Goal: Task Accomplishment & Management: Manage account settings

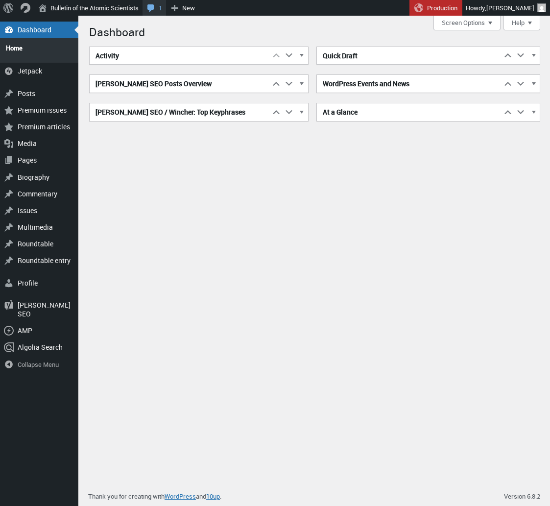
click at [163, 11] on link "1 1 Comment in moderation" at bounding box center [155, 8] width 24 height 16
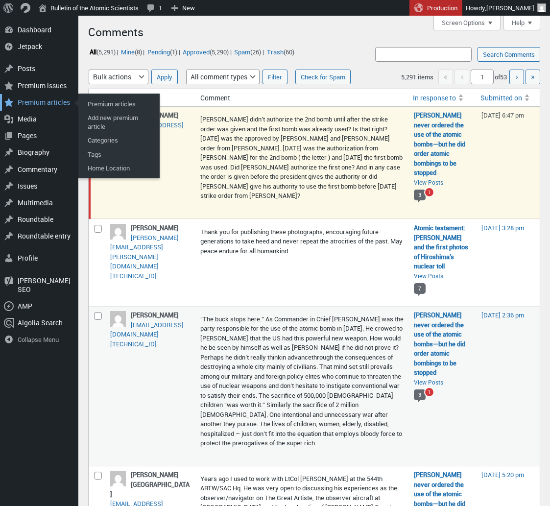
click at [51, 108] on div "Premium articles" at bounding box center [39, 102] width 78 height 17
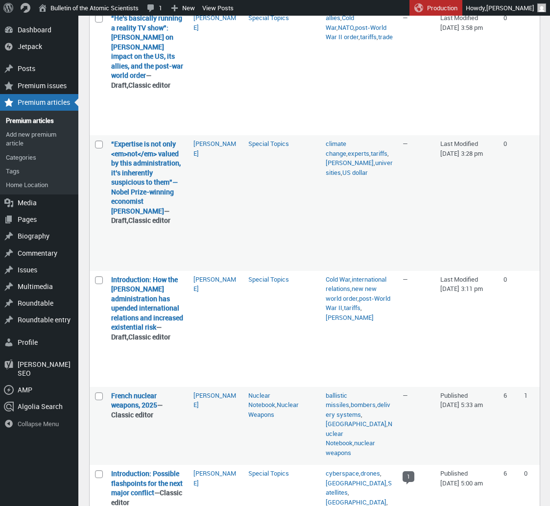
scroll to position [944, 0]
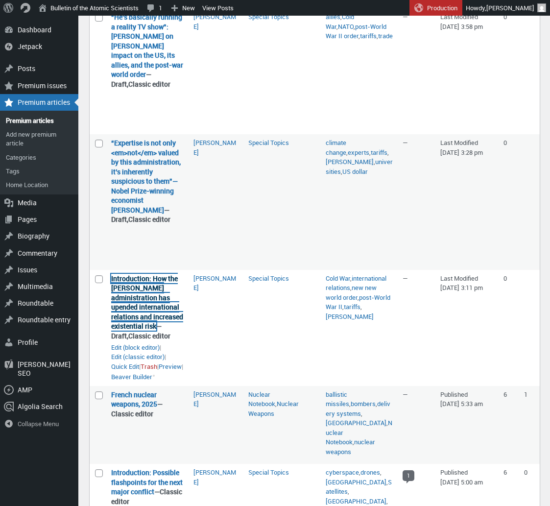
drag, startPoint x: 477, startPoint y: 344, endPoint x: 130, endPoint y: 333, distance: 347.0
click at [130, 331] on link "Introduction: How the [PERSON_NAME] administration has upended international re…" at bounding box center [147, 302] width 72 height 57
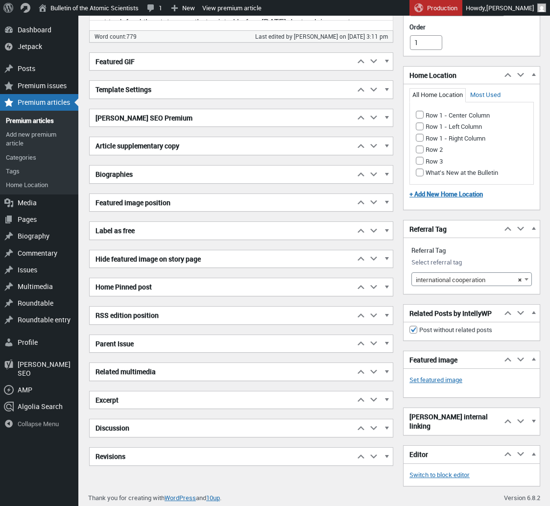
scroll to position [1025, 0]
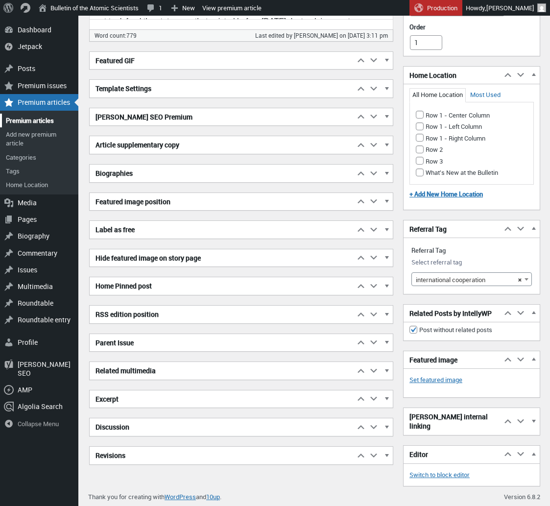
click at [19, 122] on link "Premium articles" at bounding box center [39, 121] width 78 height 14
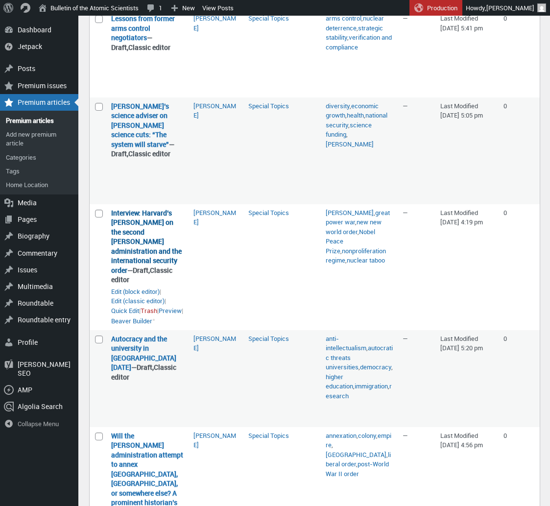
scroll to position [256, 0]
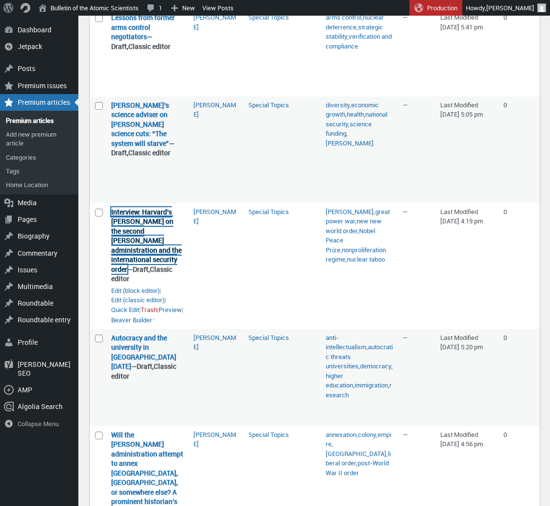
click at [140, 266] on link "Interview: Harvard’s [PERSON_NAME] on the second [PERSON_NAME] administration a…" at bounding box center [146, 240] width 71 height 67
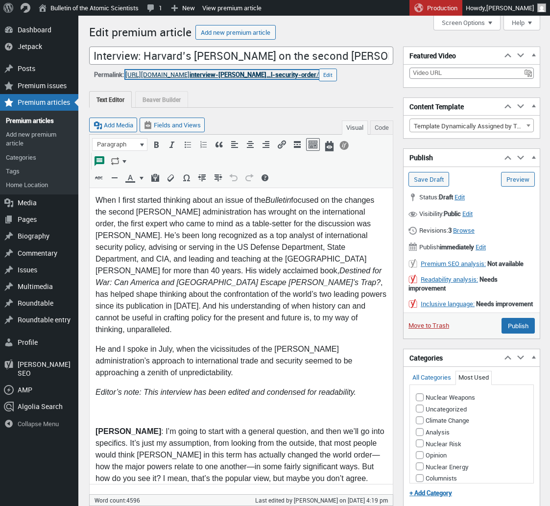
click at [181, 76] on link "https://thebulletin.org/premium/2025-08/ interview-harvar…l-security-order /" at bounding box center [221, 74] width 193 height 9
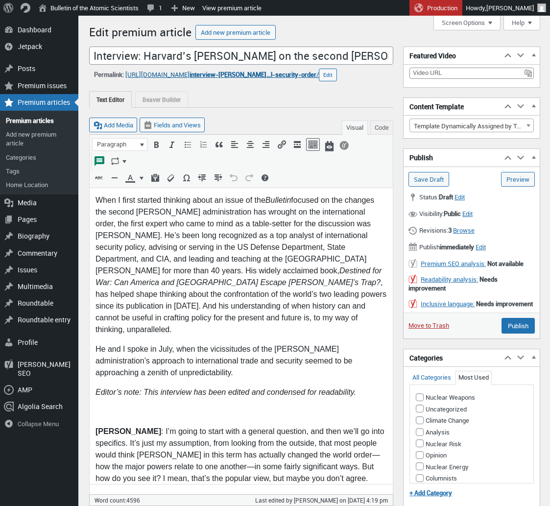
scroll to position [2, 0]
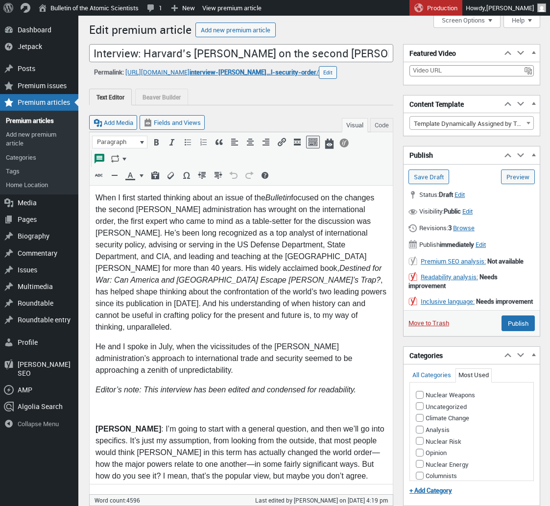
drag, startPoint x: 397, startPoint y: 309, endPoint x: 125, endPoint y: 40, distance: 382.7
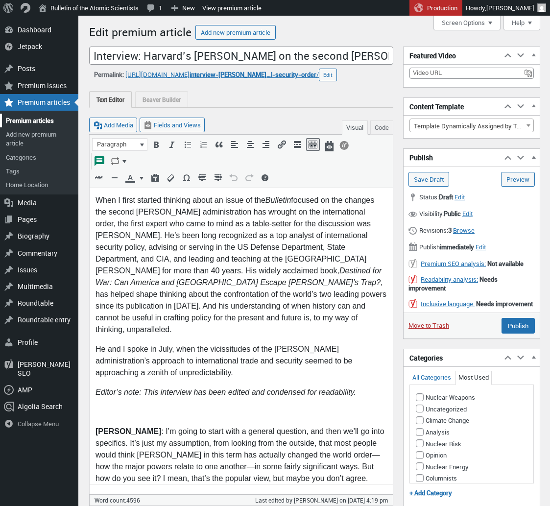
click at [26, 124] on link "Premium articles" at bounding box center [39, 121] width 78 height 14
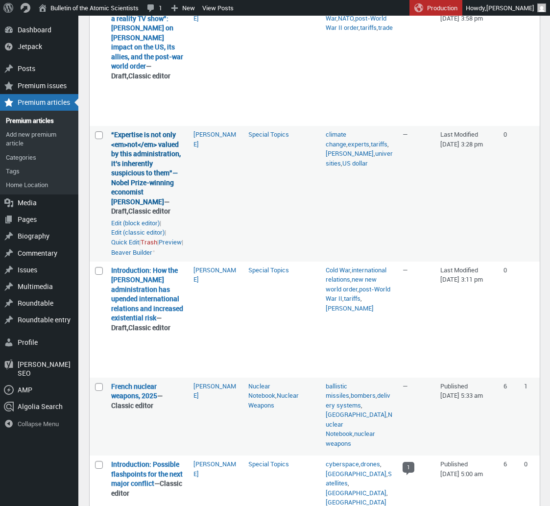
scroll to position [953, 0]
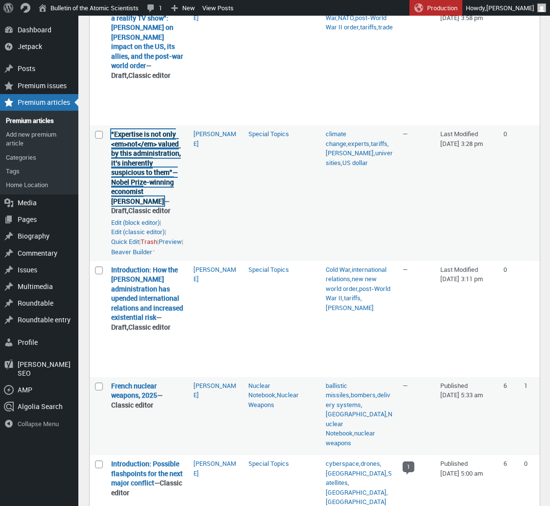
click at [134, 204] on link "“Expertise is not only <em>not</em> valued by this administration, it’s inheren…" at bounding box center [146, 167] width 70 height 76
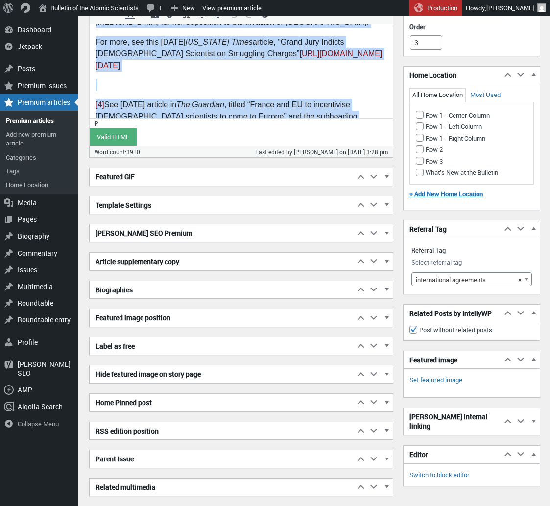
scroll to position [4953, 0]
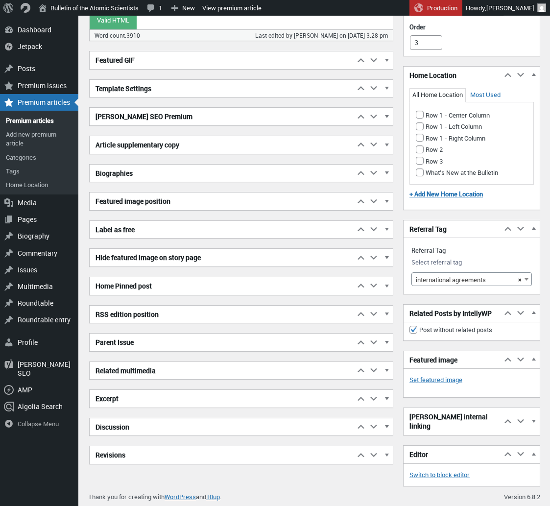
drag, startPoint x: 120, startPoint y: -4702, endPoint x: 217, endPoint y: -4053, distance: 655.6
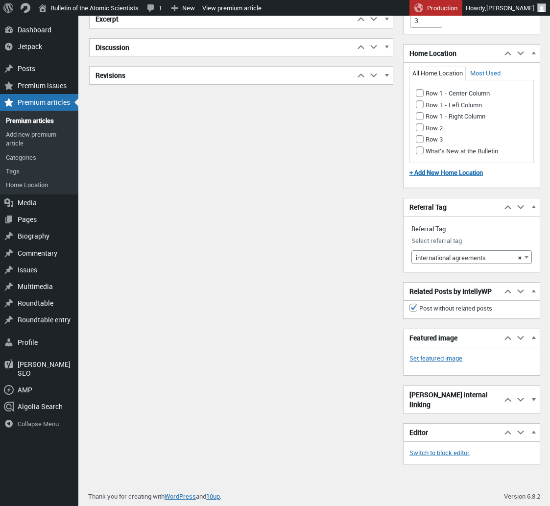
scroll to position [74, 0]
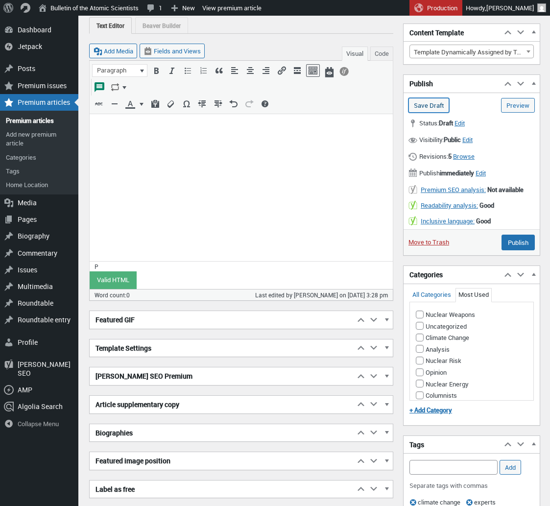
click at [426, 99] on input "Save Draft" at bounding box center [428, 105] width 41 height 15
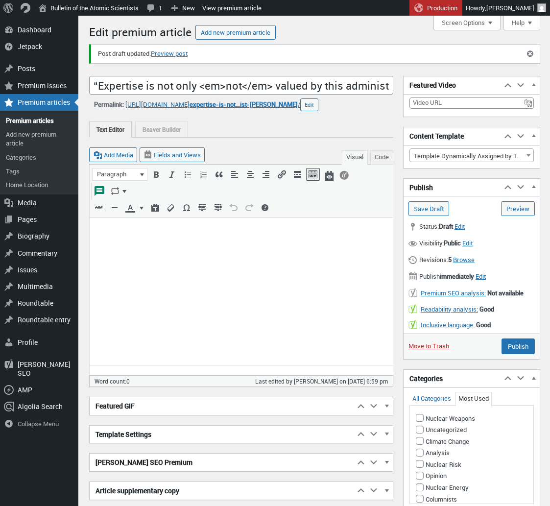
click at [172, 56] on link "Preview post" at bounding box center [169, 54] width 37 height 10
click at [182, 237] on body at bounding box center [241, 233] width 291 height 21
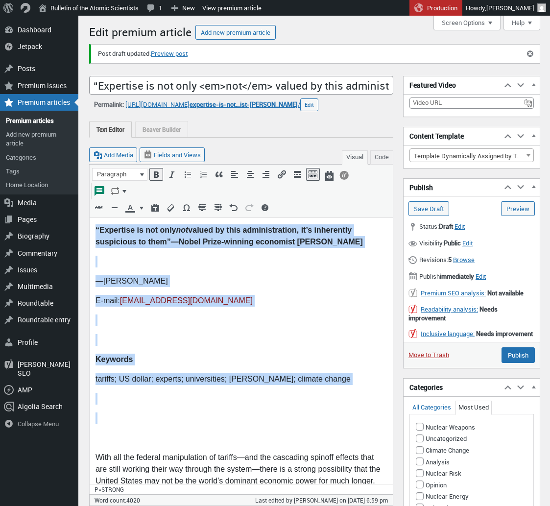
drag, startPoint x: 230, startPoint y: 408, endPoint x: 81, endPoint y: 218, distance: 241.1
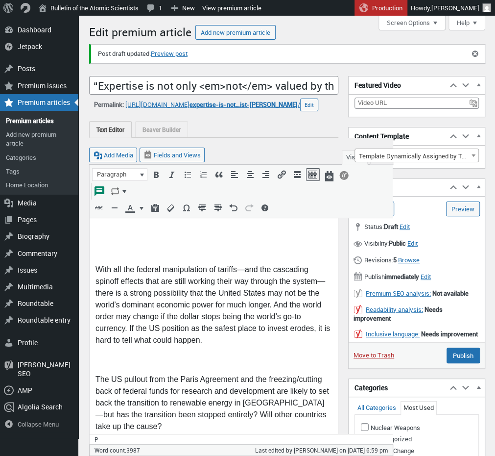
scroll to position [7, 0]
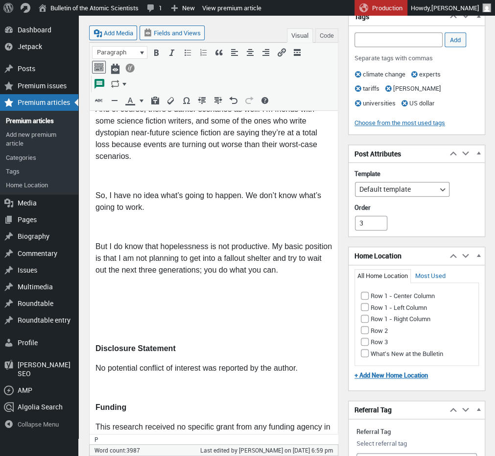
scroll to position [6864, 0]
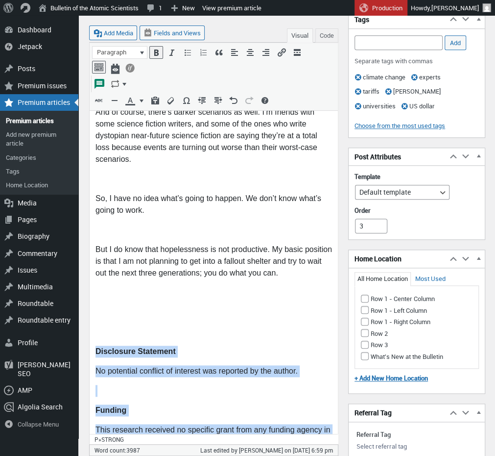
drag, startPoint x: 272, startPoint y: 361, endPoint x: 92, endPoint y: 168, distance: 264.1
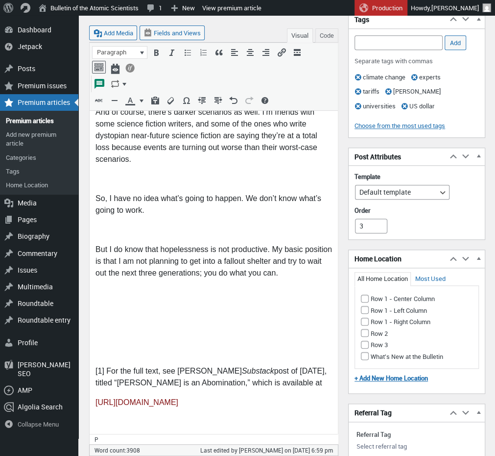
scroll to position [6862, 0]
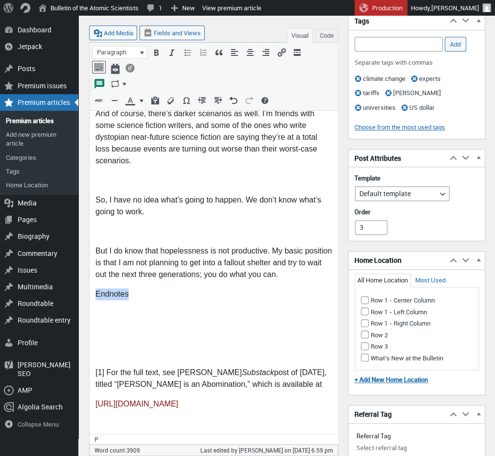
drag, startPoint x: 136, startPoint y: 113, endPoint x: 218, endPoint y: -6524, distance: 6638.1
click at [155, 58] on button "Bold (⌘B)" at bounding box center [156, 53] width 13 height 12
drag, startPoint x: 311, startPoint y: 97, endPoint x: 318, endPoint y: 99, distance: 7.5
click at [312, 243] on p "But I do know that hopelessness is not productive. My basic position is that I …" at bounding box center [214, 260] width 237 height 35
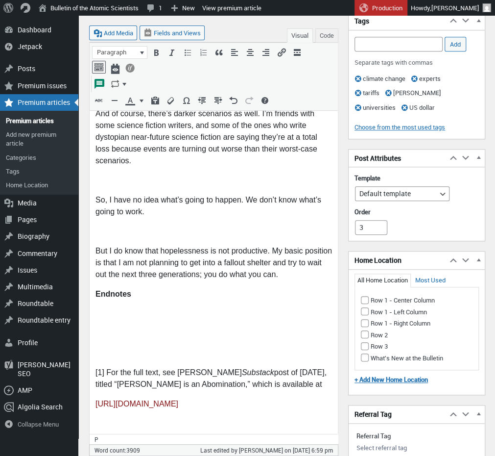
scroll to position [6882, 0]
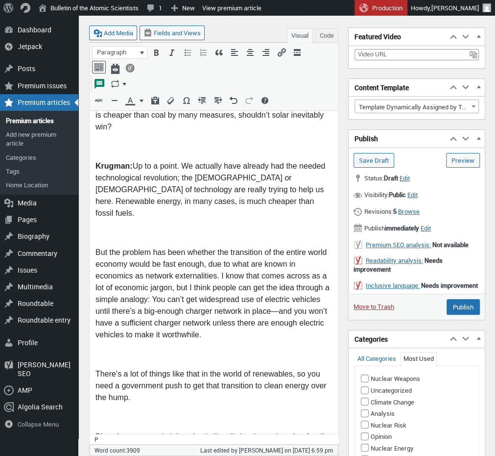
scroll to position [4927, 0]
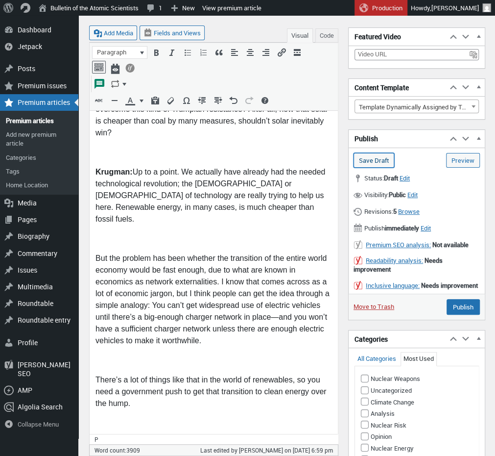
click at [382, 160] on input "Save Draft" at bounding box center [374, 160] width 41 height 15
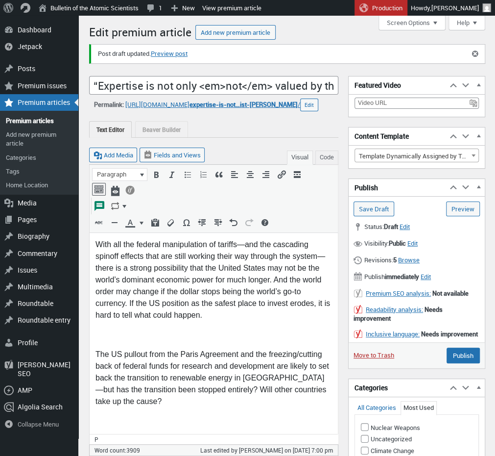
drag, startPoint x: 114, startPoint y: 338, endPoint x: 206, endPoint y: 323, distance: 93.3
click at [115, 337] on p at bounding box center [214, 335] width 237 height 12
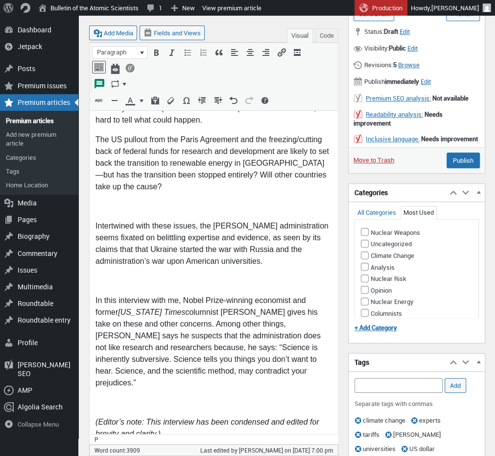
scroll to position [196, 0]
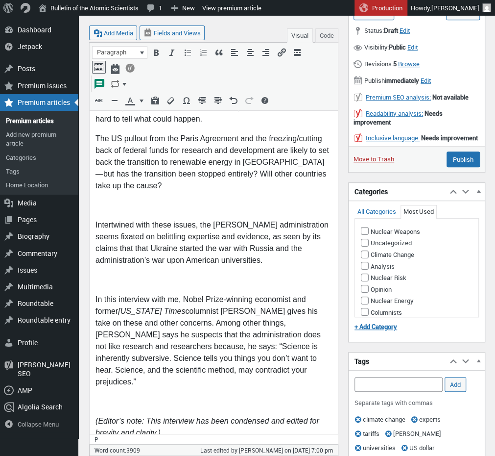
click at [113, 206] on p at bounding box center [214, 205] width 237 height 12
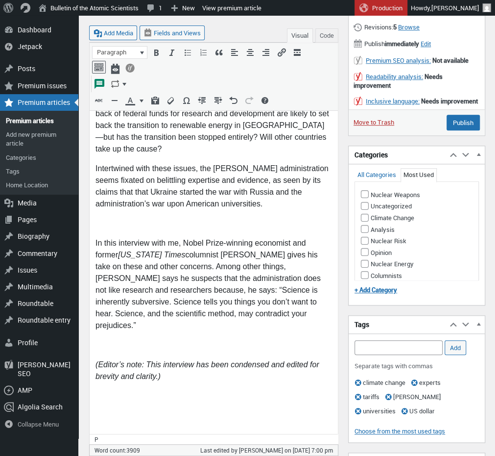
scroll to position [233, 0]
click at [98, 221] on p at bounding box center [214, 223] width 237 height 12
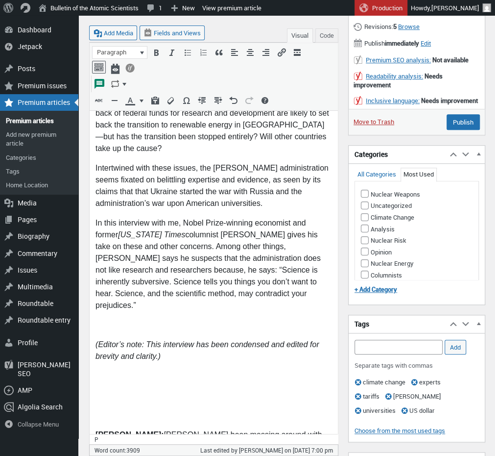
click at [125, 319] on p at bounding box center [214, 325] width 237 height 12
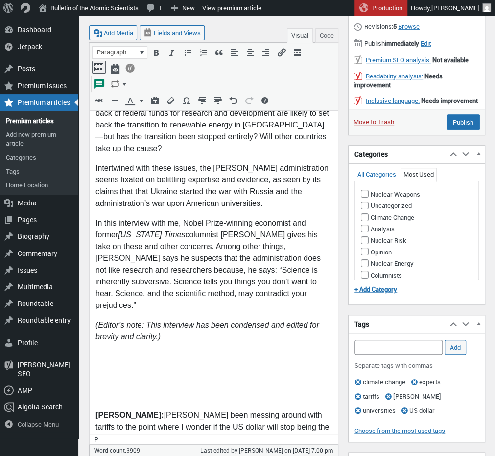
click at [115, 389] on p at bounding box center [214, 395] width 237 height 12
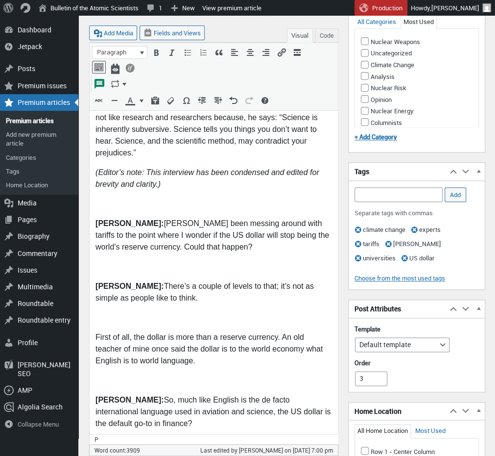
scroll to position [387, 0]
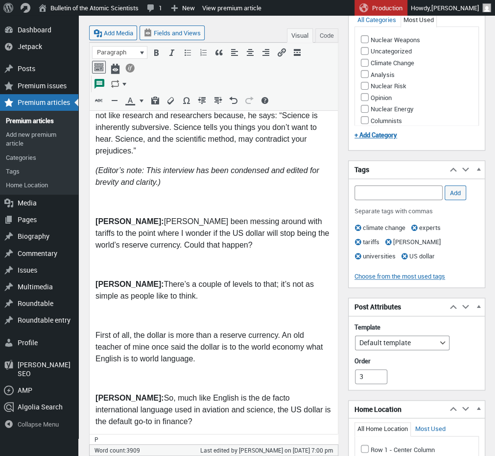
click at [102, 259] on p at bounding box center [214, 265] width 237 height 12
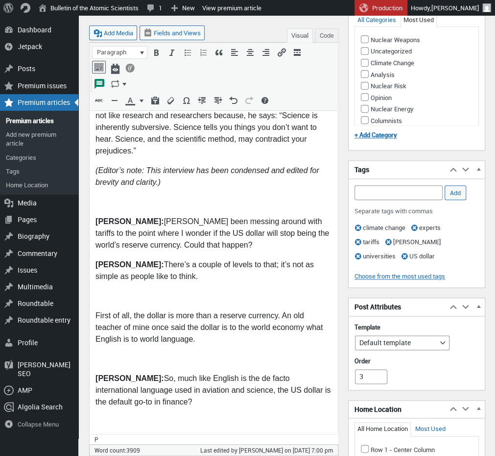
click at [112, 290] on p at bounding box center [214, 296] width 237 height 12
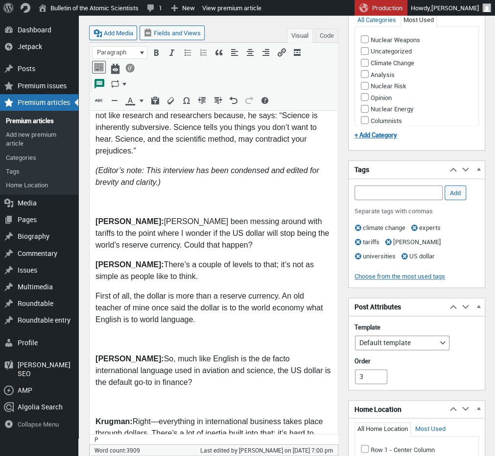
click at [121, 333] on p at bounding box center [214, 339] width 237 height 12
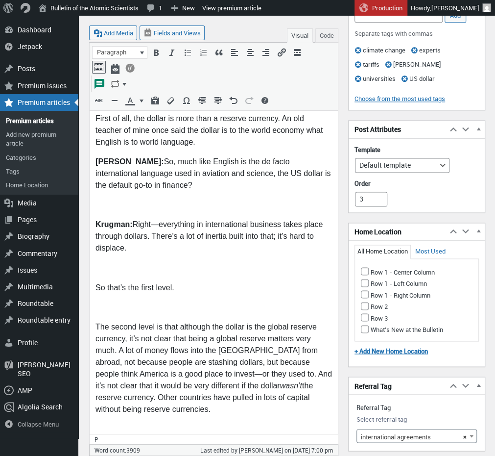
scroll to position [566, 0]
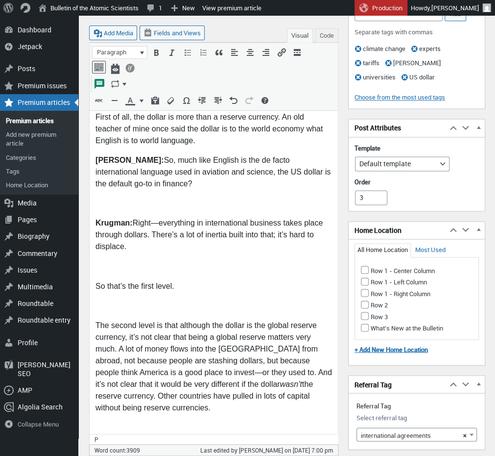
click at [109, 197] on p at bounding box center [214, 203] width 237 height 12
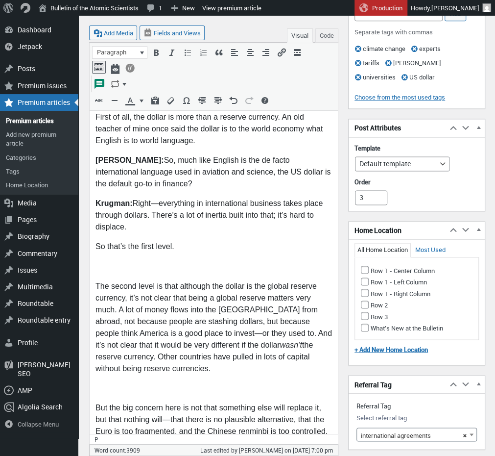
click at [109, 260] on p at bounding box center [214, 266] width 237 height 12
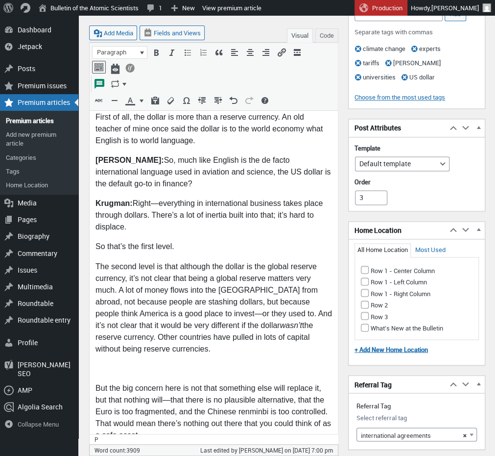
drag, startPoint x: 112, startPoint y: 348, endPoint x: 206, endPoint y: 310, distance: 101.8
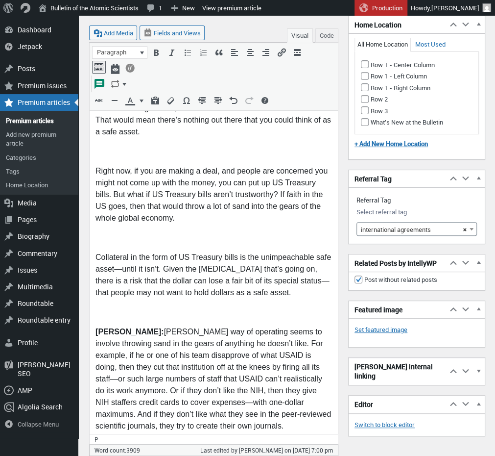
scroll to position [850, 0]
click at [118, 145] on p at bounding box center [214, 151] width 237 height 12
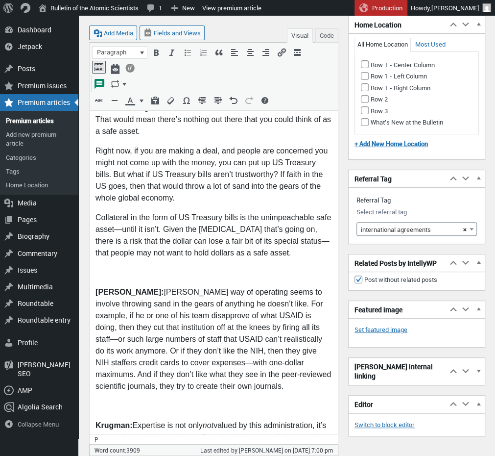
click at [102, 266] on p at bounding box center [214, 272] width 237 height 12
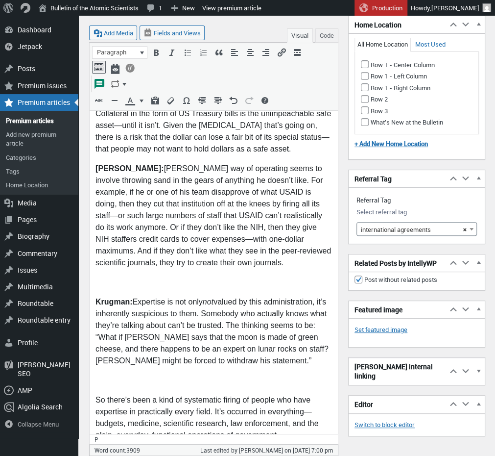
scroll to position [966, 0]
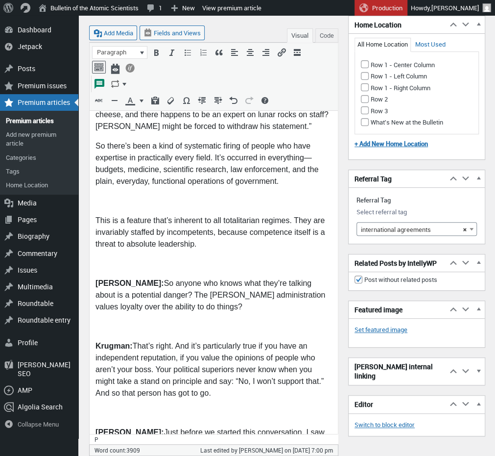
scroll to position [1170, 0]
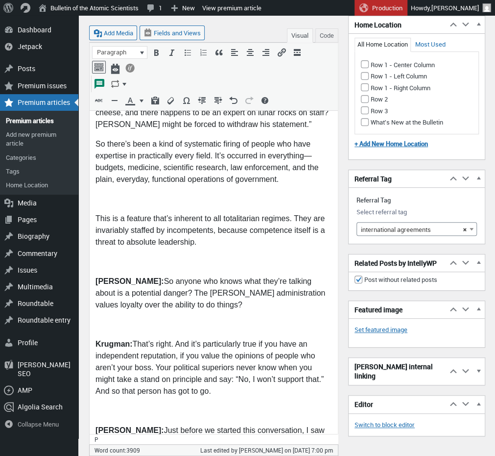
click at [114, 193] on p at bounding box center [214, 199] width 237 height 12
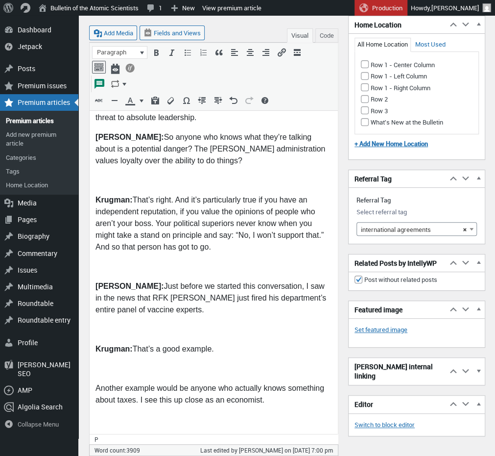
scroll to position [1275, 0]
click at [103, 174] on p at bounding box center [214, 180] width 237 height 12
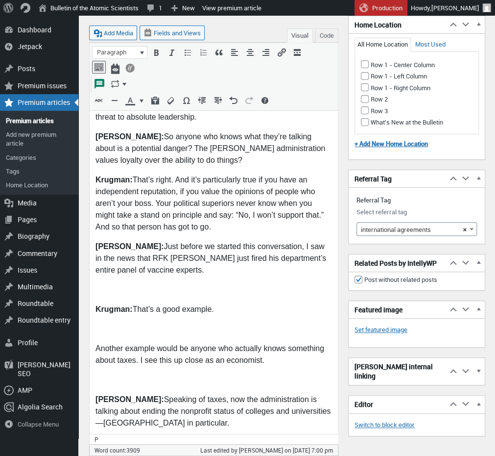
click at [109, 284] on p at bounding box center [214, 290] width 237 height 12
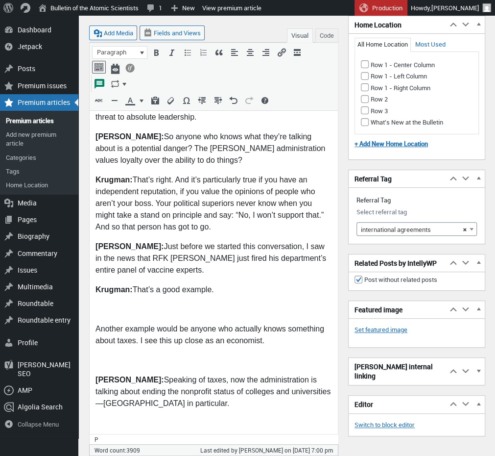
drag, startPoint x: 118, startPoint y: 303, endPoint x: 137, endPoint y: 305, distance: 19.7
click at [118, 303] on p at bounding box center [214, 309] width 237 height 12
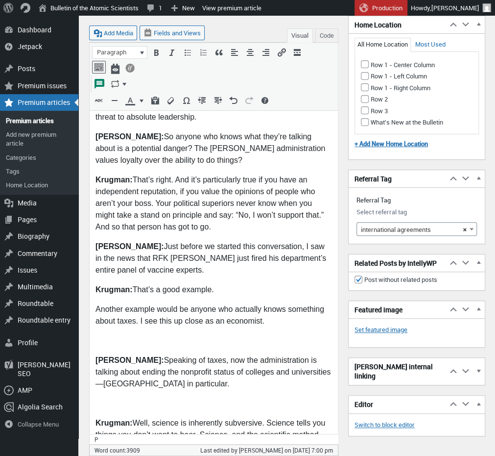
drag, startPoint x: 114, startPoint y: 328, endPoint x: 144, endPoint y: 324, distance: 30.6
click at [114, 335] on p at bounding box center [214, 341] width 237 height 12
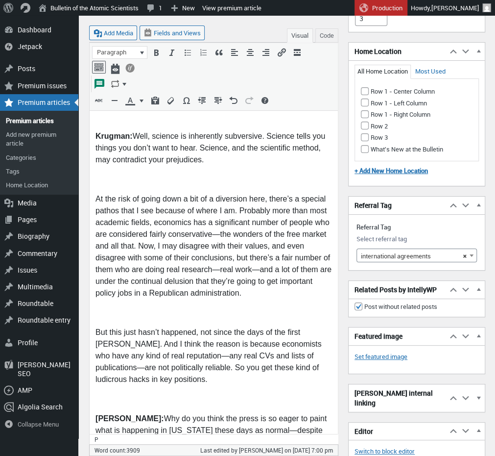
scroll to position [1535, 0]
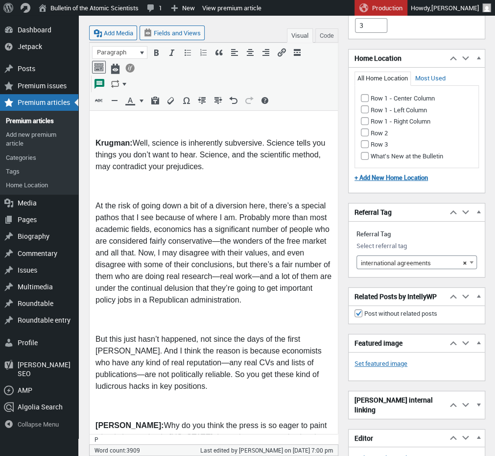
click at [104, 118] on p at bounding box center [214, 124] width 237 height 12
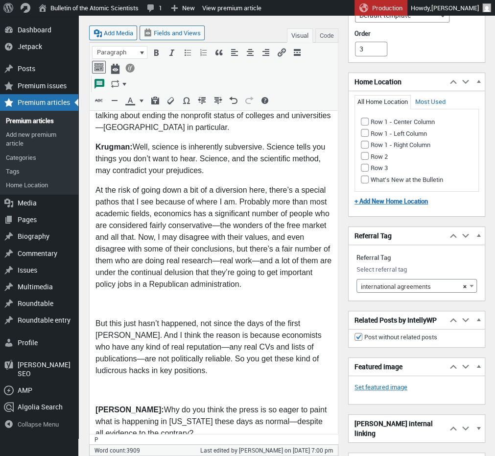
drag, startPoint x: 104, startPoint y: 285, endPoint x: 118, endPoint y: 282, distance: 14.1
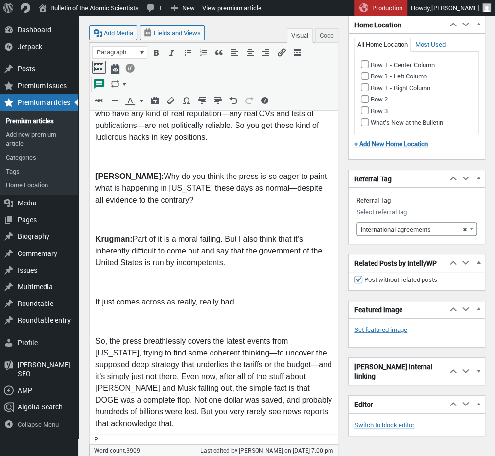
scroll to position [1728, 0]
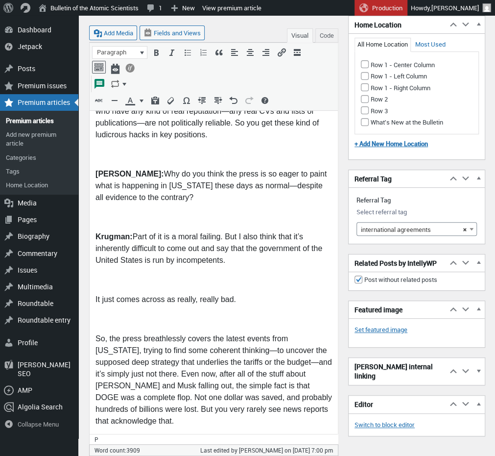
click at [102, 148] on p at bounding box center [214, 154] width 237 height 12
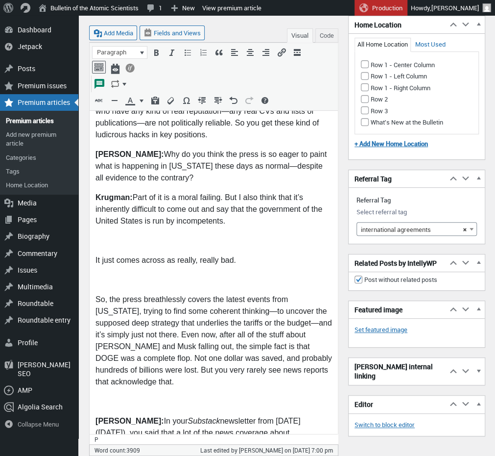
click at [112, 235] on p at bounding box center [214, 241] width 237 height 12
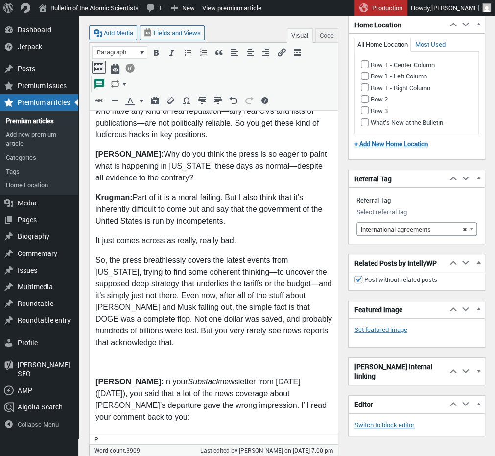
drag, startPoint x: 112, startPoint y: 342, endPoint x: 142, endPoint y: 332, distance: 31.3
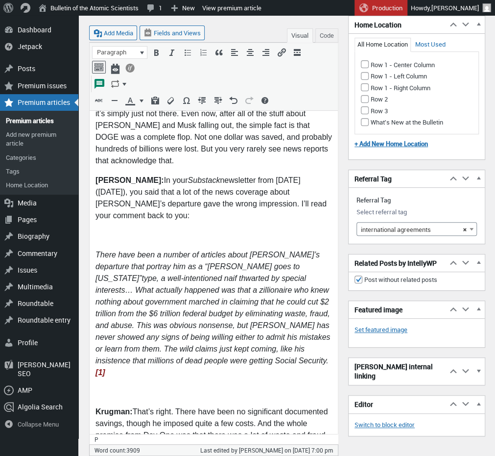
scroll to position [1910, 0]
click at [120, 228] on p at bounding box center [214, 234] width 237 height 12
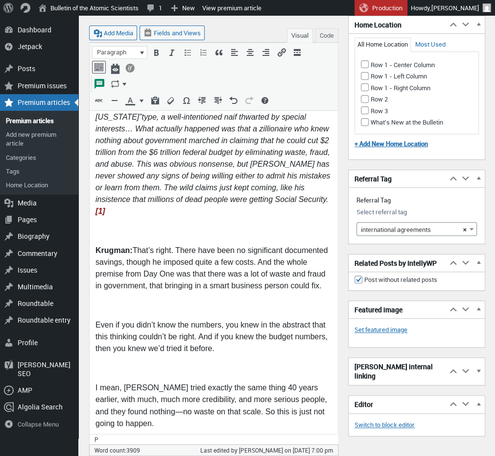
scroll to position [2072, 0]
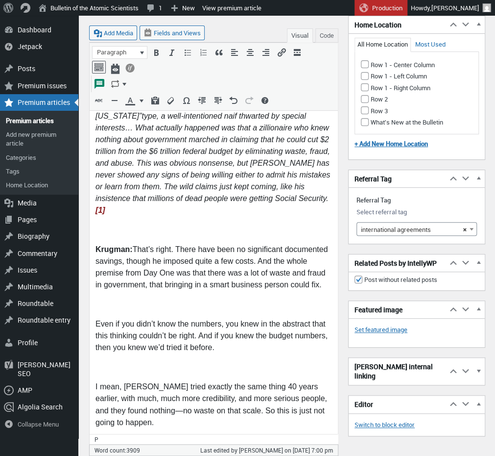
click at [105, 298] on p at bounding box center [214, 304] width 237 height 12
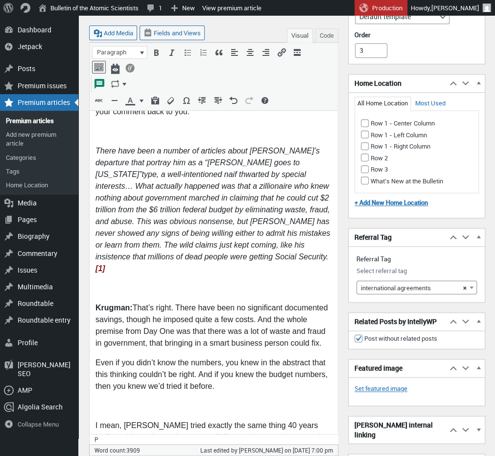
scroll to position [1999, 0]
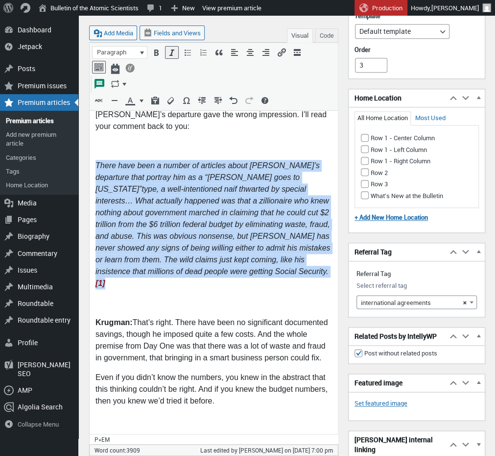
drag, startPoint x: 249, startPoint y: 256, endPoint x: 96, endPoint y: 150, distance: 186.5
click at [96, 159] on p "There have been a number of articles about Musk’s departure that portray him as…" at bounding box center [214, 223] width 237 height 129
click at [214, 102] on icon "Increase indent" at bounding box center [218, 101] width 10 height 10
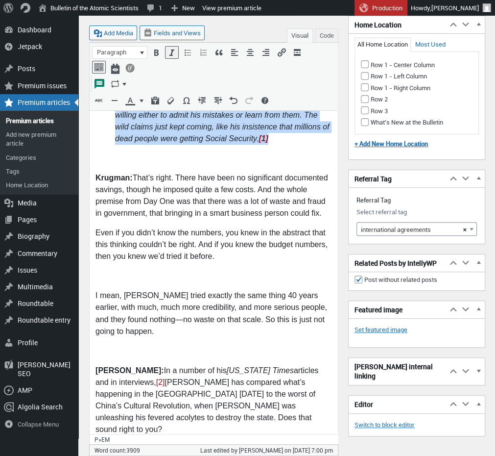
scroll to position [2156, 0]
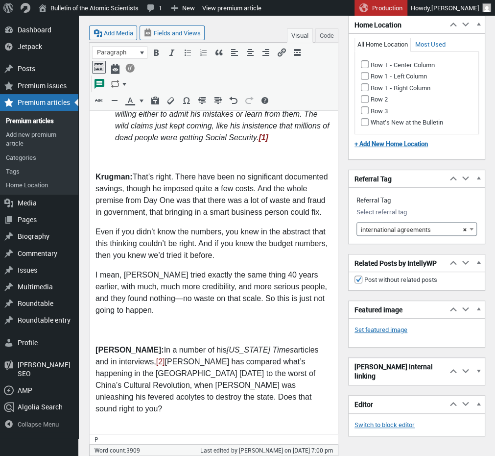
click at [124, 323] on p at bounding box center [214, 329] width 237 height 12
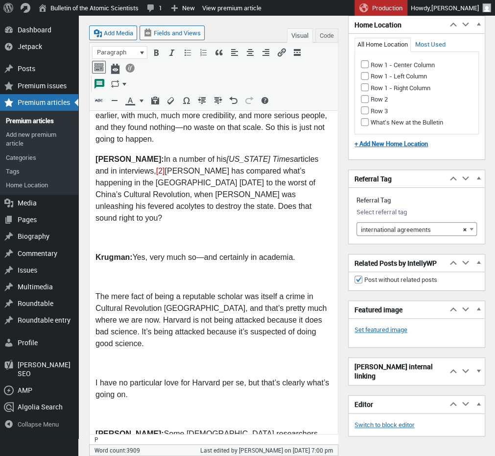
scroll to position [2329, 0]
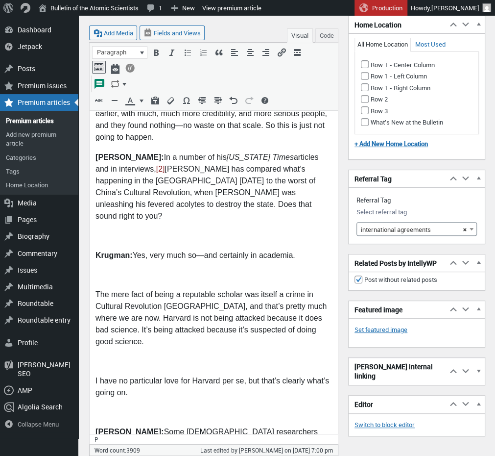
click at [111, 229] on p at bounding box center [214, 235] width 237 height 12
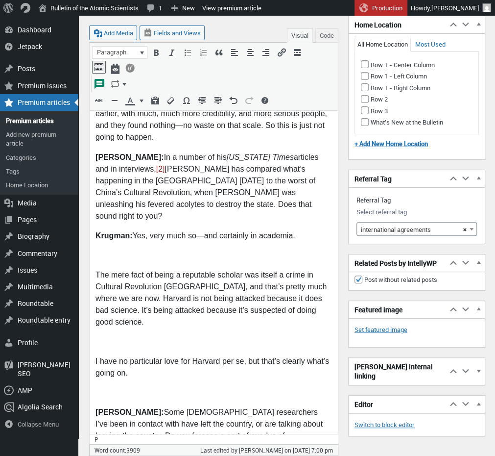
click at [109, 248] on p at bounding box center [214, 254] width 237 height 12
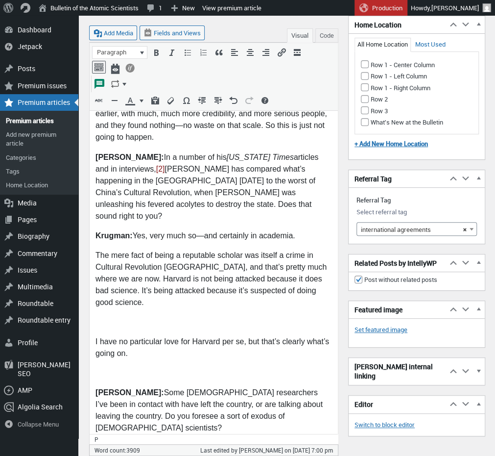
click at [119, 315] on p at bounding box center [214, 321] width 237 height 12
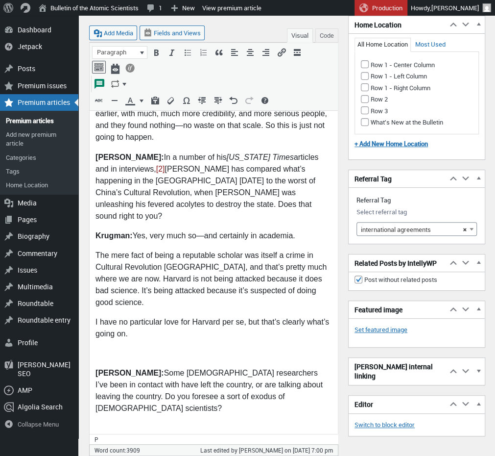
click at [113, 346] on p at bounding box center [214, 352] width 237 height 12
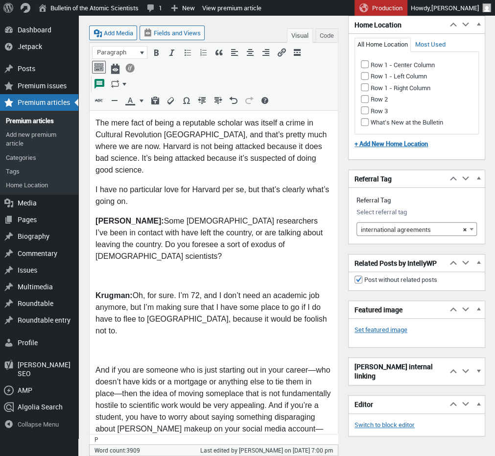
scroll to position [2496, 0]
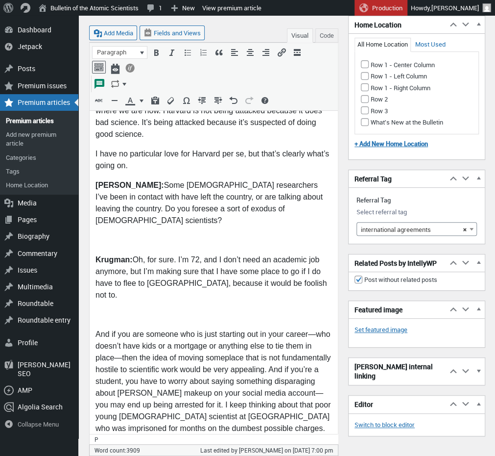
click at [104, 234] on p at bounding box center [214, 240] width 237 height 12
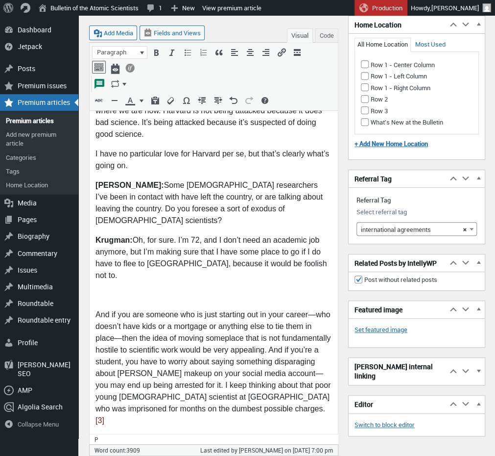
click at [107, 288] on p at bounding box center [214, 294] width 237 height 12
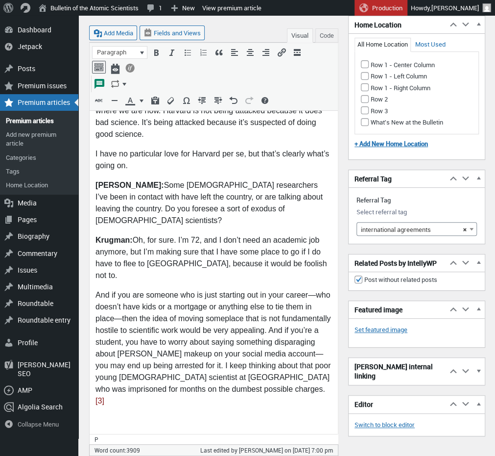
click at [113, 414] on p at bounding box center [214, 420] width 237 height 12
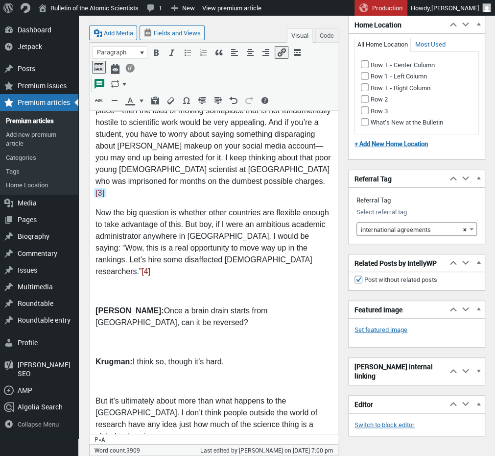
scroll to position [2706, 0]
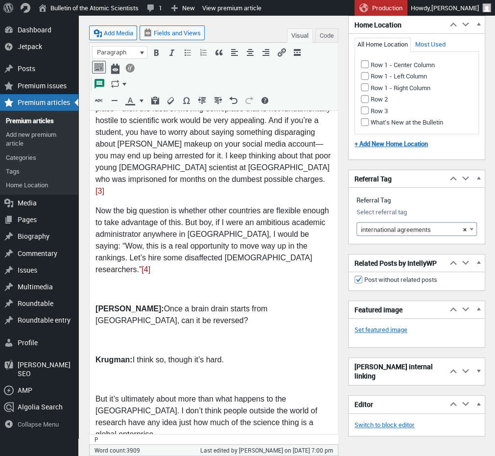
click at [107, 283] on p at bounding box center [214, 289] width 237 height 12
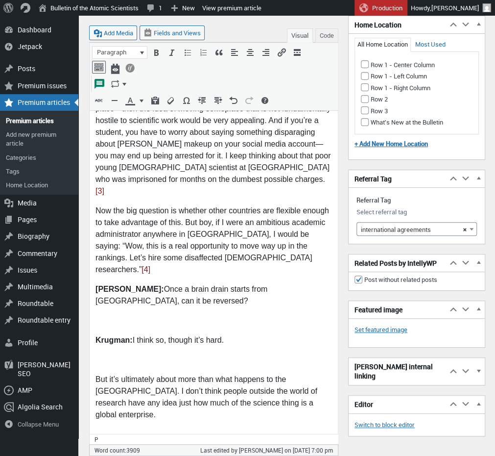
click at [113, 314] on p at bounding box center [214, 320] width 237 height 12
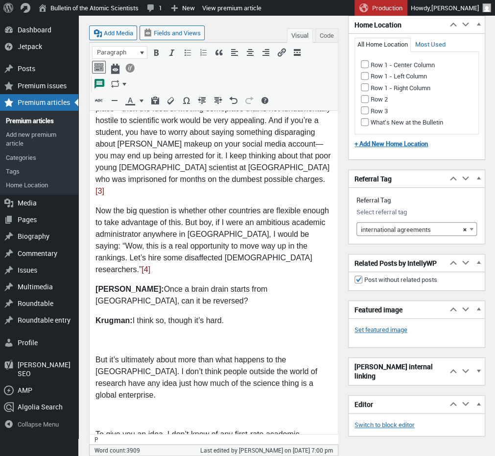
click at [109, 334] on p at bounding box center [214, 340] width 237 height 12
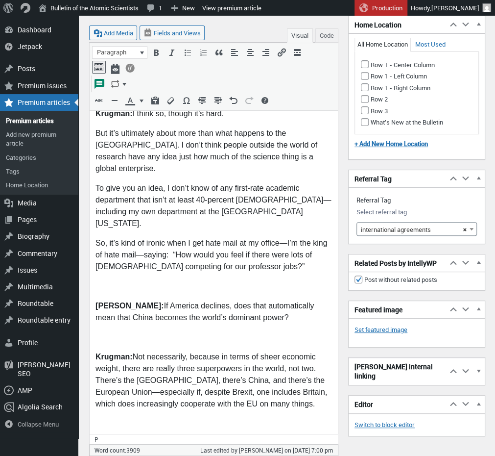
scroll to position [2917, 0]
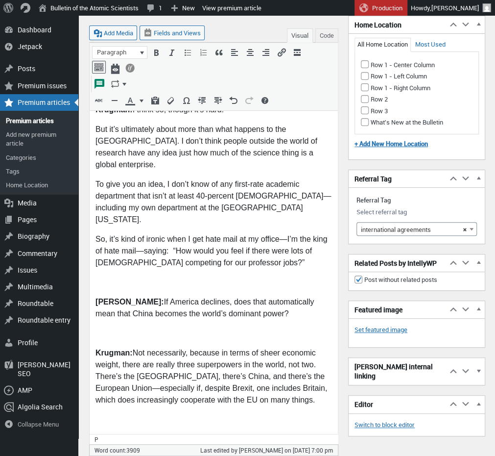
click at [102, 276] on p at bounding box center [214, 282] width 237 height 12
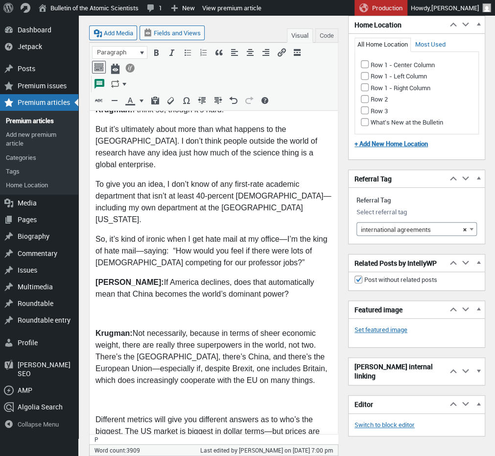
click at [104, 307] on p at bounding box center [214, 313] width 237 height 12
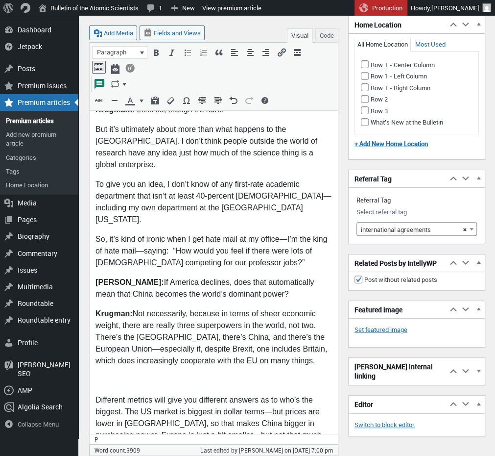
click at [107, 374] on p at bounding box center [214, 380] width 237 height 12
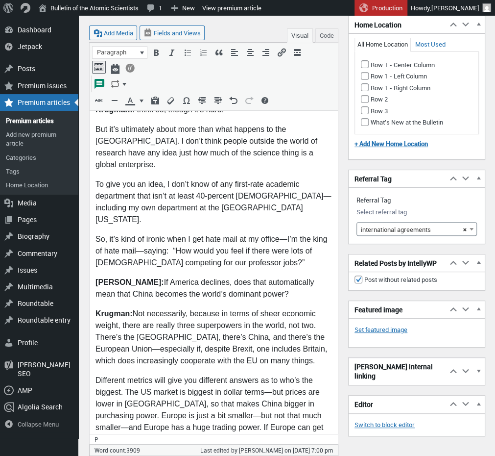
drag, startPoint x: 109, startPoint y: 376, endPoint x: 187, endPoint y: 347, distance: 83.1
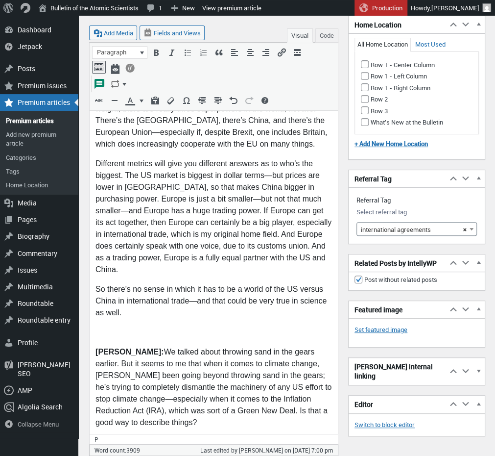
scroll to position [3135, 0]
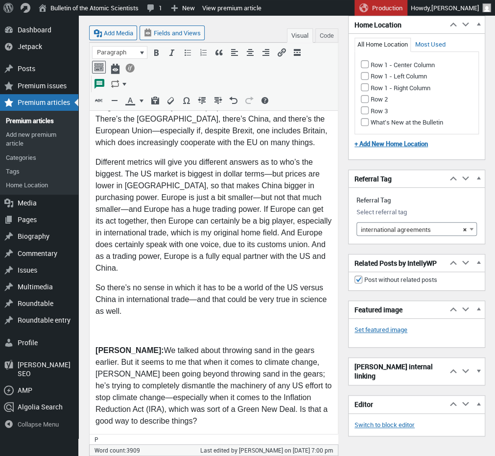
click at [113, 324] on p at bounding box center [214, 330] width 237 height 12
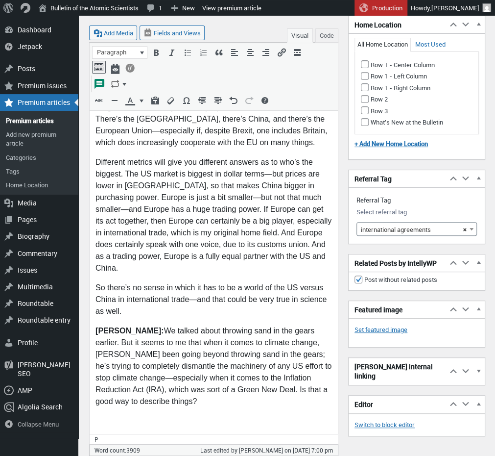
drag, startPoint x: 113, startPoint y: 286, endPoint x: 147, endPoint y: 285, distance: 33.8
click at [113, 414] on p at bounding box center [214, 420] width 237 height 12
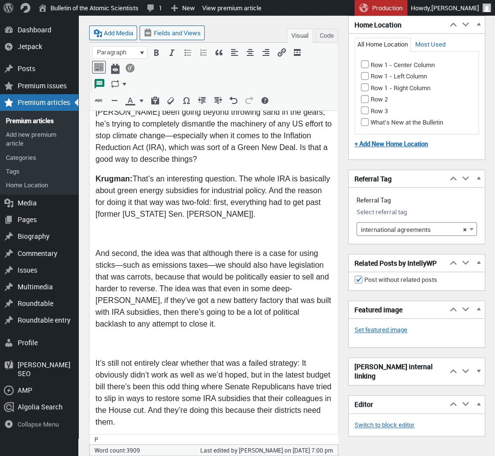
scroll to position [3377, 0]
click at [106, 227] on p at bounding box center [214, 233] width 237 height 12
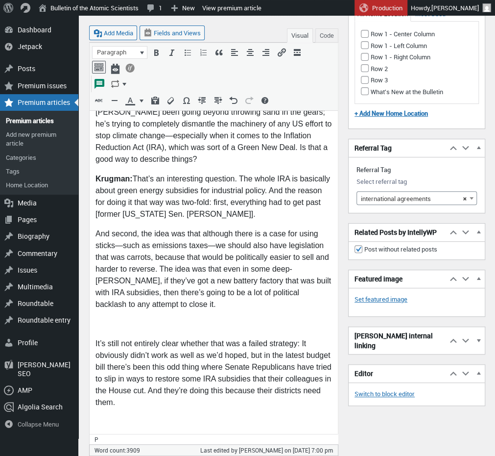
scroll to position [3346, 0]
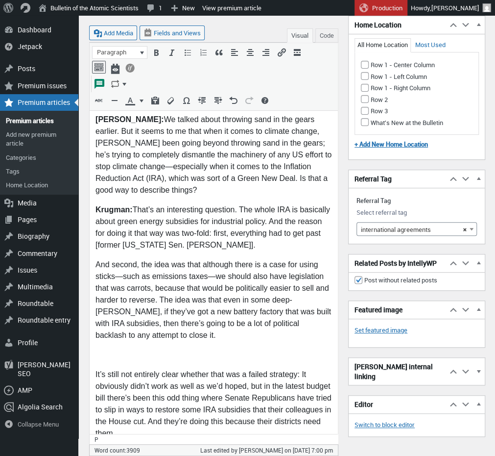
click at [107, 348] on p at bounding box center [214, 354] width 237 height 12
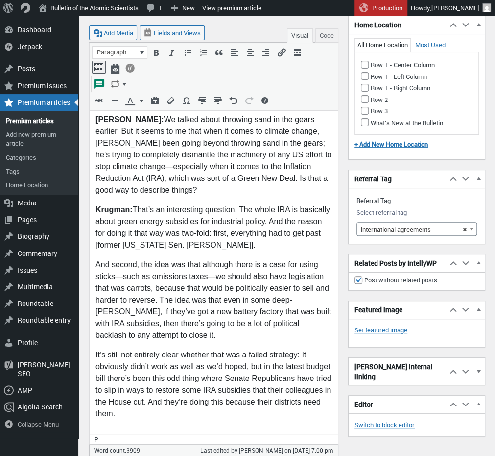
click at [111, 295] on body "With all the federal manipulation of tariffs—and the cascading spinoff effects …" at bounding box center [214, 174] width 237 height 6564
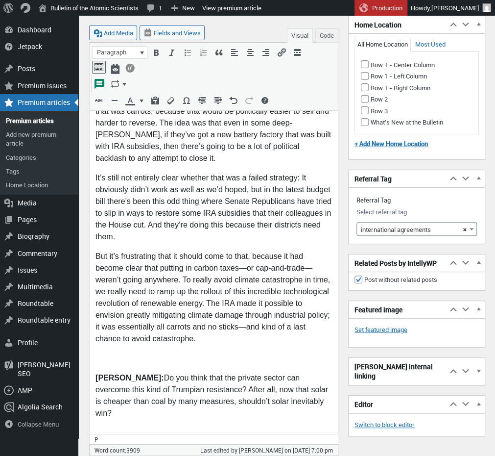
scroll to position [3528, 0]
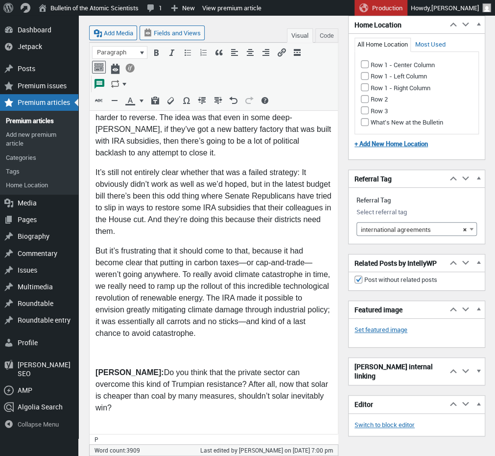
click at [104, 346] on p at bounding box center [214, 352] width 237 height 12
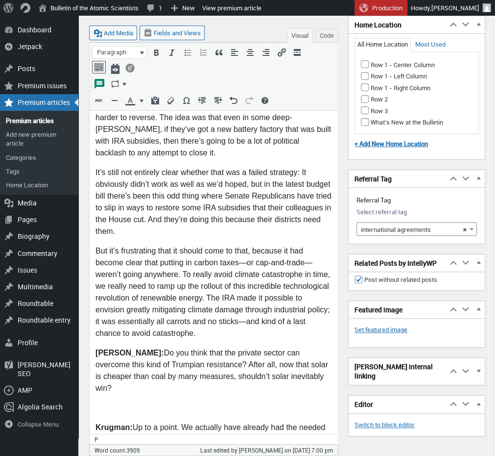
click at [104, 401] on p at bounding box center [214, 407] width 237 height 12
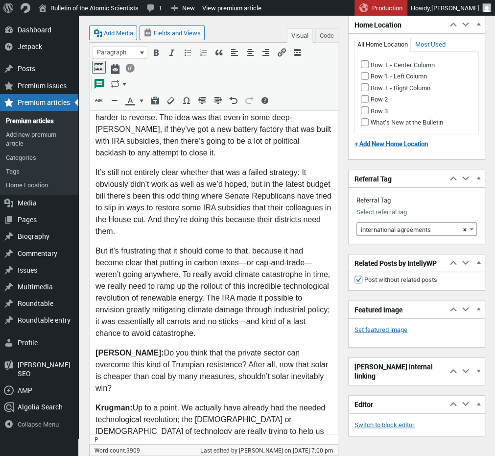
drag, startPoint x: 107, startPoint y: 316, endPoint x: 135, endPoint y: 315, distance: 28.4
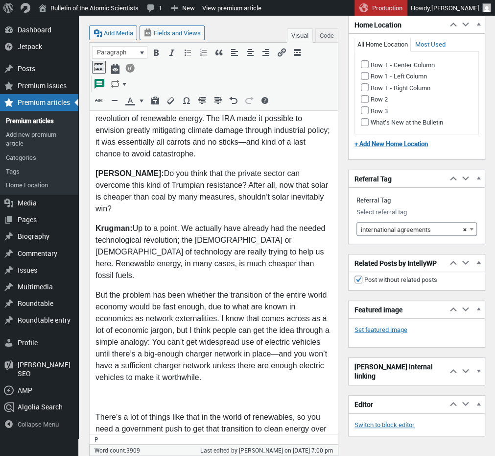
scroll to position [3709, 0]
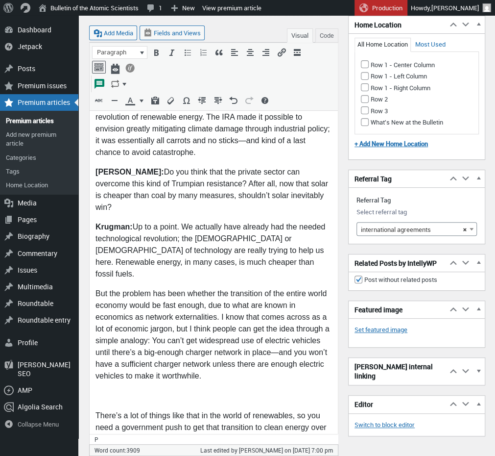
click at [98, 388] on p at bounding box center [214, 394] width 237 height 12
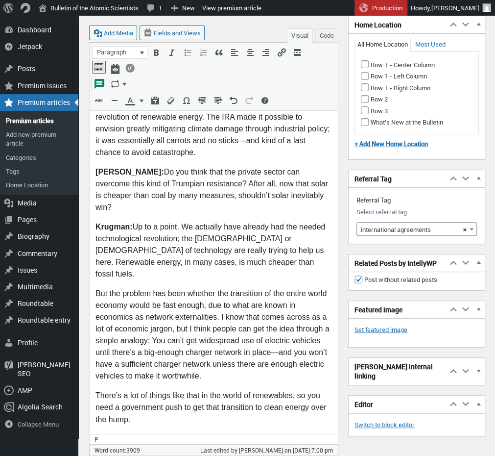
click at [105, 432] on p at bounding box center [214, 438] width 237 height 12
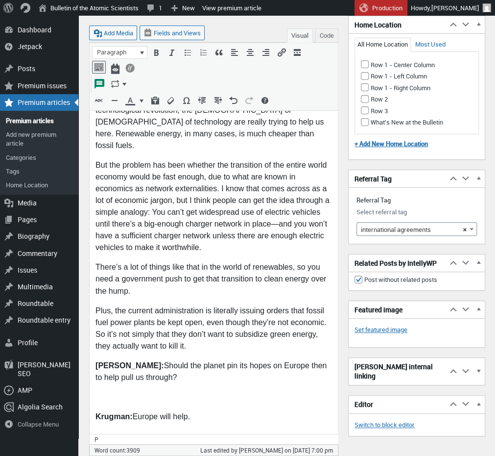
scroll to position [3837, 0]
click at [114, 389] on p at bounding box center [214, 395] width 237 height 12
click at [103, 408] on p at bounding box center [214, 414] width 237 height 12
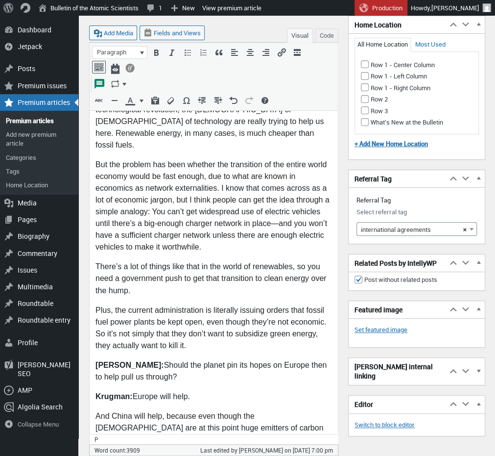
drag, startPoint x: 110, startPoint y: 311, endPoint x: 118, endPoint y: 308, distance: 8.2
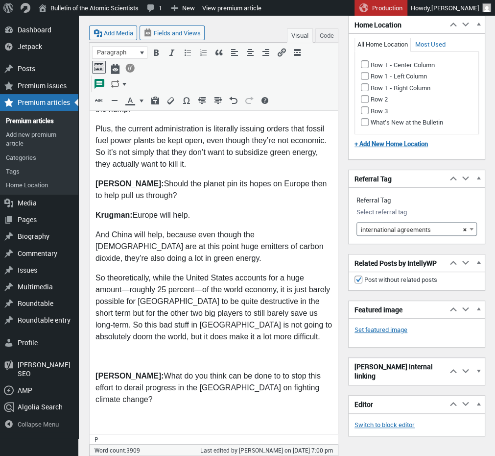
scroll to position [4019, 0]
click at [106, 348] on p at bounding box center [214, 354] width 237 height 12
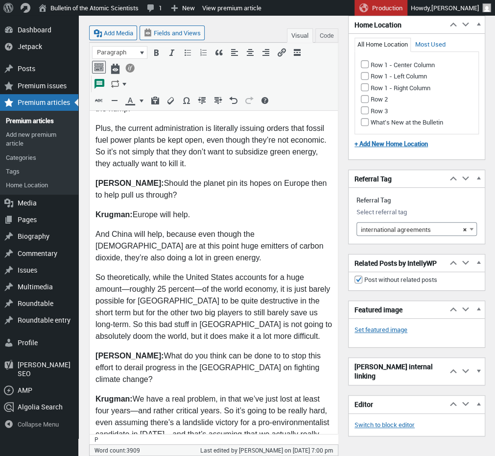
drag, startPoint x: 111, startPoint y: 310, endPoint x: 139, endPoint y: 311, distance: 28.0
drag, startPoint x: 110, startPoint y: 352, endPoint x: 114, endPoint y: 348, distance: 5.9
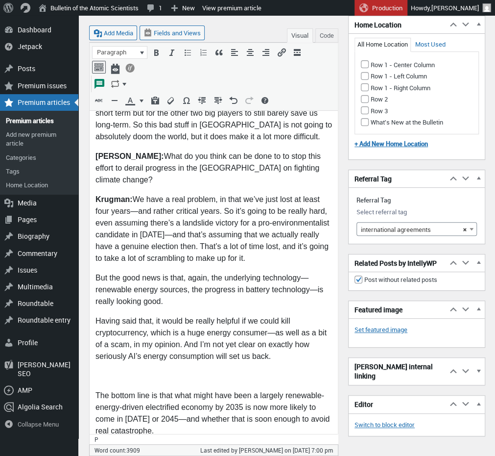
scroll to position [4220, 0]
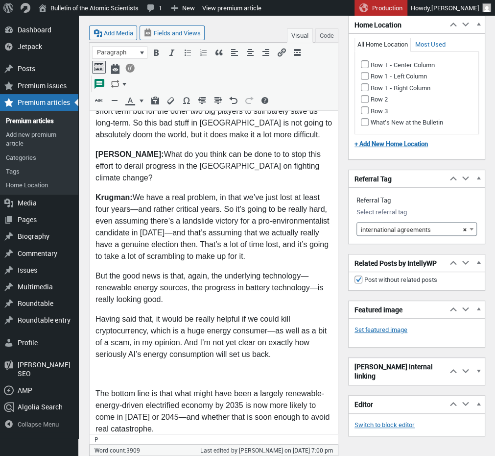
click at [103, 367] on p at bounding box center [214, 373] width 237 height 12
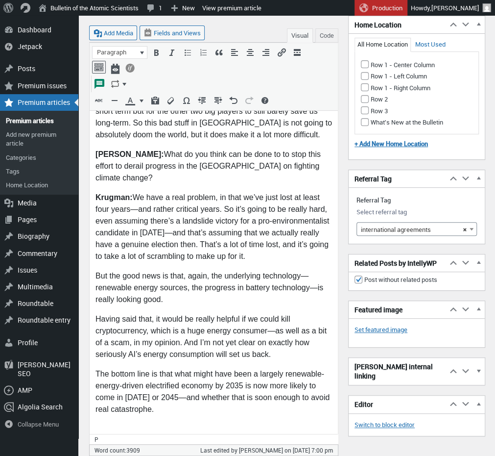
click at [108, 422] on p at bounding box center [214, 428] width 237 height 12
drag, startPoint x: 109, startPoint y: 352, endPoint x: 122, endPoint y: 347, distance: 13.5
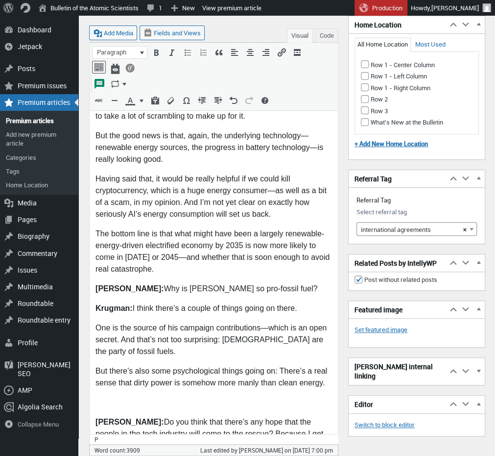
scroll to position [4361, 0]
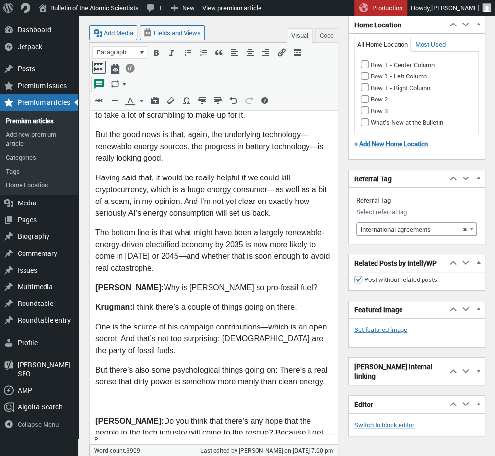
click at [99, 394] on p at bounding box center [214, 400] width 237 height 12
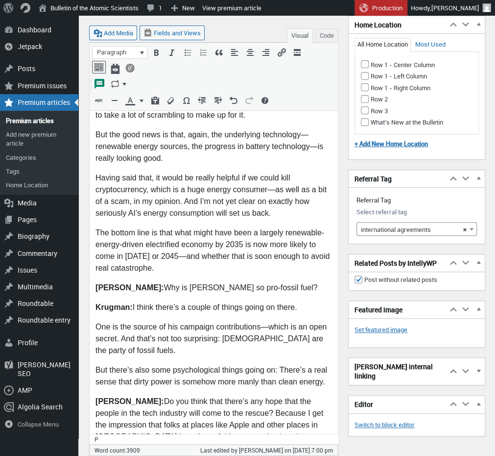
drag, startPoint x: 107, startPoint y: 297, endPoint x: 159, endPoint y: 293, distance: 52.1
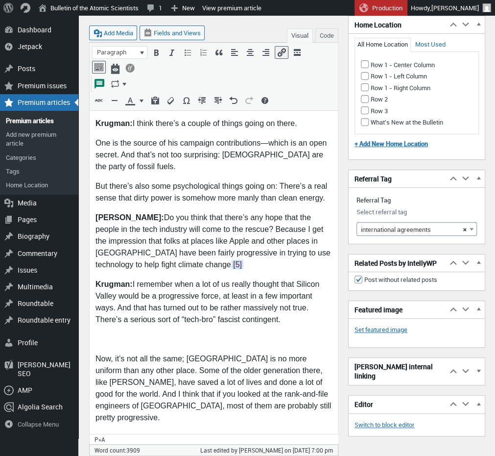
scroll to position [4545, 0]
click at [106, 332] on p at bounding box center [214, 338] width 237 height 12
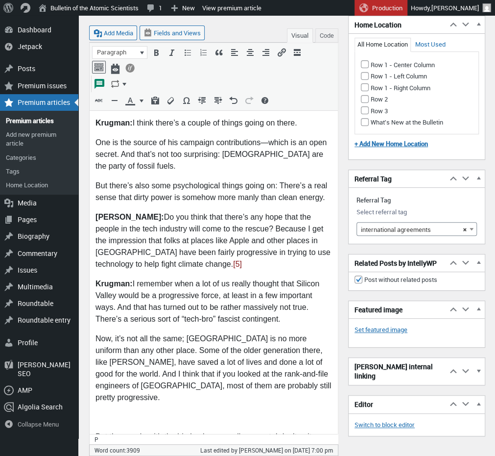
click at [101, 410] on p at bounding box center [214, 416] width 237 height 12
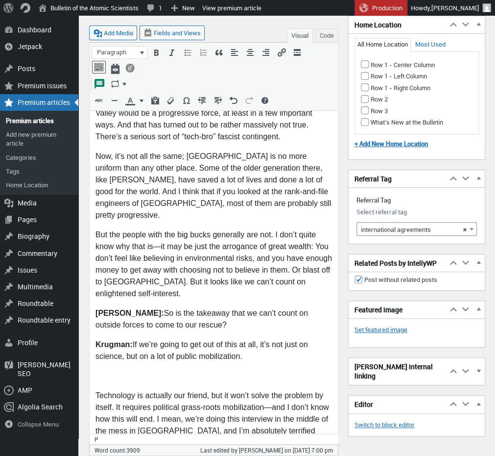
scroll to position [4730, 0]
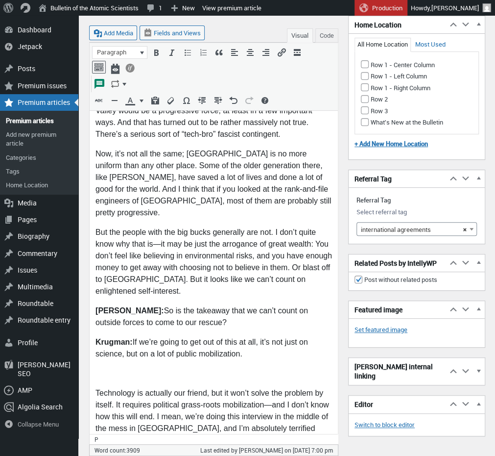
click at [102, 366] on p at bounding box center [214, 372] width 237 height 12
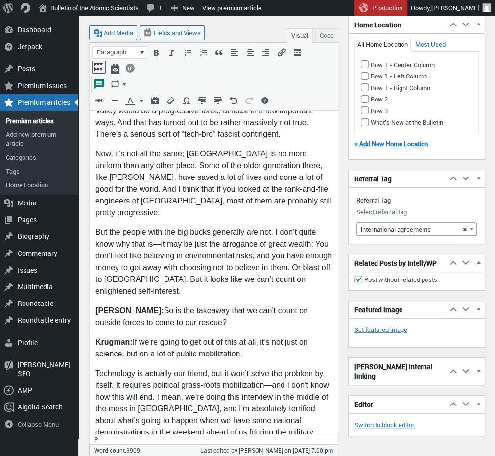
click at [107, 455] on p at bounding box center [214, 462] width 237 height 12
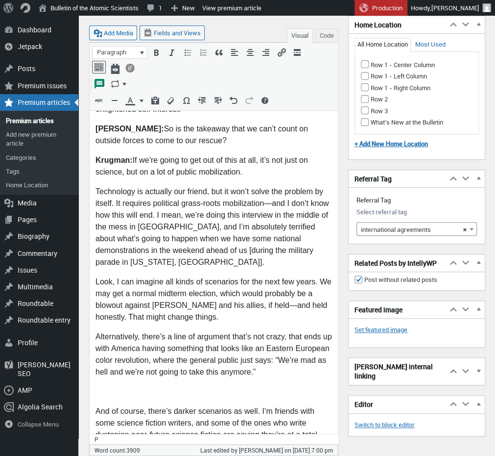
scroll to position [4913, 0]
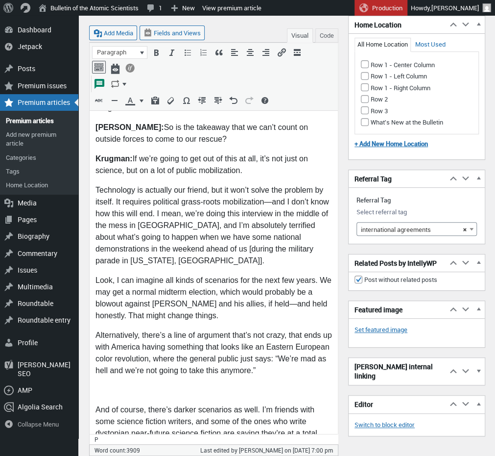
click at [104, 383] on p at bounding box center [214, 389] width 237 height 12
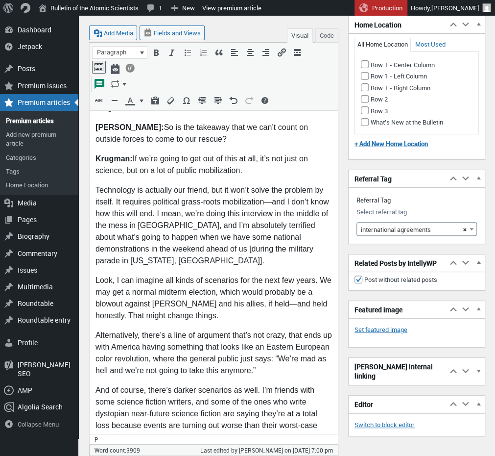
click at [116, 450] on p at bounding box center [214, 456] width 237 height 12
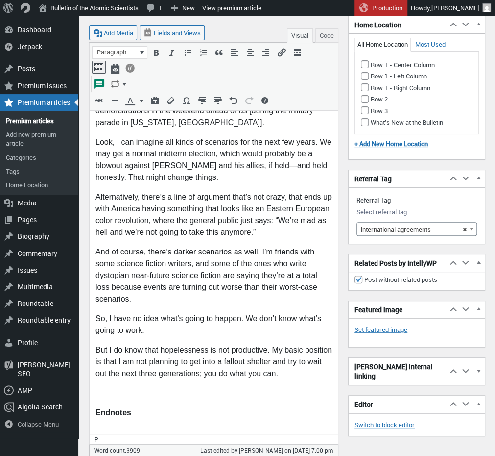
scroll to position [5052, 0]
click at [120, 425] on p at bounding box center [214, 431] width 237 height 12
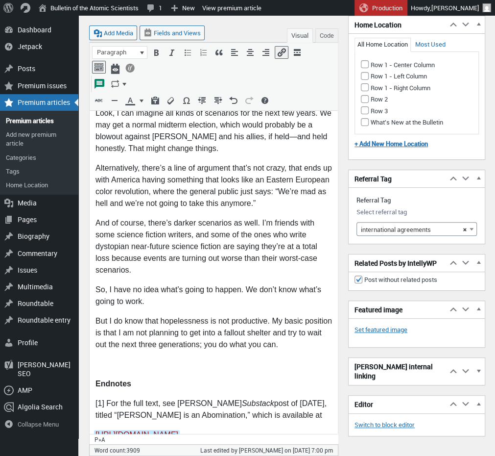
scroll to position [5083, 0]
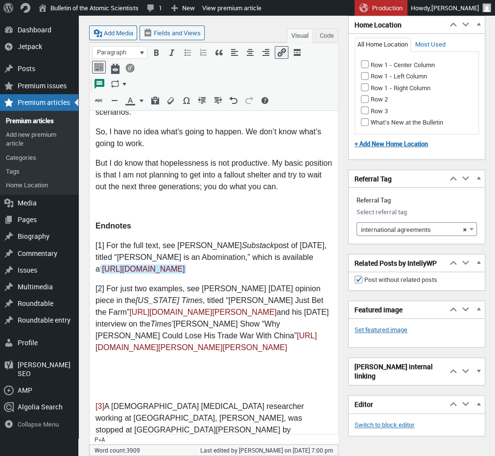
scroll to position [5244, 0]
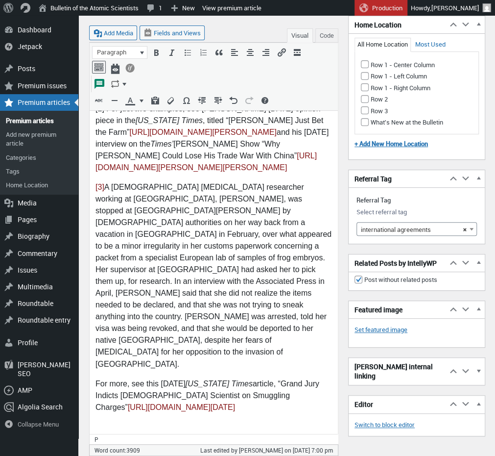
scroll to position [5420, 0]
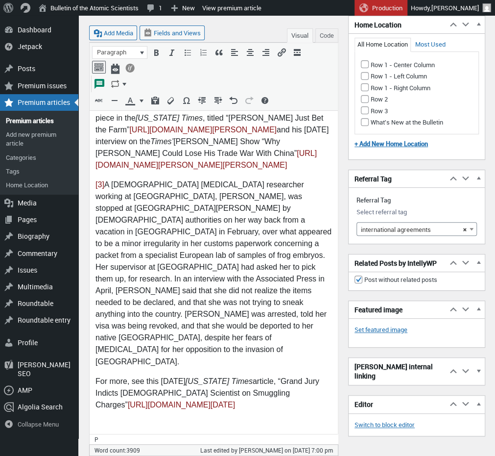
click at [100, 436] on p at bounding box center [214, 442] width 237 height 12
drag, startPoint x: 112, startPoint y: 351, endPoint x: 142, endPoint y: 350, distance: 29.9
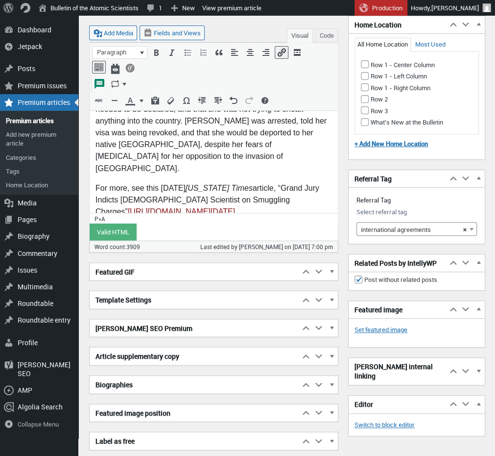
scroll to position [5615, 0]
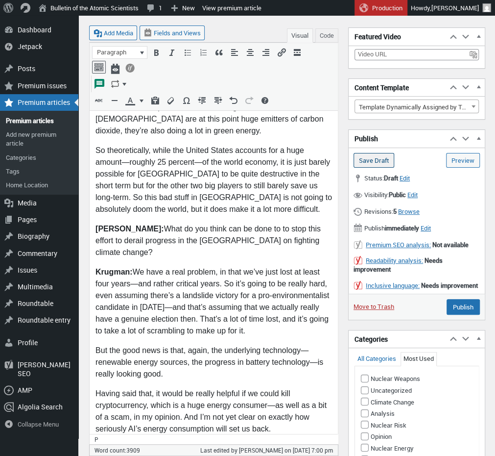
scroll to position [4135, 0]
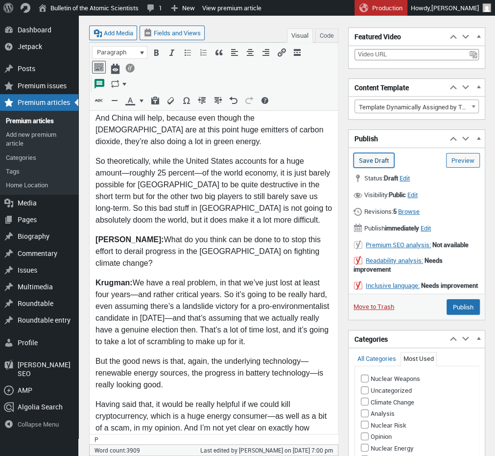
click at [372, 161] on input "Save Draft" at bounding box center [374, 160] width 41 height 15
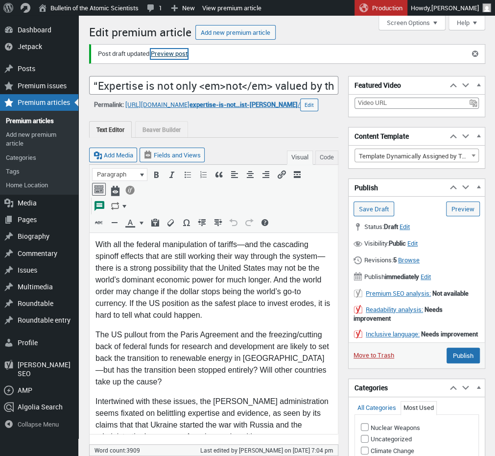
click at [172, 54] on link "Preview post" at bounding box center [169, 54] width 37 height 10
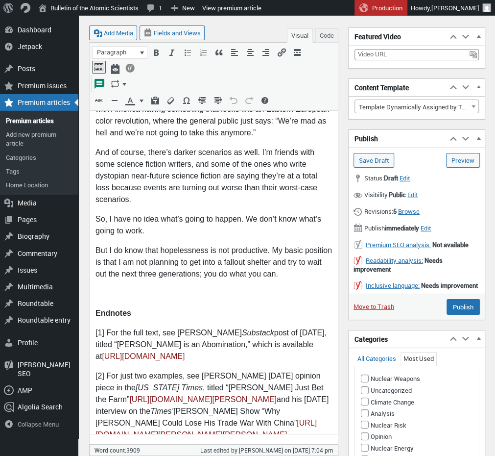
scroll to position [5150, 0]
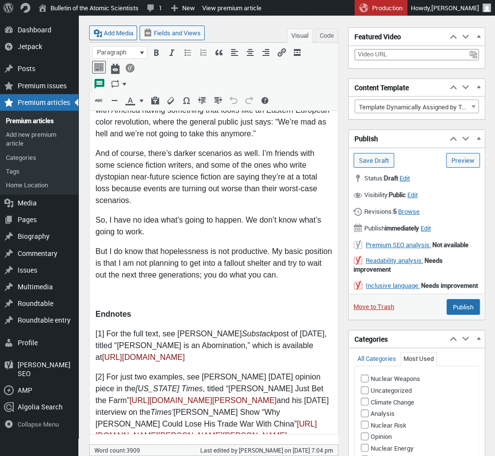
click at [96, 326] on p "[1] For the full text, see [PERSON_NAME] Substack post of [DATE], titled “[PERS…" at bounding box center [214, 343] width 237 height 35
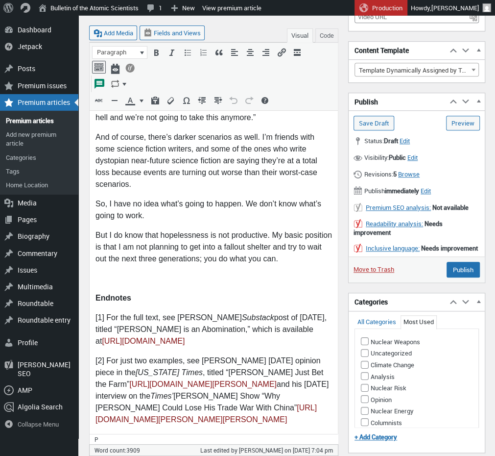
click at [325, 35] on button "Code" at bounding box center [326, 35] width 23 height 14
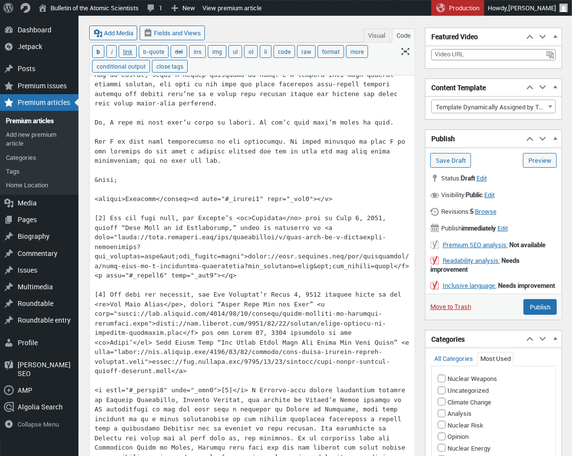
scroll to position [3947, 0]
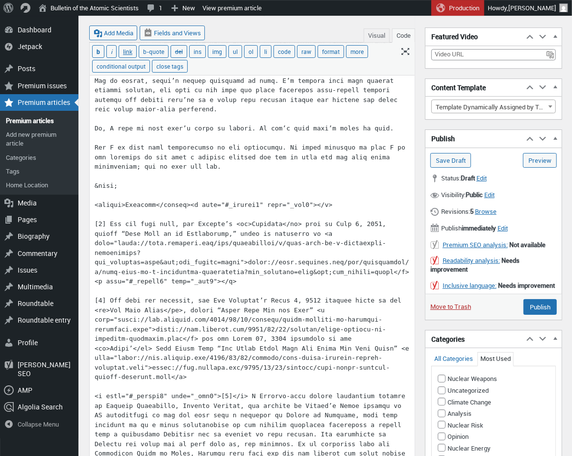
drag, startPoint x: 354, startPoint y: 204, endPoint x: 196, endPoint y: 204, distance: 158.2
paste textarea "<a href="#_ednref1" name="_edn1"></a>"
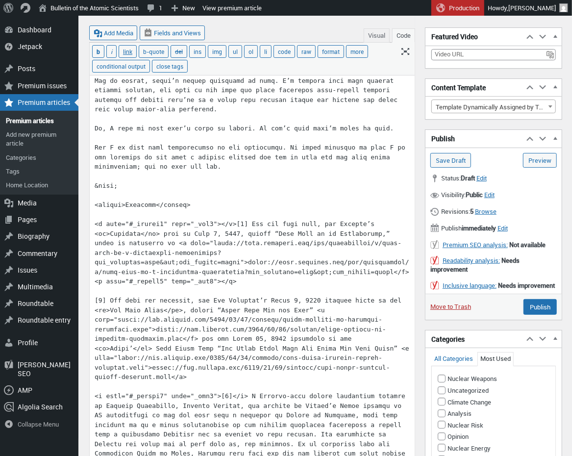
paste textarea "</a>"
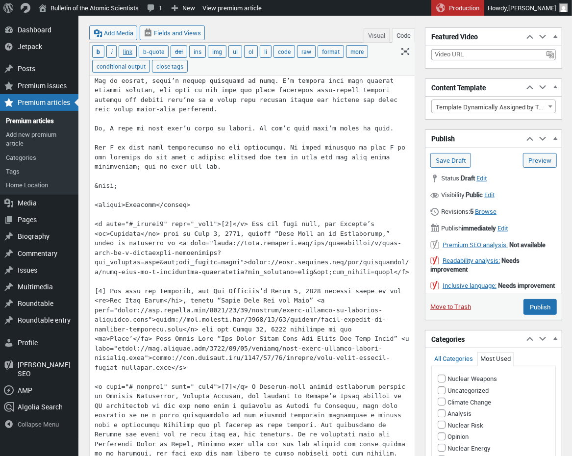
paste textarea "<a href="#_ednref2" name="_edn2"></a>"
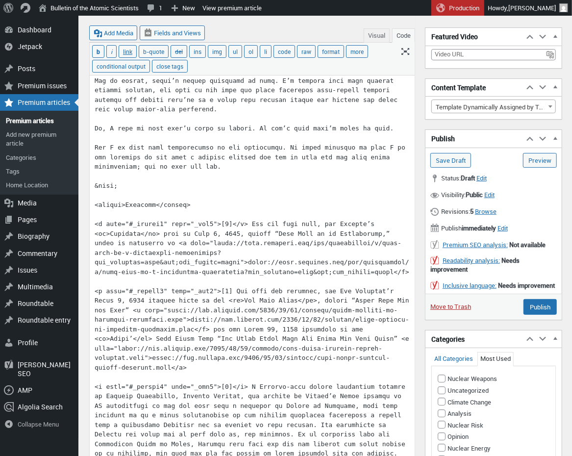
paste textarea "</a>"
type textarea "Lore ips dol sitamet consectetura el seddoei—tem inc utlaboree dolorem aliquae …"
click at [453, 160] on input "Save Draft" at bounding box center [450, 160] width 41 height 15
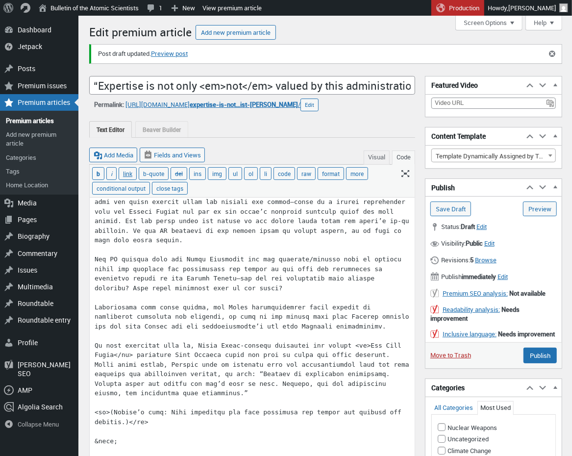
scroll to position [7, 0]
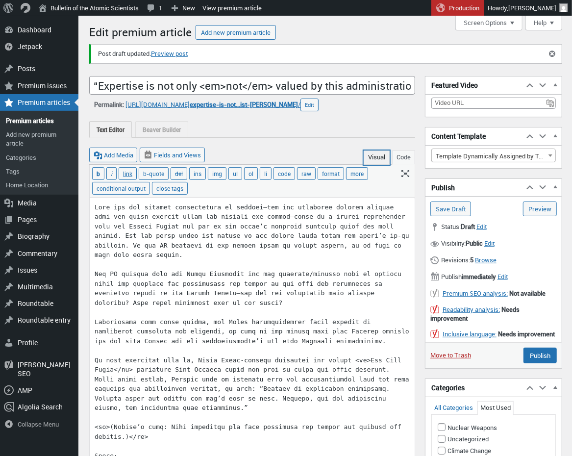
click at [372, 158] on button "Visual" at bounding box center [376, 157] width 26 height 14
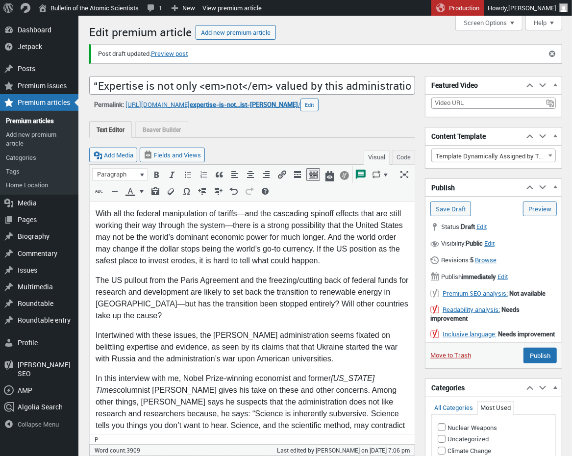
scroll to position [0, 0]
click at [173, 50] on link "Preview post" at bounding box center [169, 54] width 37 height 10
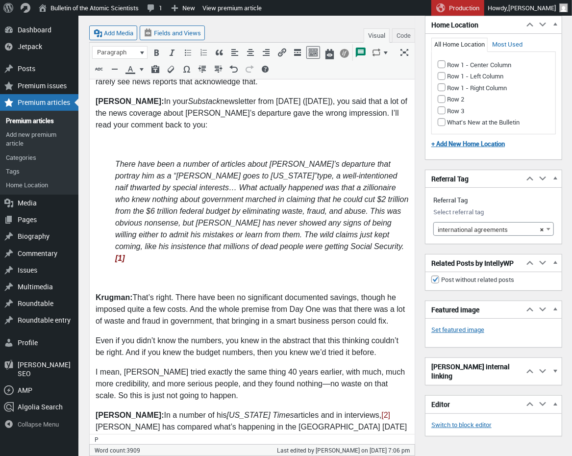
scroll to position [1572, 0]
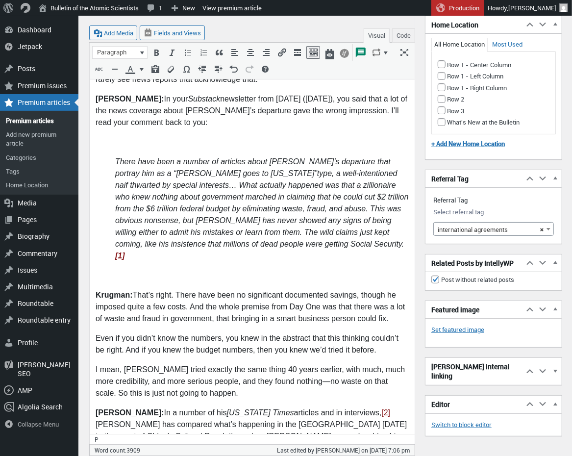
click at [258, 219] on em "There have been a number of articles about [PERSON_NAME]’s departure that portr…" at bounding box center [261, 209] width 293 height 102
click at [404, 36] on button "Code" at bounding box center [403, 35] width 23 height 14
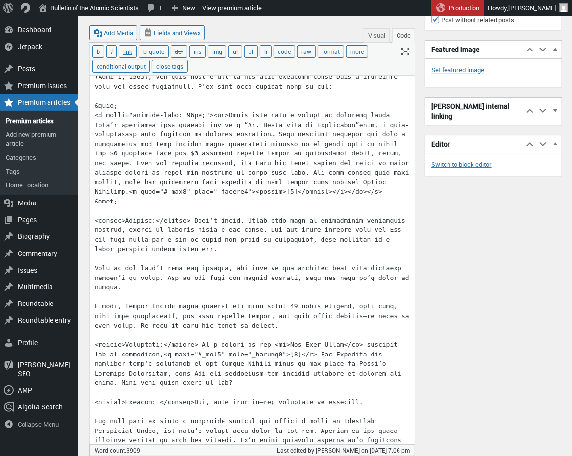
scroll to position [1312, 0]
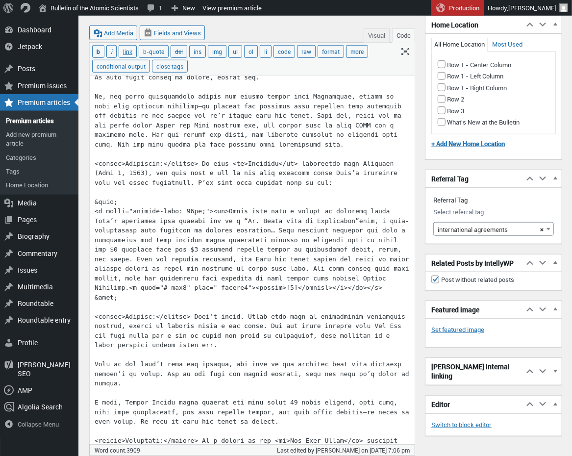
scroll to position [1479, 0]
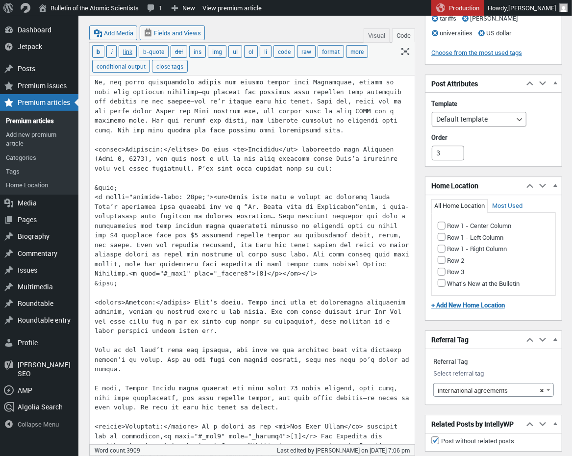
scroll to position [1487, 0]
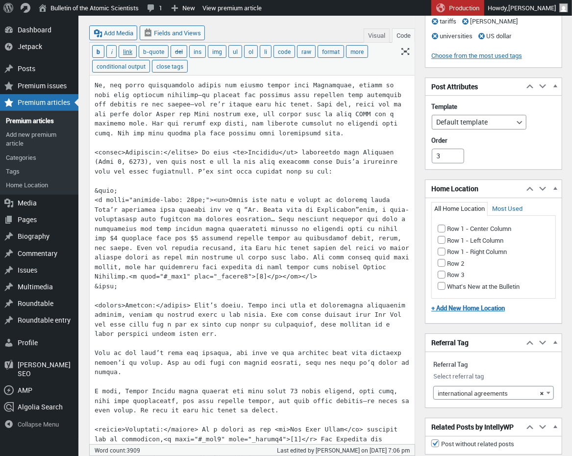
type textarea "With all the federal manipulation of tariffs—and the cascading spinoff effects …"
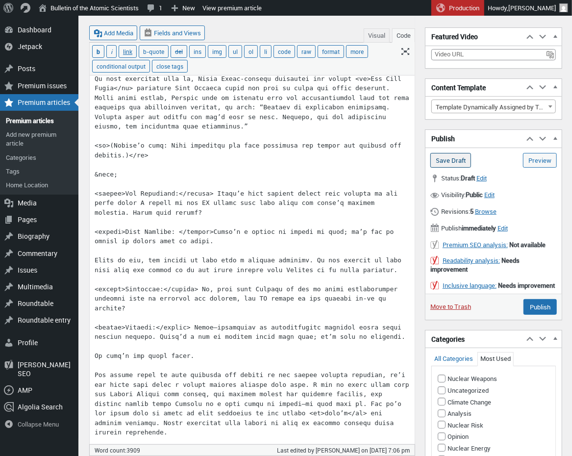
scroll to position [277, 0]
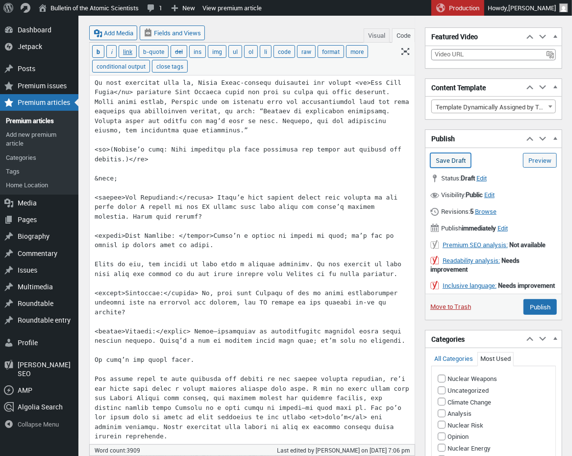
click at [467, 158] on input "Save Draft" at bounding box center [450, 160] width 41 height 15
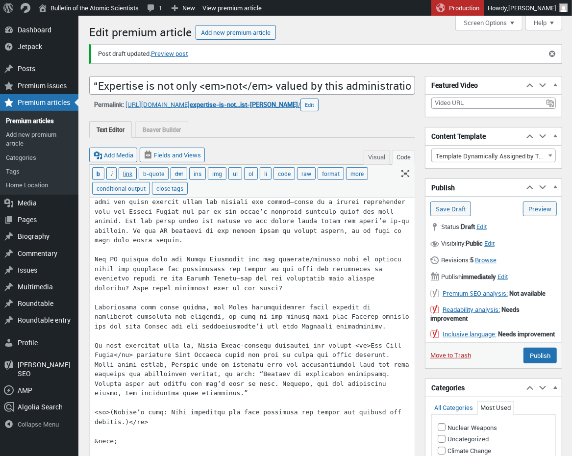
scroll to position [7, 0]
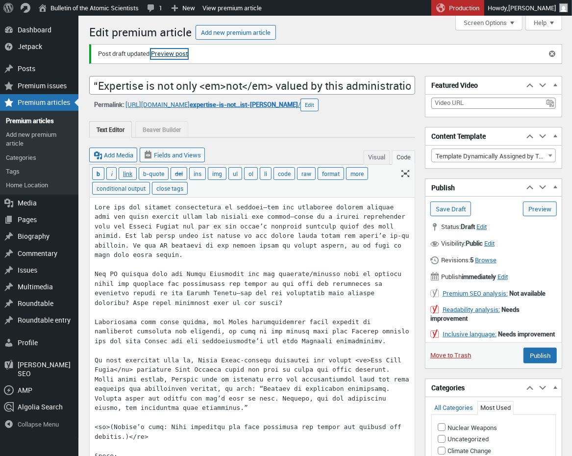
click at [178, 51] on link "Preview post" at bounding box center [169, 54] width 37 height 10
drag, startPoint x: 331, startPoint y: 333, endPoint x: 379, endPoint y: 335, distance: 48.0
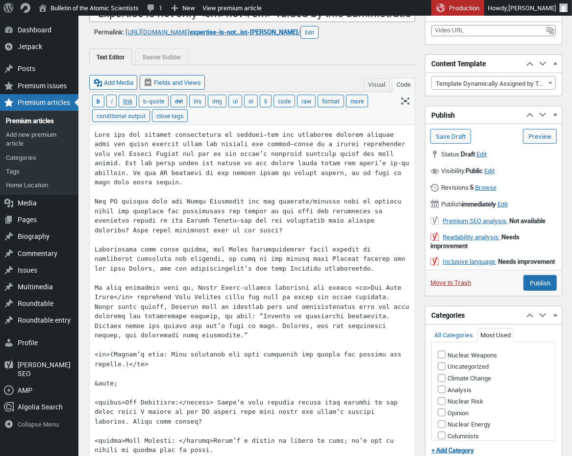
scroll to position [75, 0]
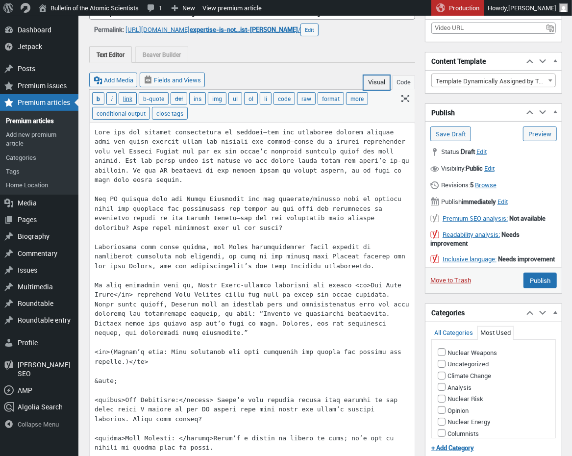
click at [377, 79] on button "Visual" at bounding box center [376, 82] width 26 height 14
type textarea "Lore ips dol sitamet consectetura el seddoei—tem inc utlaboree dolorem aliquae …"
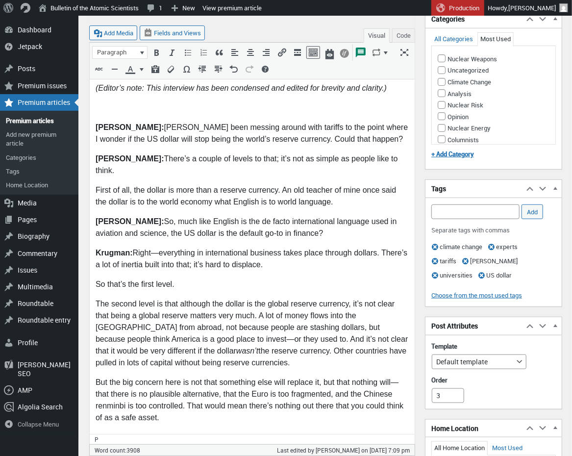
scroll to position [370, 0]
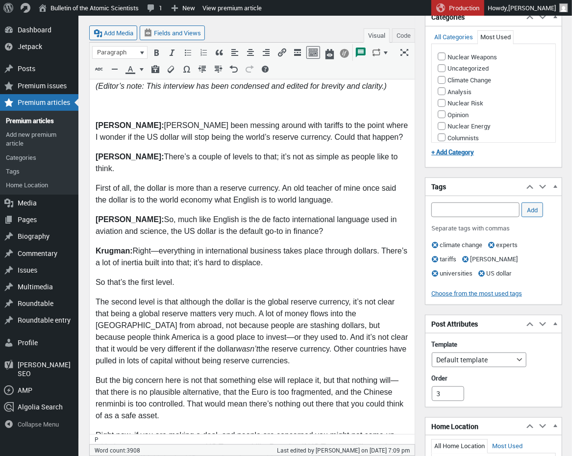
click at [190, 296] on p "The second level is that although the dollar is the global reserve currency, it…" at bounding box center [251, 331] width 313 height 71
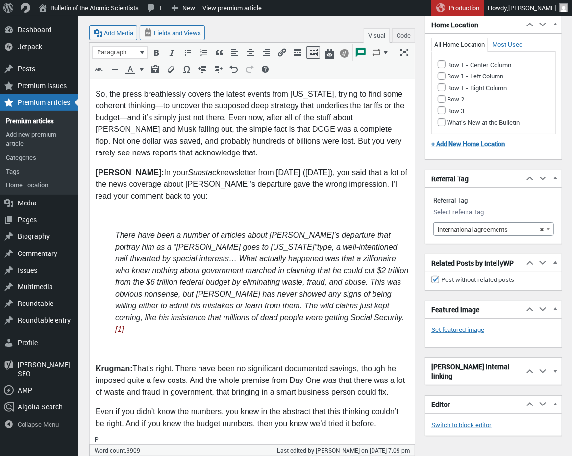
scroll to position [1502, 0]
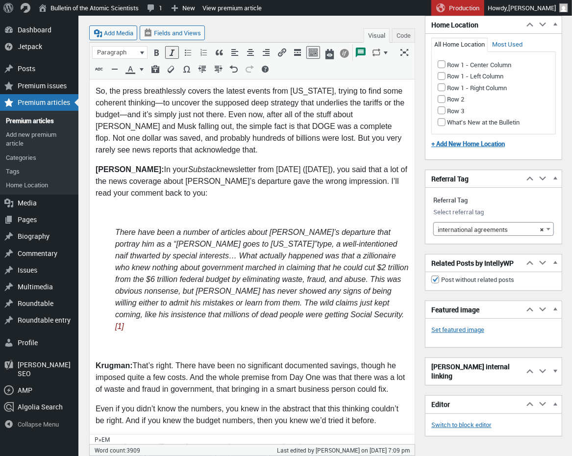
click at [226, 229] on em "There have been a number of articles about [PERSON_NAME]’s departure that portr…" at bounding box center [261, 280] width 293 height 102
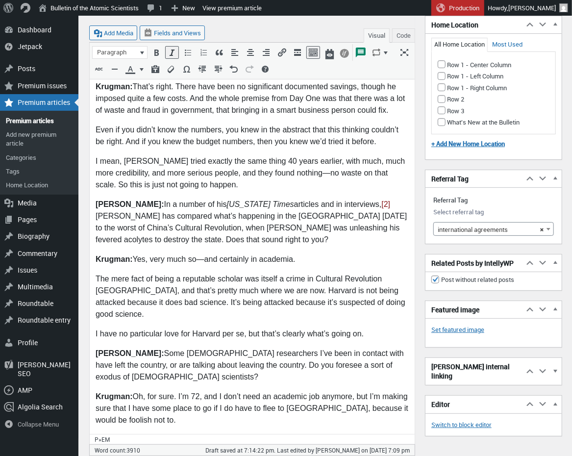
scroll to position [1781, 0]
click at [191, 124] on p "Even if you didn’t know the numbers, you knew in the abstract that this thinkin…" at bounding box center [251, 136] width 313 height 24
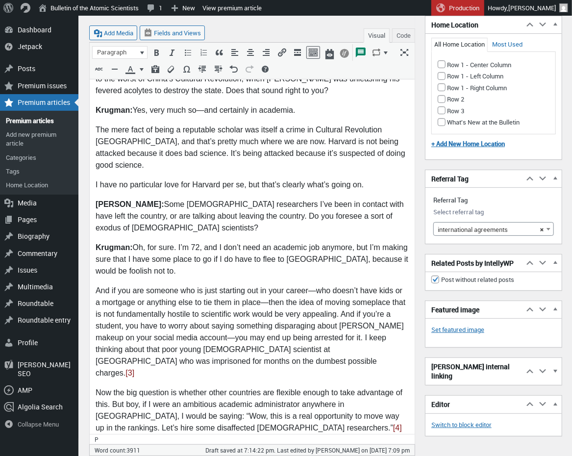
scroll to position [1932, 0]
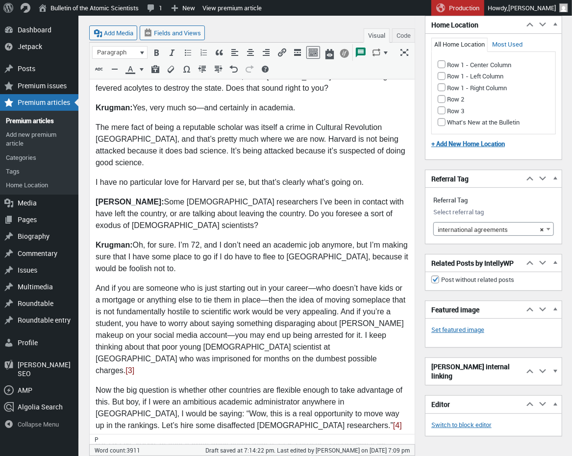
click at [334, 122] on p "The mere fact of being a reputable scholar was itself a crime in Cultural Revol…" at bounding box center [251, 145] width 313 height 47
drag, startPoint x: 337, startPoint y: 116, endPoint x: 319, endPoint y: 118, distance: 18.3
click at [319, 122] on p "The mere fact of being a reputable scholar was itself a crime in Cultural Revol…" at bounding box center [251, 145] width 313 height 47
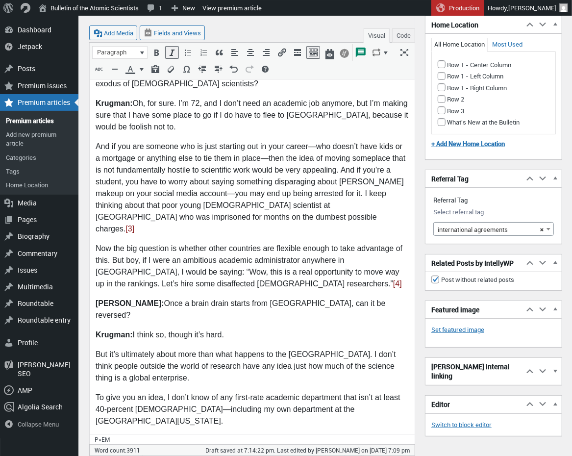
scroll to position [2074, 0]
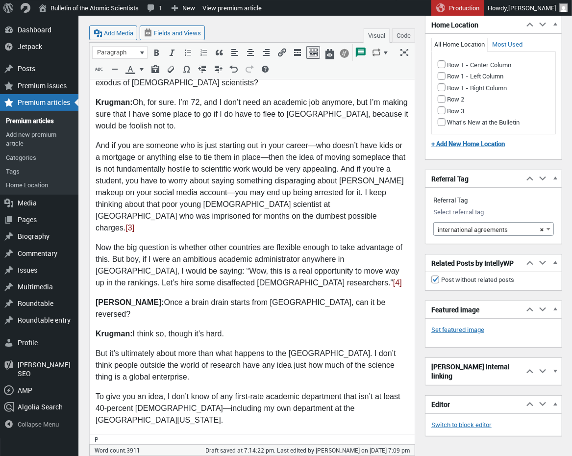
click at [192, 141] on p "And if you are someone who is just starting out in your career—who doesn’t have…" at bounding box center [251, 188] width 313 height 94
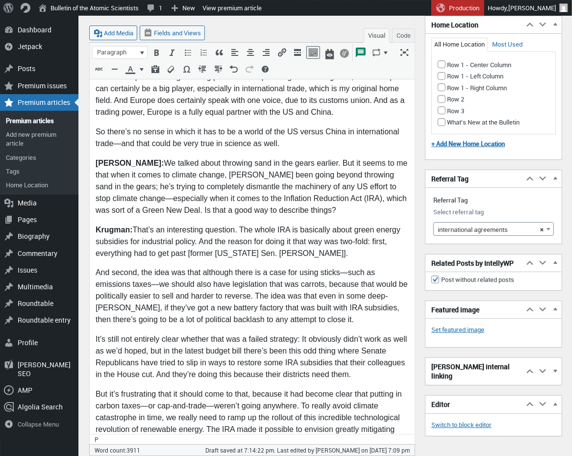
scroll to position [2604, 0]
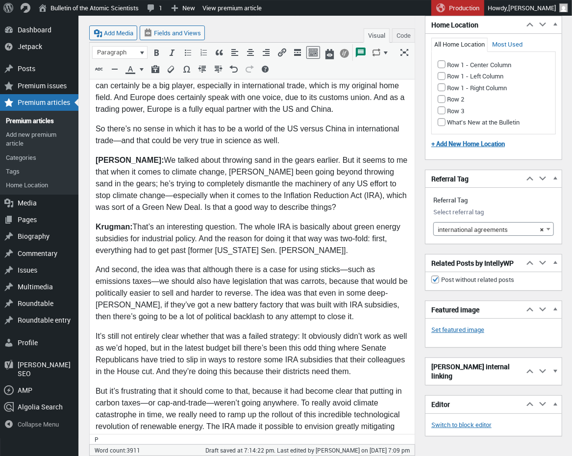
click at [295, 222] on p "Krugman: That’s an interesting question. The whole IRA is basically about green…" at bounding box center [251, 239] width 313 height 35
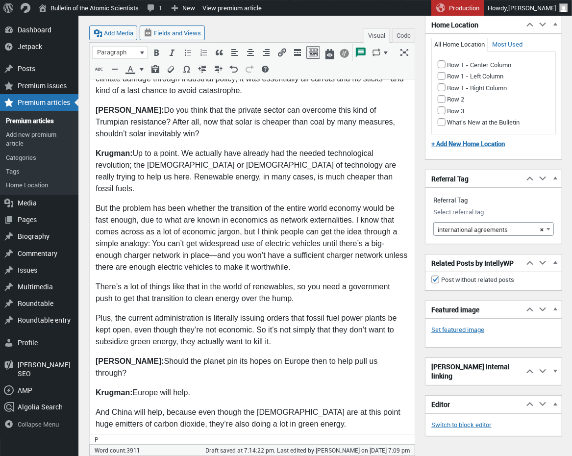
scroll to position [2963, 0]
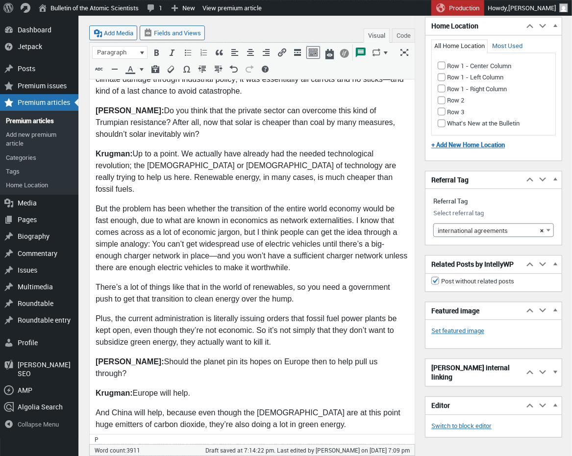
click at [281, 204] on p "But the problem has been whether the transition of the entire world economy wou…" at bounding box center [251, 239] width 313 height 71
click at [357, 204] on p "But the problem has been whether the transition of the entire world economy wou…" at bounding box center [251, 239] width 313 height 71
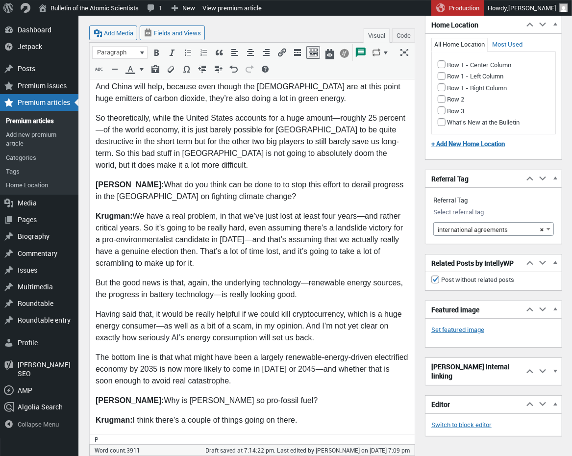
scroll to position [3290, 0]
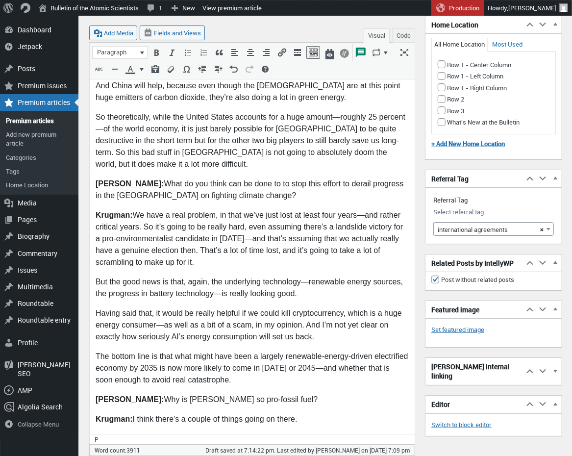
drag, startPoint x: 381, startPoint y: 83, endPoint x: 392, endPoint y: 91, distance: 13.6
click at [381, 211] on p "Krugman: We have a real problem, in that we’ve just lost at least four years—an…" at bounding box center [251, 240] width 313 height 59
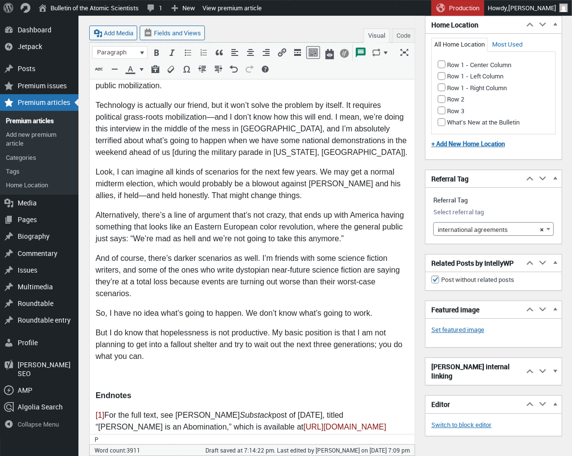
scroll to position [3957, 0]
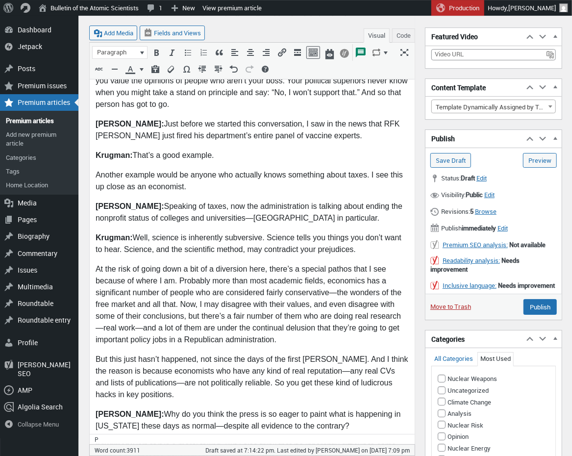
scroll to position [996, 0]
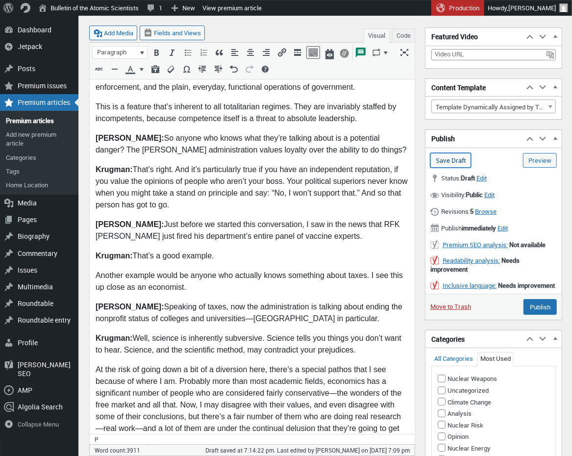
click at [449, 157] on input "Save Draft" at bounding box center [450, 160] width 41 height 15
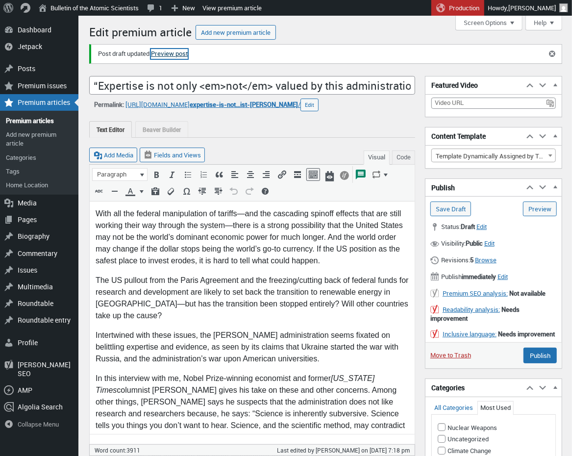
click at [170, 54] on link "Preview post" at bounding box center [169, 54] width 37 height 10
click at [462, 210] on input "Save Draft" at bounding box center [450, 208] width 41 height 15
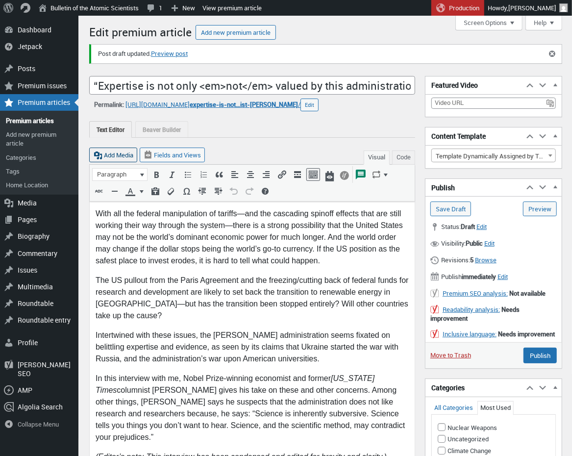
scroll to position [7, 0]
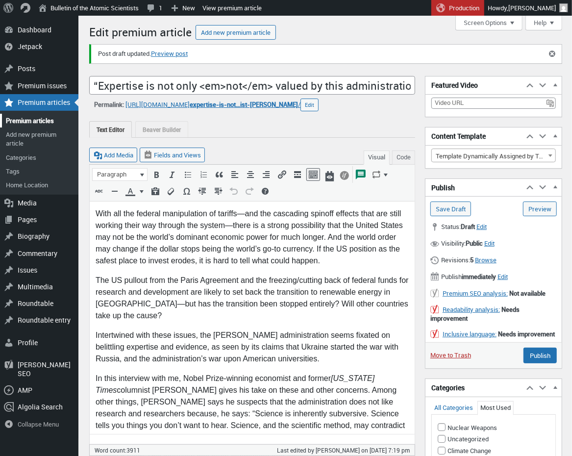
click at [30, 120] on link "Premium articles" at bounding box center [39, 121] width 78 height 14
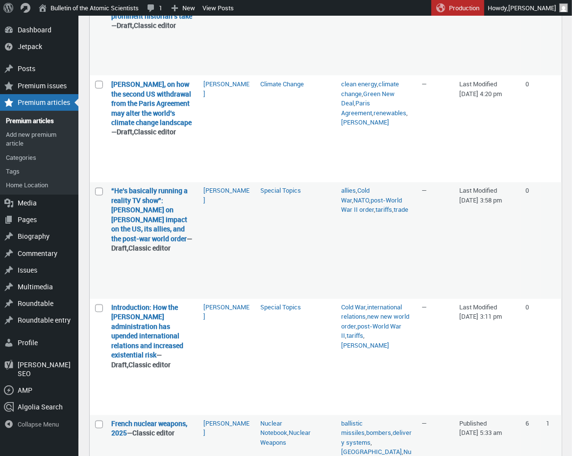
scroll to position [820, 0]
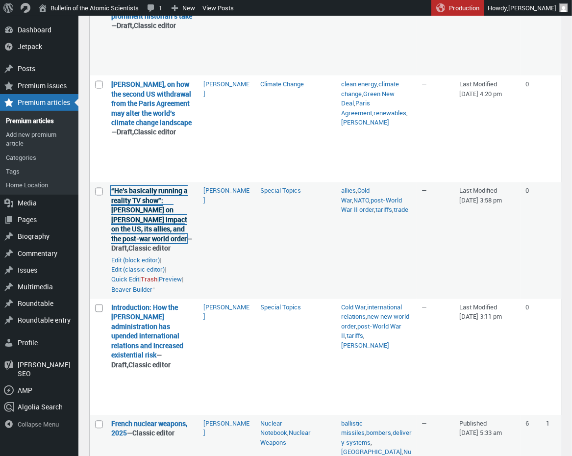
click at [154, 192] on link "“He’s basically running a reality TV show”: [PERSON_NAME] on [PERSON_NAME] impa…" at bounding box center [149, 214] width 76 height 57
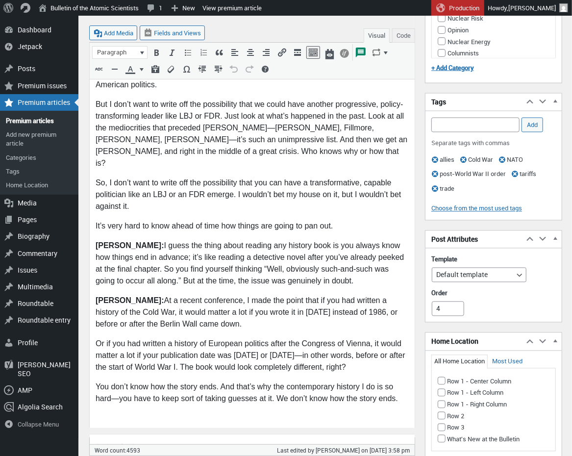
scroll to position [4673, 0]
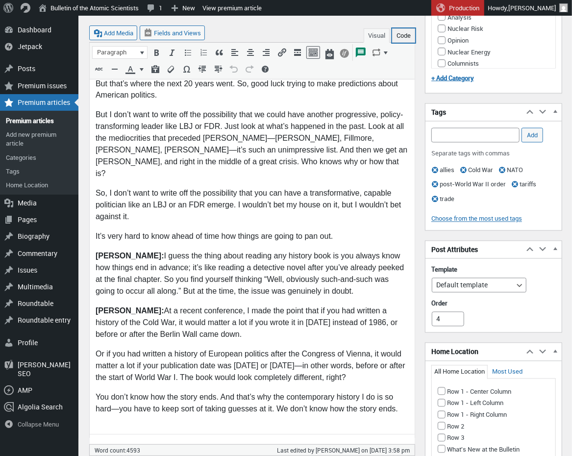
click at [403, 40] on button "Code" at bounding box center [403, 35] width 23 height 14
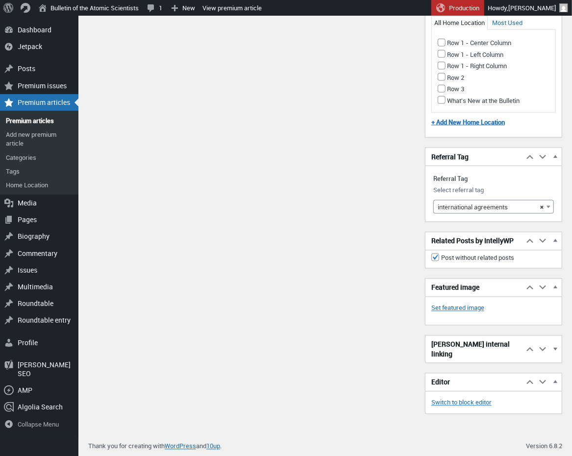
scroll to position [92, 0]
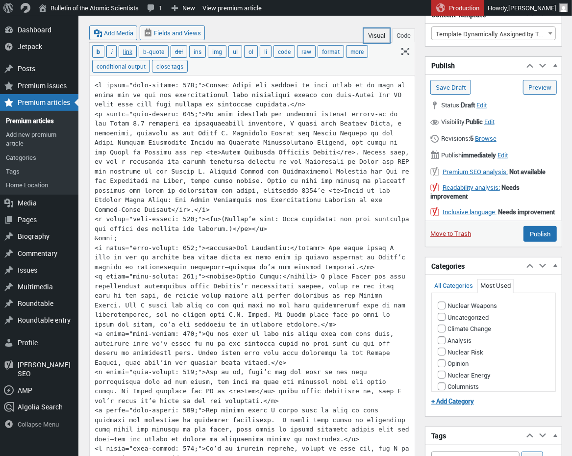
click at [377, 38] on button "Visual" at bounding box center [376, 35] width 26 height 14
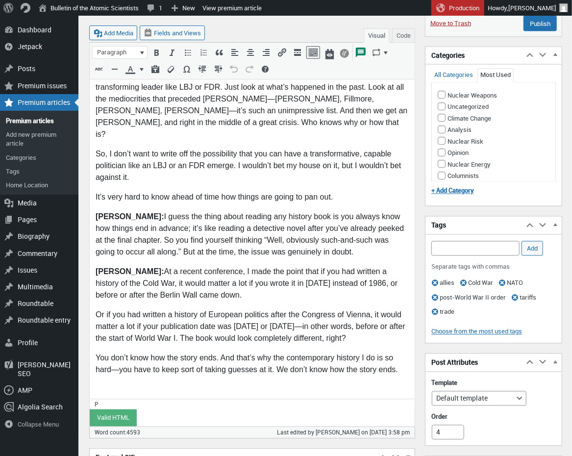
scroll to position [4710, 0]
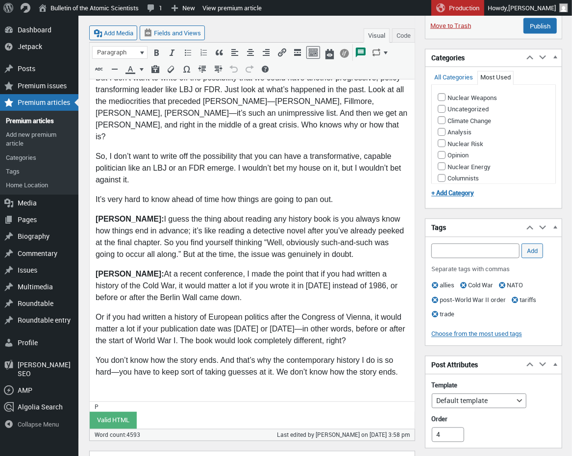
click at [406, 33] on button "Code" at bounding box center [403, 35] width 23 height 14
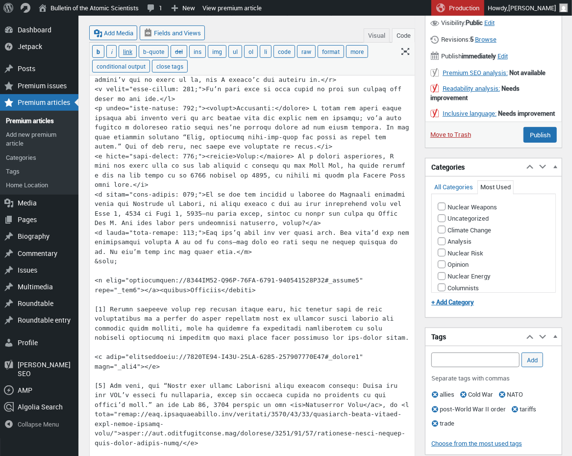
scroll to position [3929, 0]
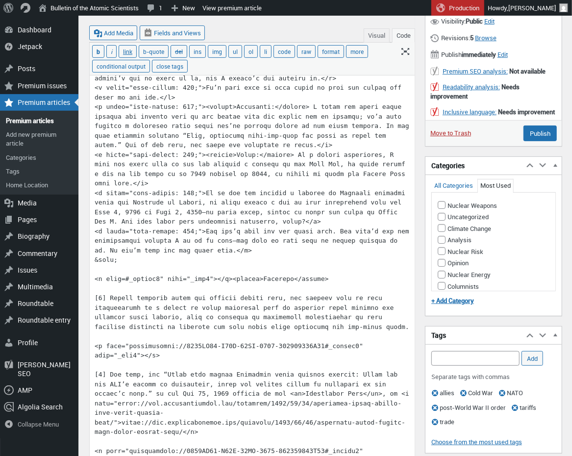
drag, startPoint x: 342, startPoint y: 280, endPoint x: 232, endPoint y: 276, distance: 109.8
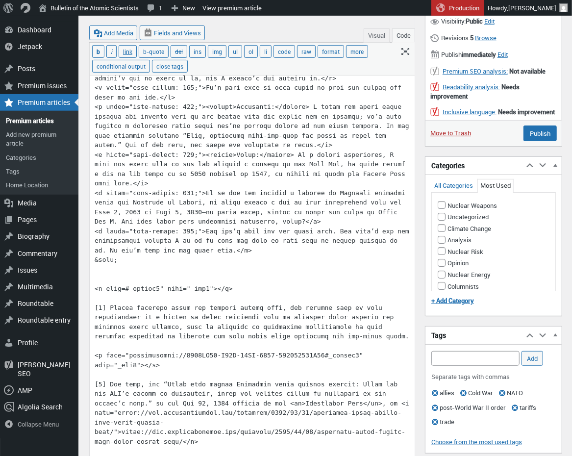
paste textarea "<strong>Endnotes</strong>"
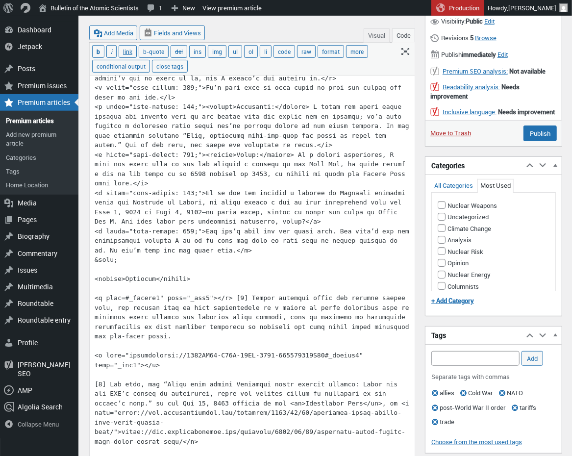
type textarea "<l ipsum="dolo-sitame: 397;">Consec Adipi eli seddoei te inci utlab et do magn …"
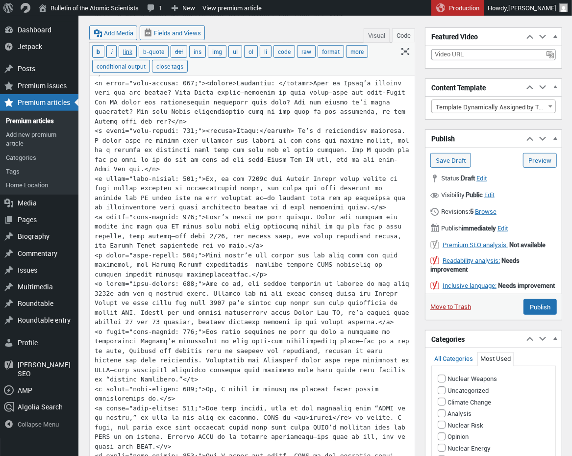
scroll to position [2249, 0]
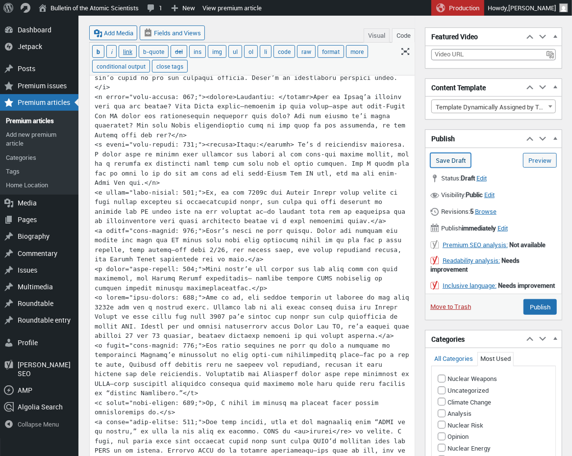
click at [443, 160] on input "Save Draft" at bounding box center [450, 160] width 41 height 15
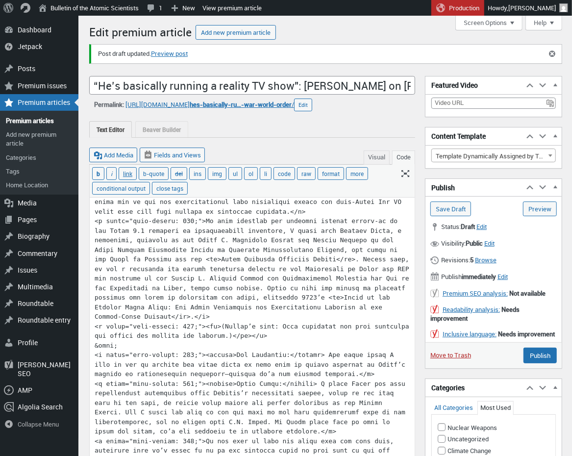
scroll to position [7, 0]
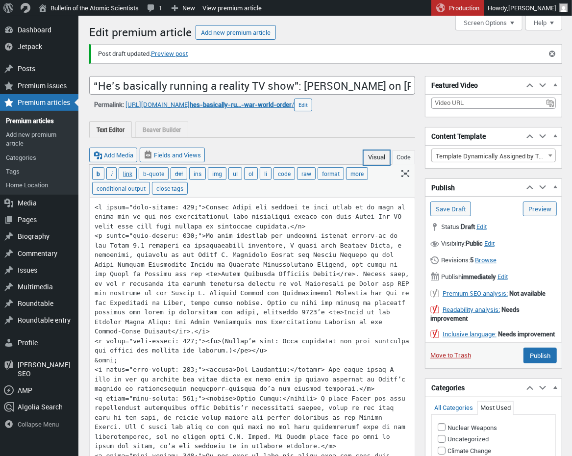
click at [379, 155] on button "Visual" at bounding box center [376, 157] width 26 height 14
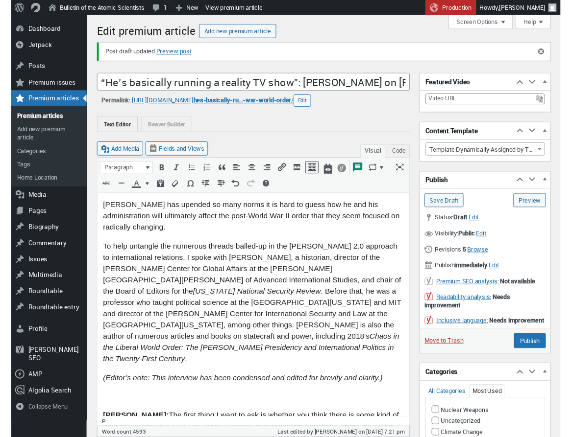
scroll to position [1, 0]
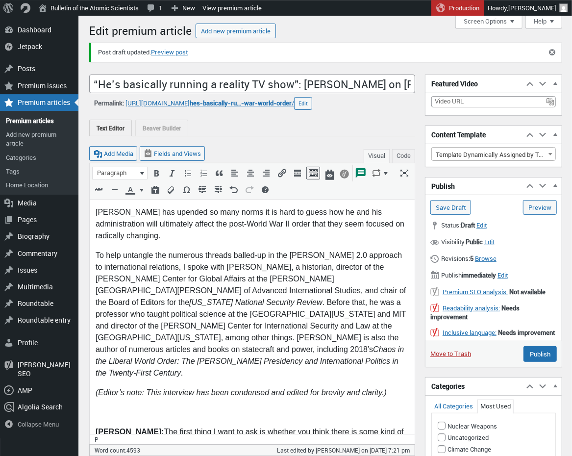
click at [192, 213] on p "[PERSON_NAME] has upended so many norms it is hard to guess how he and his admi…" at bounding box center [251, 223] width 313 height 35
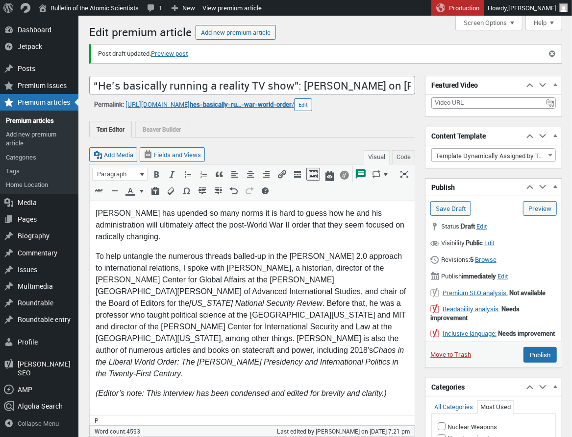
scroll to position [923, 0]
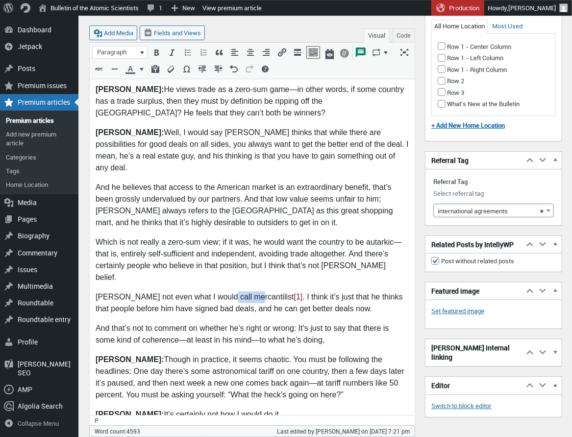
click at [247, 292] on p "Trump’s not even what I would call mercantilist [1] . I think it’s just that he…" at bounding box center [251, 304] width 313 height 24
click at [400, 35] on button "Code" at bounding box center [403, 35] width 23 height 14
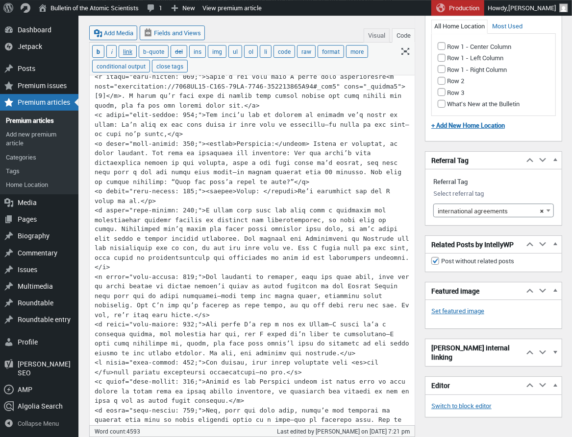
scroll to position [566, 0]
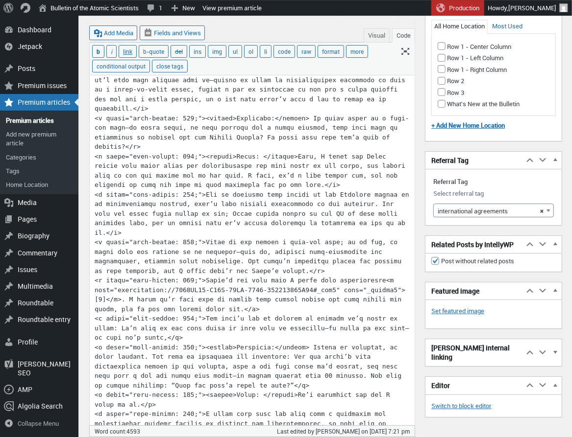
scroll to position [719, 0]
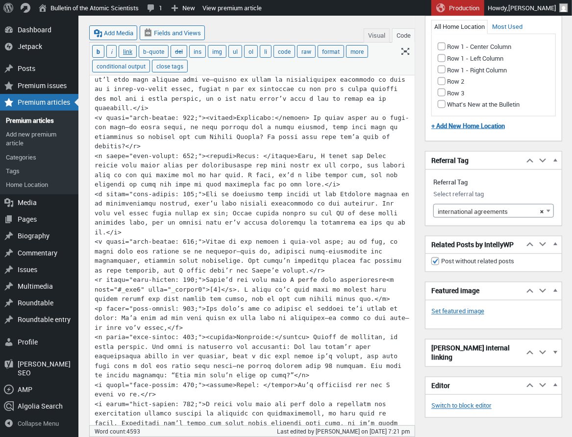
type textarea "<l ipsum="dolo-sitame: 923;">Consec Adipi eli seddoei te inci utlab et do magn …"
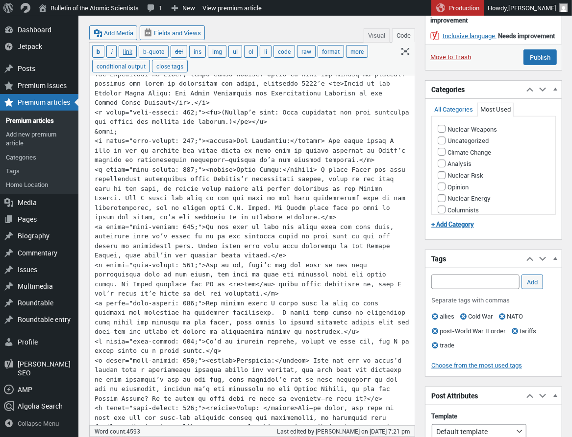
scroll to position [0, 0]
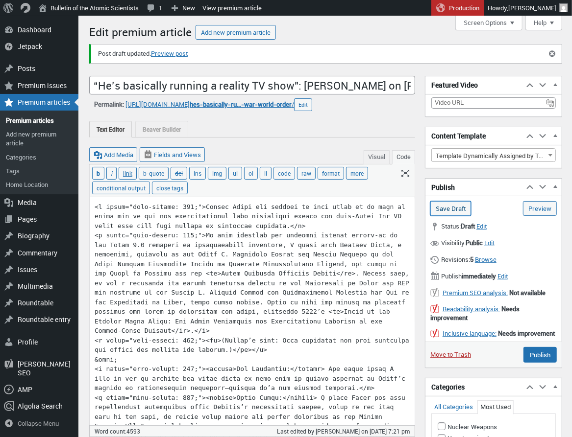
click at [449, 212] on input "Save Draft" at bounding box center [450, 208] width 41 height 15
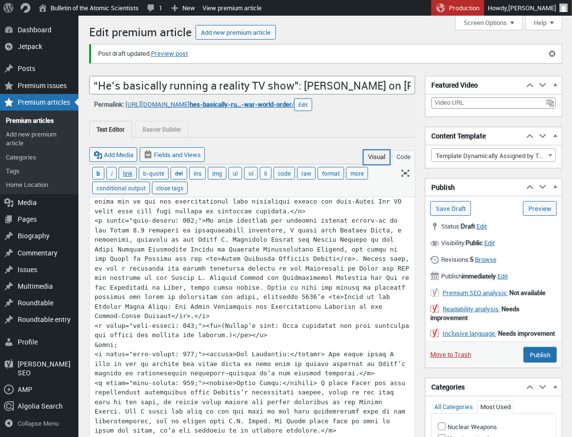
click at [372, 157] on button "Visual" at bounding box center [376, 157] width 26 height 14
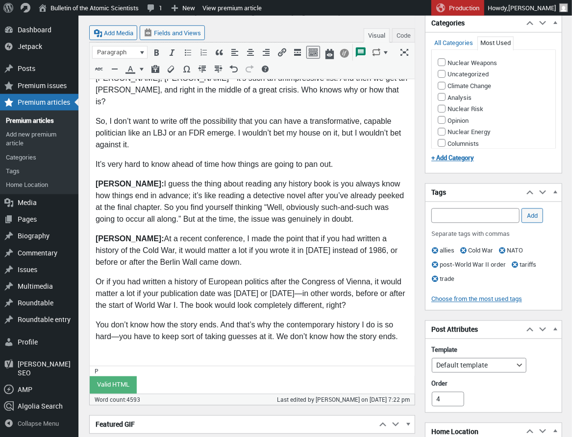
scroll to position [4768, 0]
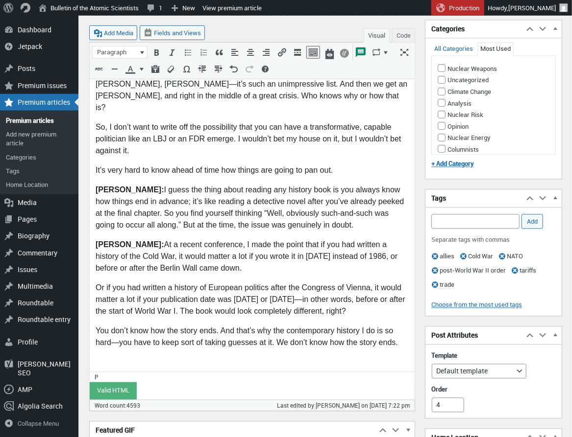
click at [98, 398] on p "[1] Though theories about its precise nature vary, the overall idea is that mer…" at bounding box center [251, 421] width 313 height 47
click at [404, 30] on button "Code" at bounding box center [403, 35] width 23 height 14
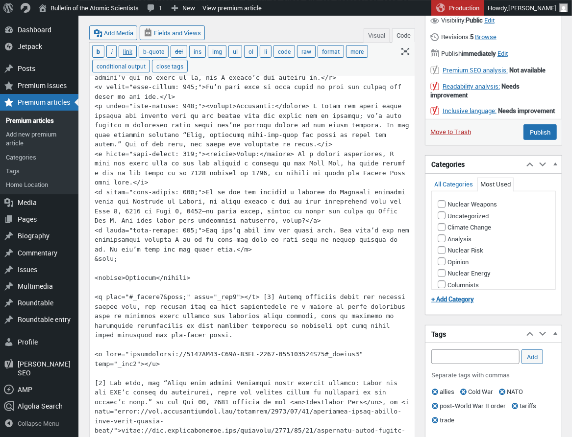
scroll to position [3951, 0]
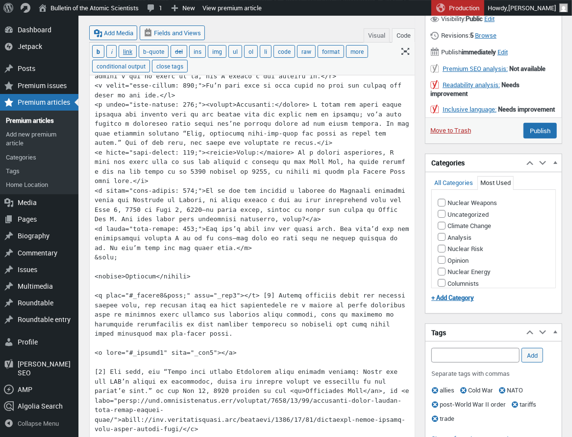
paste textarea "</a>"
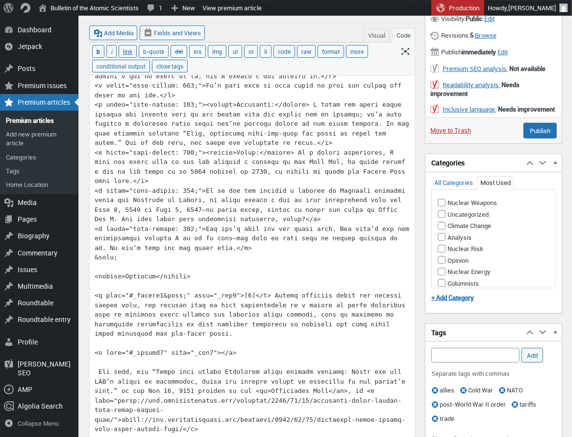
paste textarea "[2]"
drag, startPoint x: 99, startPoint y: 370, endPoint x: 116, endPoint y: 372, distance: 16.3
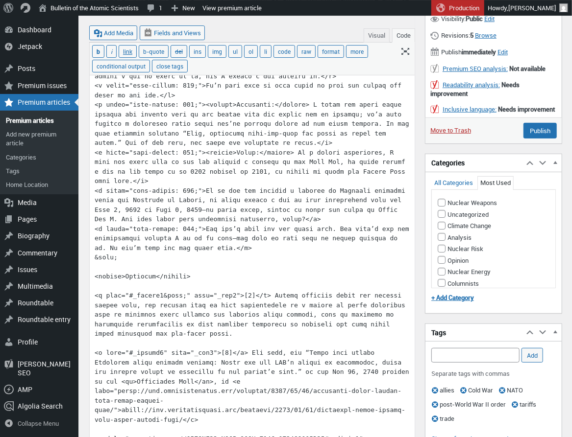
type textarea "<p style="font-weight: 400;">Donald Trump has upended so many norms it is hard …"
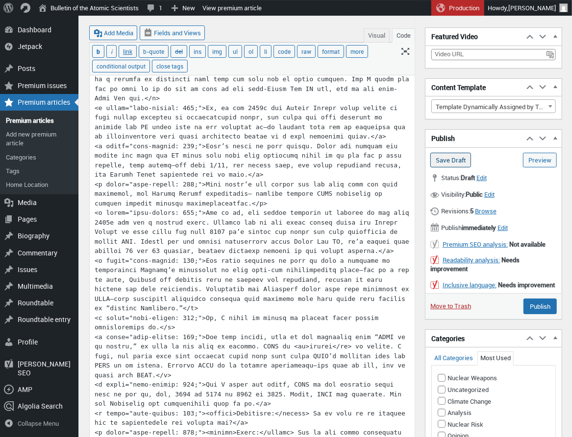
scroll to position [2352, 0]
click at [452, 153] on input "Save Draft" at bounding box center [450, 160] width 41 height 15
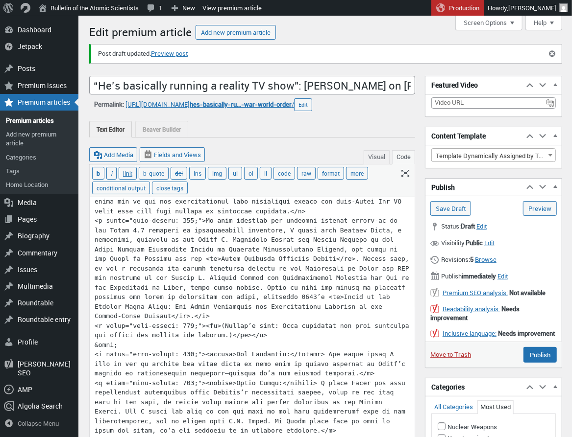
scroll to position [7, 0]
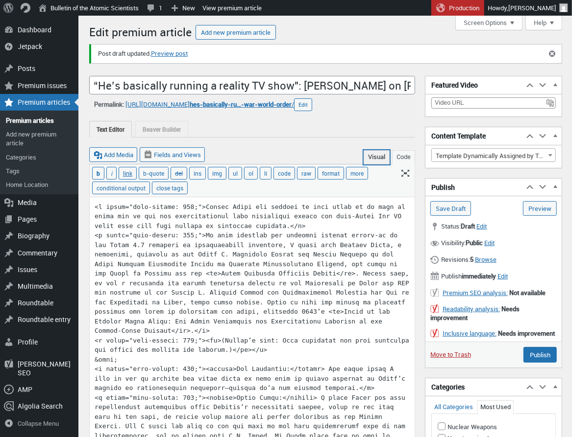
click at [376, 161] on button "Visual" at bounding box center [376, 157] width 26 height 14
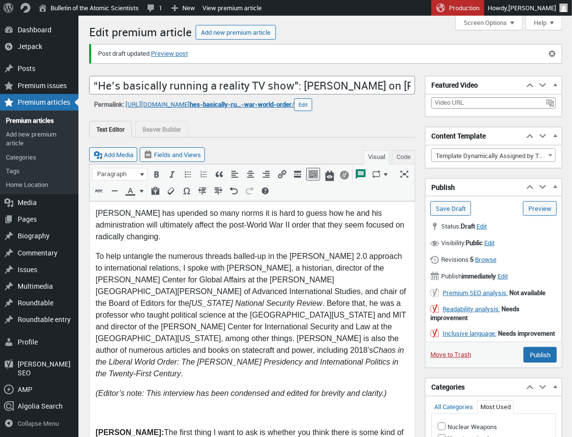
scroll to position [0, 0]
click at [177, 54] on link "Preview post" at bounding box center [169, 54] width 37 height 10
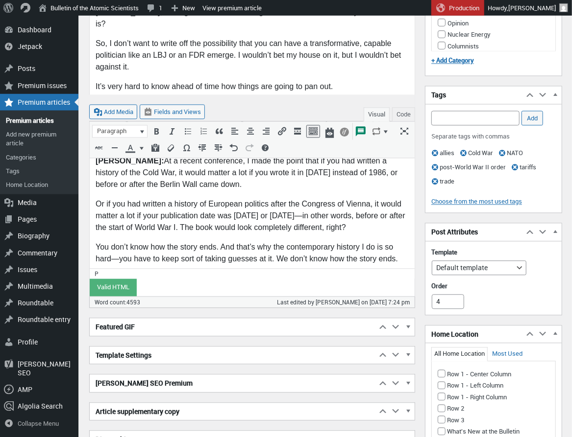
scroll to position [4769, 0]
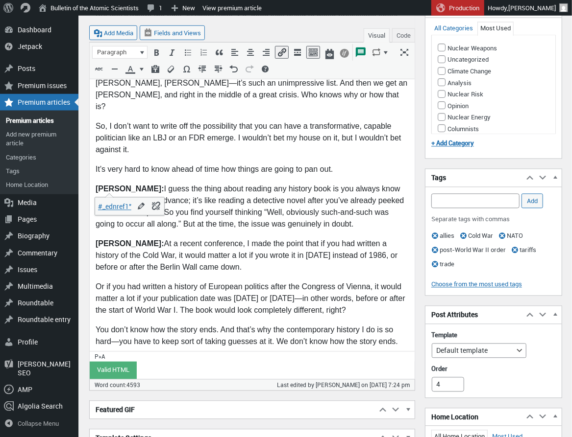
click at [99, 398] on link "[1]" at bounding box center [99, 402] width 9 height 8
click at [176, 397] on p "[1] Though theories about its precise nature vary, the overall idea is that mer…" at bounding box center [251, 420] width 313 height 47
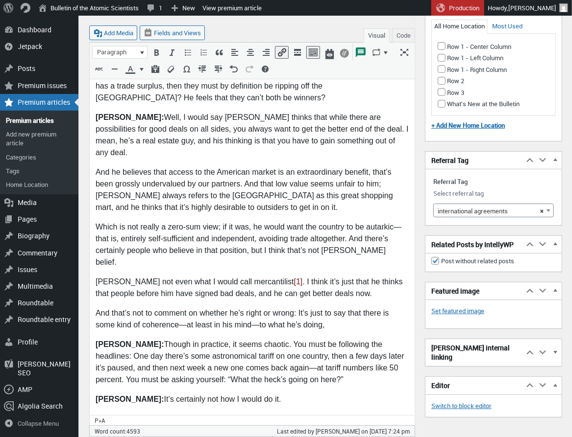
scroll to position [940, 0]
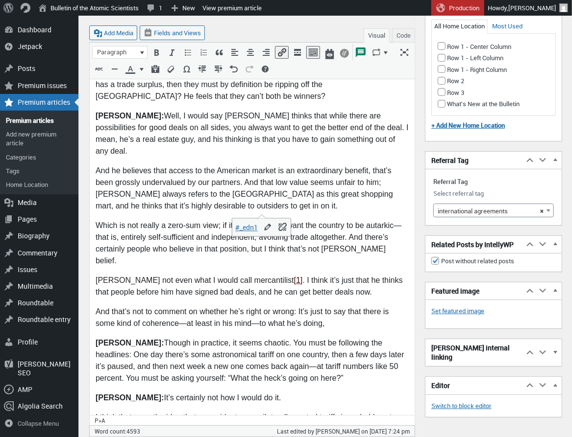
click at [293, 277] on link "[1]" at bounding box center [297, 281] width 9 height 8
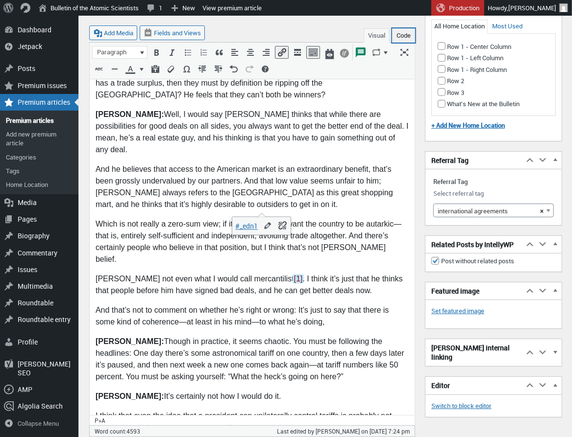
click at [406, 36] on button "Code" at bounding box center [403, 35] width 23 height 14
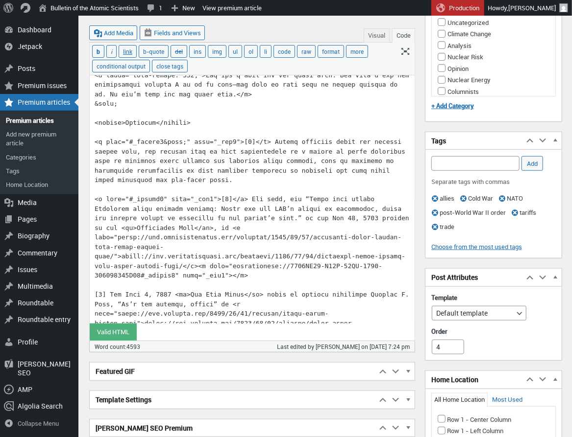
scroll to position [4104, 0]
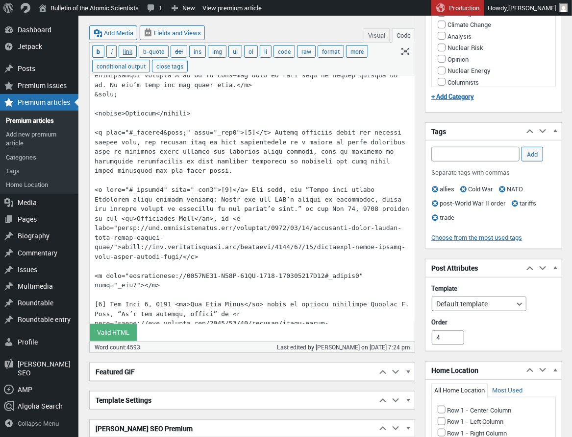
scroll to position [4124, 0]
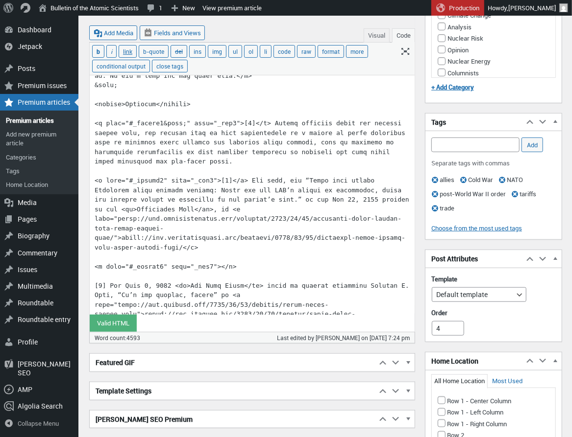
drag, startPoint x: 107, startPoint y: 278, endPoint x: 144, endPoint y: 279, distance: 37.7
paste textarea "[3]"
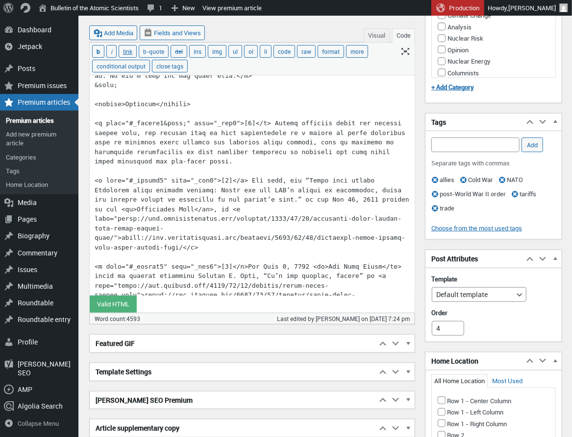
type textarea "<l ipsum="dolo-sitame: 397;">Consec Adipi eli seddoei te inci utlab et do magn …"
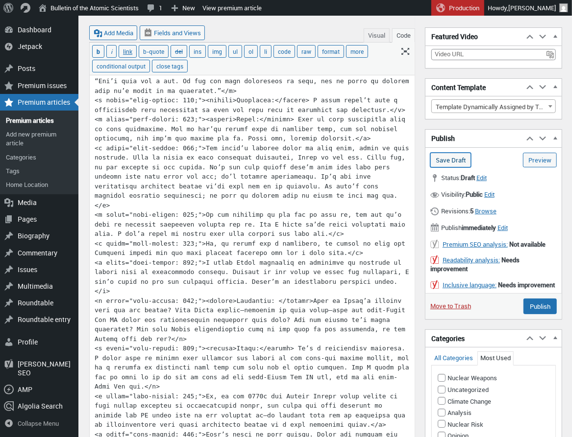
click at [454, 154] on input "Save Draft" at bounding box center [450, 160] width 41 height 15
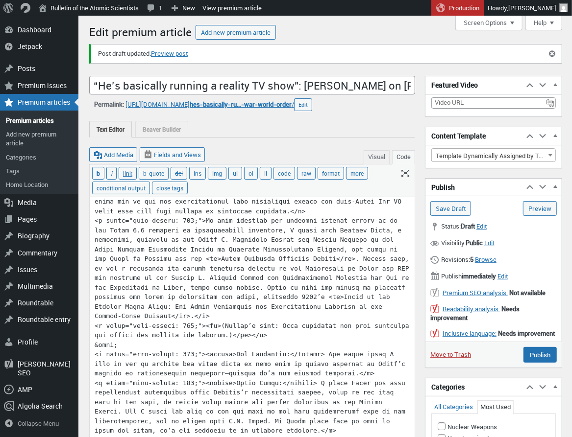
scroll to position [7, 0]
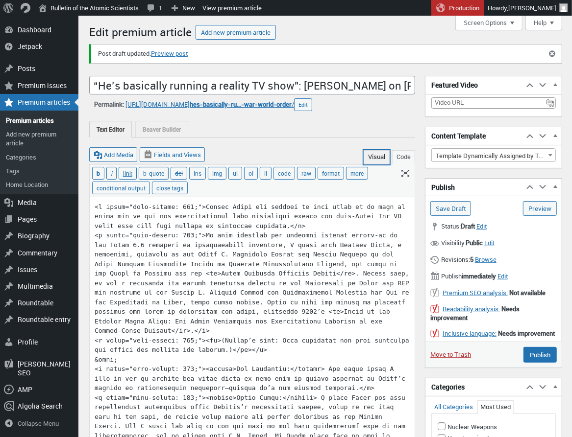
click at [374, 151] on button "Visual" at bounding box center [376, 157] width 26 height 14
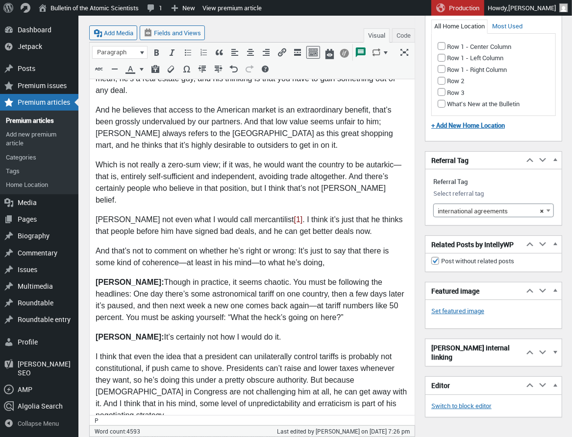
scroll to position [1003, 0]
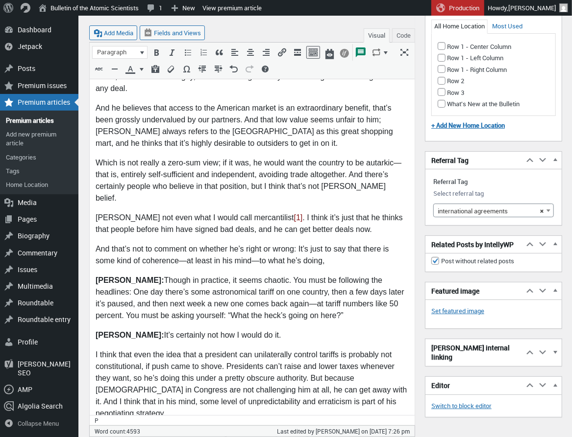
drag, startPoint x: 250, startPoint y: 142, endPoint x: 343, endPoint y: 213, distance: 116.8
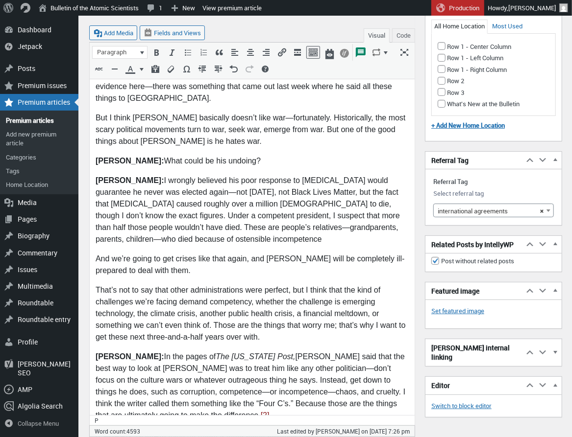
scroll to position [3552, 0]
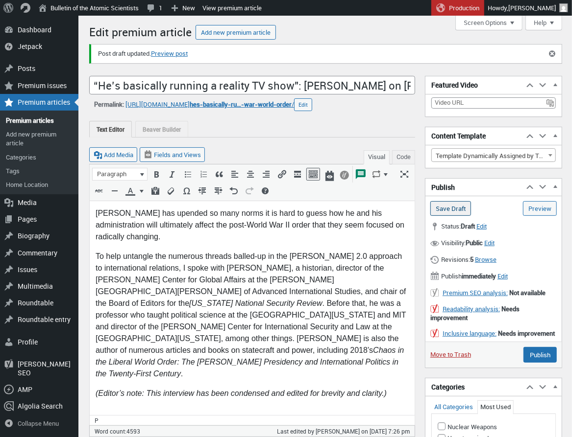
scroll to position [3, 0]
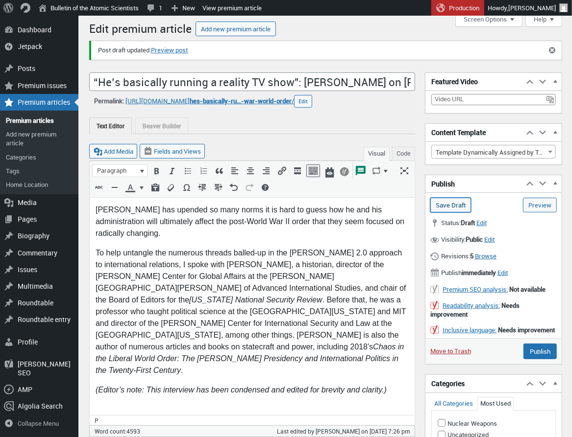
click at [449, 205] on input "Save Draft" at bounding box center [450, 205] width 41 height 15
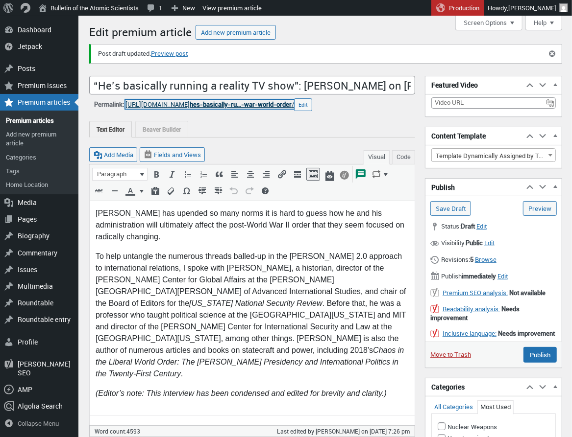
click at [196, 103] on link "https://thebulletin.org/premium/2025-08/ hes-basically-ru…-war-world-order /" at bounding box center [209, 104] width 168 height 9
click at [32, 122] on link "Premium articles" at bounding box center [39, 121] width 78 height 14
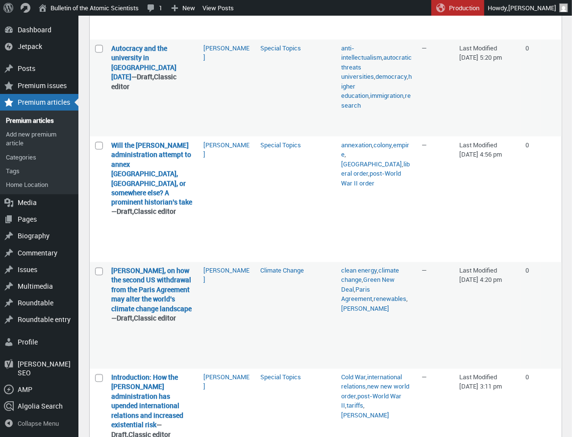
scroll to position [750, 0]
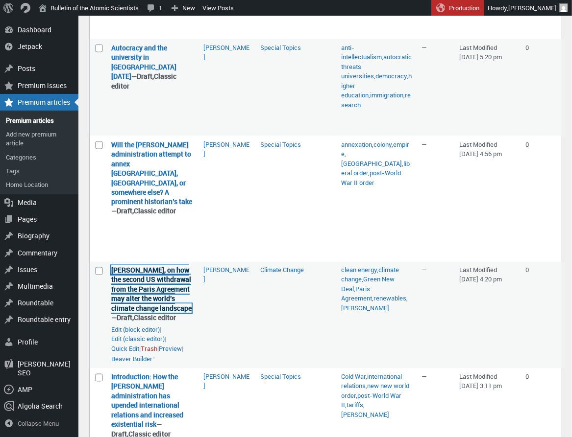
click at [148, 266] on link "[PERSON_NAME], on how the second US withdrawal from the Paris Agreement may alt…" at bounding box center [151, 290] width 80 height 48
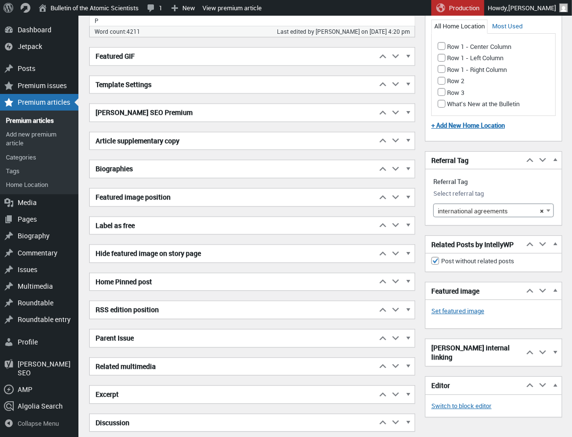
scroll to position [5005, 0]
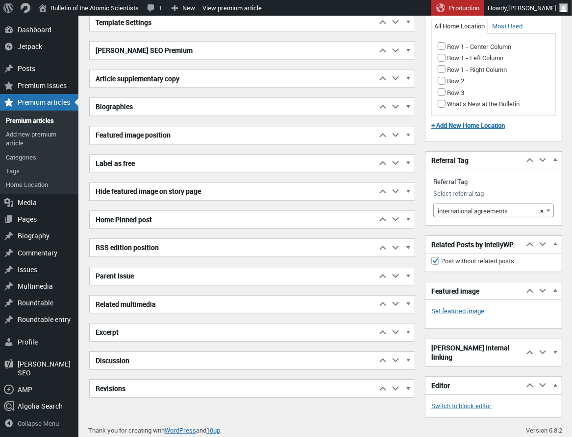
drag, startPoint x: 96, startPoint y: -4820, endPoint x: 283, endPoint y: -3051, distance: 1778.0
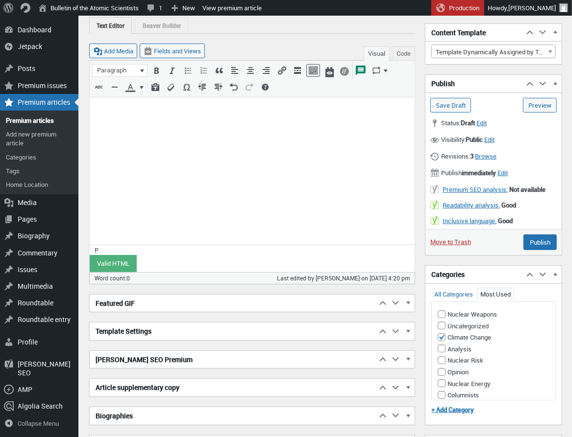
click at [450, 106] on input "Save Draft" at bounding box center [450, 105] width 41 height 15
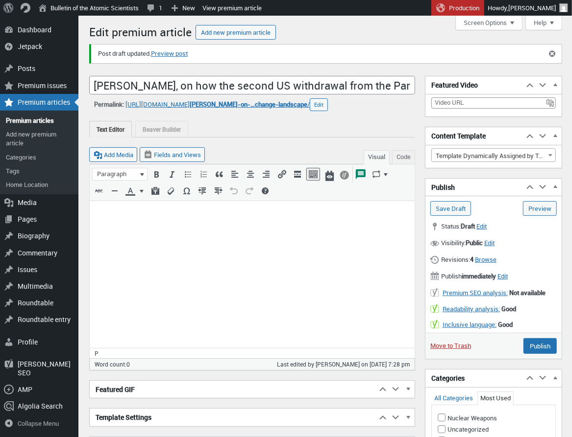
click at [108, 216] on p at bounding box center [251, 214] width 313 height 12
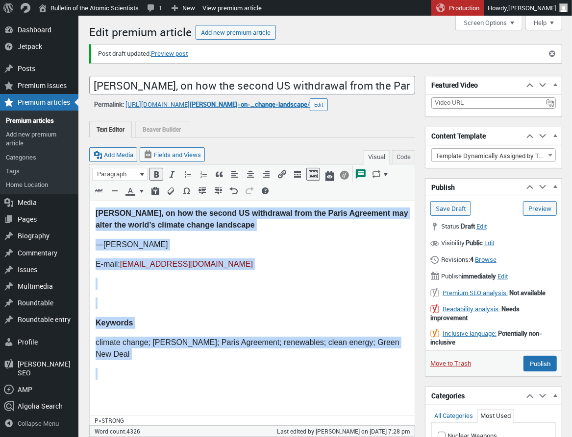
drag, startPoint x: 137, startPoint y: 357, endPoint x: 85, endPoint y: 207, distance: 159.1
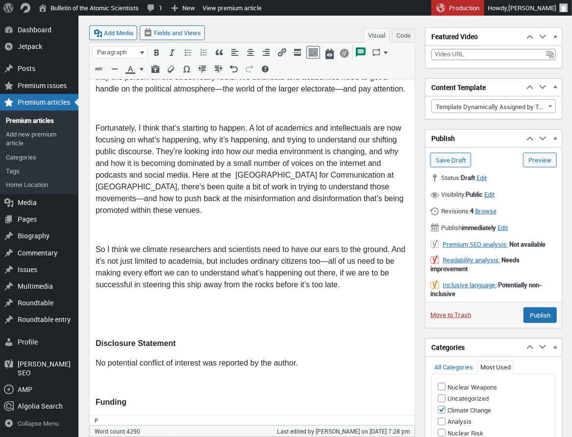
scroll to position [5906, 0]
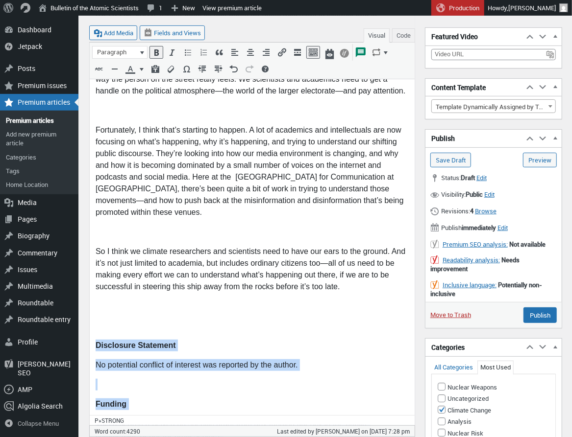
drag, startPoint x: 266, startPoint y: 379, endPoint x: 91, endPoint y: 168, distance: 274.1
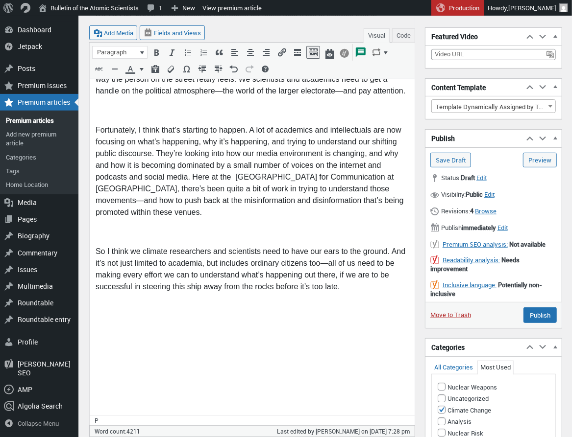
click at [104, 381] on p at bounding box center [251, 387] width 313 height 12
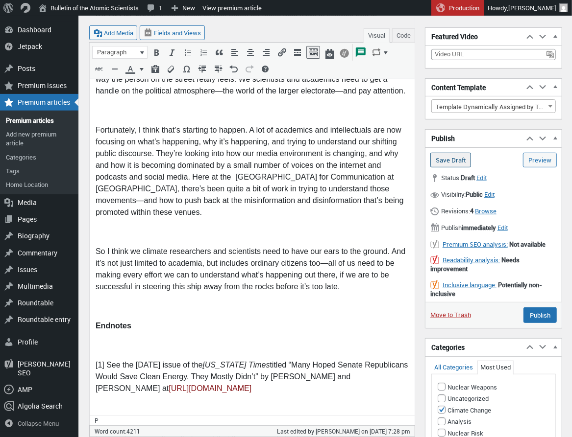
click at [447, 161] on input "Save Draft" at bounding box center [450, 160] width 41 height 15
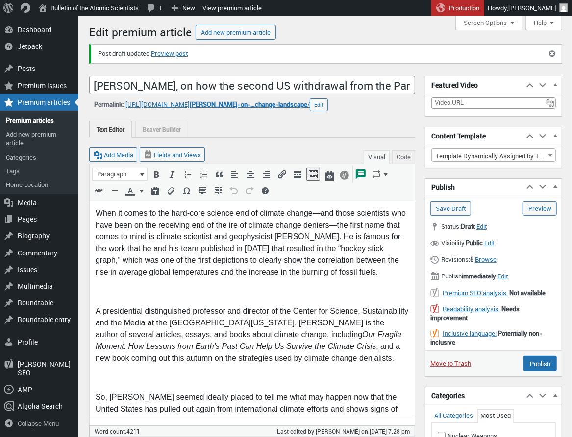
drag, startPoint x: 100, startPoint y: 289, endPoint x: 128, endPoint y: 287, distance: 28.0
click at [101, 288] on p at bounding box center [251, 292] width 313 height 12
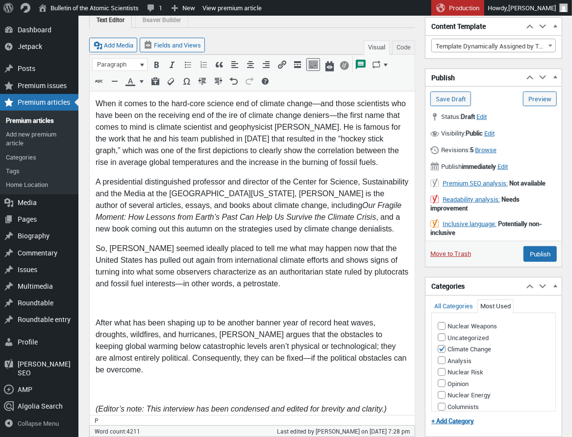
scroll to position [112, 0]
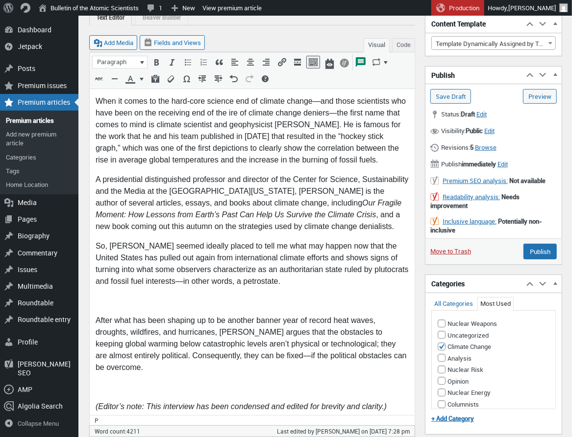
click at [117, 303] on p at bounding box center [251, 301] width 313 height 12
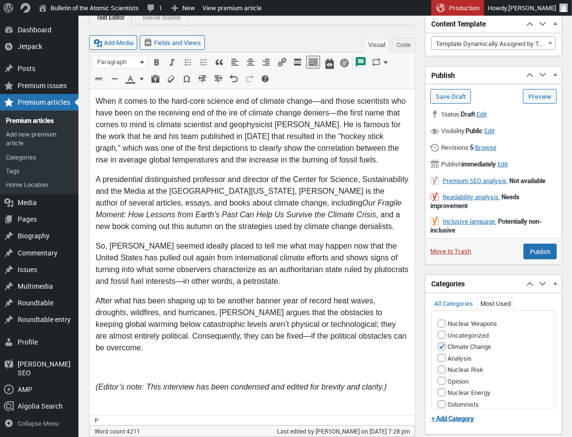
click at [106, 365] on p at bounding box center [251, 368] width 313 height 12
click at [212, 284] on p "So, Mann seemed ideally placed to tell me what may happen now that the United S…" at bounding box center [251, 263] width 313 height 47
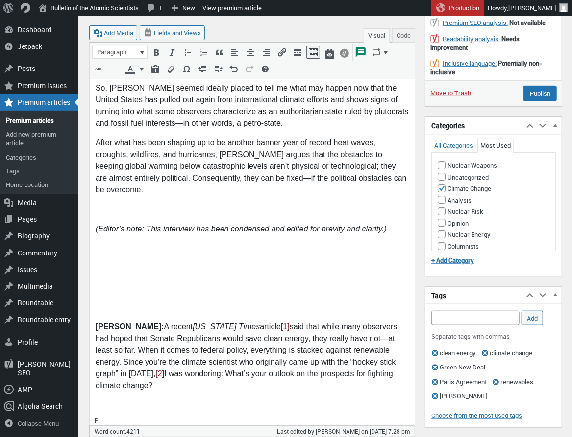
scroll to position [272, 0]
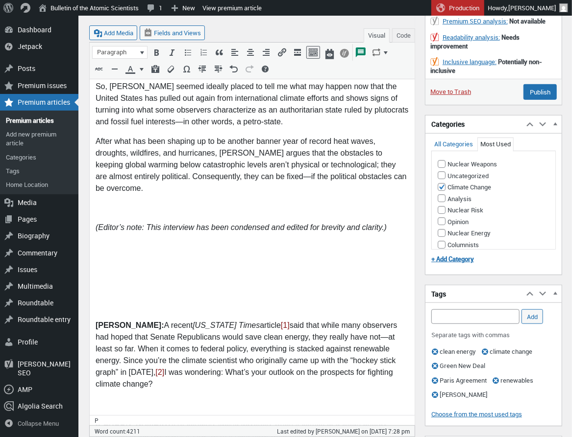
click at [113, 302] on p at bounding box center [251, 307] width 313 height 12
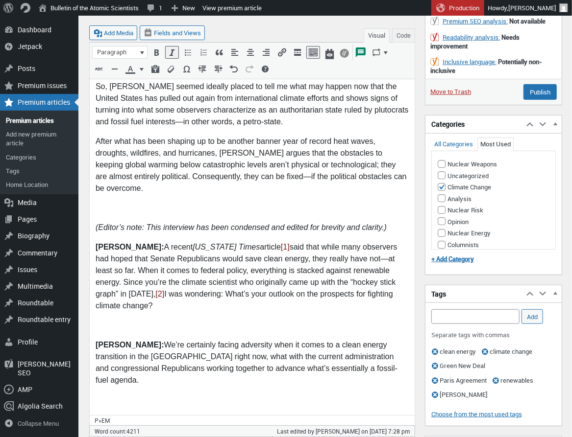
click at [104, 324] on p at bounding box center [251, 326] width 313 height 12
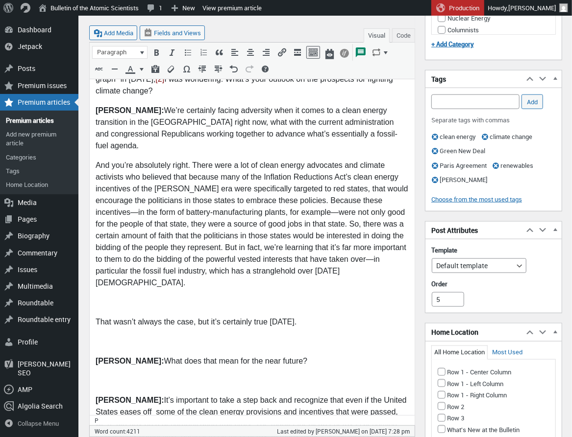
scroll to position [488, 0]
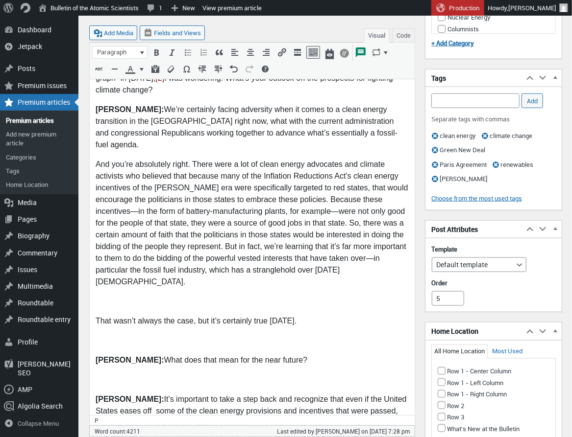
click at [101, 296] on p at bounding box center [251, 302] width 313 height 12
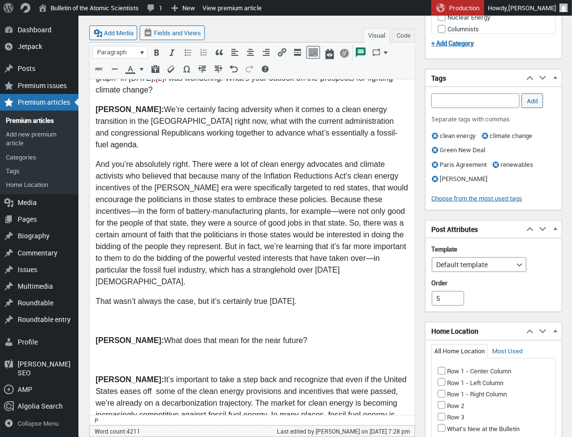
click at [105, 316] on p at bounding box center [251, 322] width 313 height 12
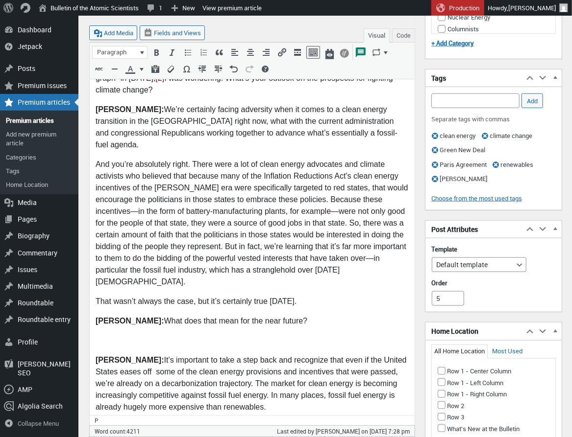
click at [110, 336] on p at bounding box center [251, 342] width 313 height 12
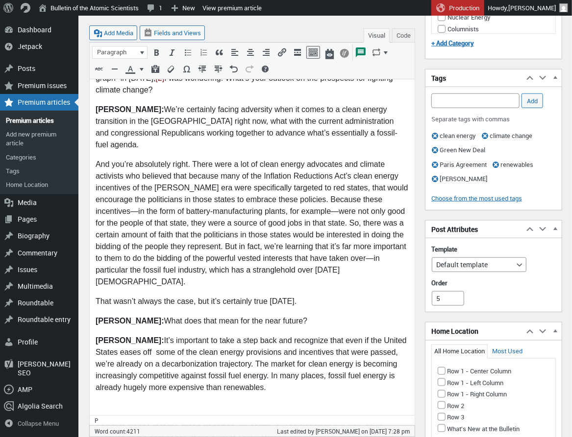
drag, startPoint x: 119, startPoint y: 383, endPoint x: 152, endPoint y: 378, distance: 33.6
click at [119, 402] on p at bounding box center [251, 408] width 313 height 12
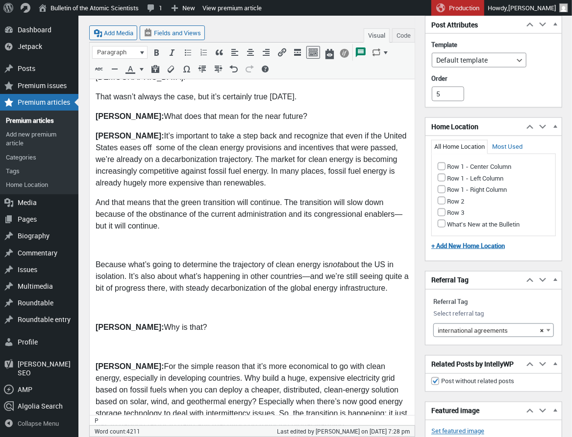
scroll to position [694, 0]
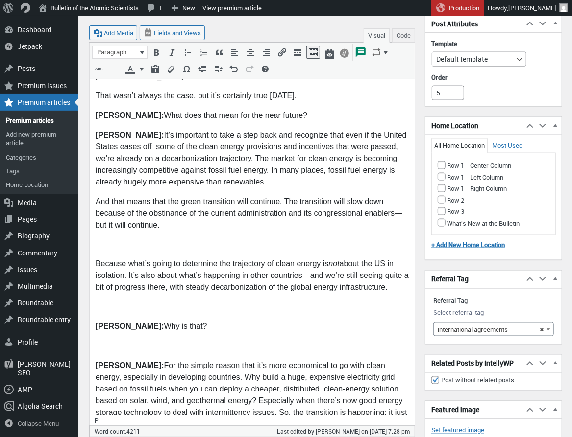
click at [107, 240] on p at bounding box center [251, 246] width 313 height 12
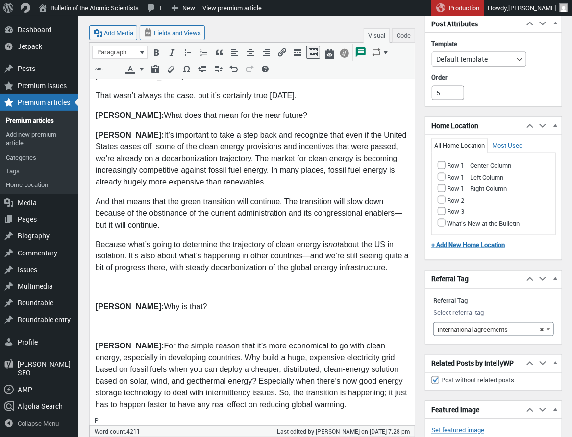
click at [104, 283] on p at bounding box center [251, 289] width 313 height 12
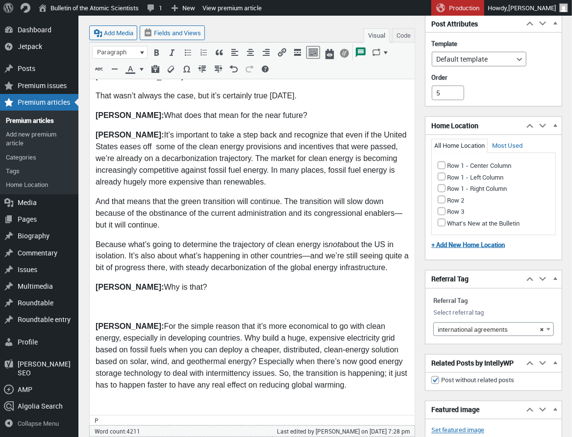
click at [103, 302] on p at bounding box center [251, 308] width 313 height 12
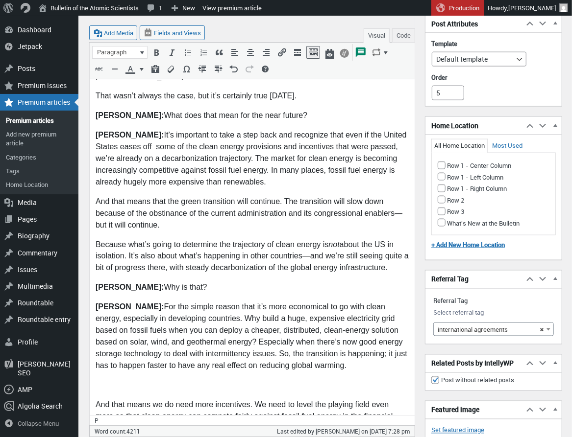
drag, startPoint x: 112, startPoint y: 364, endPoint x: 123, endPoint y: 362, distance: 11.4
click at [112, 381] on p at bounding box center [251, 387] width 313 height 12
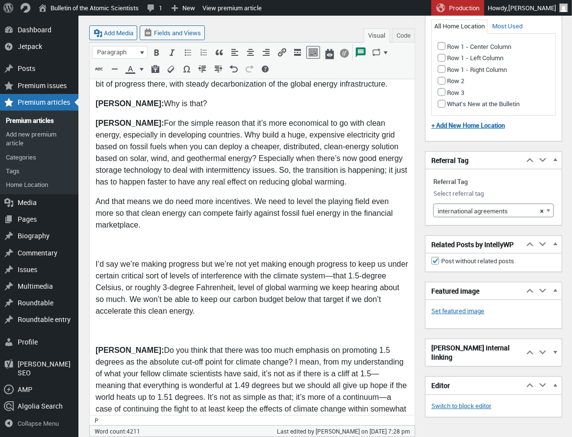
scroll to position [878, 0]
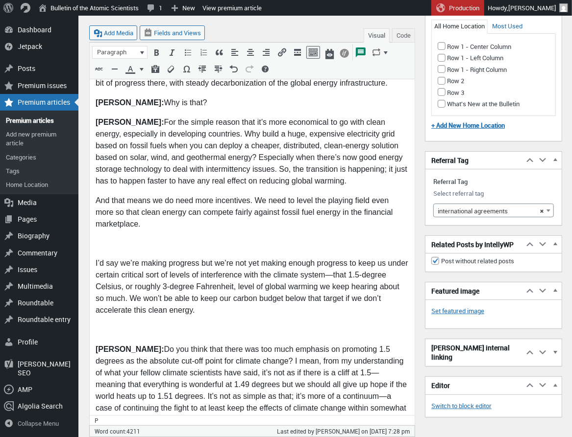
click at [103, 239] on p at bounding box center [251, 245] width 313 height 12
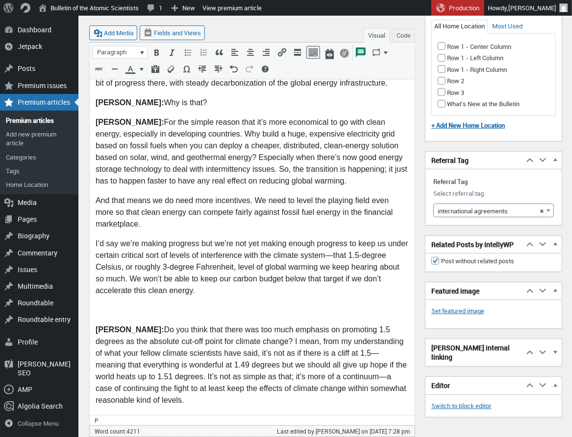
click at [118, 306] on p at bounding box center [251, 312] width 313 height 12
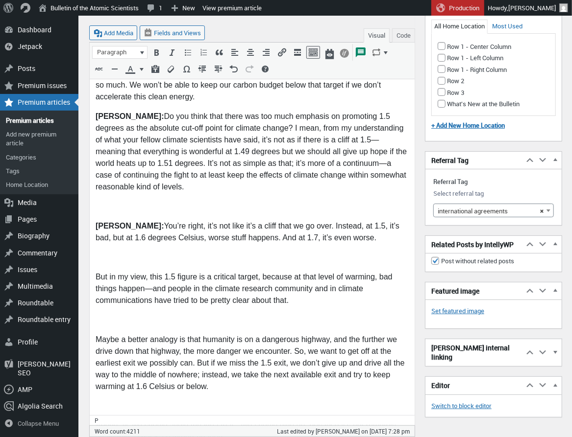
scroll to position [1075, 0]
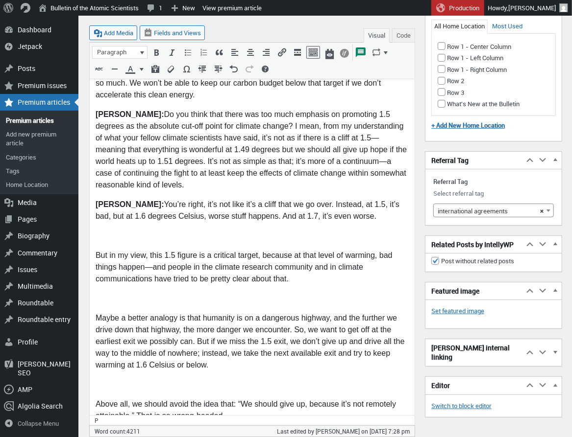
click at [108, 231] on p at bounding box center [251, 237] width 313 height 12
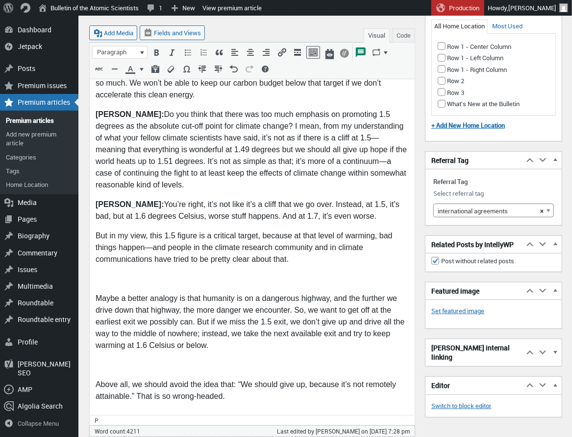
click at [115, 274] on p at bounding box center [251, 280] width 313 height 12
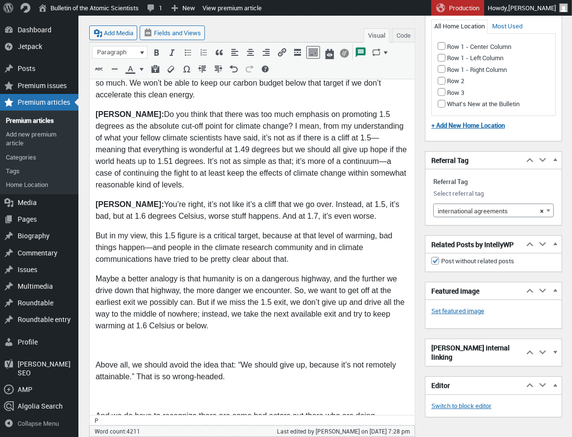
click at [105, 340] on p at bounding box center [251, 346] width 313 height 12
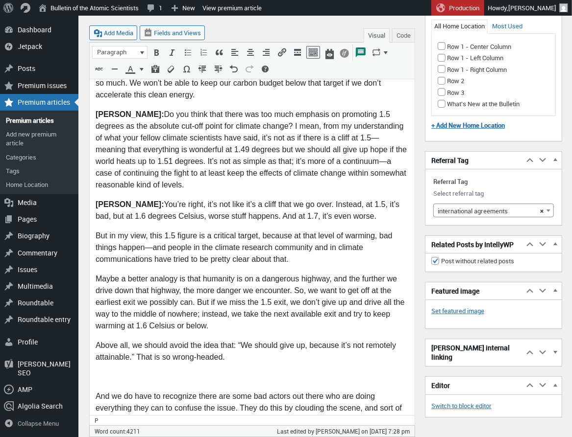
click at [101, 372] on p at bounding box center [251, 378] width 313 height 12
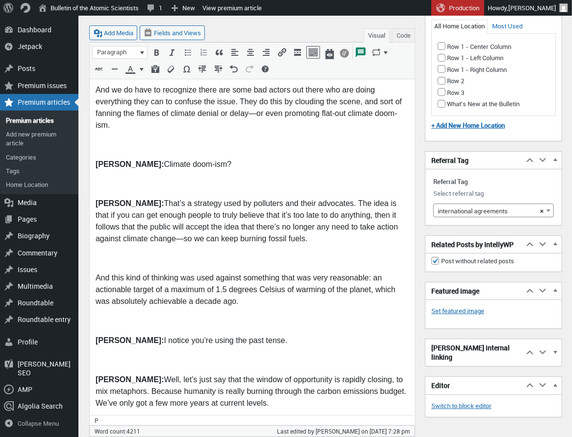
scroll to position [1362, 0]
click at [97, 139] on p at bounding box center [251, 145] width 313 height 12
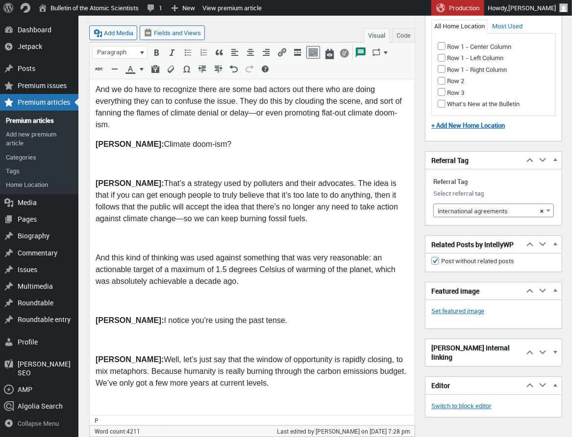
scroll to position [1355, 0]
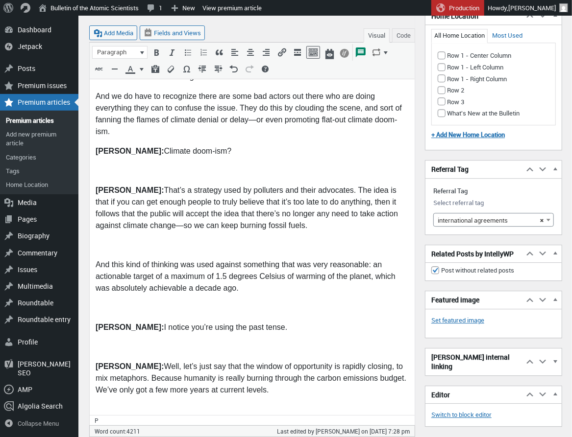
click at [99, 166] on p at bounding box center [251, 172] width 313 height 12
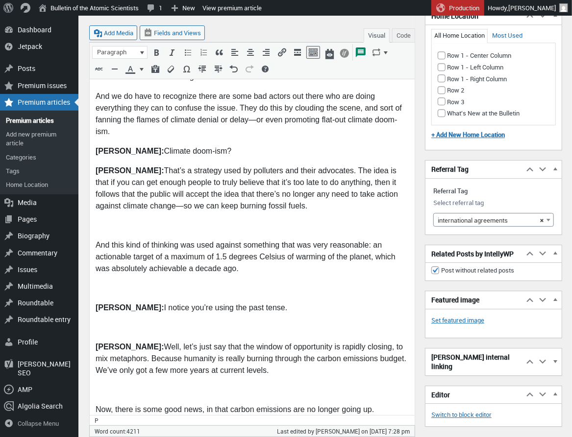
drag, startPoint x: 108, startPoint y: 205, endPoint x: 123, endPoint y: 203, distance: 15.3
click at [108, 220] on p at bounding box center [251, 226] width 313 height 12
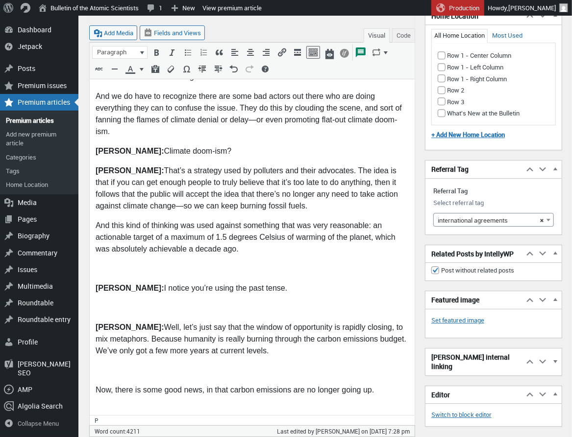
click at [105, 264] on p at bounding box center [251, 270] width 313 height 12
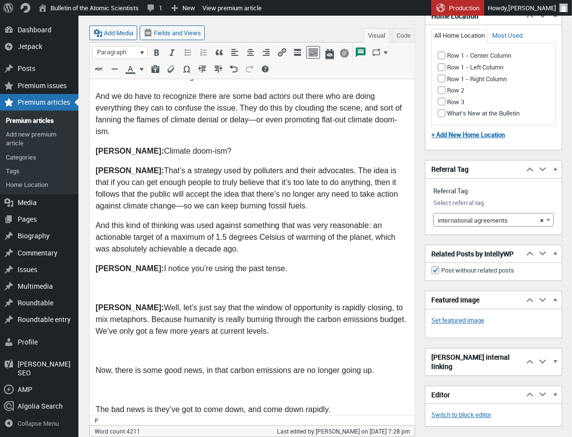
click at [101, 283] on p at bounding box center [251, 289] width 313 height 12
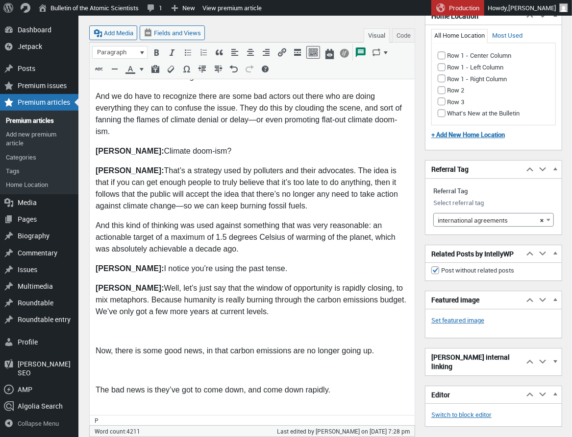
drag, startPoint x: 111, startPoint y: 307, endPoint x: 124, endPoint y: 307, distance: 13.2
click at [112, 326] on p at bounding box center [251, 332] width 313 height 12
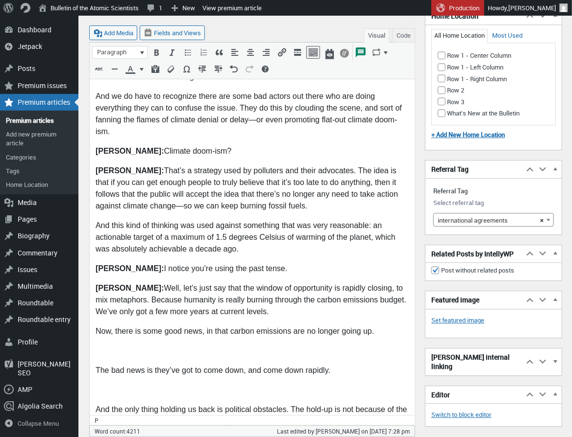
click at [109, 346] on p at bounding box center [251, 352] width 313 height 12
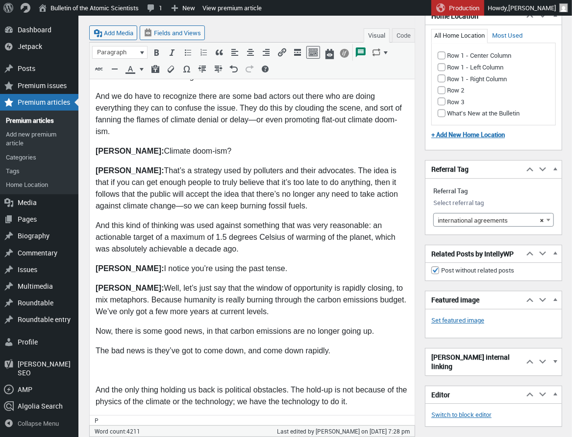
click at [104, 365] on p at bounding box center [251, 371] width 313 height 12
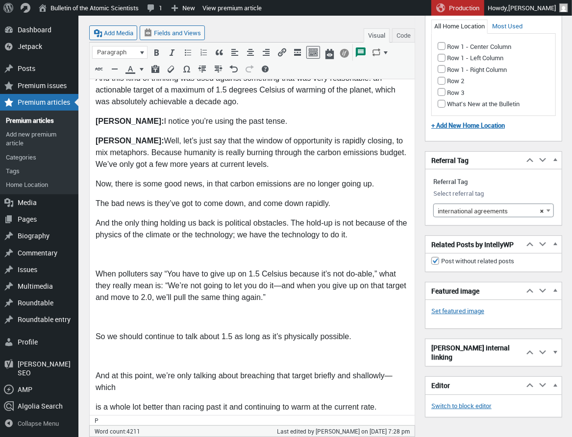
scroll to position [1505, 0]
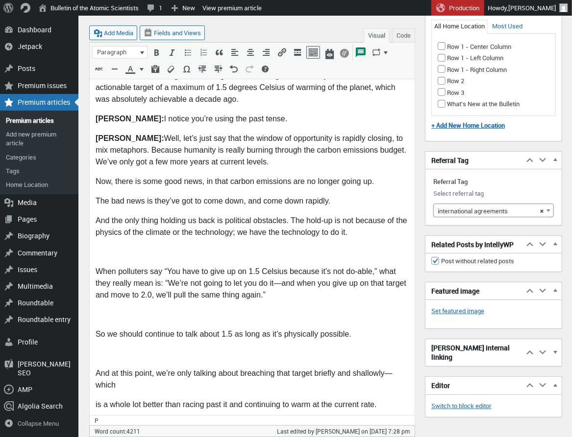
click at [106, 247] on p at bounding box center [251, 253] width 313 height 12
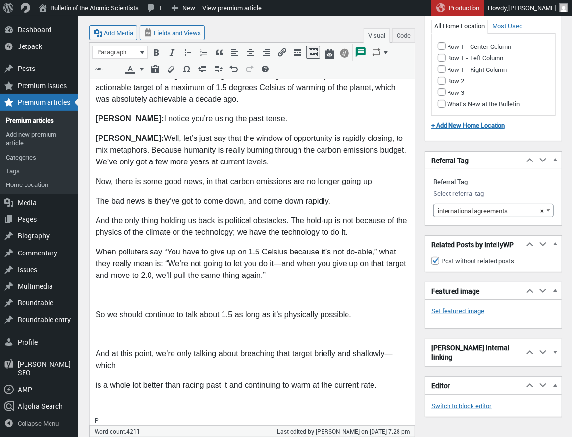
click at [102, 290] on p at bounding box center [251, 296] width 313 height 12
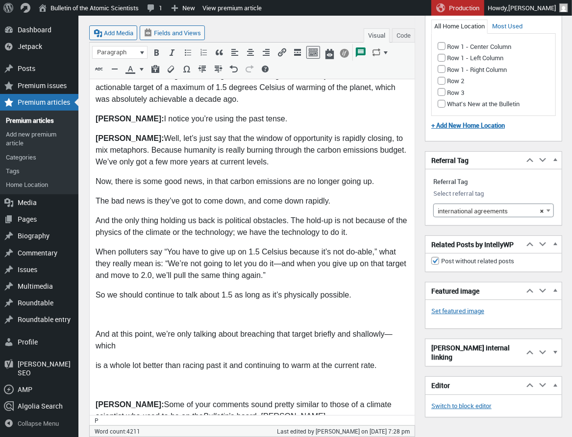
click at [103, 310] on p at bounding box center [251, 316] width 313 height 12
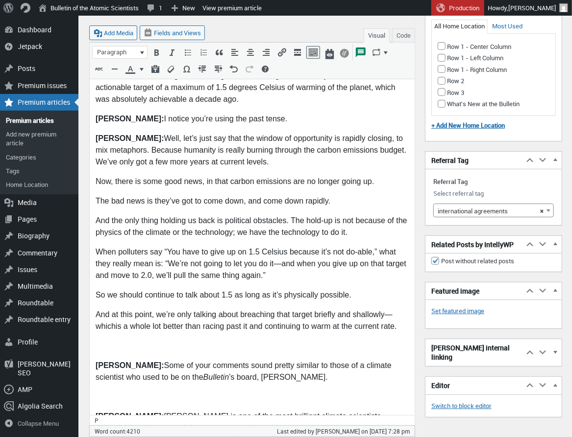
click at [128, 341] on p at bounding box center [251, 347] width 313 height 12
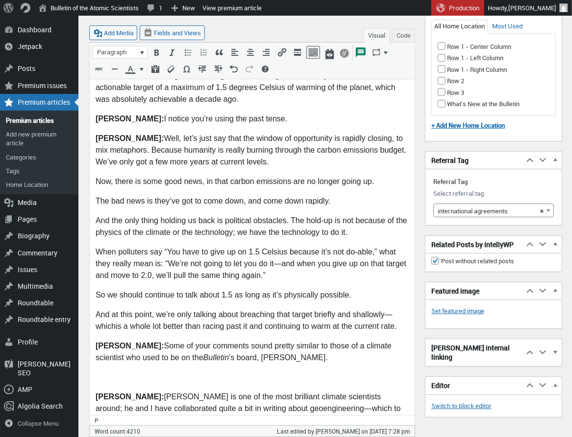
click at [104, 373] on p at bounding box center [251, 379] width 313 height 12
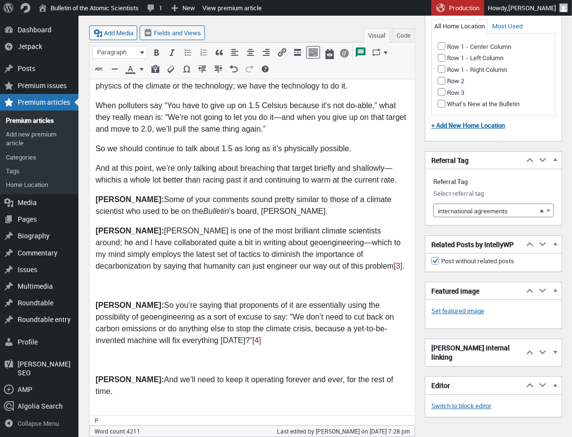
scroll to position [1653, 0]
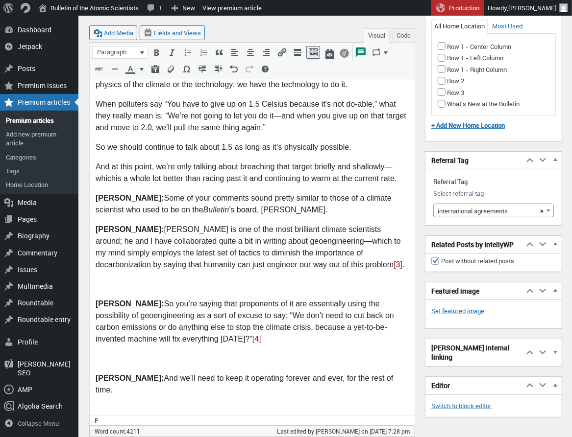
click at [101, 280] on p at bounding box center [251, 286] width 313 height 12
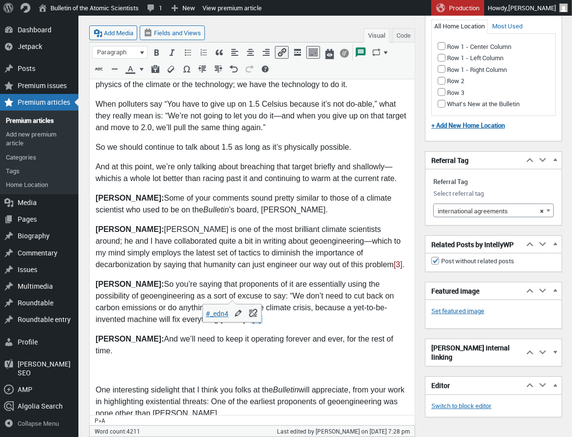
click at [102, 366] on p at bounding box center [251, 372] width 313 height 12
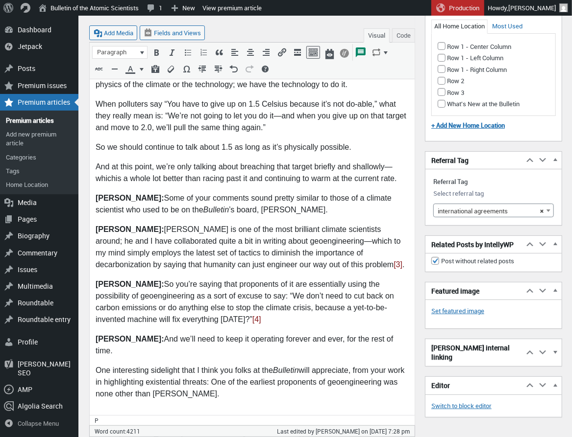
drag, startPoint x: 109, startPoint y: 369, endPoint x: 180, endPoint y: 360, distance: 71.6
click at [126, 409] on p at bounding box center [251, 415] width 313 height 12
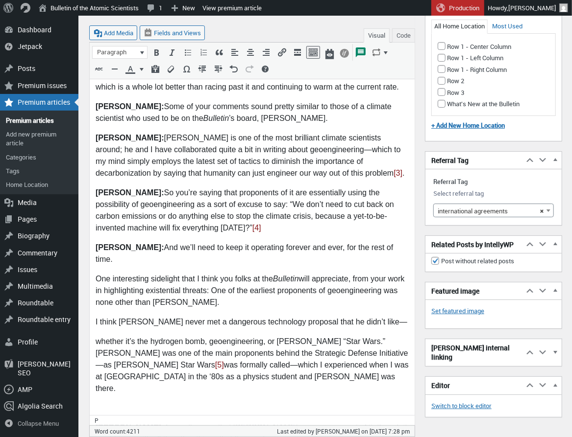
scroll to position [1746, 0]
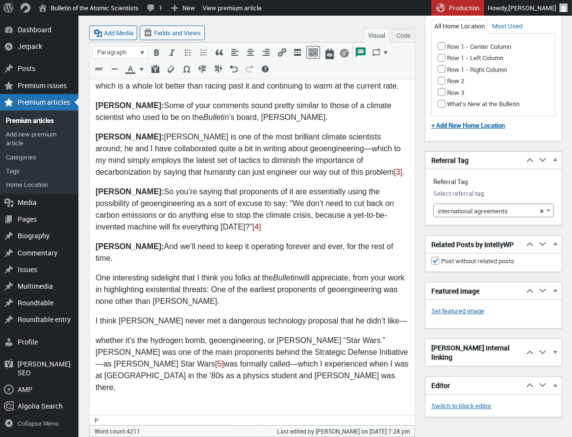
drag, startPoint x: 95, startPoint y: 308, endPoint x: 122, endPoint y: 315, distance: 27.9
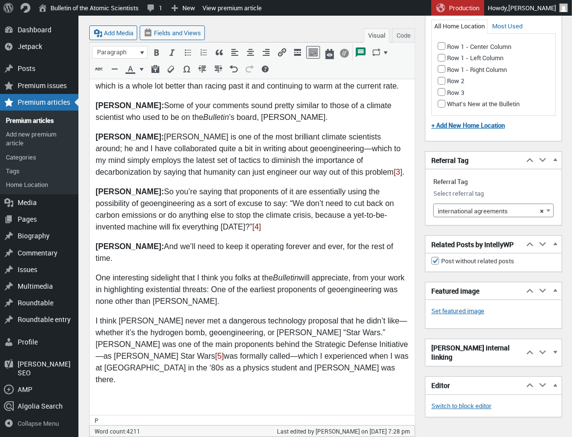
click at [115, 395] on p at bounding box center [251, 401] width 313 height 12
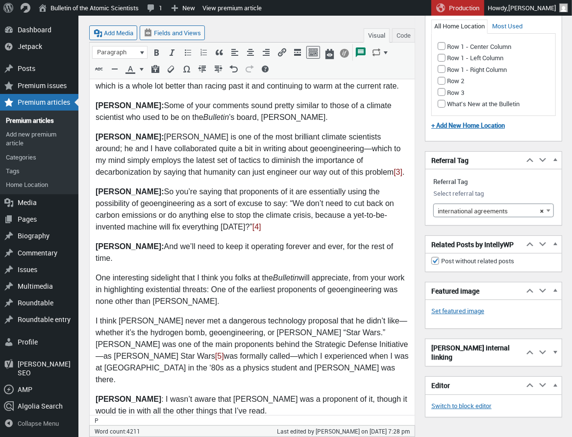
drag, startPoint x: 142, startPoint y: 322, endPoint x: 210, endPoint y: 333, distance: 69.5
click at [147, 321] on p "I think Edward Teller never met a dangerous technology proposal that he didn’t …" at bounding box center [251, 351] width 313 height 71
click at [109, 426] on p at bounding box center [251, 432] width 313 height 12
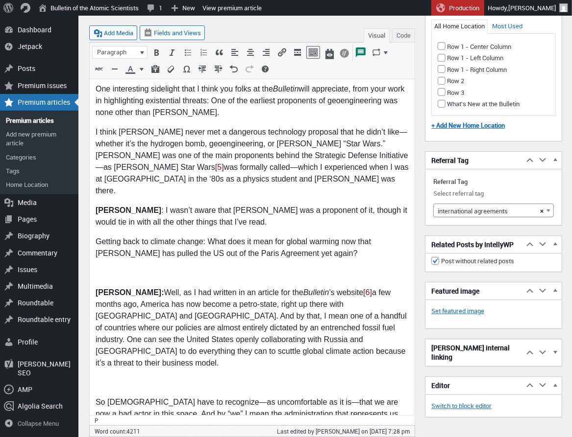
scroll to position [1937, 0]
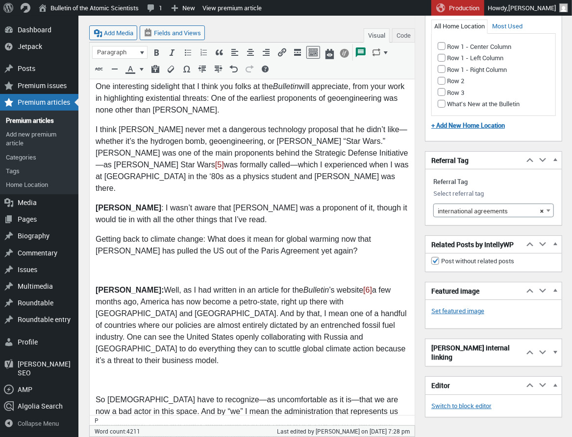
click at [107, 266] on p at bounding box center [251, 272] width 313 height 12
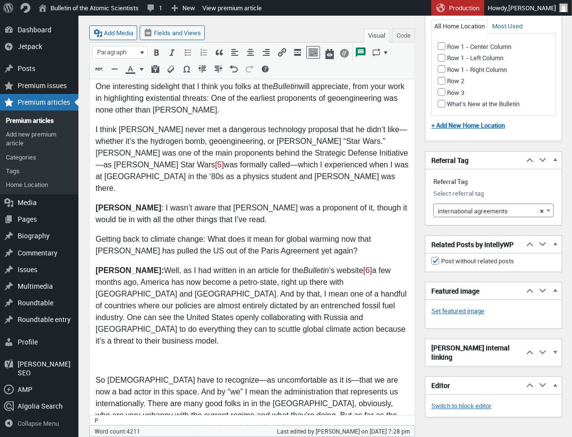
click at [107, 356] on p at bounding box center [251, 362] width 313 height 12
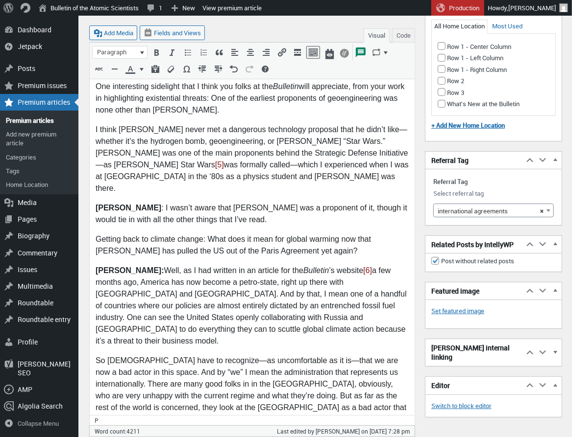
drag, startPoint x: 110, startPoint y: 364, endPoint x: 183, endPoint y: 353, distance: 73.4
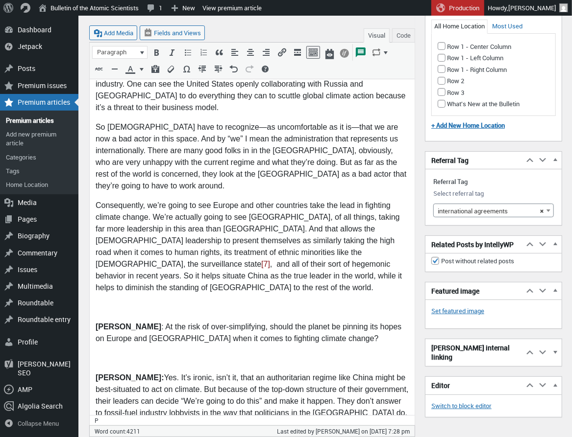
scroll to position [2171, 0]
click at [99, 303] on p at bounding box center [251, 309] width 313 height 12
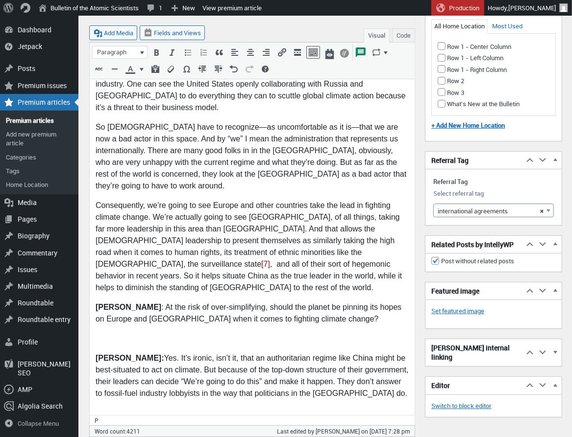
click at [102, 334] on p at bounding box center [251, 340] width 313 height 12
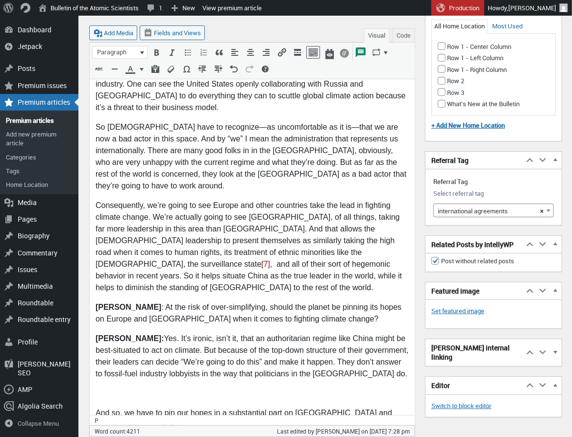
click at [110, 389] on p at bounding box center [251, 395] width 313 height 12
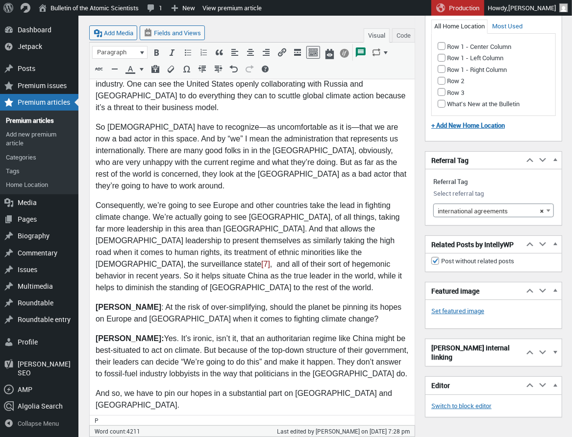
click at [104, 420] on p at bounding box center [251, 426] width 313 height 12
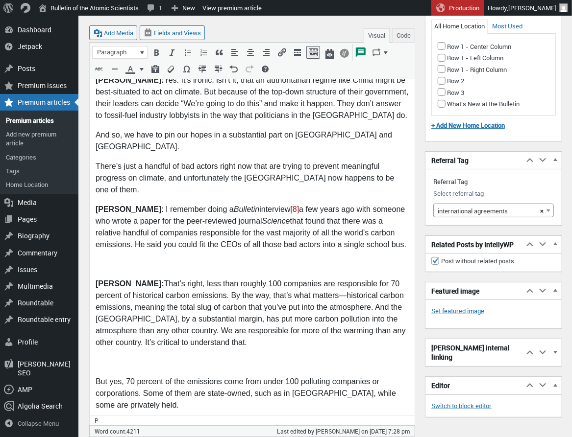
scroll to position [2430, 0]
click at [110, 259] on p at bounding box center [251, 265] width 313 height 12
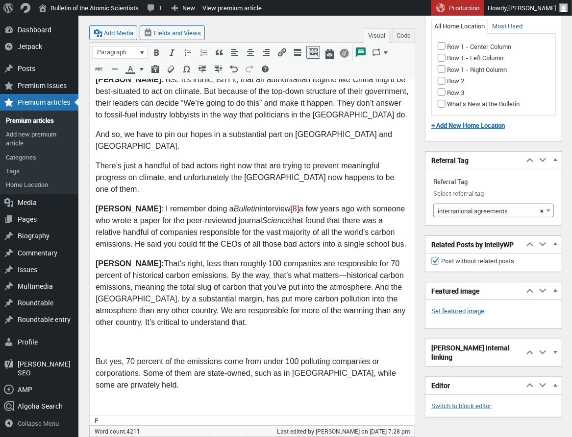
click at [121, 337] on p at bounding box center [251, 343] width 313 height 12
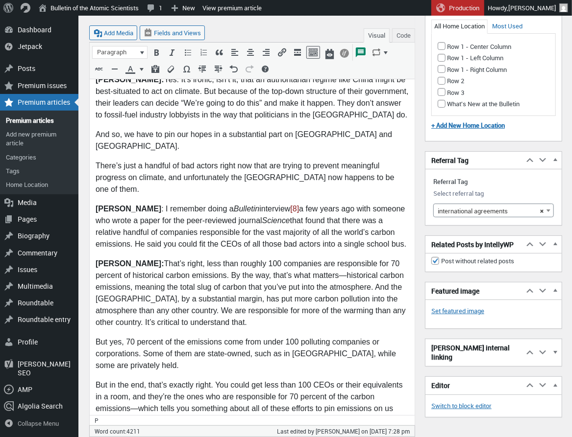
click at [100, 435] on p at bounding box center [251, 441] width 313 height 12
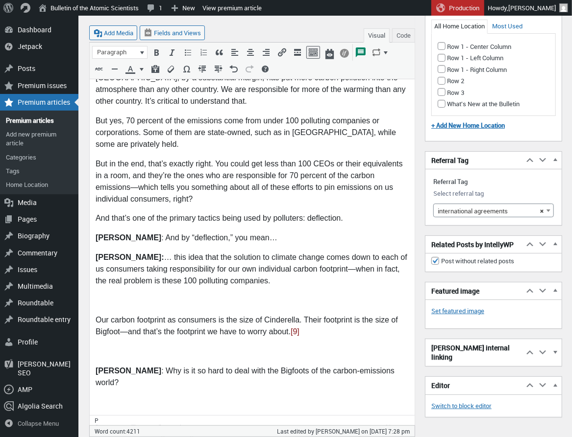
scroll to position [2652, 0]
click at [109, 296] on p at bounding box center [251, 302] width 313 height 12
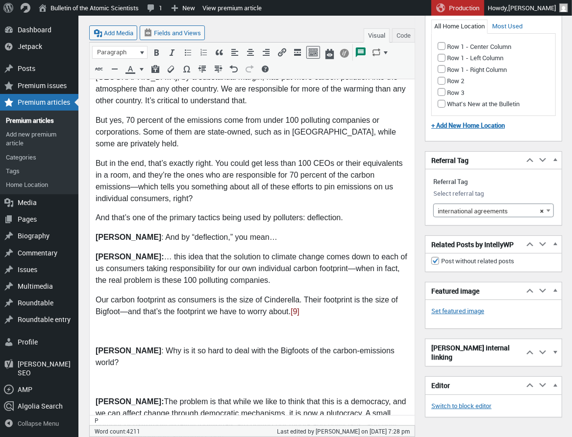
click at [107, 327] on p at bounding box center [251, 333] width 313 height 12
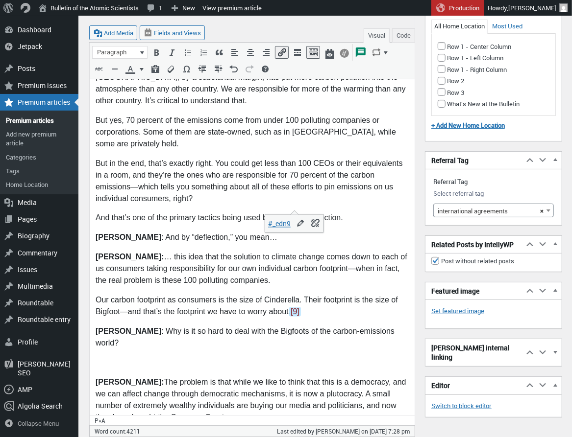
click at [104, 238] on body "When it comes to the hard-core science end of climate change—and those scientis…" at bounding box center [251, 375] width 313 height 5639
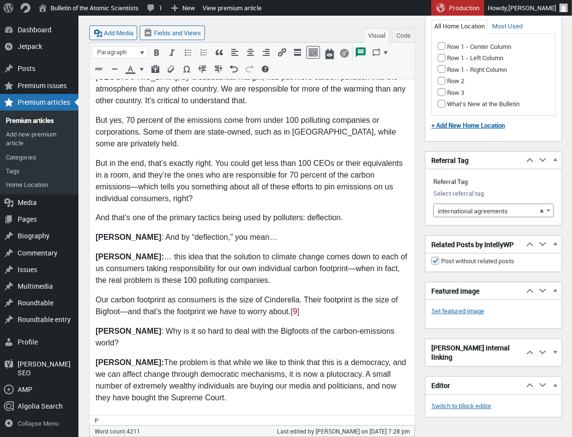
drag, startPoint x: 121, startPoint y: 296, endPoint x: 128, endPoint y: 292, distance: 7.7
click at [123, 294] on body "When it comes to the hard-core science end of climate change—and those scientis…" at bounding box center [251, 366] width 313 height 5620
drag, startPoint x: 111, startPoint y: 319, endPoint x: 179, endPoint y: 311, distance: 68.6
click at [112, 433] on p at bounding box center [251, 439] width 313 height 12
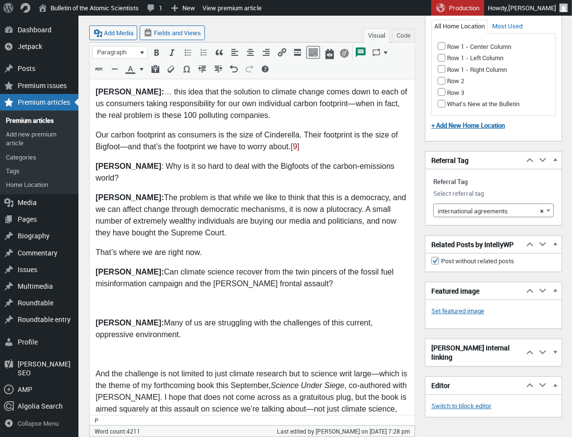
scroll to position [2820, 0]
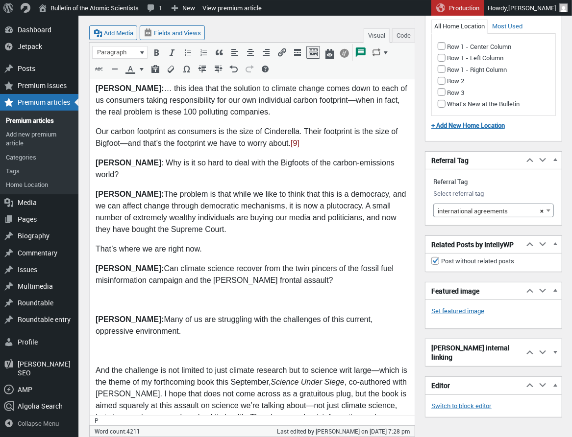
click at [99, 296] on p at bounding box center [251, 302] width 313 height 12
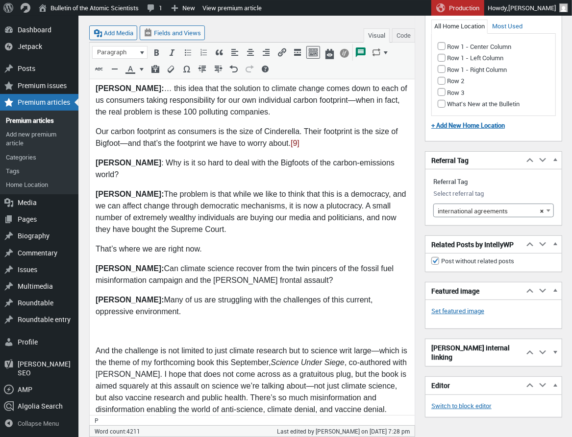
click at [104, 327] on p at bounding box center [251, 333] width 313 height 12
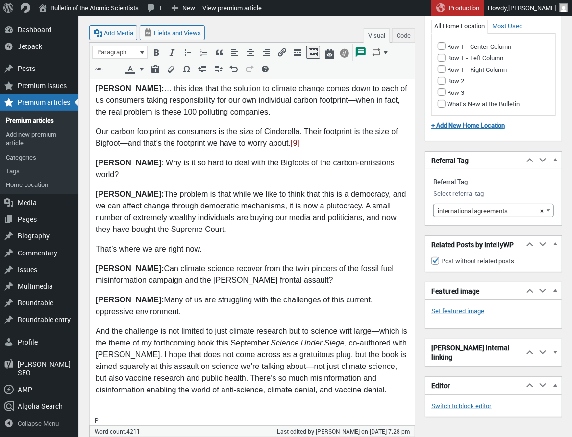
click at [109, 406] on p at bounding box center [251, 412] width 313 height 12
drag, startPoint x: 109, startPoint y: 321, endPoint x: 144, endPoint y: 316, distance: 36.2
click at [109, 437] on p at bounding box center [251, 443] width 313 height 12
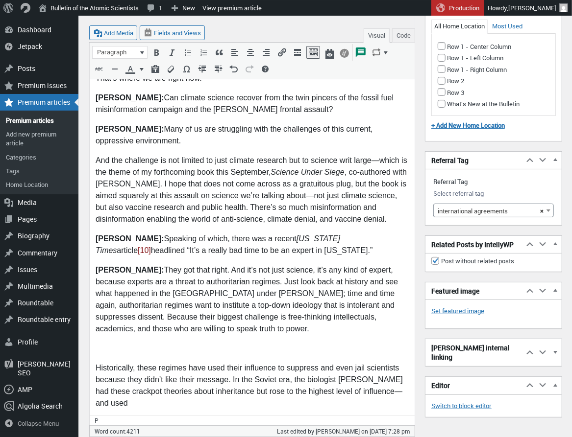
scroll to position [2992, 0]
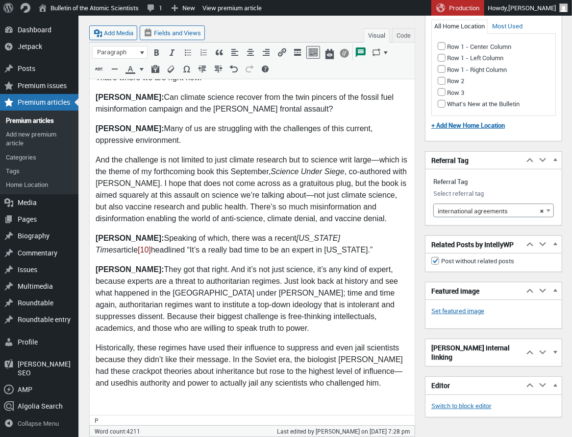
drag, startPoint x: 134, startPoint y: 277, endPoint x: 172, endPoint y: 284, distance: 39.2
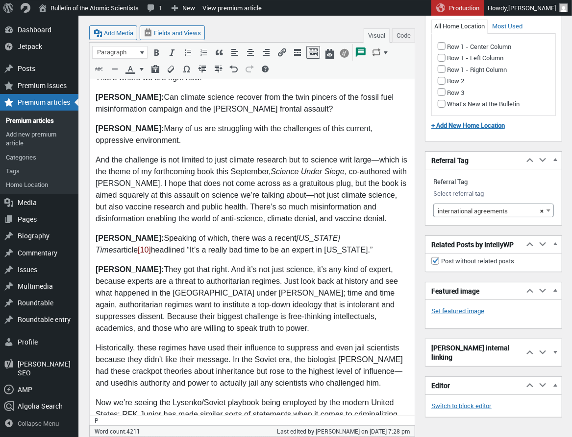
drag, startPoint x: 100, startPoint y: 372, endPoint x: 119, endPoint y: 369, distance: 19.3
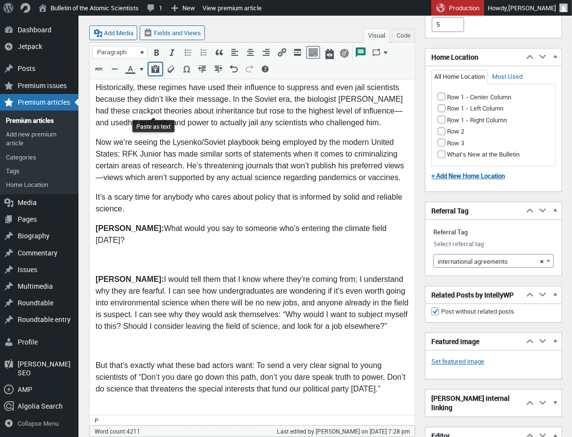
scroll to position [3250, 0]
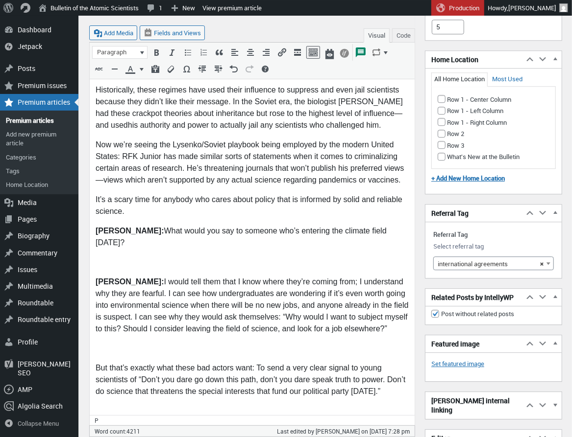
click at [106, 258] on p at bounding box center [251, 264] width 313 height 12
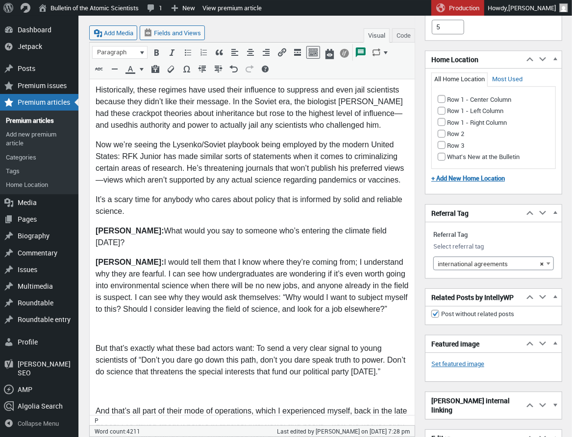
click at [120, 324] on p at bounding box center [251, 330] width 313 height 12
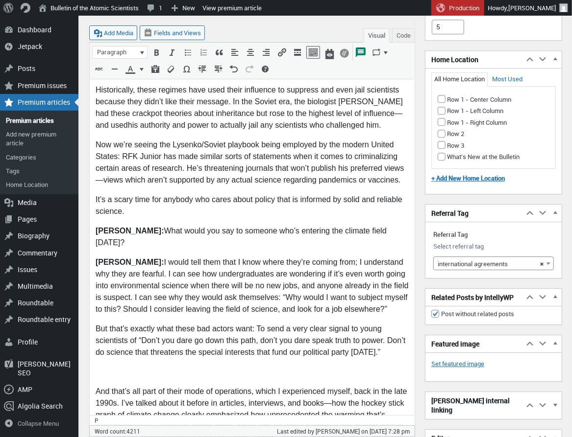
drag, startPoint x: 112, startPoint y: 235, endPoint x: 117, endPoint y: 233, distance: 5.3
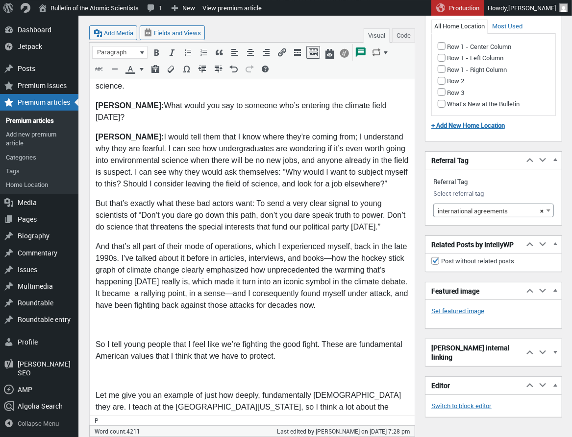
scroll to position [3377, 0]
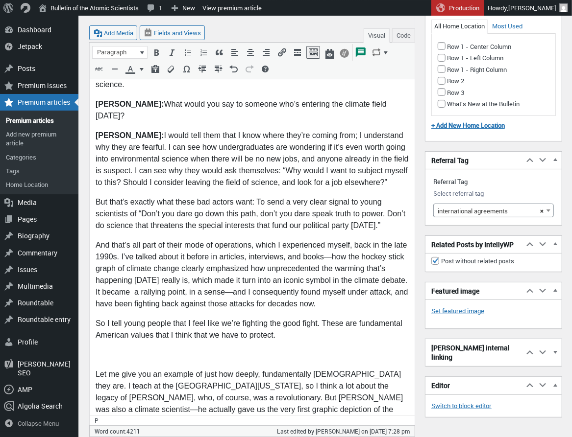
click at [119, 351] on p at bounding box center [251, 357] width 313 height 12
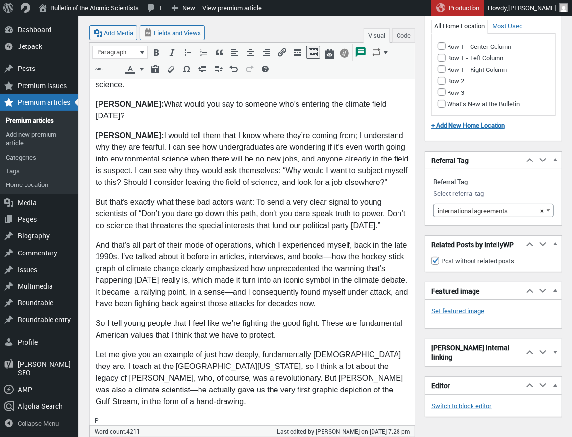
drag, startPoint x: 123, startPoint y: 267, endPoint x: 193, endPoint y: 258, distance: 70.7
click at [125, 351] on p "Let me give you an example of just how deeply, fundamentally American they are.…" at bounding box center [251, 380] width 313 height 59
drag, startPoint x: 126, startPoint y: 281, endPoint x: 180, endPoint y: 275, distance: 53.7
click at [129, 417] on p at bounding box center [251, 423] width 313 height 12
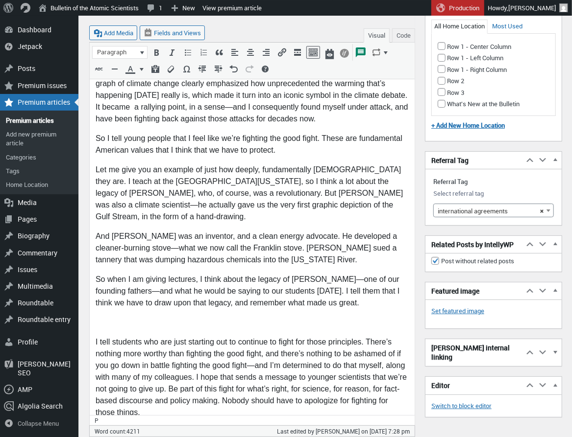
scroll to position [3563, 0]
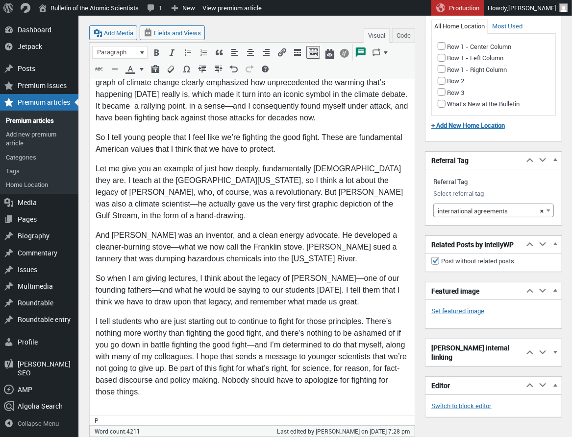
click at [106, 408] on p at bounding box center [251, 414] width 313 height 12
click at [107, 427] on p at bounding box center [251, 433] width 313 height 12
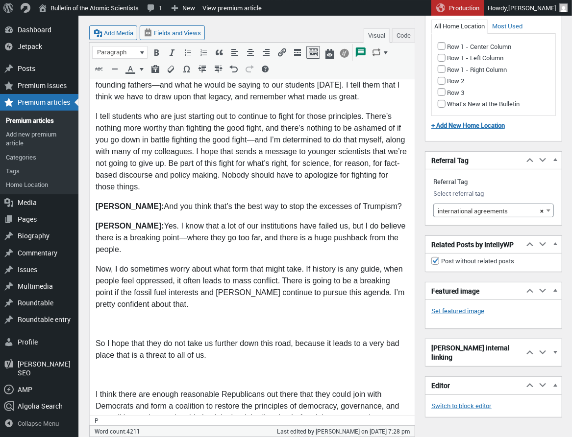
scroll to position [3769, 0]
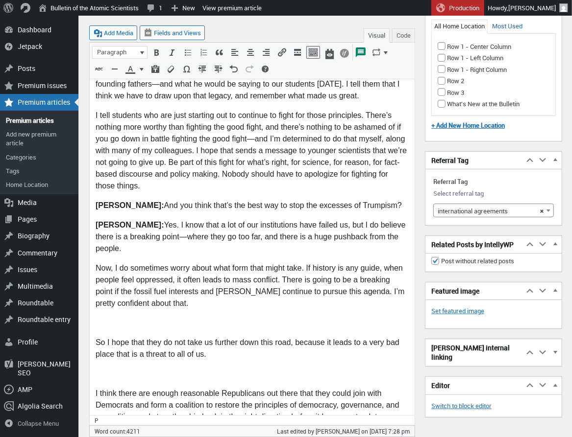
click at [100, 319] on p at bounding box center [251, 325] width 313 height 12
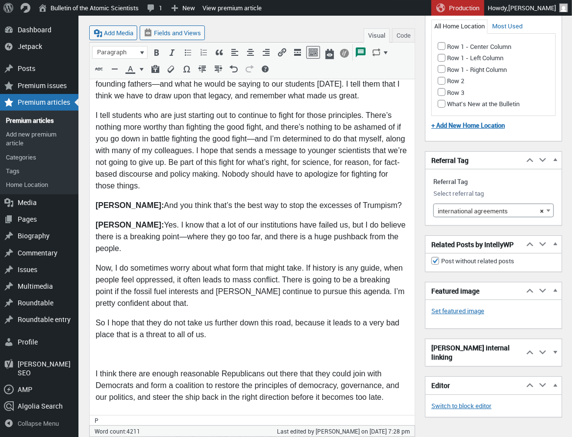
click at [105, 350] on p at bounding box center [251, 356] width 313 height 12
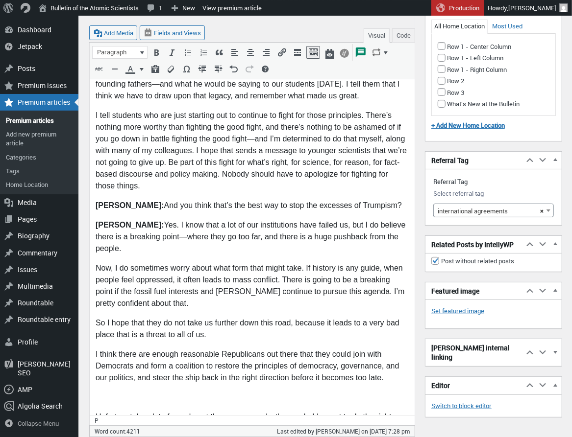
click at [106, 393] on p at bounding box center [251, 399] width 313 height 12
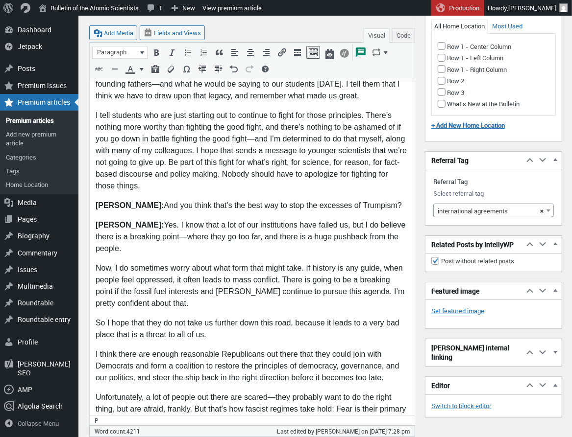
click at [107, 436] on p at bounding box center [251, 442] width 313 height 12
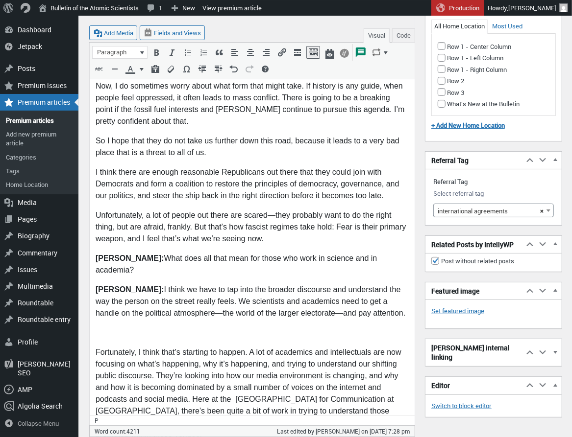
scroll to position [3953, 0]
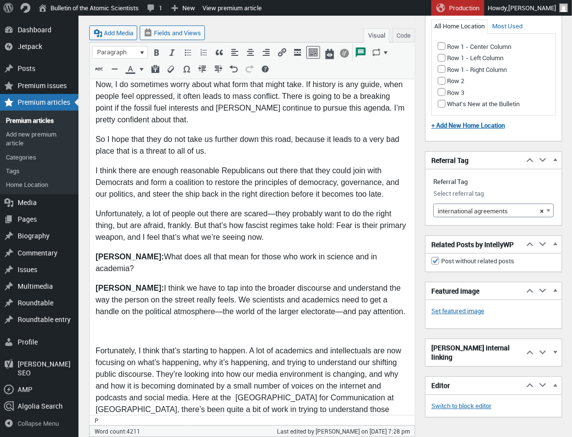
click at [101, 327] on p at bounding box center [251, 333] width 313 height 12
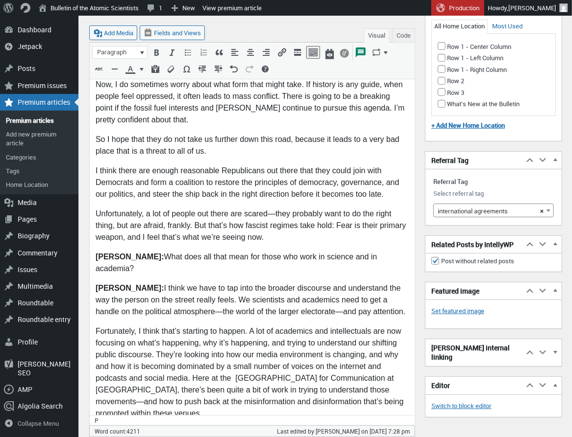
click at [108, 429] on p at bounding box center [251, 435] width 313 height 12
drag, startPoint x: 101, startPoint y: 323, endPoint x: 139, endPoint y: 318, distance: 38.0
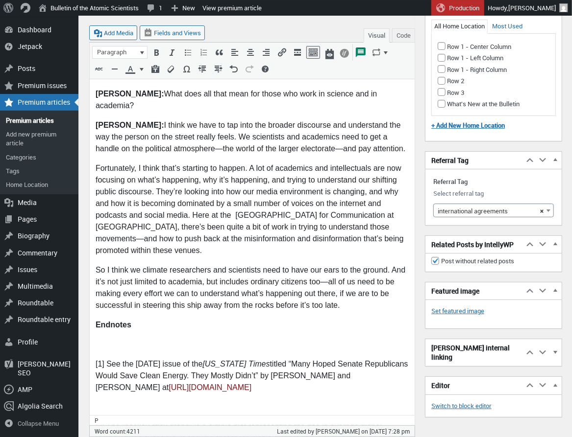
scroll to position [4120, 0]
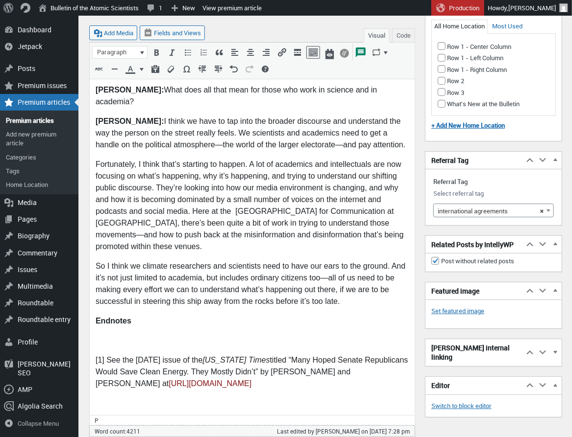
click at [96, 336] on p at bounding box center [251, 342] width 313 height 12
click at [345, 262] on p "So I think we climate researchers and scientists need to have our ears to the g…" at bounding box center [251, 285] width 313 height 47
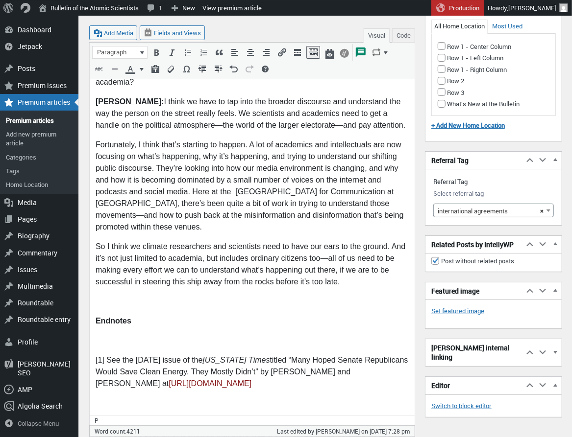
drag, startPoint x: 100, startPoint y: 176, endPoint x: 168, endPoint y: 185, distance: 68.6
click at [101, 336] on p at bounding box center [251, 342] width 313 height 12
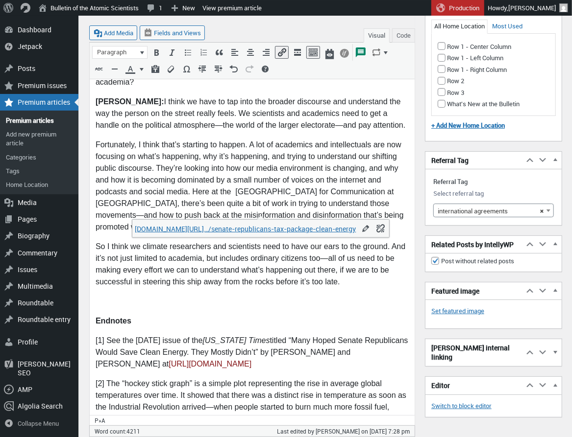
drag, startPoint x: 108, startPoint y: 332, endPoint x: 155, endPoint y: 322, distance: 47.5
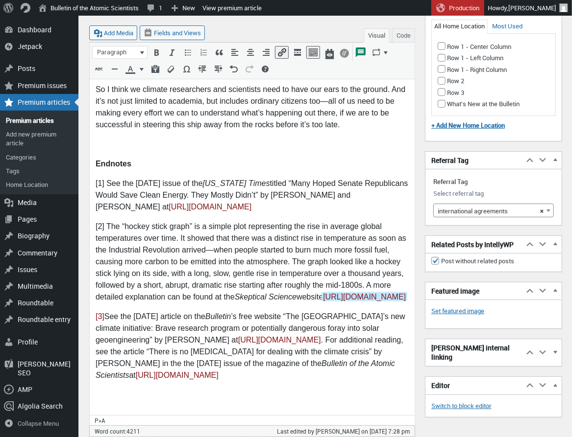
scroll to position [4299, 0]
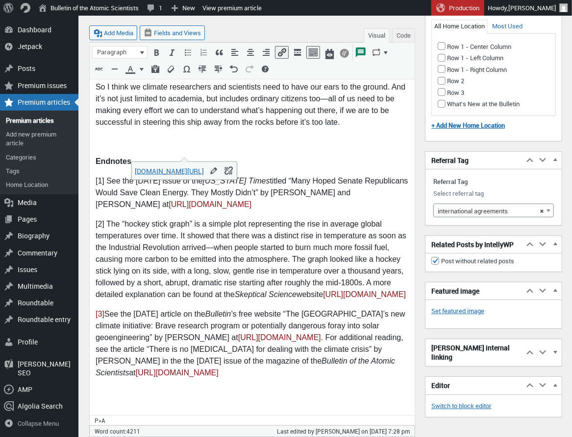
click at [102, 388] on p at bounding box center [251, 394] width 313 height 12
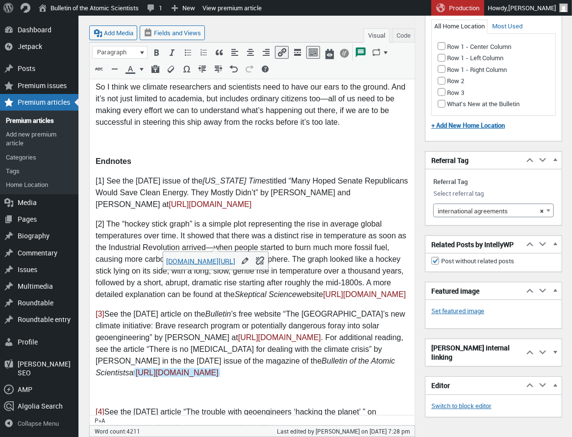
click at [100, 388] on p at bounding box center [251, 394] width 313 height 12
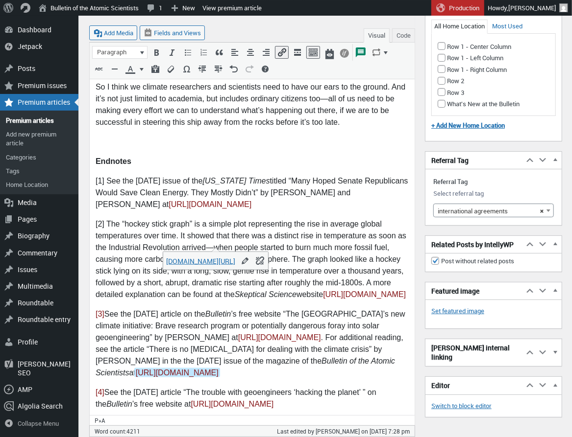
drag, startPoint x: 98, startPoint y: 307, endPoint x: 160, endPoint y: 302, distance: 61.9
click at [102, 420] on p at bounding box center [251, 426] width 313 height 12
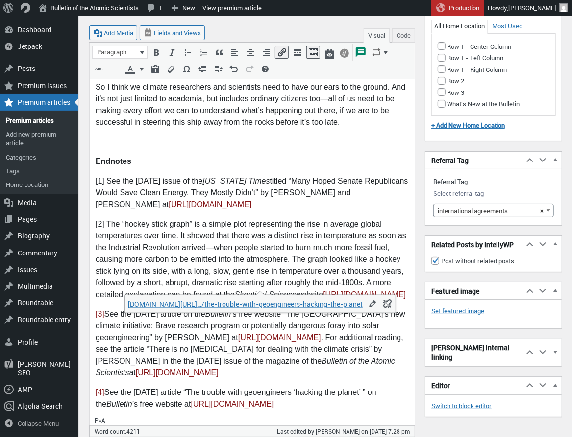
drag, startPoint x: 104, startPoint y: 384, endPoint x: 221, endPoint y: 362, distance: 118.9
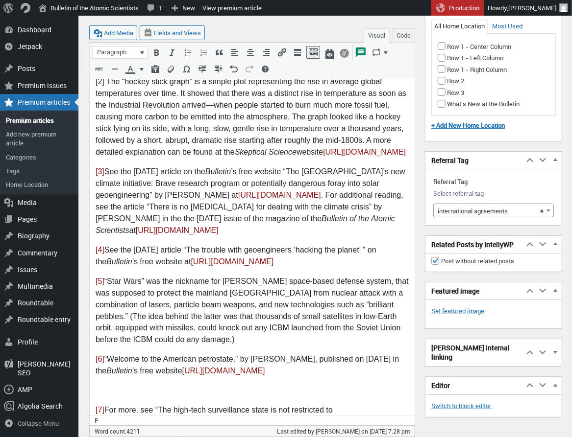
scroll to position [4443, 0]
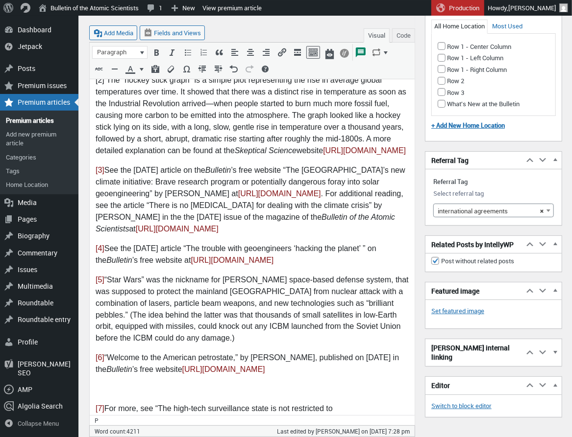
click at [113, 385] on p at bounding box center [251, 391] width 313 height 12
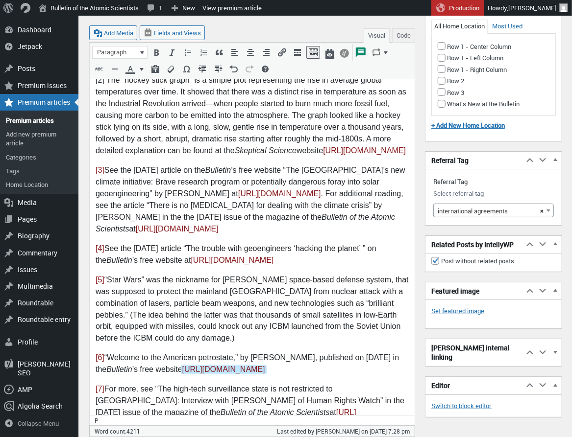
drag, startPoint x: 102, startPoint y: 392, endPoint x: 175, endPoint y: 385, distance: 73.3
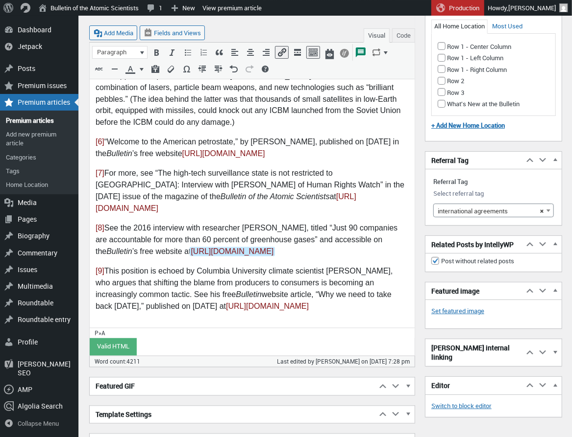
scroll to position [4659, 0]
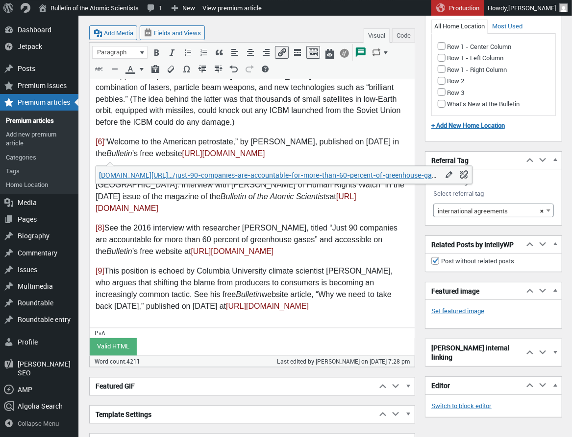
click at [105, 322] on p at bounding box center [251, 328] width 313 height 12
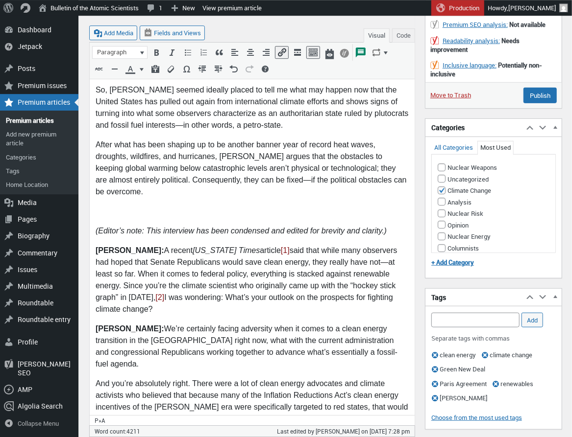
scroll to position [268, 0]
drag, startPoint x: 213, startPoint y: 127, endPoint x: 295, endPoint y: 162, distance: 89.1
click at [215, 127] on p "So, Mann seemed ideally placed to tell me what may happen now that the United S…" at bounding box center [251, 108] width 313 height 47
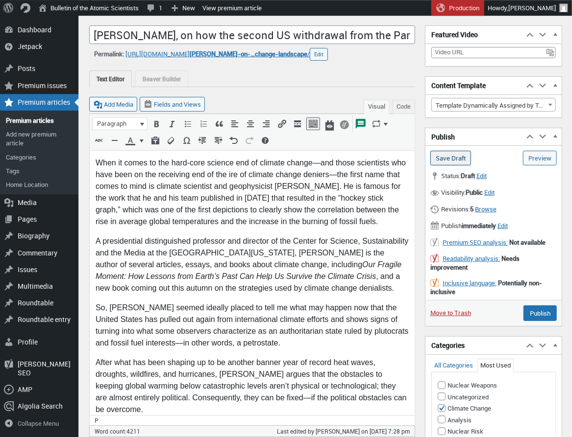
scroll to position [48, 0]
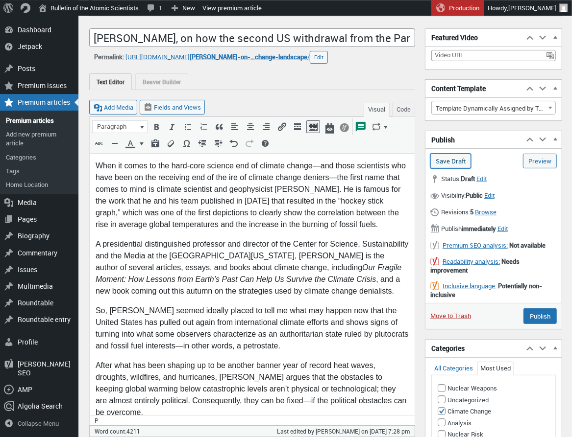
click at [461, 164] on input "Save Draft" at bounding box center [450, 161] width 41 height 15
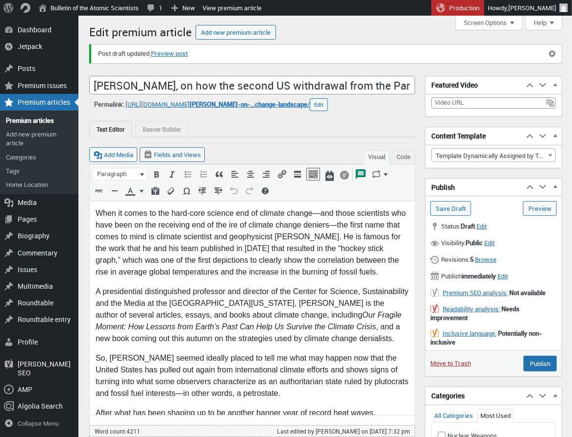
click at [452, 212] on input "Save Draft" at bounding box center [450, 208] width 41 height 15
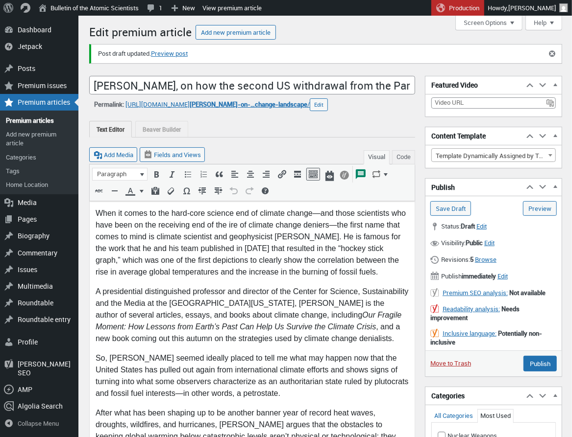
scroll to position [7, 0]
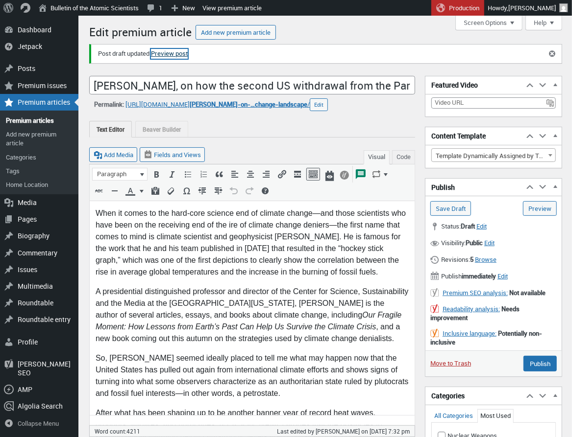
click at [173, 53] on link "Preview post" at bounding box center [169, 54] width 37 height 10
click at [402, 152] on button "Code" at bounding box center [403, 157] width 23 height 14
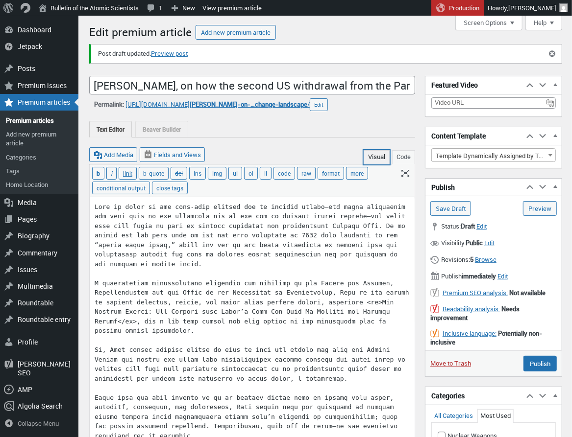
click at [374, 156] on button "Visual" at bounding box center [376, 157] width 26 height 14
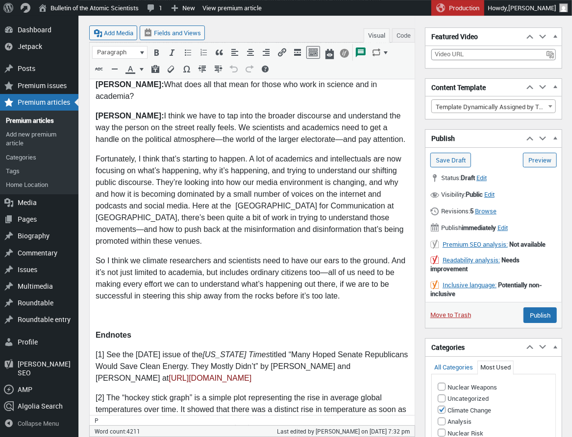
scroll to position [4122, 0]
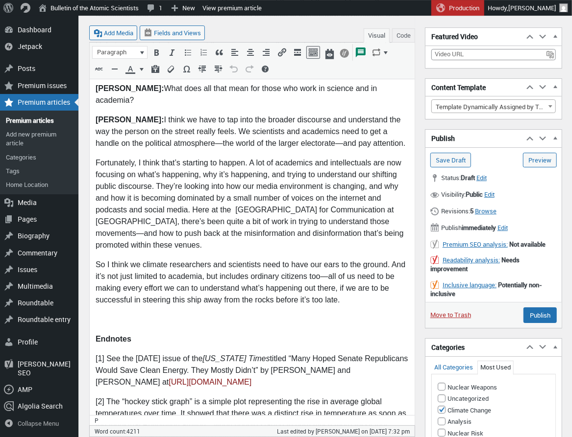
click at [406, 36] on button "Code" at bounding box center [403, 35] width 23 height 14
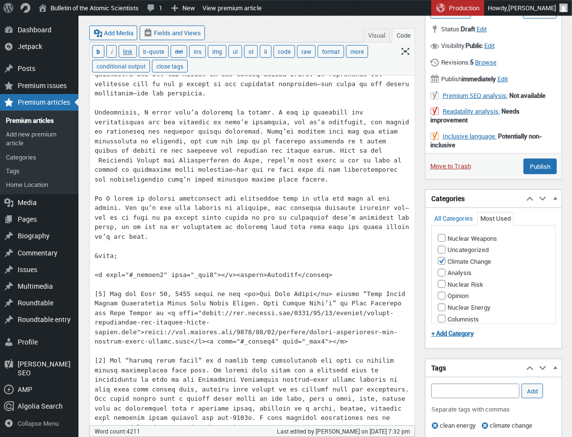
scroll to position [3982, 0]
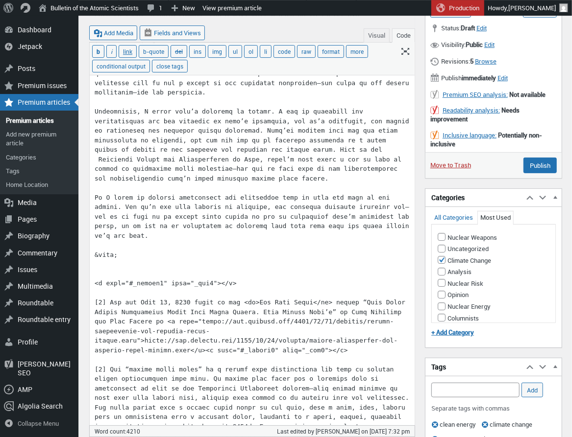
paste textarea "<strong>Endnotes</strong>"
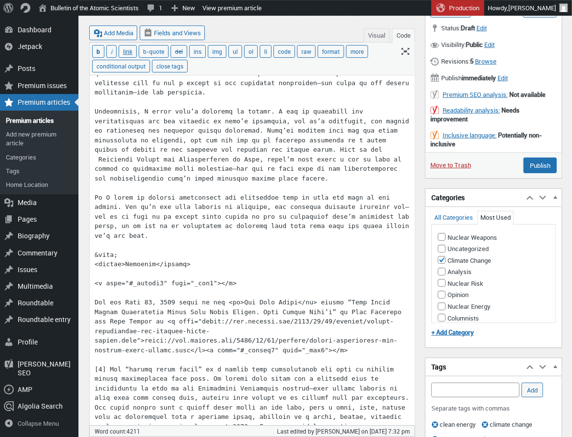
paste textarea "[1]"
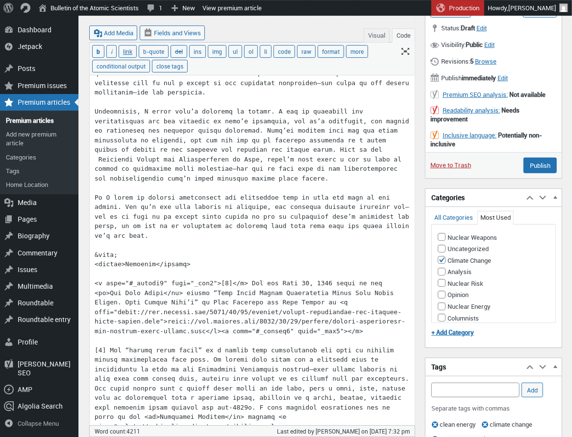
paste textarea "<a href="#_ednref2" name="_edn2"></a>"
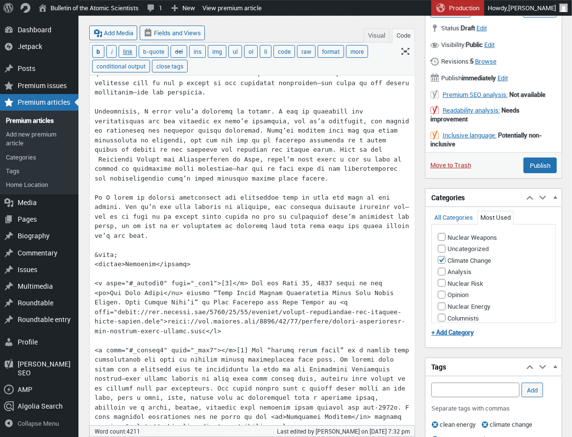
paste textarea "[2]"
type textarea "When it comes to the hard-core science end of climate change—and those scientis…"
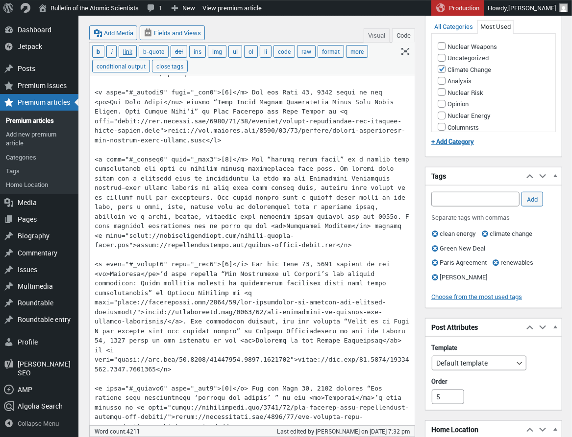
scroll to position [4174, 0]
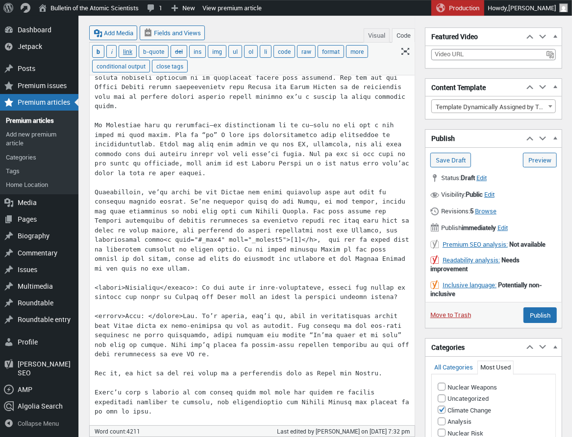
scroll to position [1996, 0]
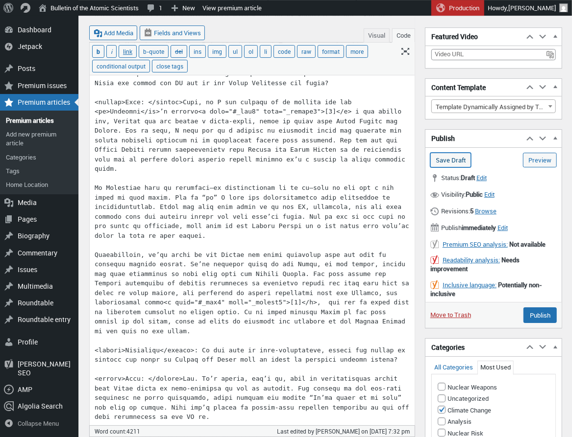
click at [461, 166] on input "Save Draft" at bounding box center [450, 160] width 41 height 15
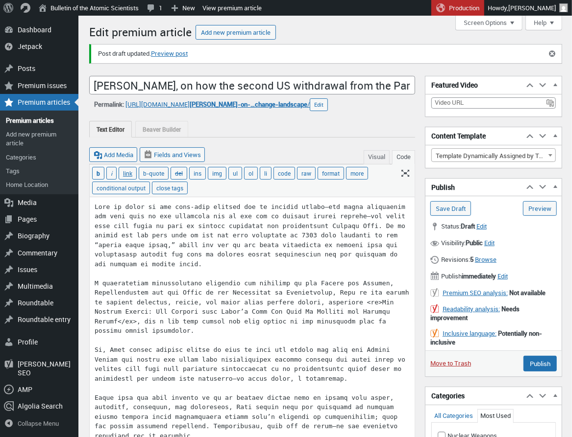
scroll to position [7, 0]
click at [376, 158] on button "Visual" at bounding box center [376, 157] width 26 height 14
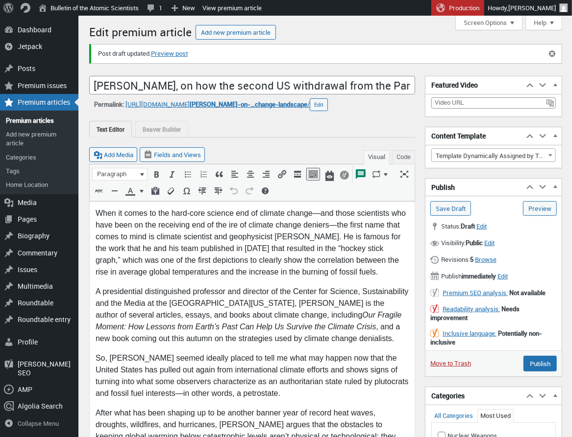
scroll to position [0, 0]
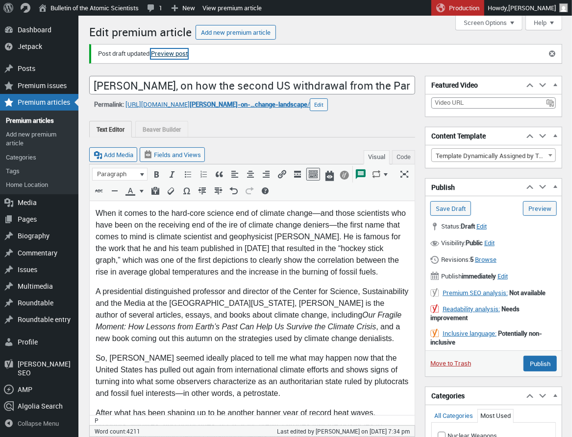
click at [172, 55] on link "Preview post" at bounding box center [169, 54] width 37 height 10
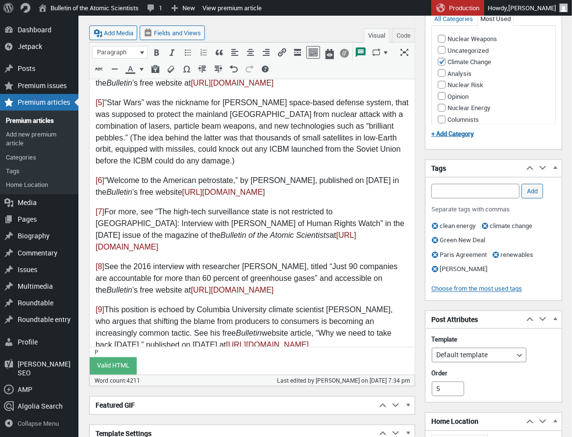
scroll to position [4608, 0]
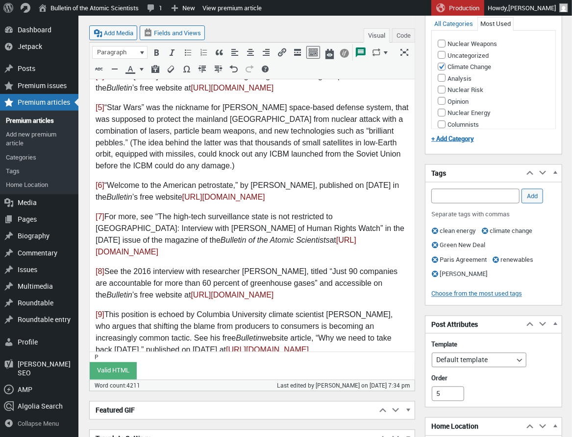
drag, startPoint x: 111, startPoint y: 170, endPoint x: 144, endPoint y: 178, distance: 33.3
click at [113, 268] on p "[8] See the 2016 interview with researcher [PERSON_NAME], titled “Just 90 compa…" at bounding box center [251, 285] width 313 height 35
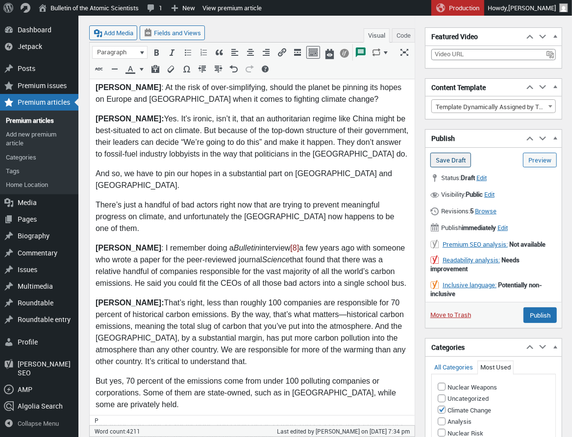
scroll to position [2381, 0]
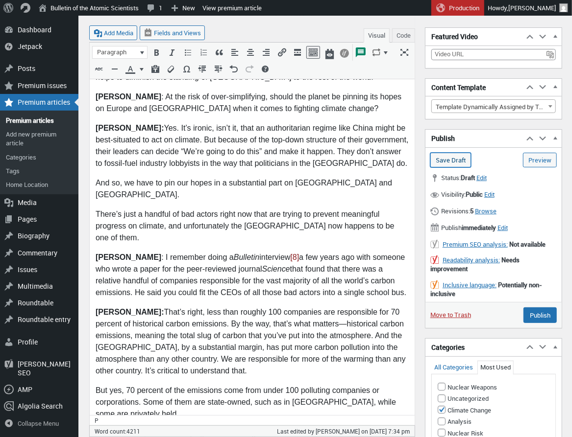
click at [453, 157] on input "Save Draft" at bounding box center [450, 160] width 41 height 15
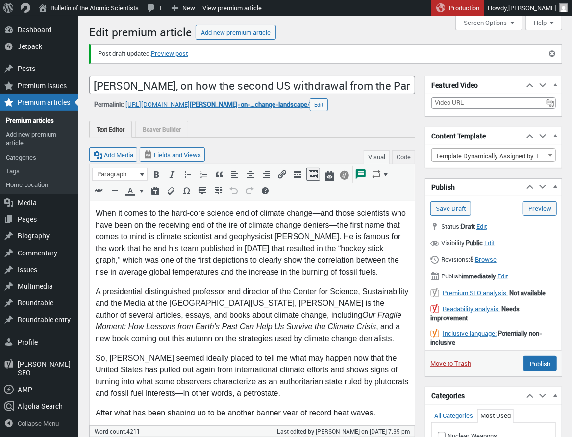
click at [447, 208] on input "Save Draft" at bounding box center [450, 208] width 41 height 15
click at [29, 121] on link "Premium articles" at bounding box center [39, 121] width 78 height 14
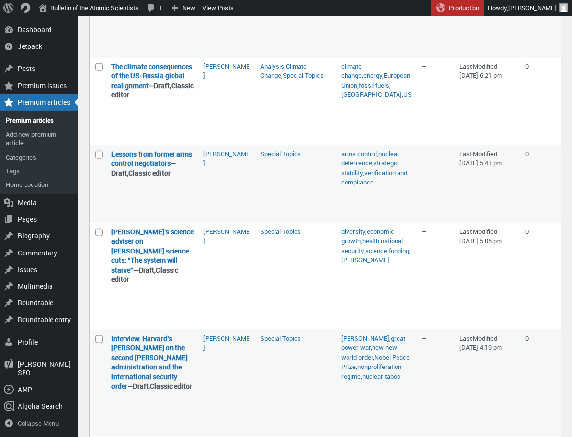
scroll to position [459, 0]
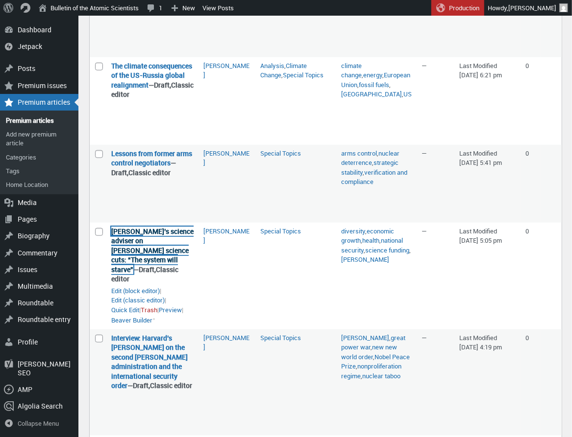
click at [141, 242] on link "[PERSON_NAME]’s science adviser on [PERSON_NAME] science cuts: “The system will…" at bounding box center [152, 251] width 82 height 48
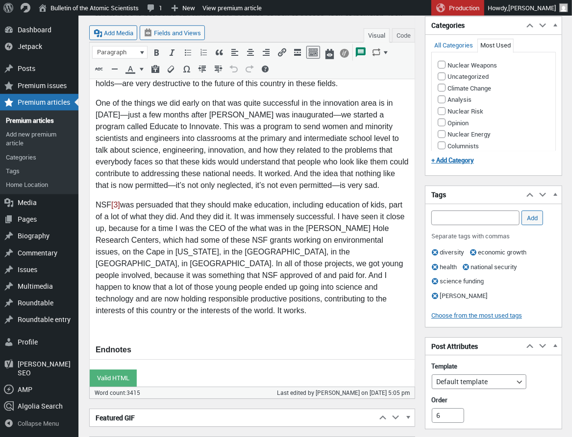
scroll to position [3405, 0]
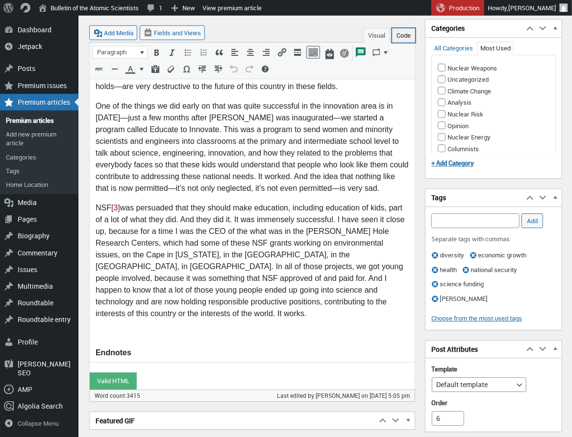
click at [402, 36] on button "Code" at bounding box center [403, 35] width 23 height 14
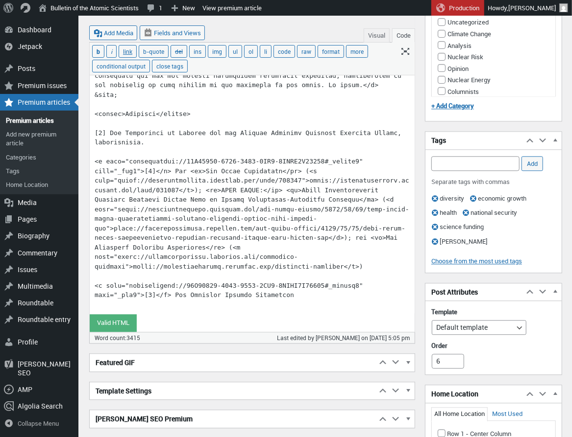
scroll to position [3014, 0]
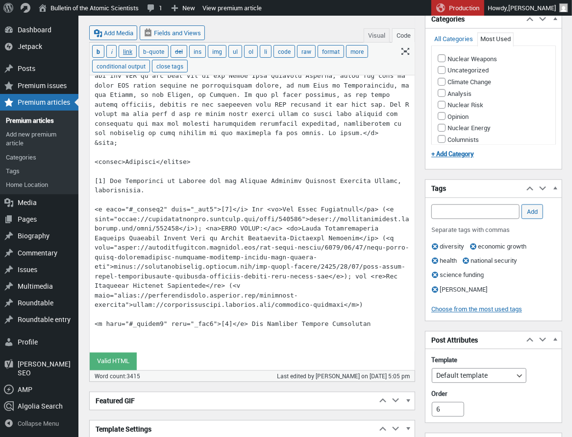
scroll to position [2966, 0]
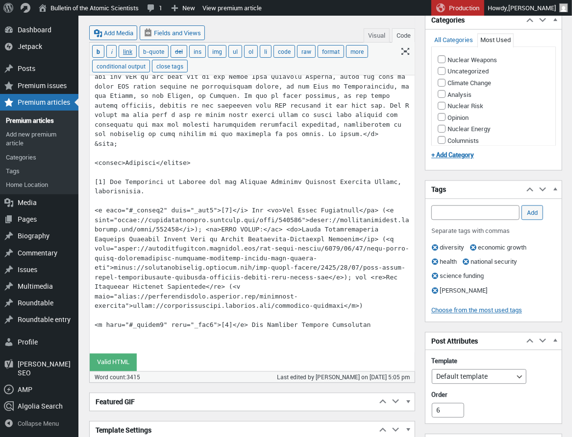
drag, startPoint x: 249, startPoint y: 230, endPoint x: 93, endPoint y: 229, distance: 156.2
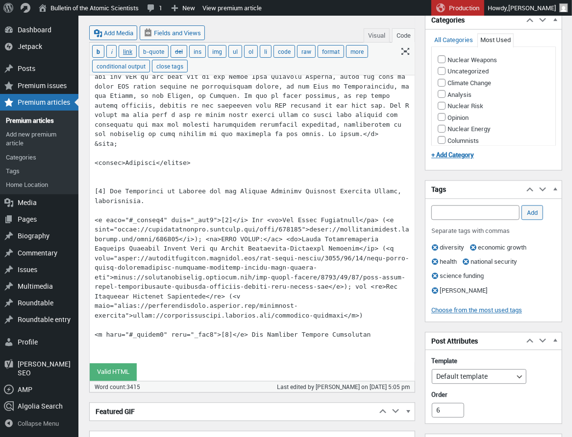
scroll to position [2975, 0]
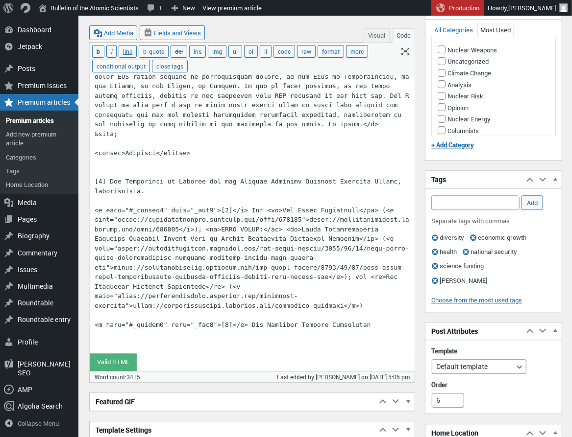
paste textarea "<a href="#_ednref2" name="_edn2">[2]</a>"
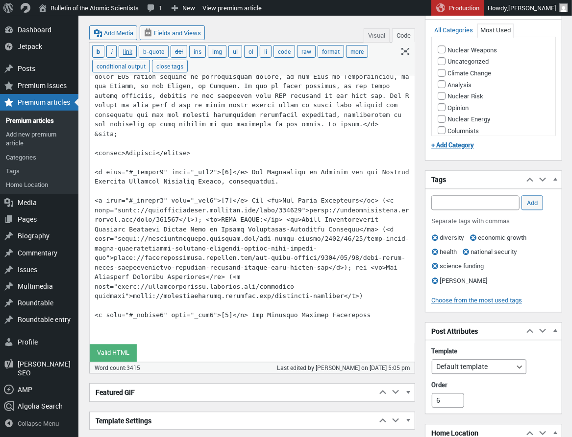
type textarea "<l ipsum="dolo-sitame: 426;">Consecte Adip, el seddoeiu tem incidid utlabor et …"
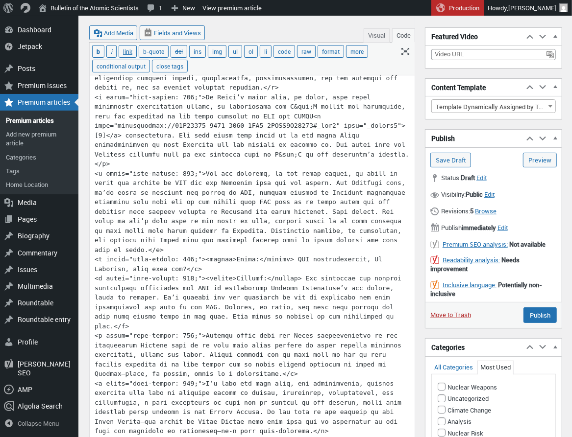
scroll to position [713, 0]
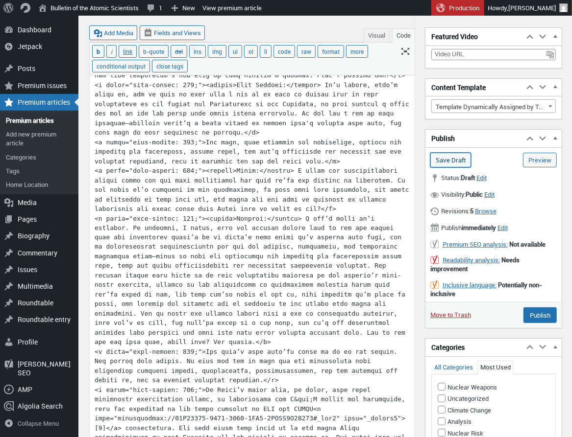
click at [443, 162] on input "Save Draft" at bounding box center [450, 160] width 41 height 15
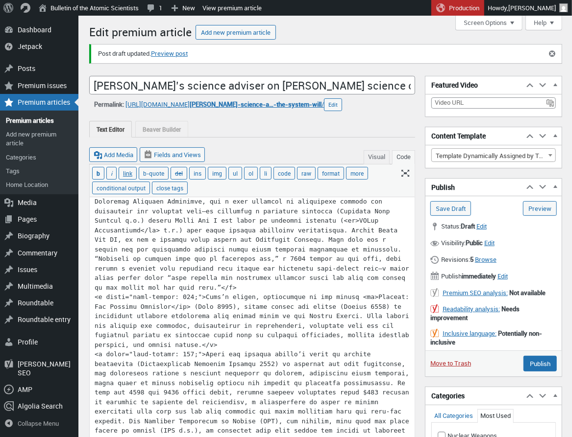
scroll to position [7, 0]
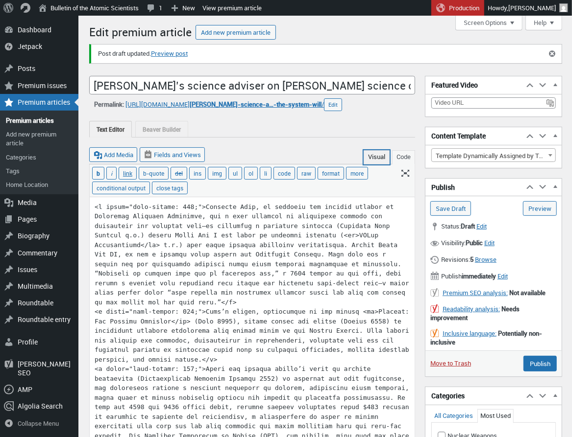
click at [376, 160] on button "Visual" at bounding box center [376, 157] width 26 height 14
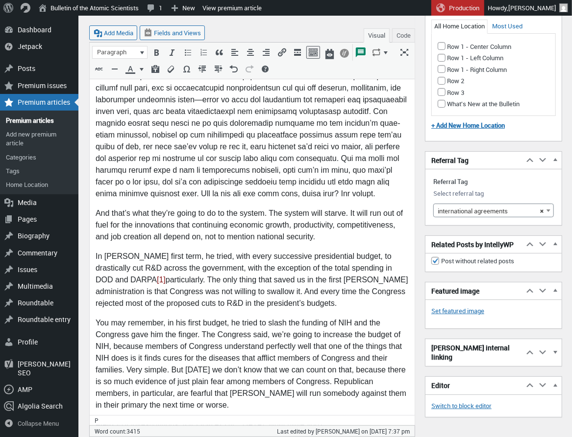
scroll to position [1096, 0]
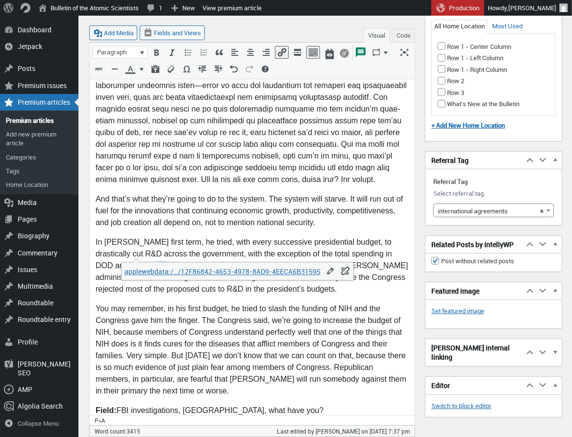
click at [155, 262] on link "﻿[1]" at bounding box center [160, 266] width 11 height 8
click at [402, 35] on button "Code" at bounding box center [403, 35] width 23 height 14
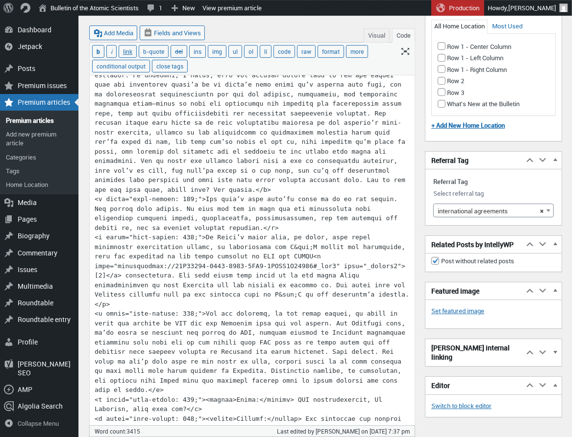
scroll to position [897, 0]
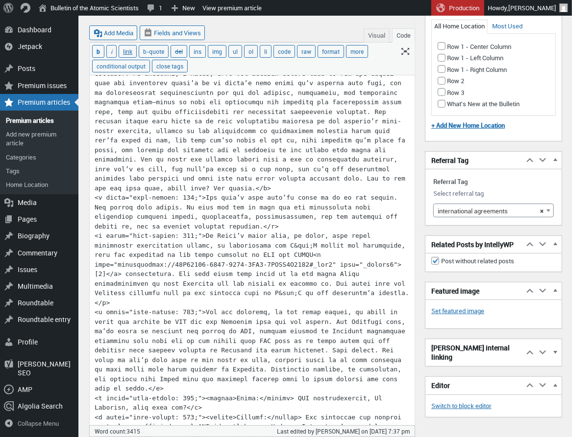
scroll to position [0, 0]
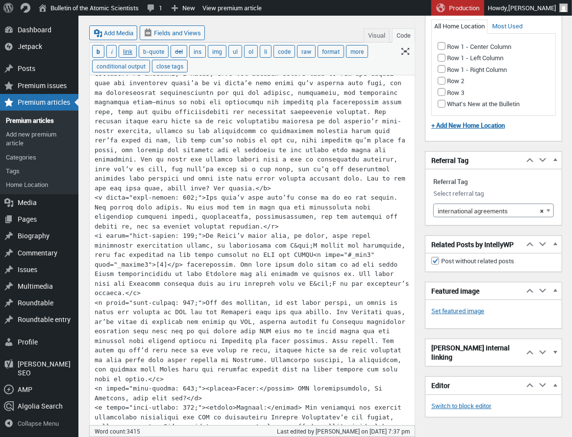
type textarea "<l ipsum="dolo-sitame: 426;">Consecte Adip, el seddoeiu tem incidid utlabor et …"
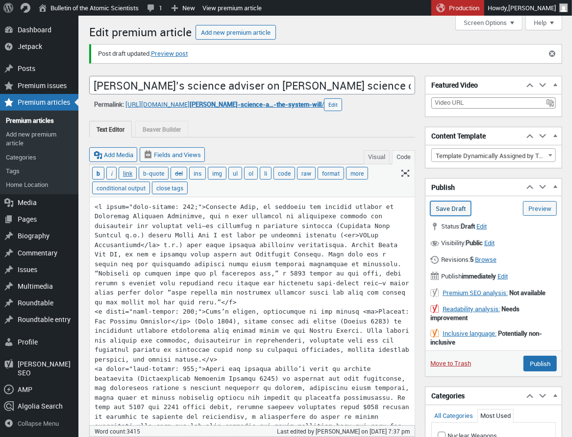
click at [454, 208] on input "Save Draft" at bounding box center [450, 208] width 41 height 15
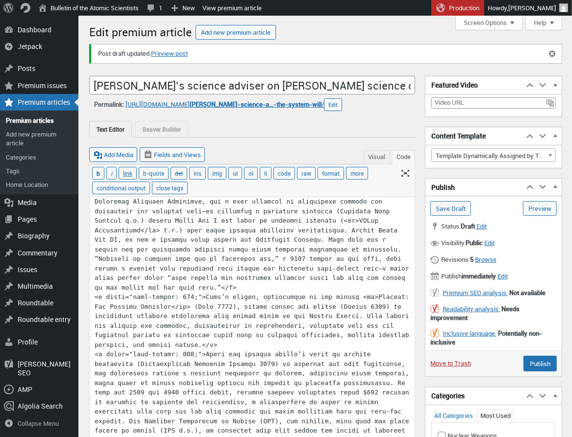
scroll to position [7, 0]
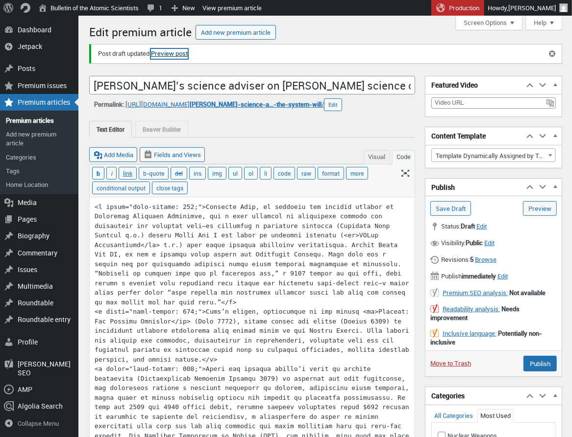
click at [168, 56] on link "Preview post" at bounding box center [169, 54] width 37 height 10
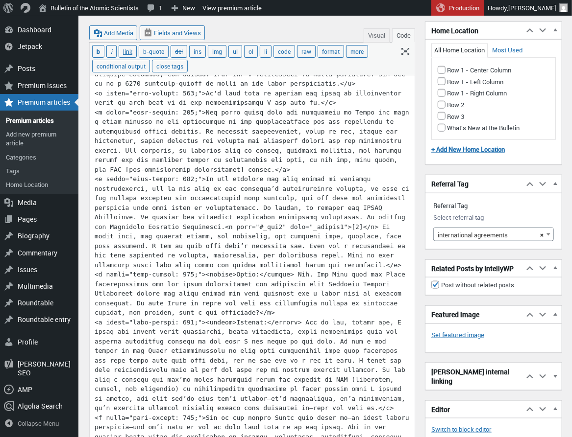
type textarea "<p style="font-weight: 400;">Vannevar Bush, an engineer and science adviser to …"
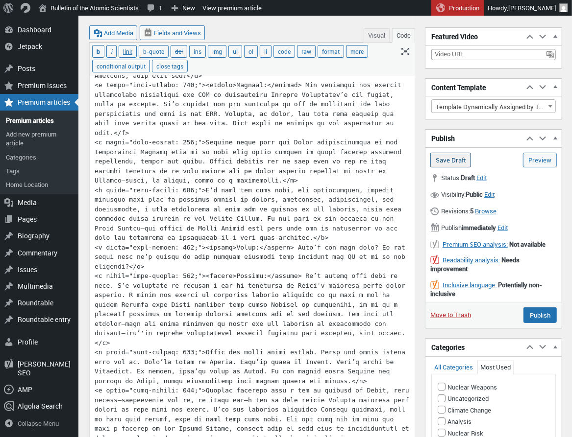
scroll to position [1214, 0]
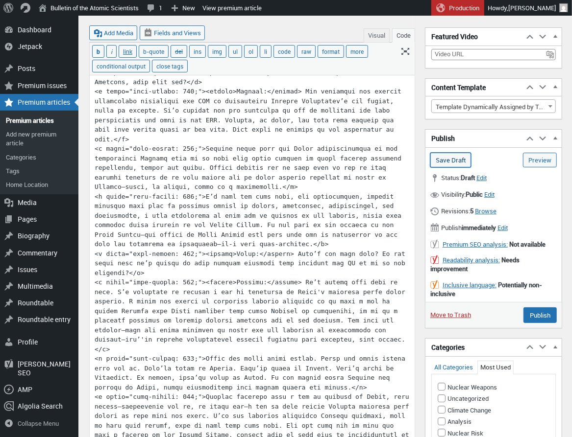
click at [443, 162] on input "Save Draft" at bounding box center [450, 160] width 41 height 15
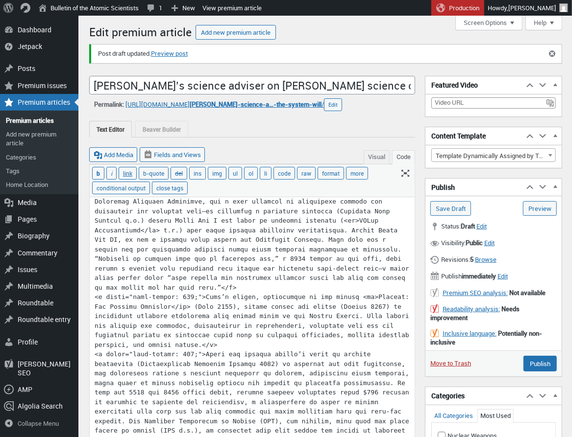
scroll to position [7, 0]
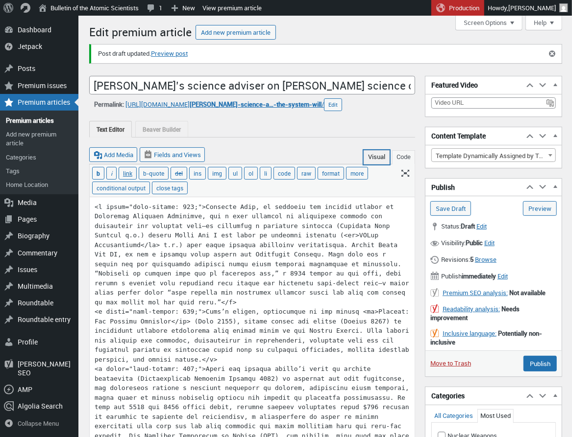
click at [376, 157] on button "Visual" at bounding box center [376, 157] width 26 height 14
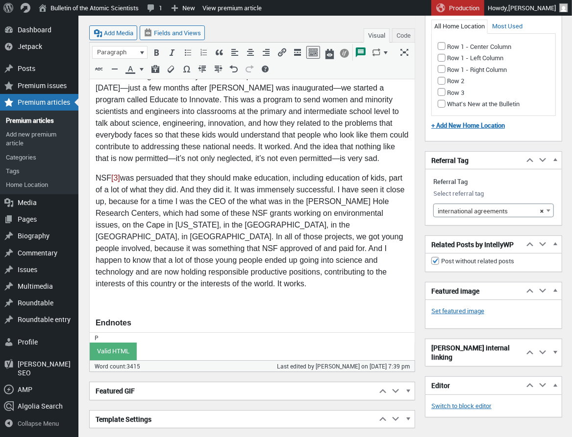
scroll to position [3465, 0]
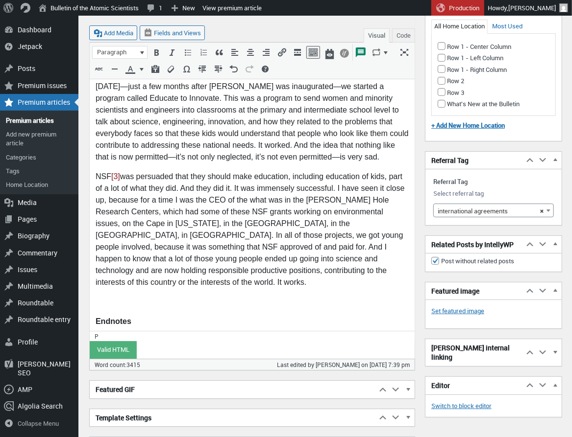
click at [101, 413] on link "[3]" at bounding box center [99, 417] width 9 height 8
click at [101, 413] on link "[3]" at bounding box center [99, 417] width 11 height 8
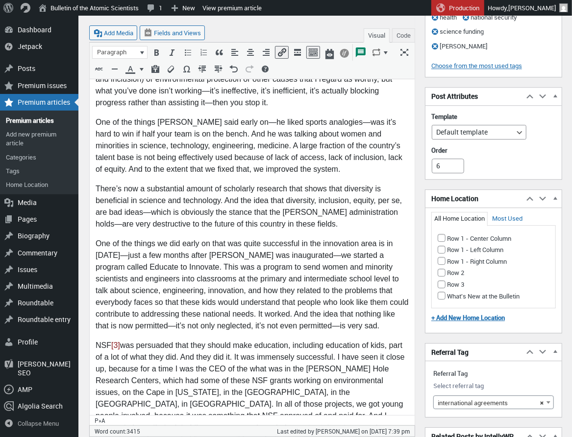
scroll to position [3295, 0]
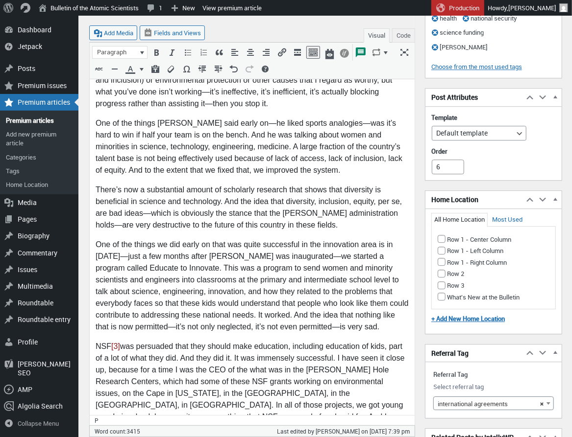
click at [121, 342] on p "NSF [3] was persuaded that they should make education, including education of k…" at bounding box center [251, 401] width 313 height 118
click at [400, 33] on button "Code" at bounding box center [403, 35] width 23 height 14
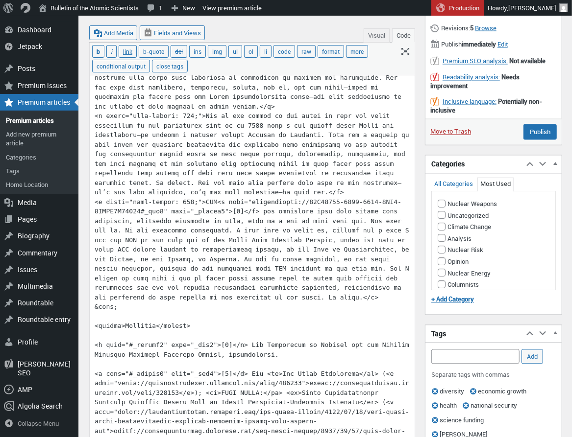
scroll to position [2811, 0]
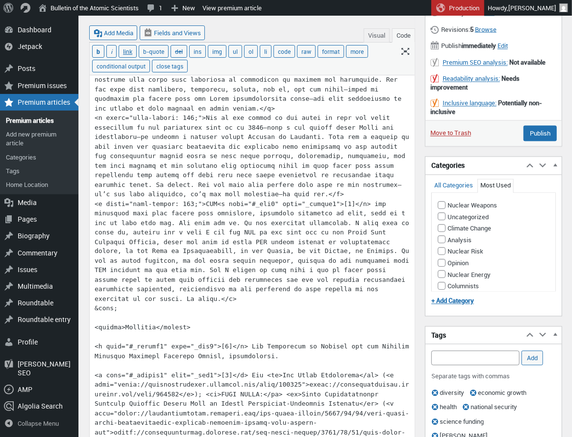
type textarea "<p style="font-weight: 400;">Vannevar Bush, an engineer and science adviser to …"
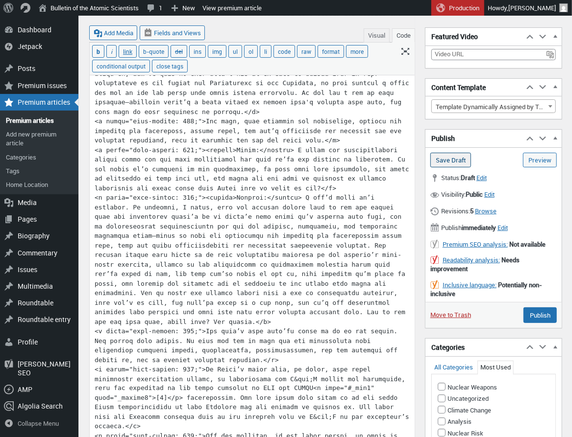
scroll to position [727, 0]
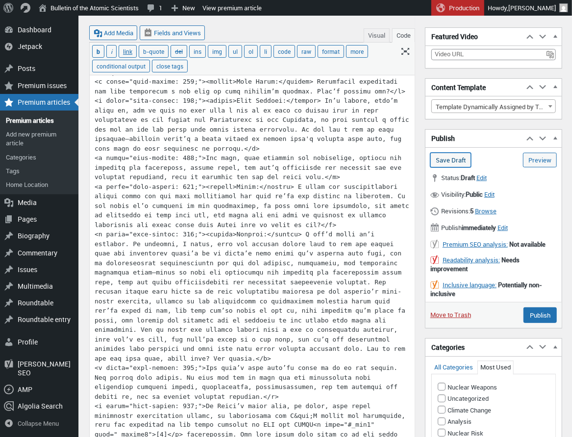
click at [449, 160] on input "Save Draft" at bounding box center [450, 160] width 41 height 15
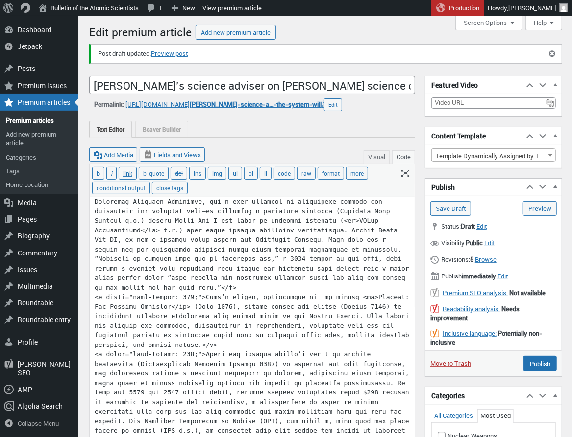
scroll to position [7, 0]
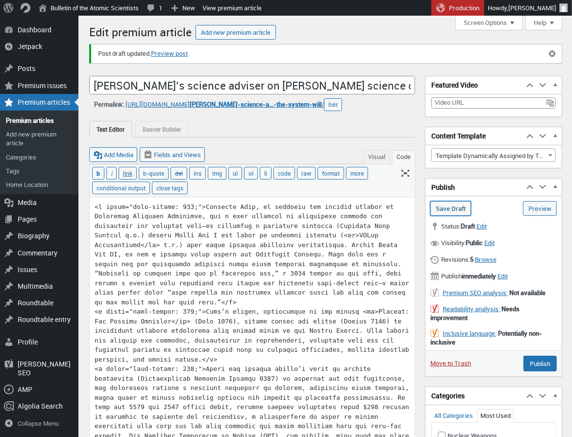
click at [445, 209] on input "Save Draft" at bounding box center [450, 208] width 41 height 15
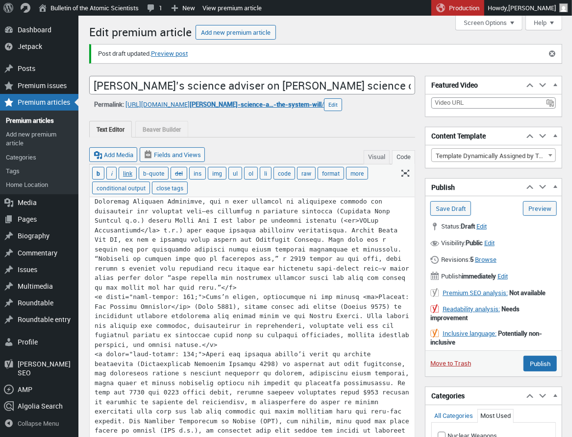
scroll to position [7, 0]
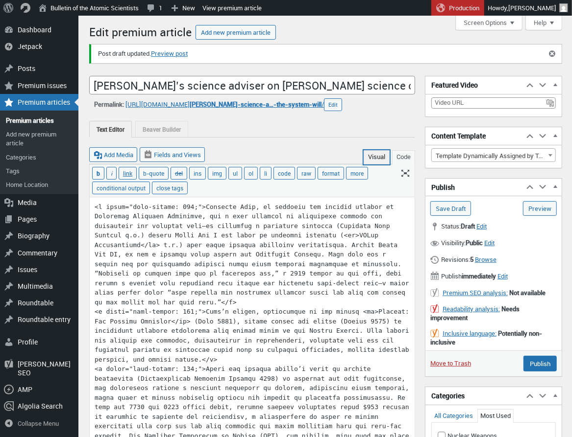
click at [380, 155] on button "Visual" at bounding box center [376, 157] width 26 height 14
type textarea "<p style="font-weight: 400;"><span style="display: inline-block; width: 0px; ov…"
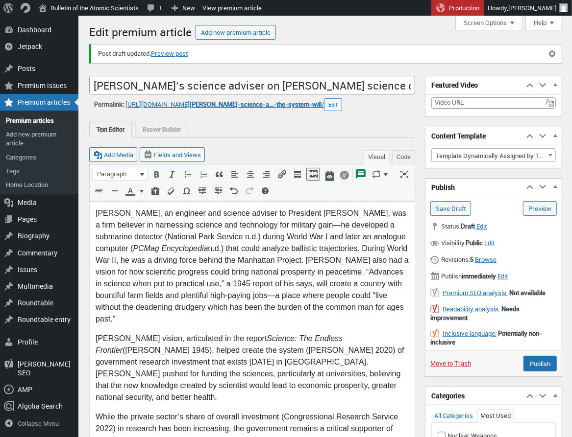
scroll to position [0, 0]
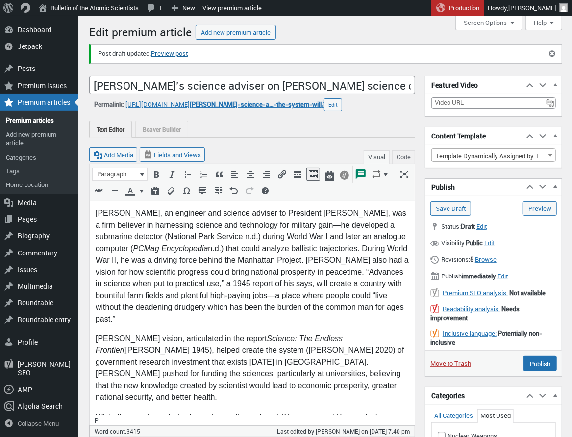
click at [175, 54] on link "Preview post" at bounding box center [169, 54] width 37 height 10
click at [25, 122] on link "Premium articles" at bounding box center [39, 121] width 78 height 14
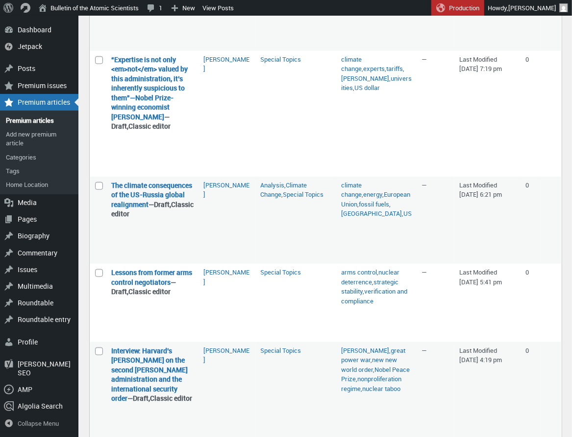
scroll to position [450, 0]
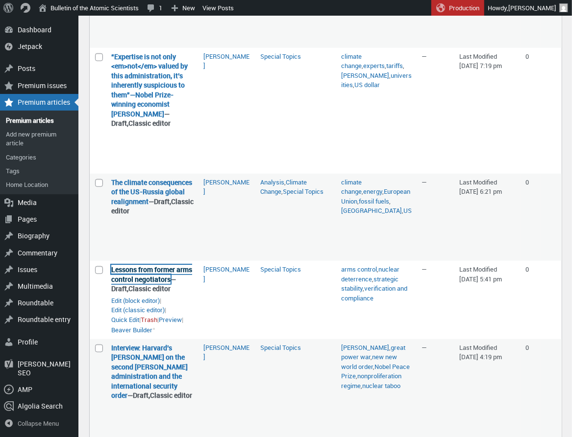
click at [164, 265] on link "Lessons from former arms control negotiators" at bounding box center [151, 274] width 81 height 19
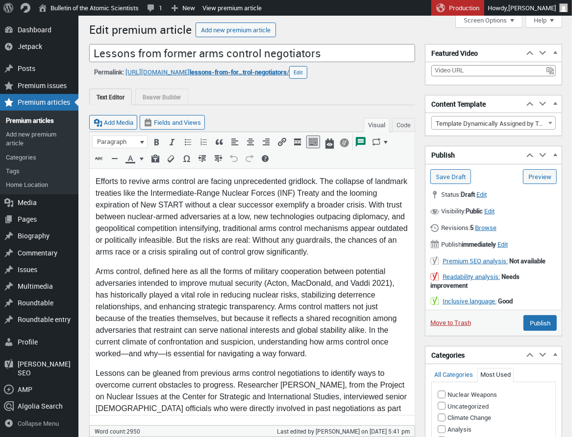
scroll to position [3, 0]
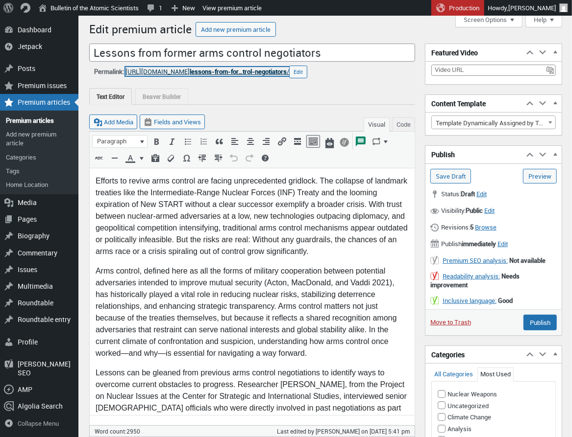
click at [182, 73] on link "[URL][DOMAIN_NAME] lessons-from-for…trol-negotiators /" at bounding box center [207, 71] width 164 height 9
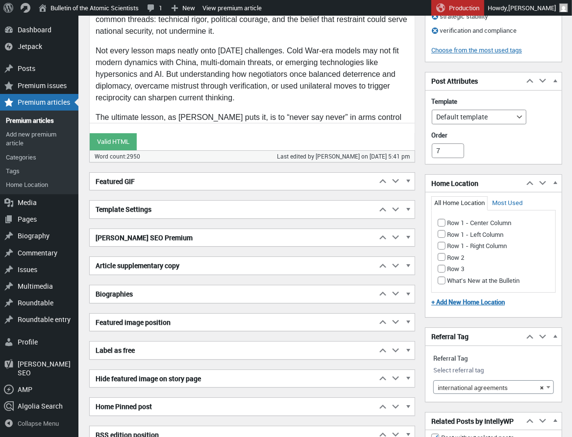
scroll to position [3547, 0]
click at [410, 264] on span "button" at bounding box center [408, 267] width 10 height 9
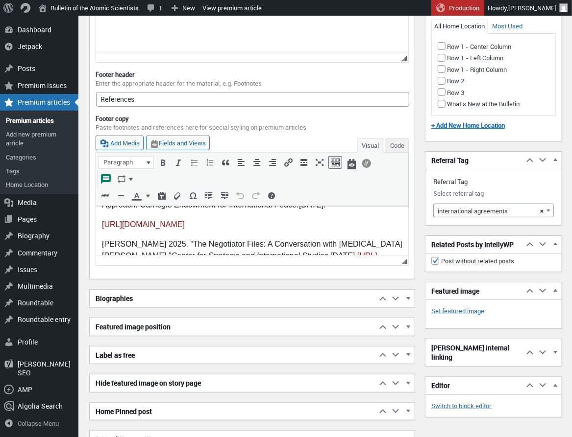
scroll to position [32, 0]
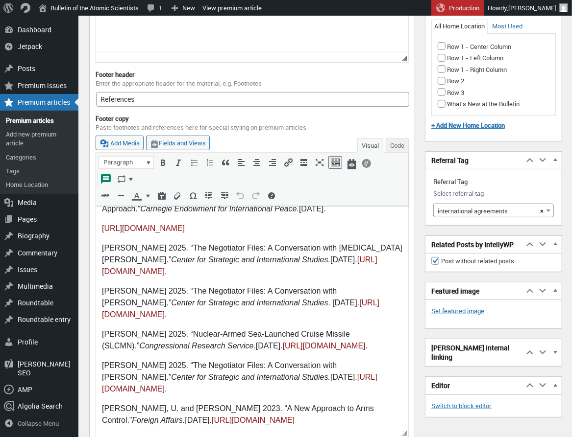
drag, startPoint x: 402, startPoint y: 255, endPoint x: 287, endPoint y: 170, distance: 143.3
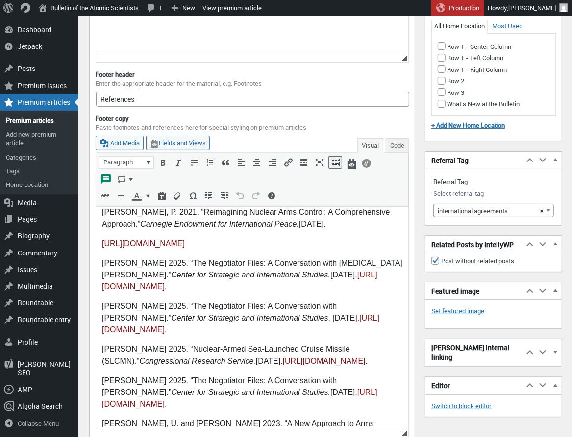
scroll to position [10, 0]
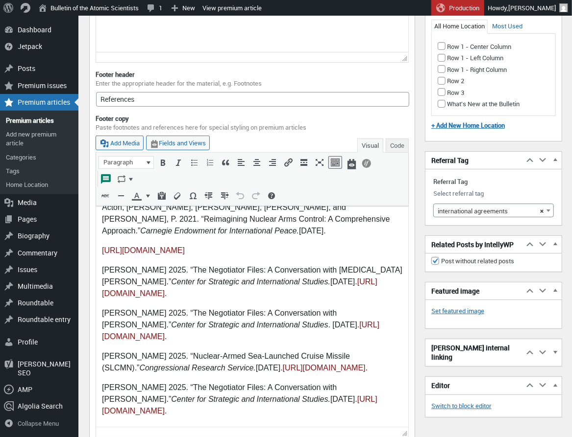
click at [109, 225] on p "Acton, [PERSON_NAME], [PERSON_NAME], [PERSON_NAME], and [PERSON_NAME], P. 2021.…" at bounding box center [251, 219] width 300 height 35
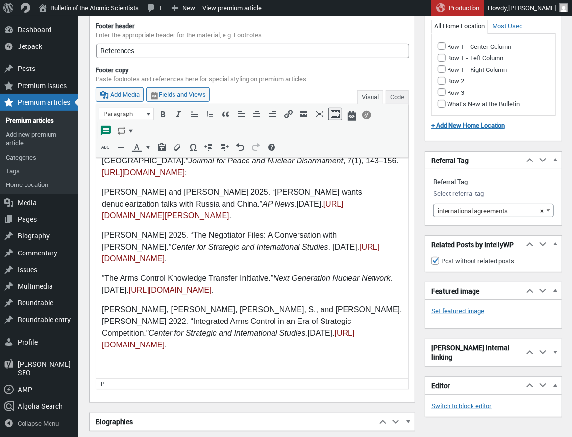
scroll to position [3982, 0]
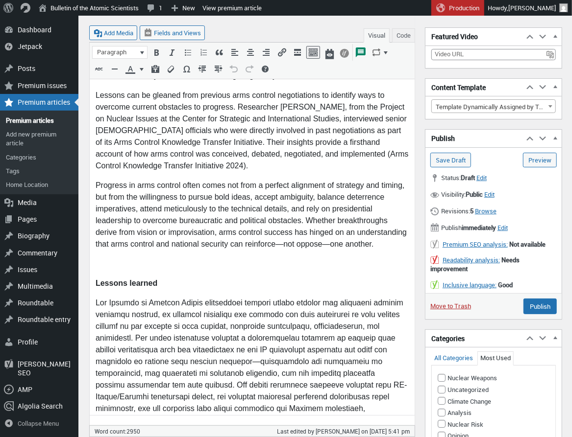
scroll to position [0, 0]
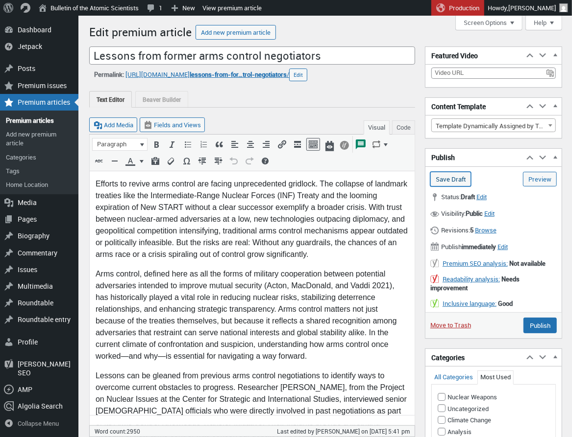
click at [457, 178] on input "Save Draft" at bounding box center [450, 179] width 41 height 15
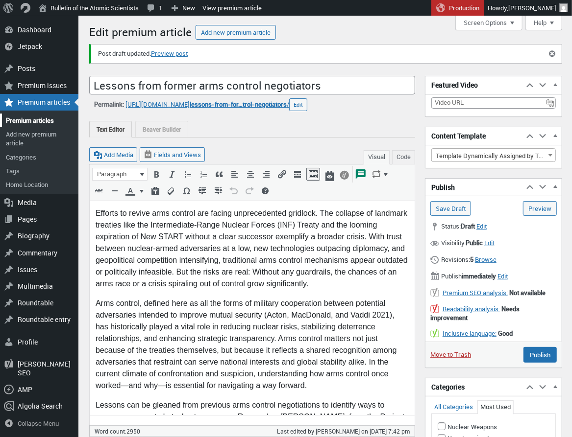
click at [25, 121] on link "Premium articles" at bounding box center [39, 121] width 78 height 14
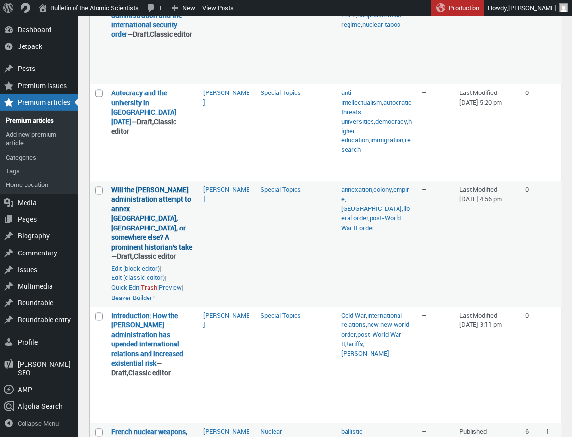
scroll to position [813, 0]
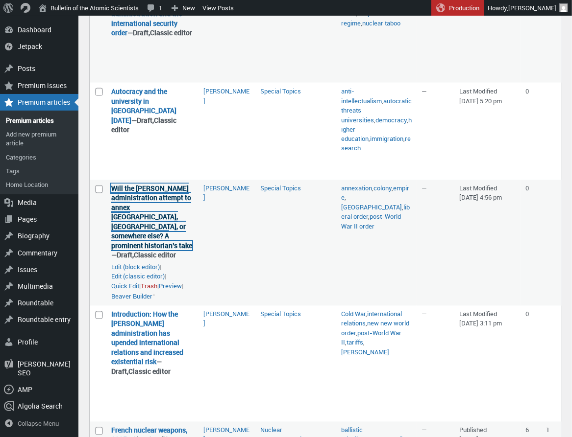
click at [141, 212] on link "Will the [PERSON_NAME] administration attempt to annex [GEOGRAPHIC_DATA], [GEOG…" at bounding box center [151, 217] width 81 height 67
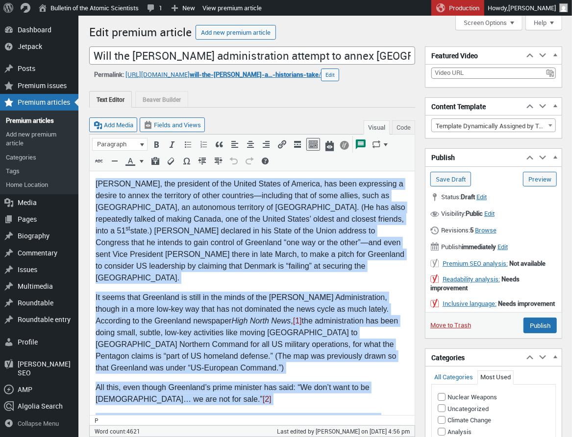
drag, startPoint x: 224, startPoint y: 5639, endPoint x: 85, endPoint y: 4764, distance: 886.2
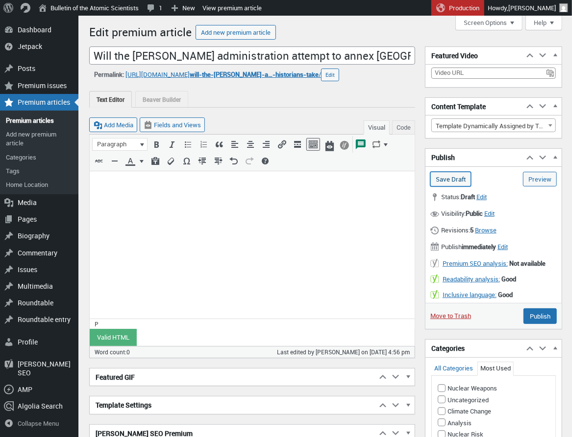
click at [457, 182] on input "Save Draft" at bounding box center [450, 179] width 41 height 15
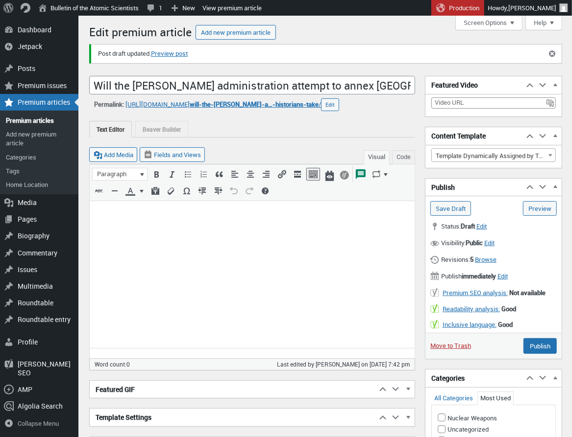
click at [115, 220] on body at bounding box center [251, 217] width 313 height 21
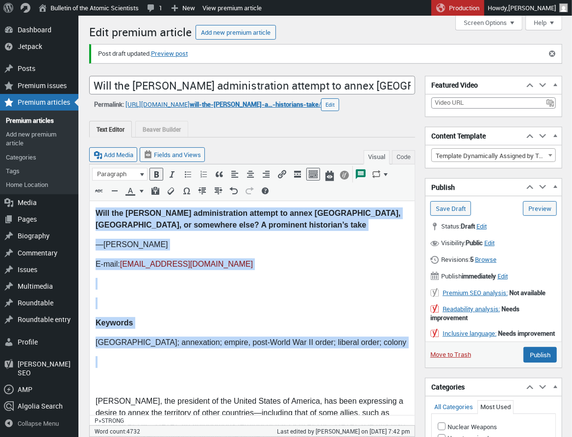
drag, startPoint x: 336, startPoint y: 369, endPoint x: 87, endPoint y: 209, distance: 296.2
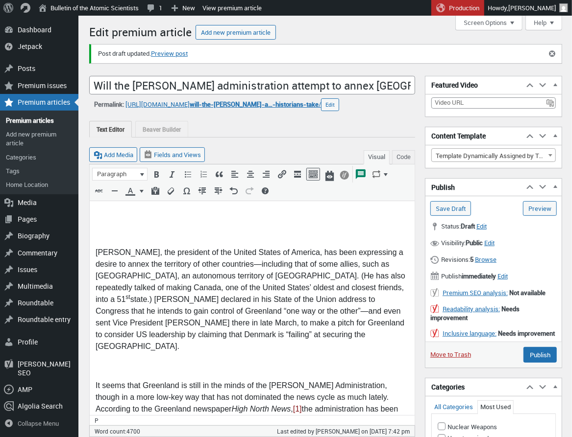
click at [96, 252] on p "Donald J. Trump, the president of the United States of America, has been expres…" at bounding box center [251, 300] width 313 height 106
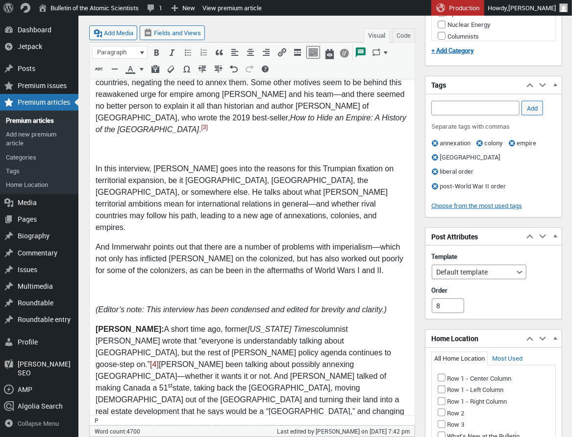
scroll to position [473, 0]
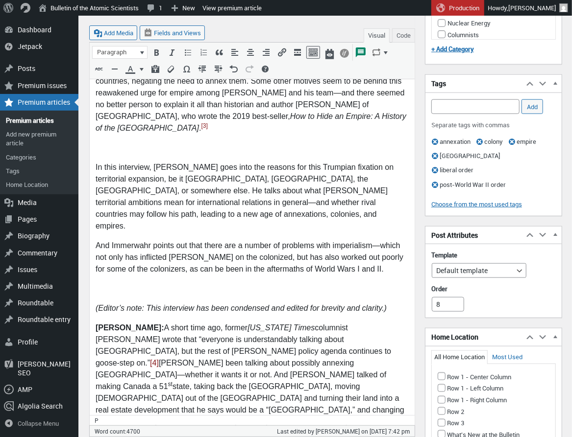
drag, startPoint x: 391, startPoint y: 264, endPoint x: 398, endPoint y: 266, distance: 7.6
click at [391, 303] on p "(Editor’s note: This interview has been condensed and edited for brevity and cl…" at bounding box center [251, 309] width 313 height 12
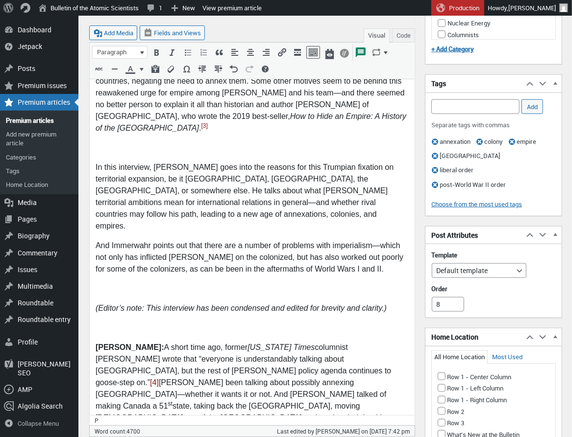
scroll to position [493, 0]
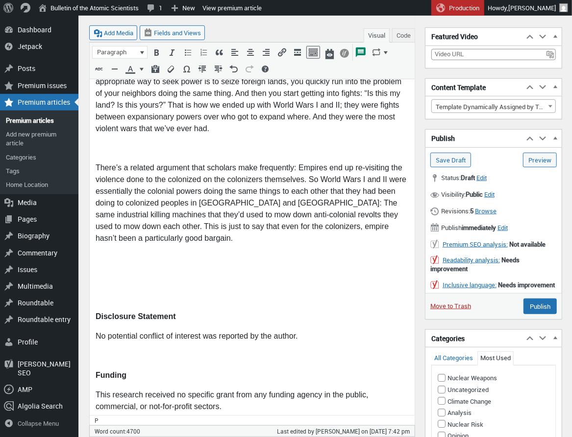
scroll to position [7062, 0]
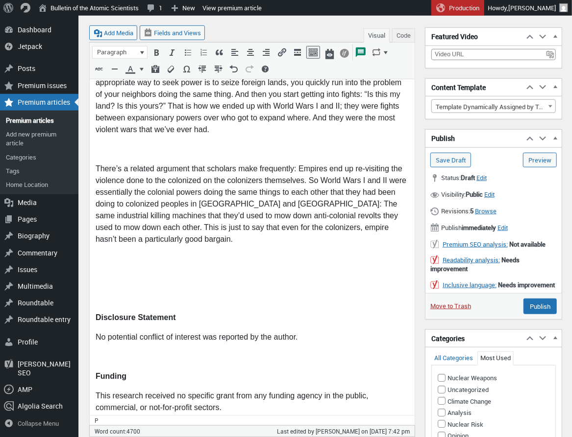
click at [442, 156] on input "Save Draft" at bounding box center [450, 160] width 41 height 15
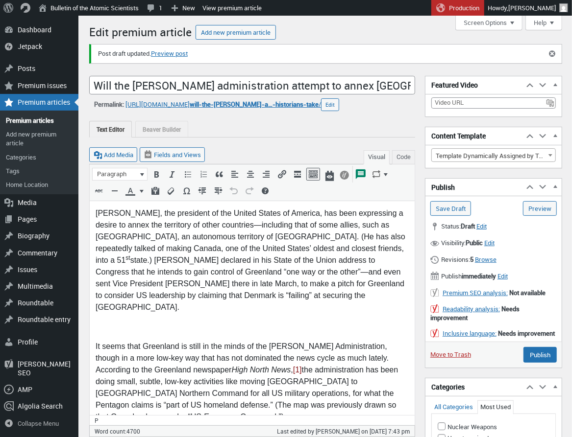
click at [104, 321] on p at bounding box center [251, 327] width 313 height 12
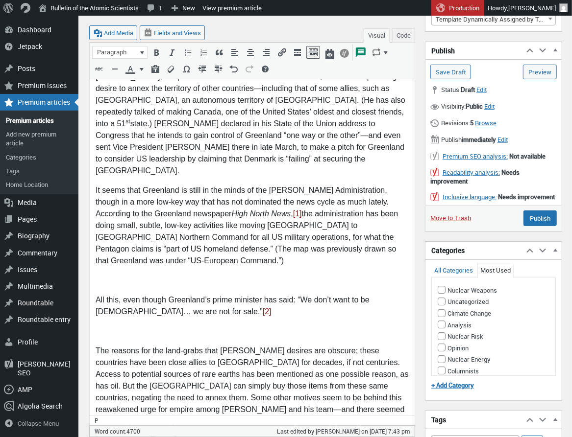
scroll to position [138, 0]
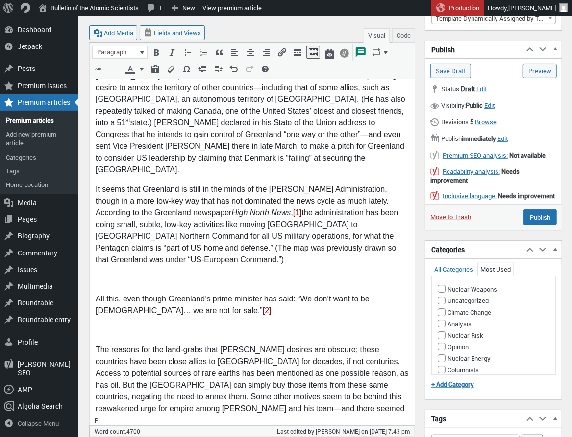
click at [96, 274] on p at bounding box center [251, 280] width 313 height 12
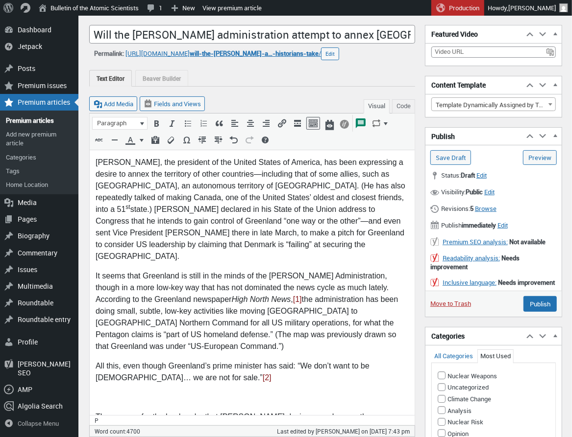
scroll to position [52, 0]
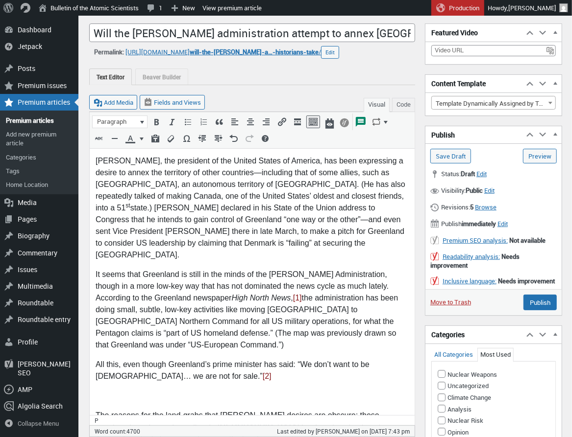
click at [109, 390] on p at bounding box center [251, 396] width 313 height 12
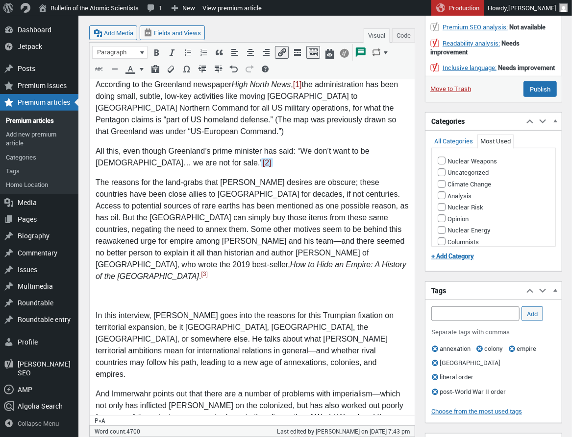
scroll to position [268, 0]
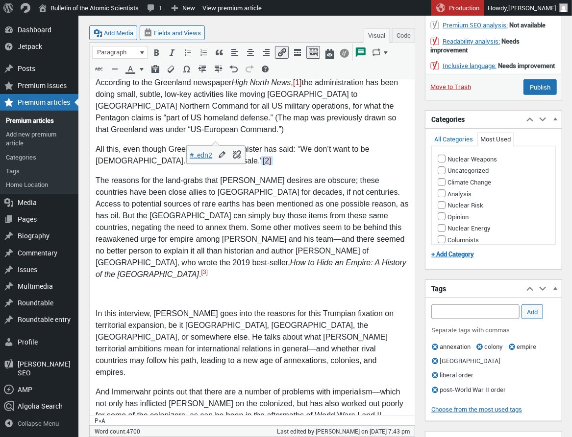
click at [104, 289] on p at bounding box center [251, 295] width 313 height 12
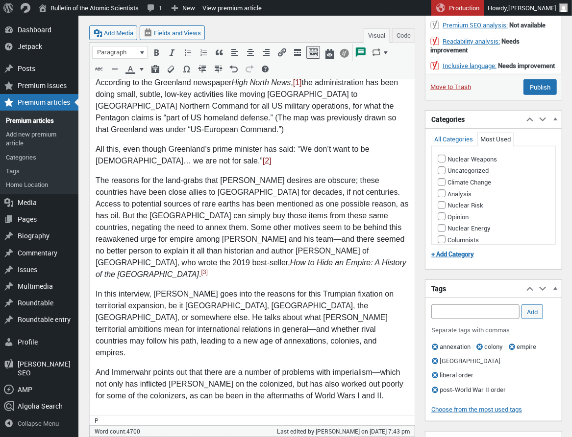
drag, startPoint x: 112, startPoint y: 371, endPoint x: 116, endPoint y: 366, distance: 5.6
click at [112, 410] on p at bounding box center [251, 416] width 313 height 12
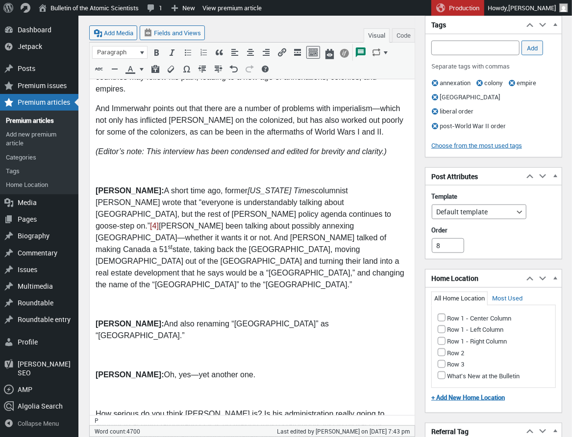
scroll to position [532, 0]
click at [100, 299] on p at bounding box center [251, 305] width 313 height 12
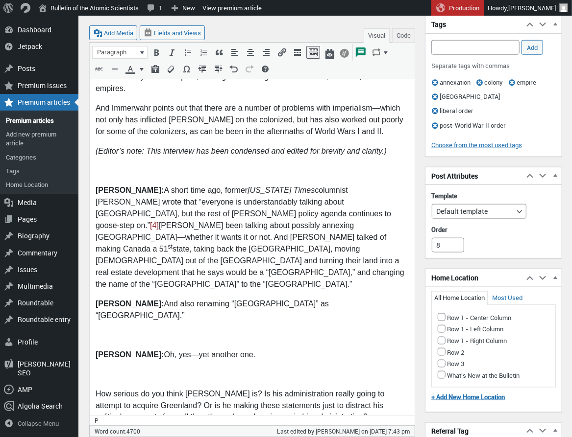
click at [111, 330] on p at bounding box center [251, 336] width 313 height 12
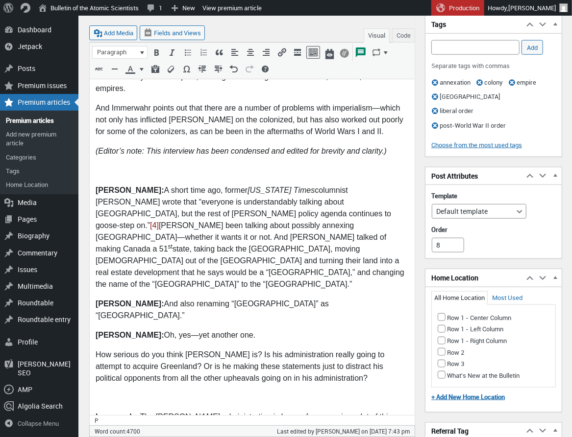
click at [110, 393] on p at bounding box center [251, 399] width 313 height 12
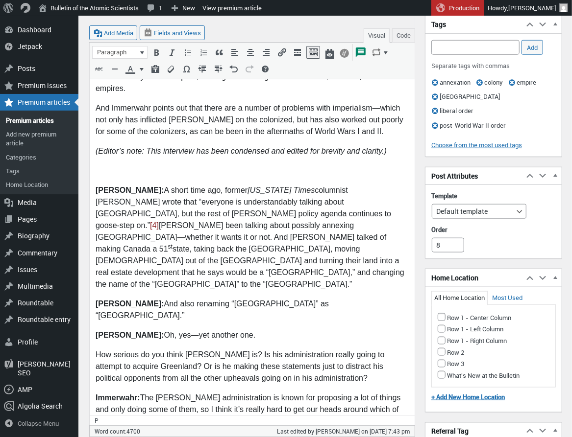
click at [103, 436] on p at bounding box center [251, 442] width 313 height 12
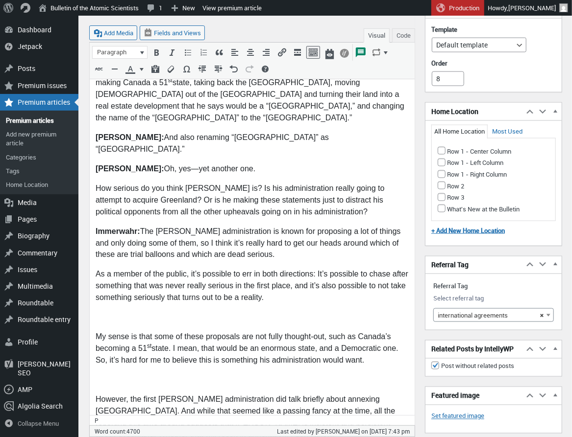
scroll to position [701, 0]
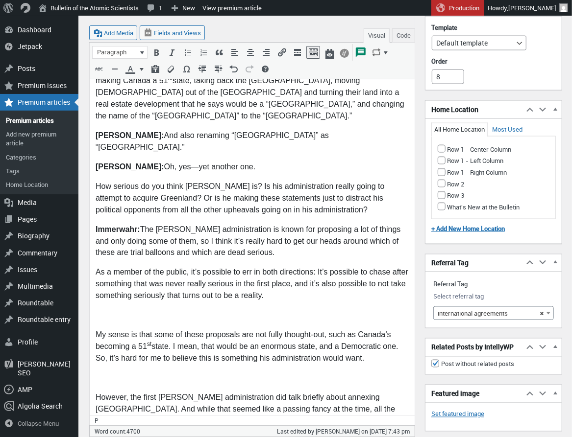
click at [101, 311] on p at bounding box center [251, 317] width 313 height 12
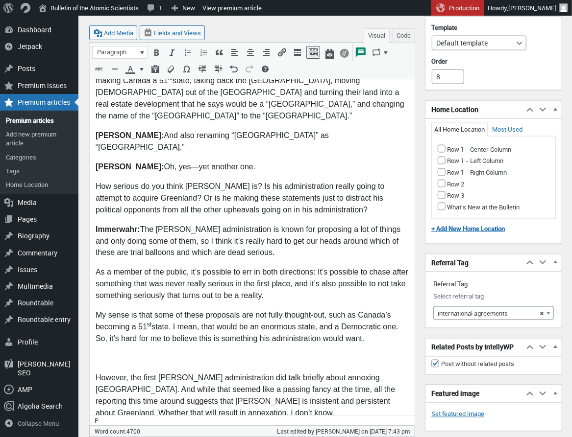
click at [99, 354] on p at bounding box center [251, 360] width 313 height 12
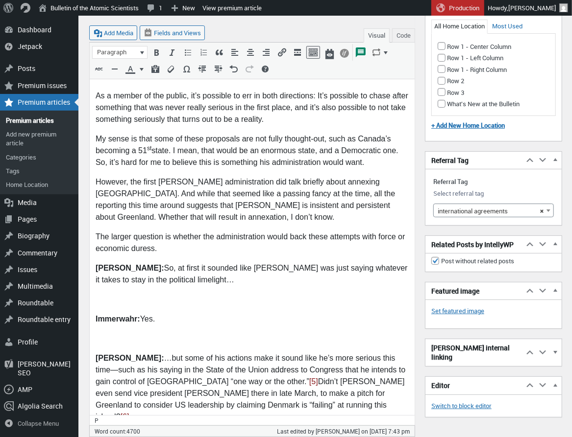
scroll to position [877, 0]
click at [100, 295] on p at bounding box center [251, 301] width 313 height 12
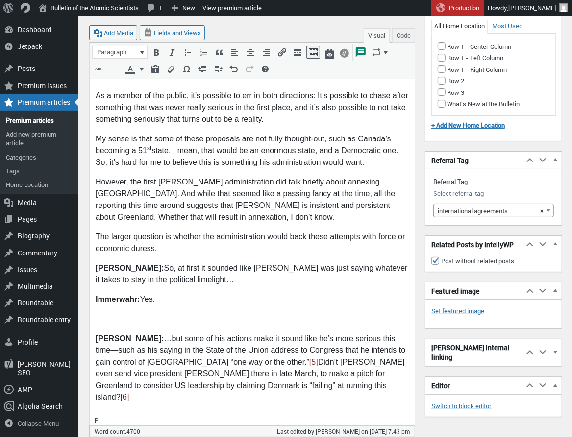
click at [97, 314] on p at bounding box center [251, 320] width 313 height 12
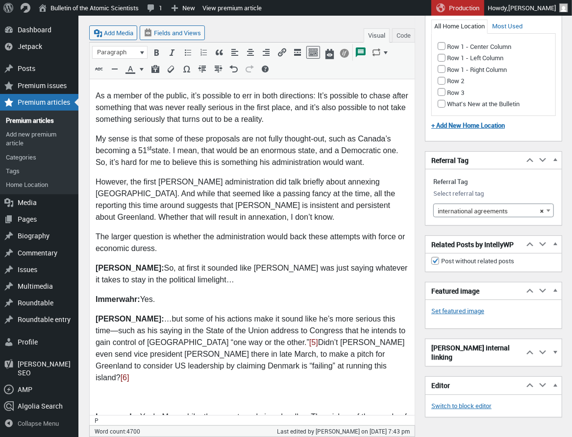
scroll to position [878, 0]
click at [103, 392] on p at bounding box center [251, 398] width 313 height 12
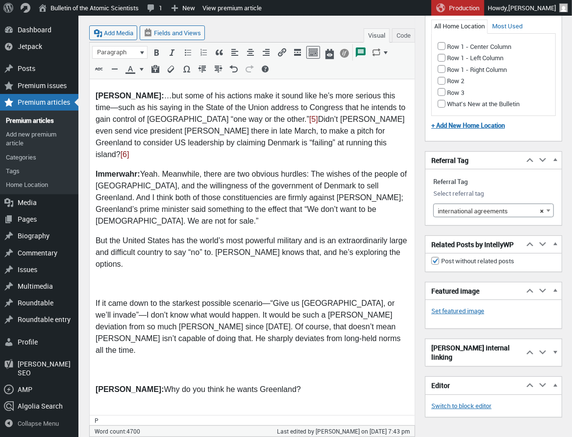
scroll to position [1103, 0]
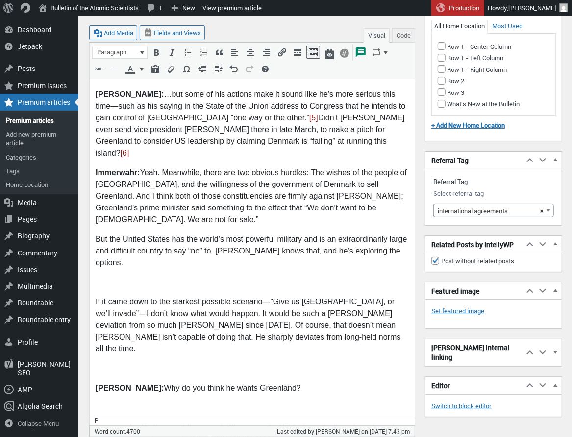
click at [99, 277] on p at bounding box center [251, 283] width 313 height 12
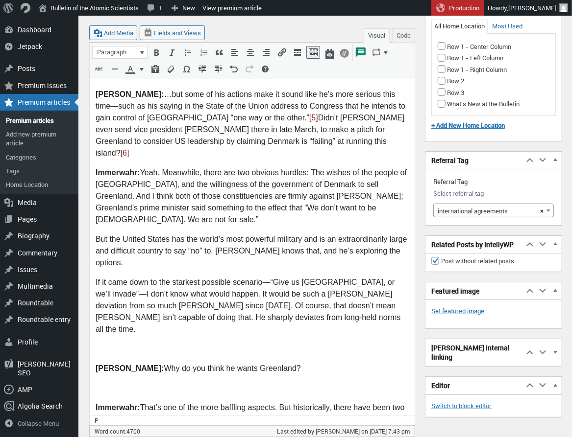
click at [101, 344] on p at bounding box center [251, 350] width 313 height 12
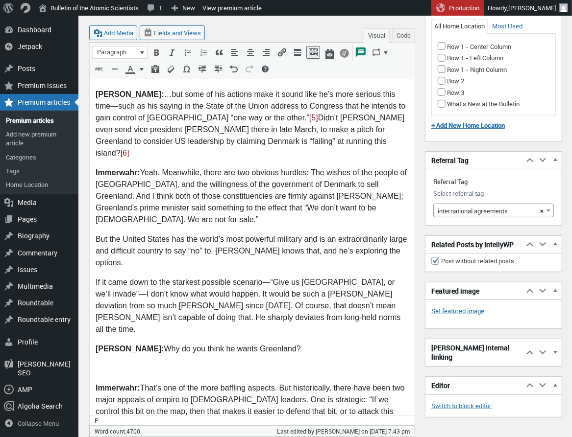
click at [99, 363] on p at bounding box center [251, 369] width 313 height 12
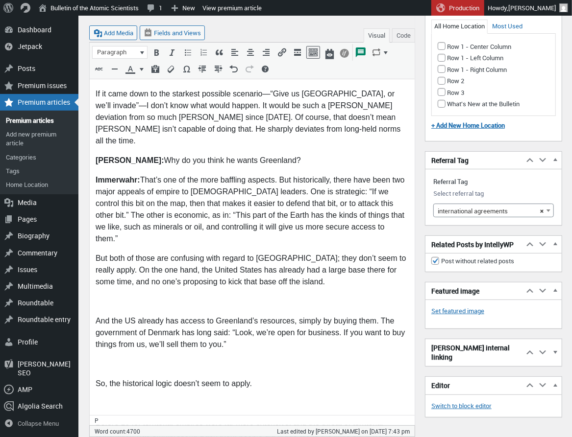
scroll to position [1297, 0]
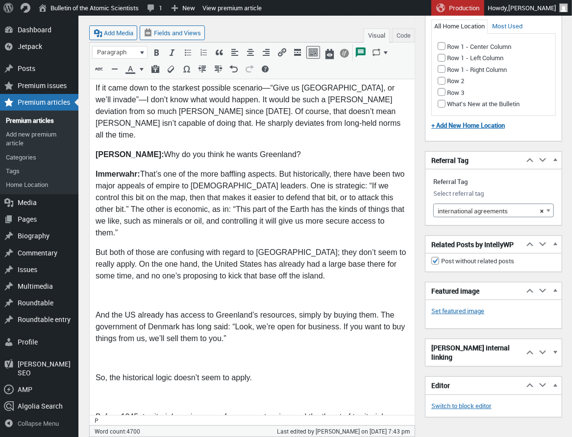
click at [104, 290] on p at bounding box center [251, 296] width 313 height 12
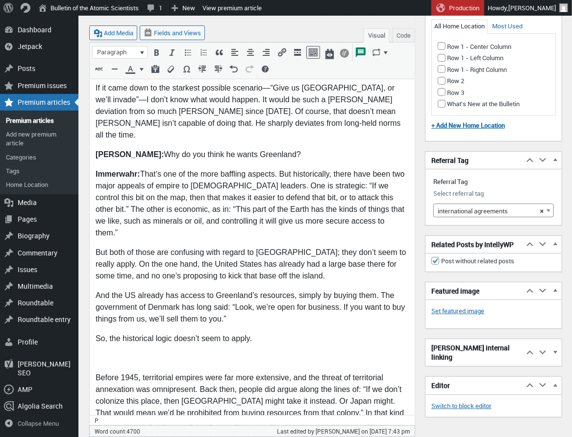
click at [106, 353] on p at bounding box center [251, 359] width 313 height 12
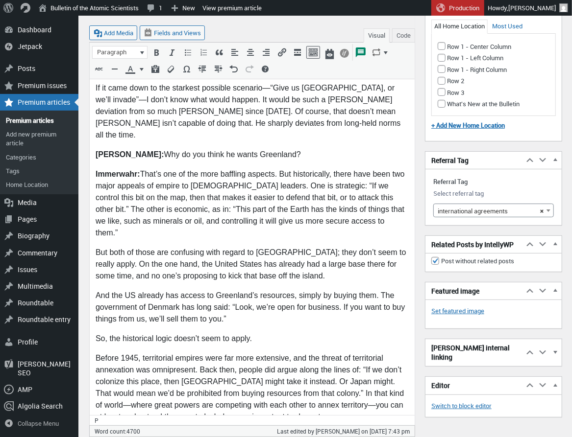
click at [102, 432] on p at bounding box center [251, 438] width 313 height 12
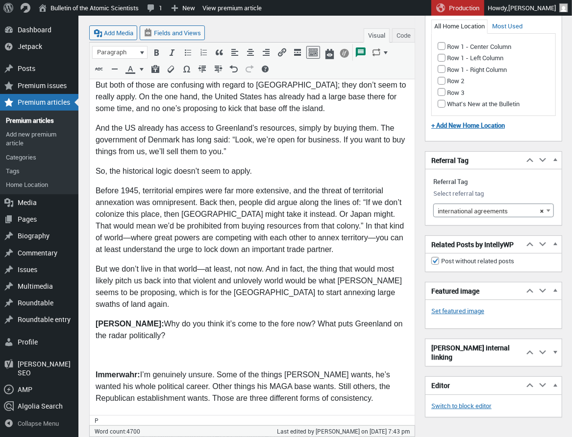
scroll to position [1466, 0]
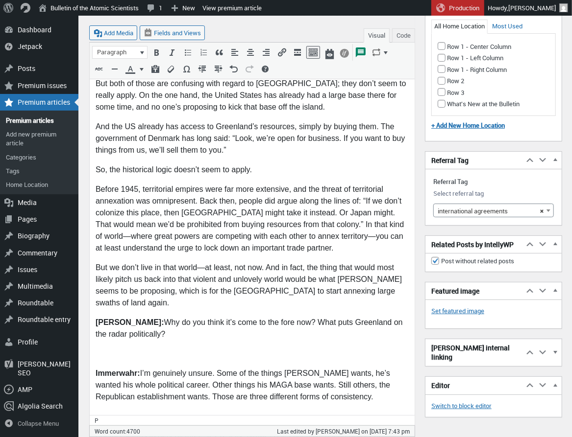
click at [104, 349] on p at bounding box center [251, 355] width 313 height 12
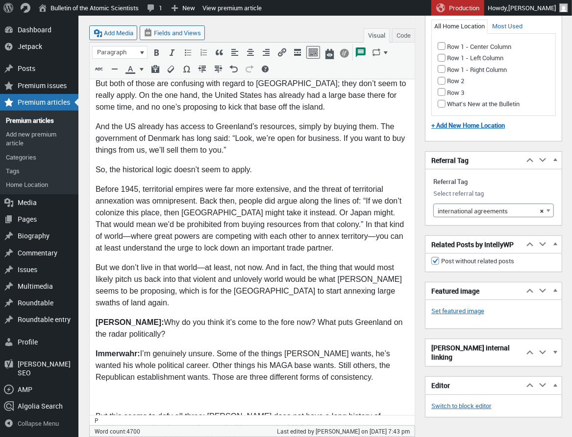
click at [113, 392] on p at bounding box center [251, 398] width 313 height 12
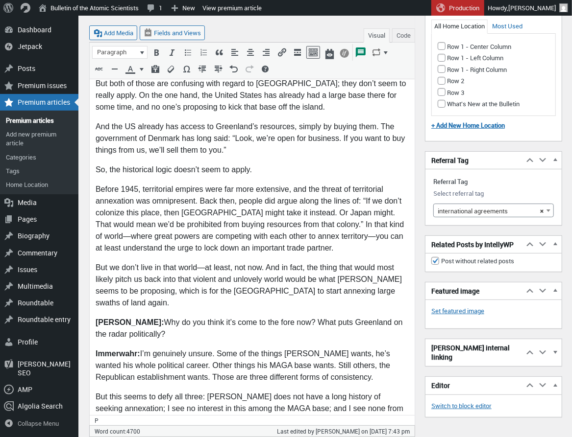
drag, startPoint x: 113, startPoint y: 353, endPoint x: 178, endPoint y: 341, distance: 66.2
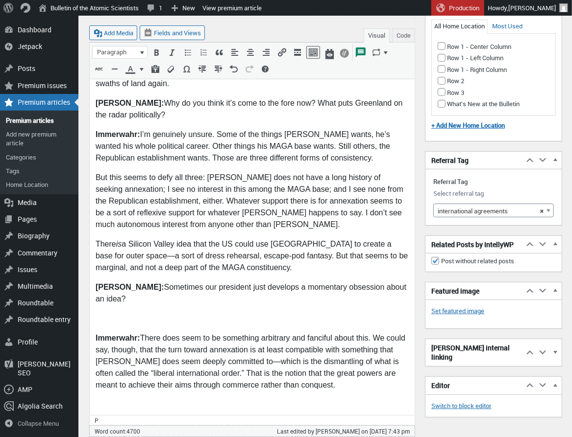
scroll to position [1686, 0]
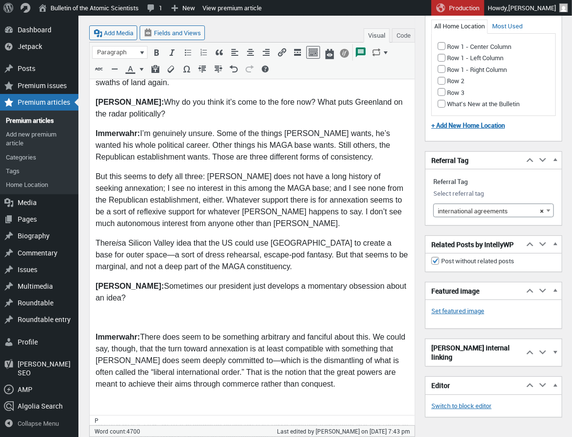
click at [96, 313] on p at bounding box center [251, 319] width 313 height 12
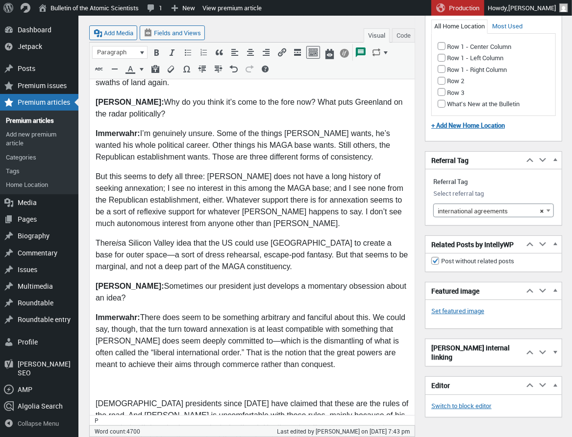
click at [101, 380] on p at bounding box center [251, 386] width 313 height 12
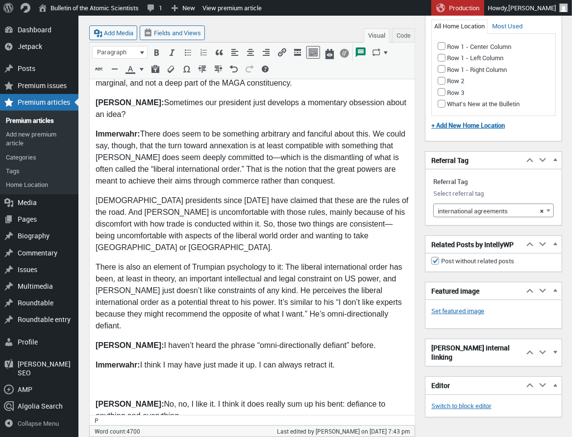
scroll to position [1871, 0]
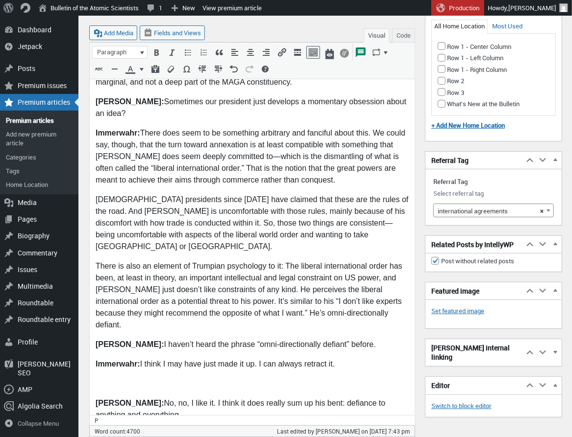
click at [105, 379] on p at bounding box center [251, 385] width 313 height 12
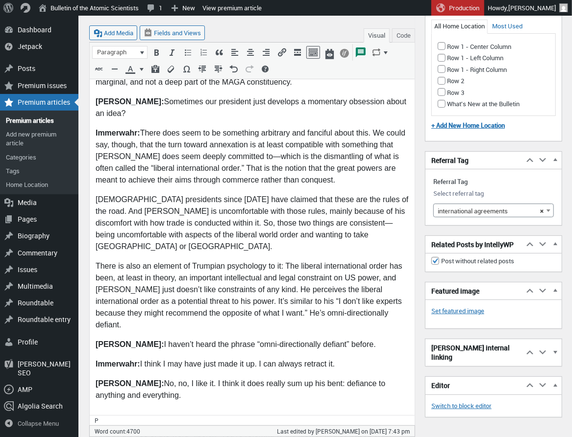
click at [105, 410] on p at bounding box center [251, 416] width 313 height 12
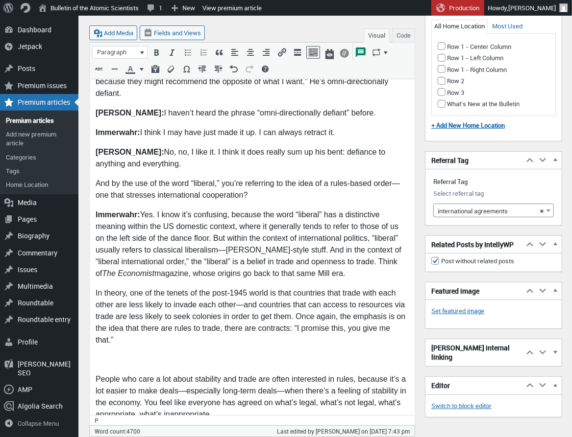
scroll to position [2111, 0]
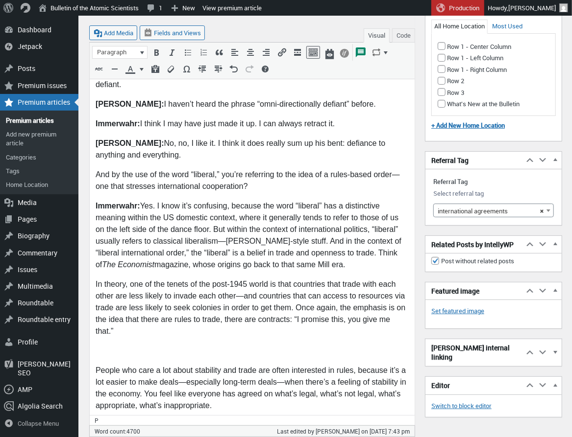
click at [111, 346] on p at bounding box center [251, 352] width 313 height 12
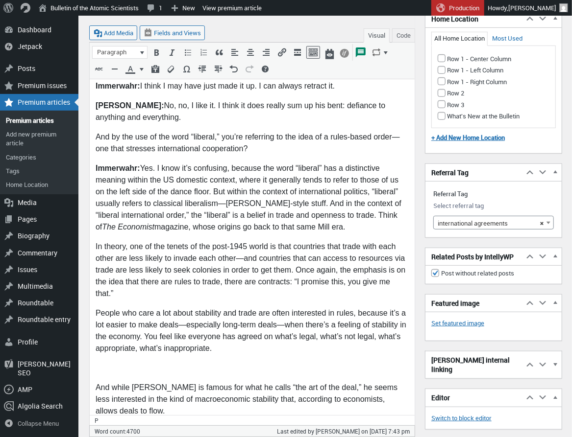
scroll to position [2151, 0]
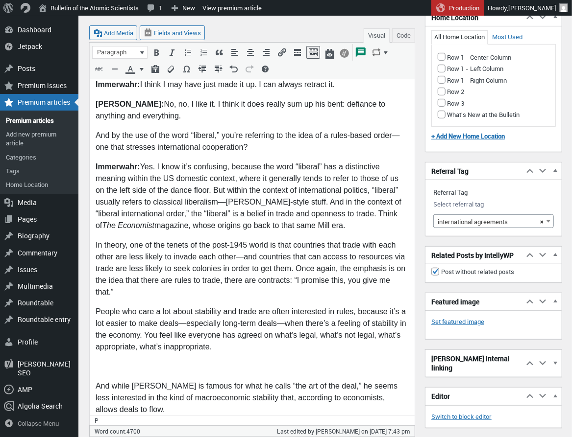
click at [109, 362] on p at bounding box center [251, 368] width 313 height 12
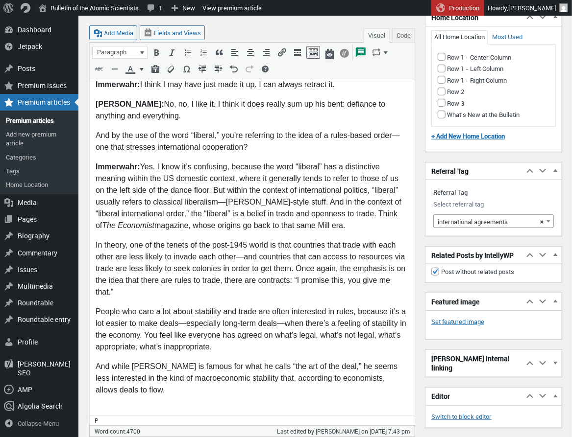
click at [104, 405] on p at bounding box center [251, 411] width 313 height 12
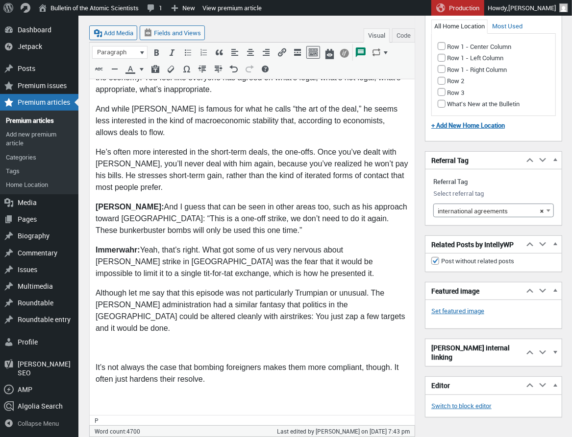
scroll to position [2409, 0]
click at [104, 343] on p at bounding box center [251, 349] width 313 height 12
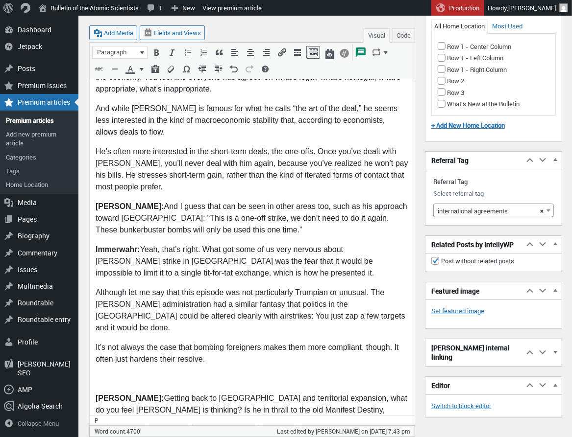
click at [106, 374] on p at bounding box center [251, 380] width 313 height 12
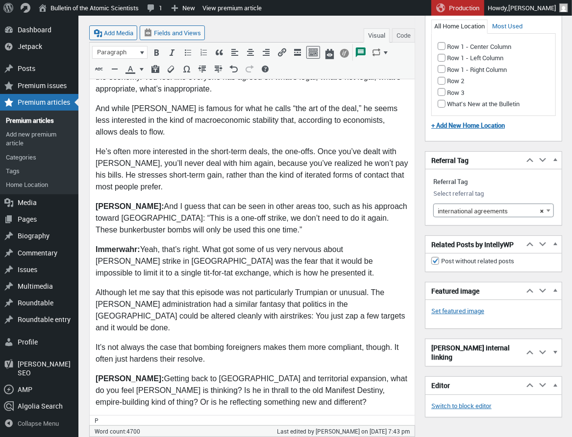
click at [106, 417] on p at bounding box center [251, 423] width 313 height 12
drag, startPoint x: 111, startPoint y: 359, endPoint x: 129, endPoint y: 357, distance: 17.7
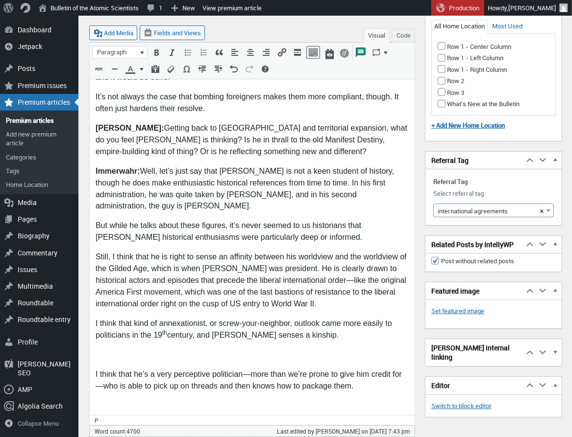
scroll to position [2666, 0]
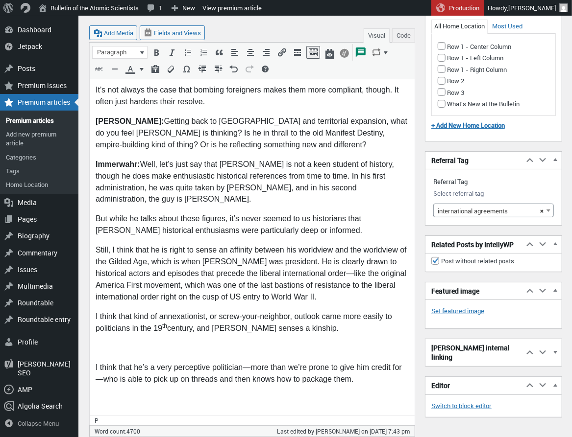
click at [107, 344] on p at bounding box center [251, 350] width 313 height 12
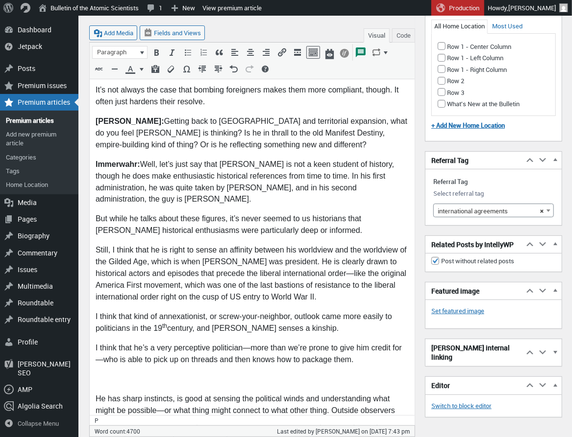
click at [107, 375] on p at bounding box center [251, 381] width 313 height 12
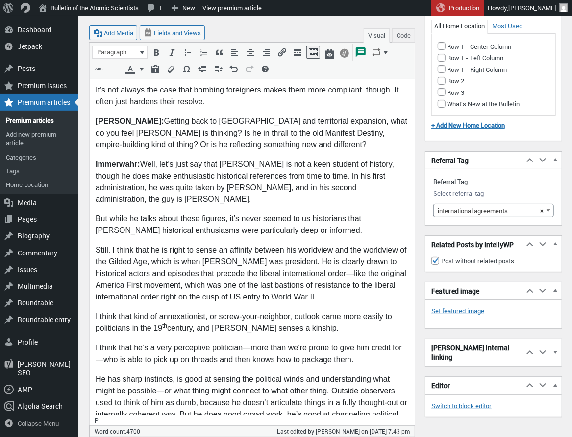
drag, startPoint x: 106, startPoint y: 274, endPoint x: 131, endPoint y: 275, distance: 24.5
drag, startPoint x: 104, startPoint y: 356, endPoint x: 111, endPoint y: 353, distance: 7.7
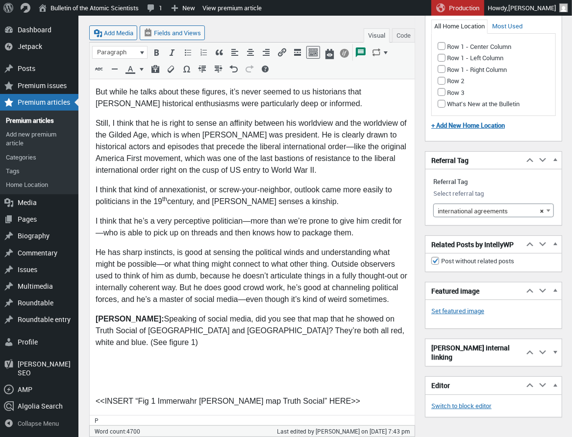
scroll to position [2795, 0]
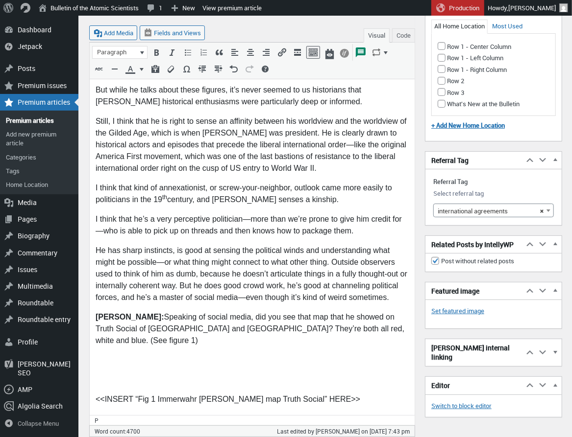
drag, startPoint x: 106, startPoint y: 363, endPoint x: 204, endPoint y: 358, distance: 98.1
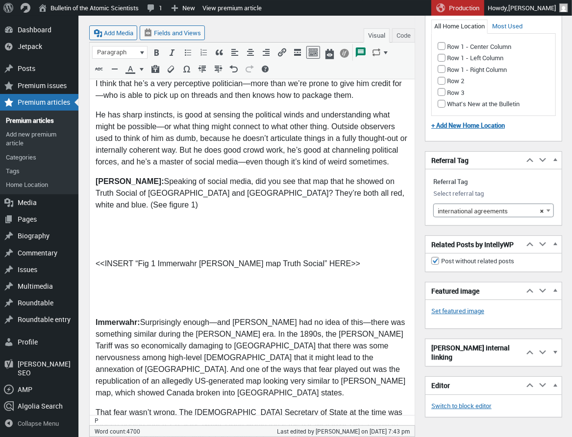
scroll to position [2932, 0]
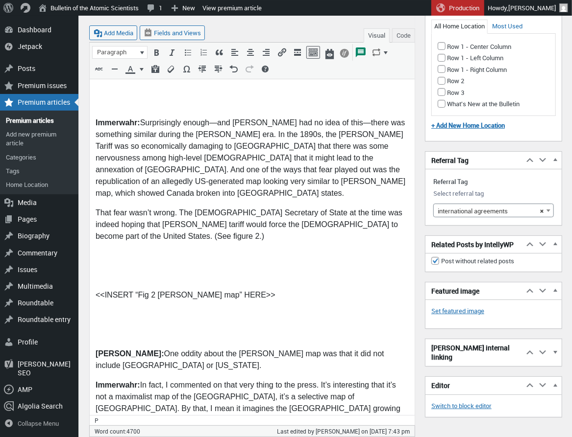
scroll to position [3134, 0]
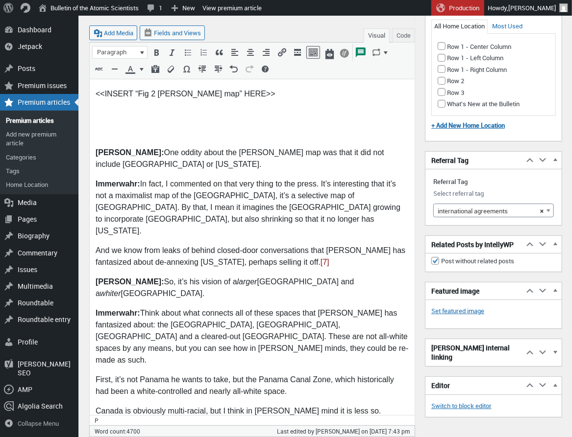
scroll to position [3334, 0]
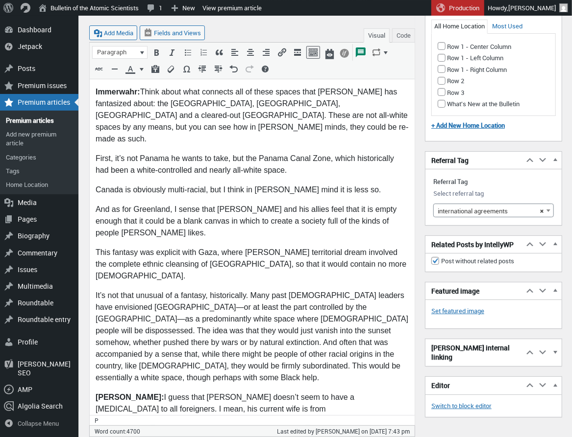
scroll to position [3556, 0]
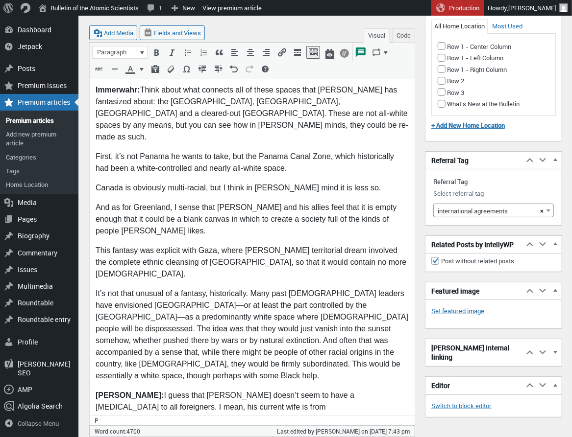
click at [104, 360] on body "Donald J. Trump, the president of the United States of America, has been expres…" at bounding box center [251, 56] width 313 height 6807
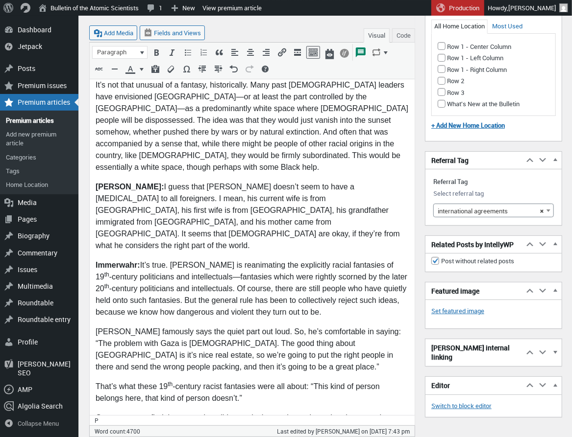
scroll to position [3766, 0]
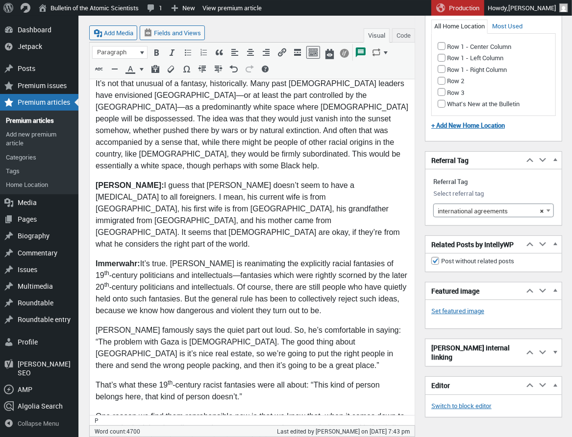
drag, startPoint x: 99, startPoint y: 347, endPoint x: 169, endPoint y: 327, distance: 72.5
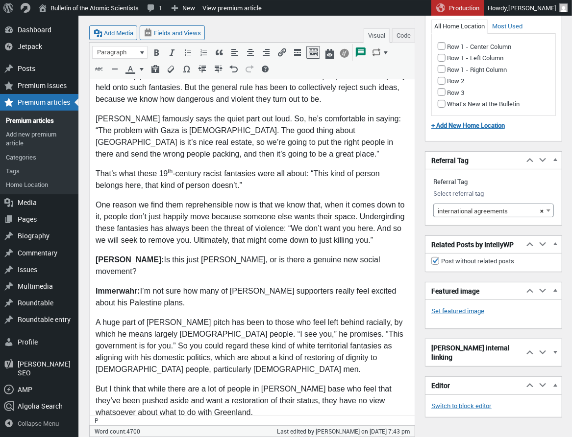
scroll to position [3980, 0]
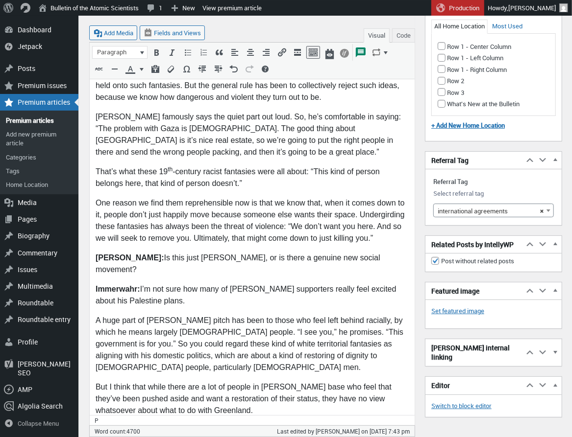
drag, startPoint x: 110, startPoint y: 275, endPoint x: 117, endPoint y: 274, distance: 7.4
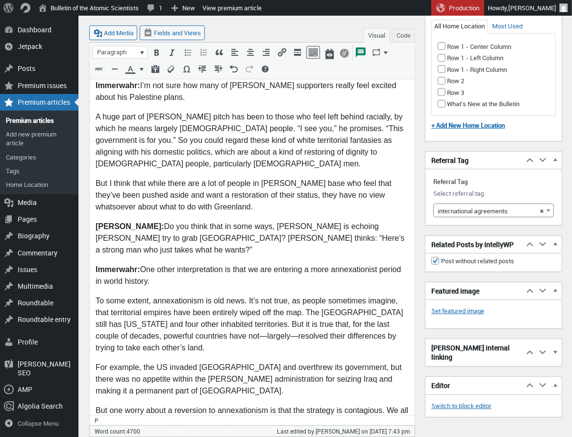
scroll to position [4185, 0]
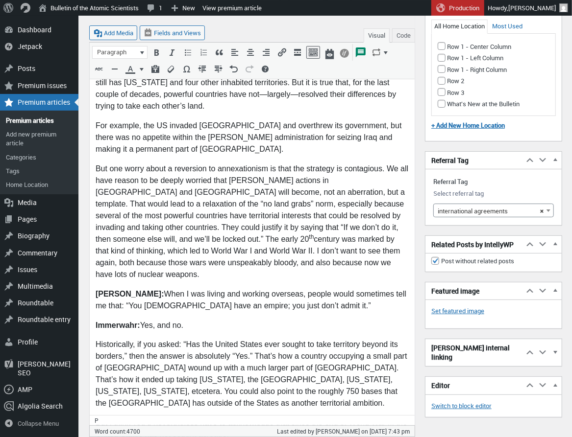
scroll to position [4426, 0]
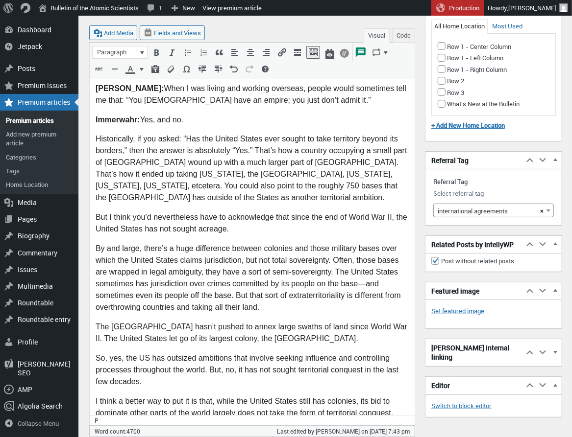
scroll to position [4633, 0]
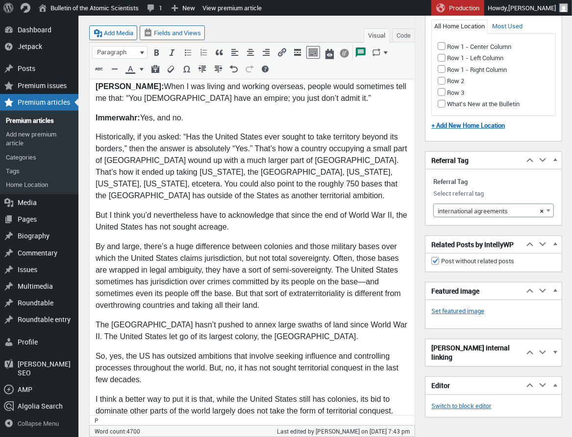
drag, startPoint x: 119, startPoint y: 353, endPoint x: 209, endPoint y: 349, distance: 89.7
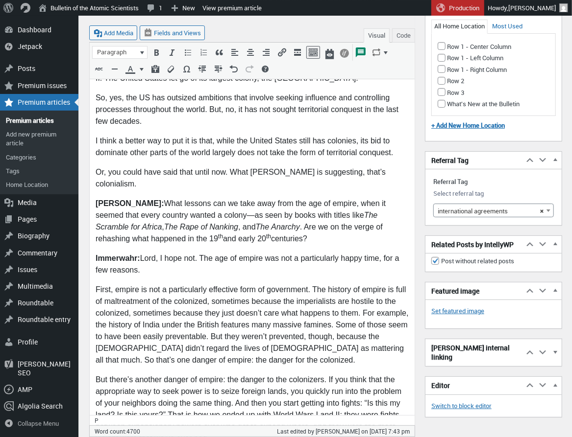
scroll to position [4894, 0]
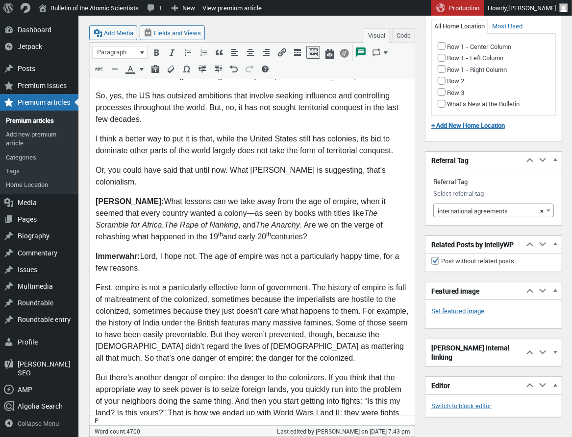
drag, startPoint x: 154, startPoint y: 245, endPoint x: 91, endPoint y: 193, distance: 82.2
drag, startPoint x: 214, startPoint y: 275, endPoint x: 87, endPoint y: 186, distance: 155.0
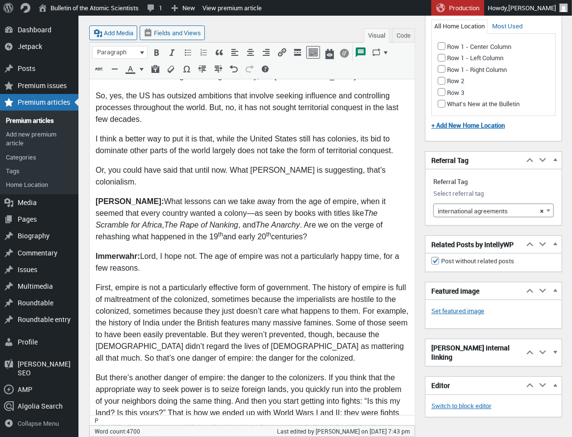
drag, startPoint x: 101, startPoint y: 220, endPoint x: 110, endPoint y: 220, distance: 8.8
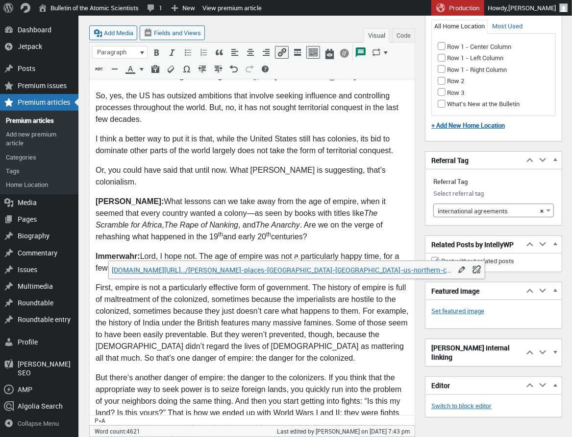
drag, startPoint x: 102, startPoint y: 327, endPoint x: 127, endPoint y: 326, distance: 24.5
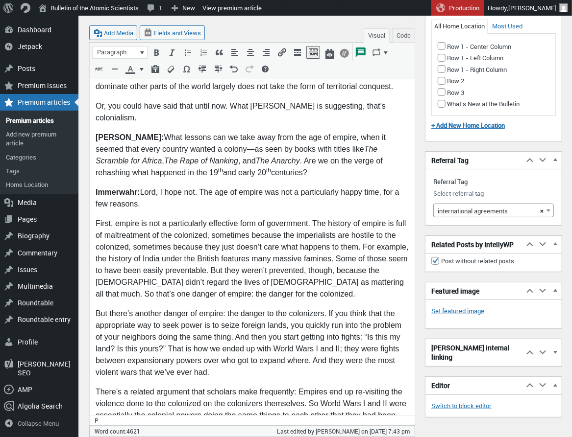
scroll to position [4964, 0]
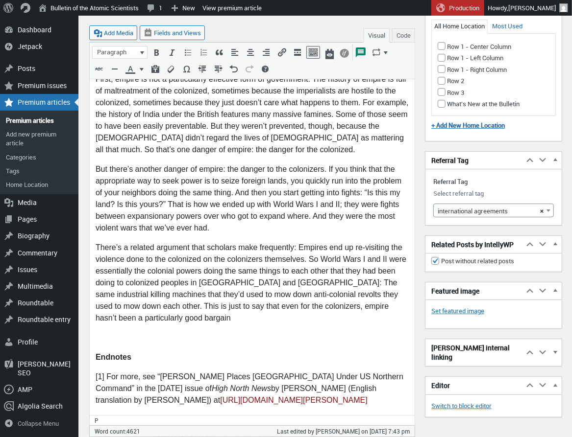
scroll to position [5104, 0]
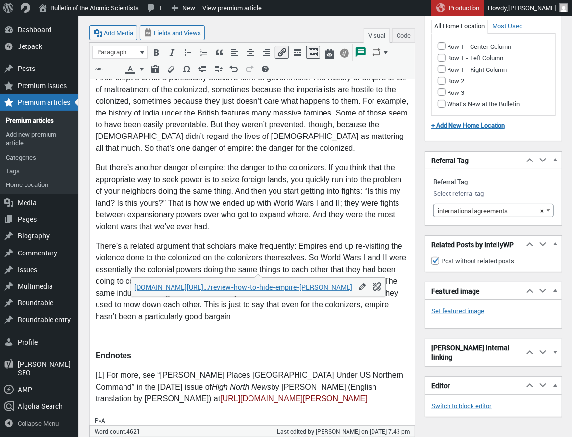
scroll to position [5132, 0]
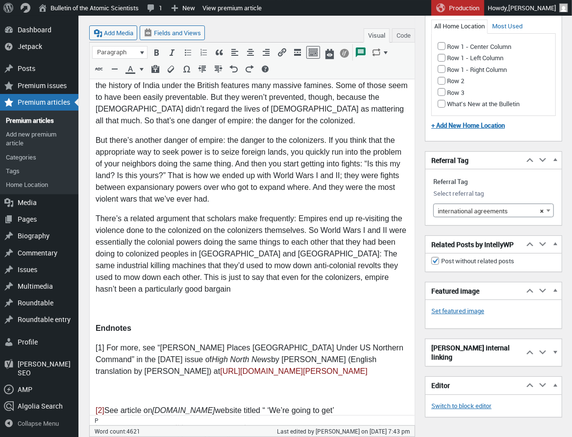
drag, startPoint x: 130, startPoint y: 270, endPoint x: 190, endPoint y: 280, distance: 60.6
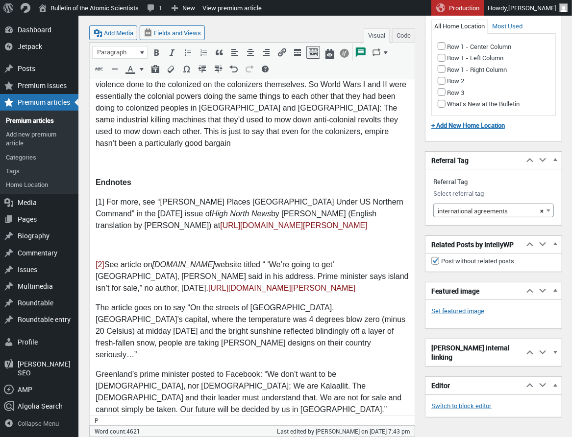
scroll to position [5278, 0]
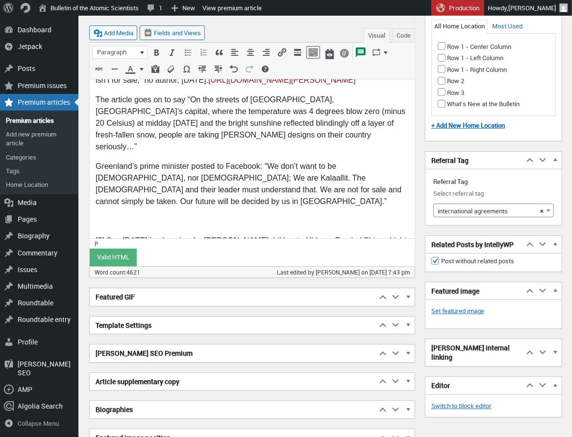
scroll to position [5488, 0]
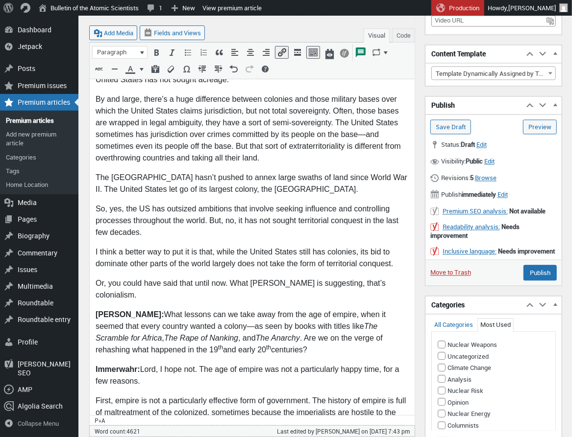
scroll to position [4781, 0]
click at [453, 127] on input "Save Draft" at bounding box center [450, 126] width 41 height 15
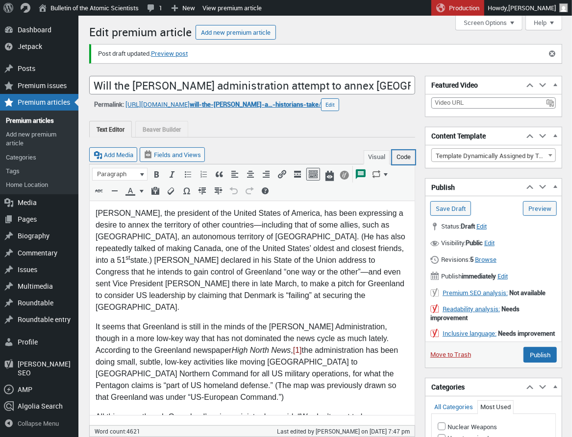
click at [406, 160] on button "Code" at bounding box center [403, 157] width 23 height 14
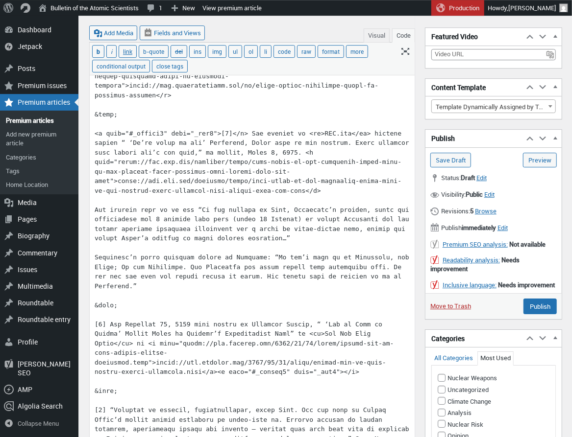
scroll to position [4943, 0]
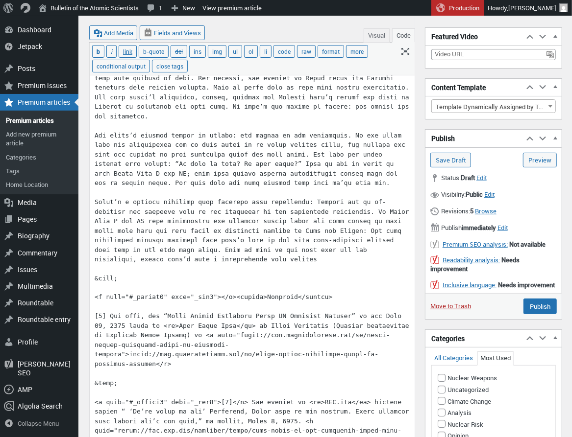
scroll to position [4673, 0]
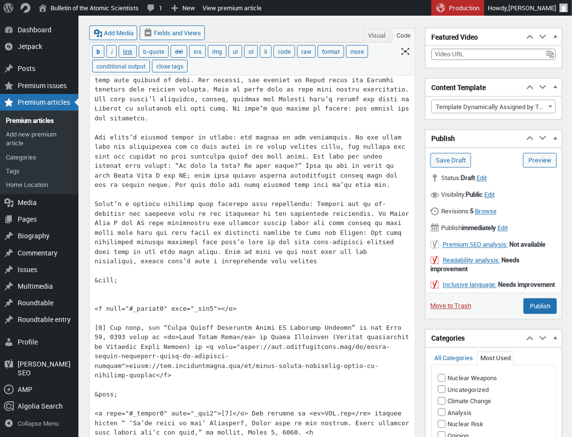
paste textarea "<strong>Endnotes</strong>"
drag, startPoint x: 107, startPoint y: 329, endPoint x: 117, endPoint y: 330, distance: 10.3
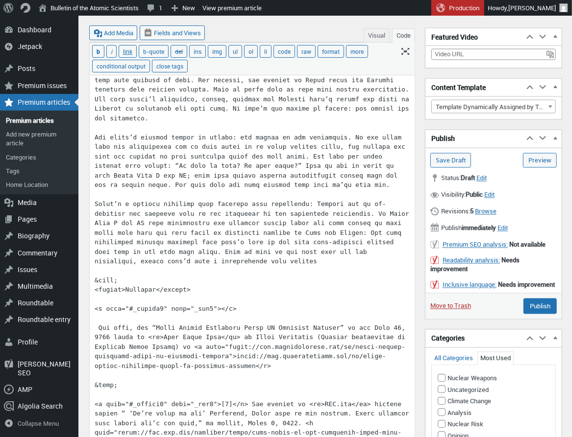
paste textarea "[1]"
drag, startPoint x: 99, startPoint y: 328, endPoint x: 172, endPoint y: 336, distance: 73.4
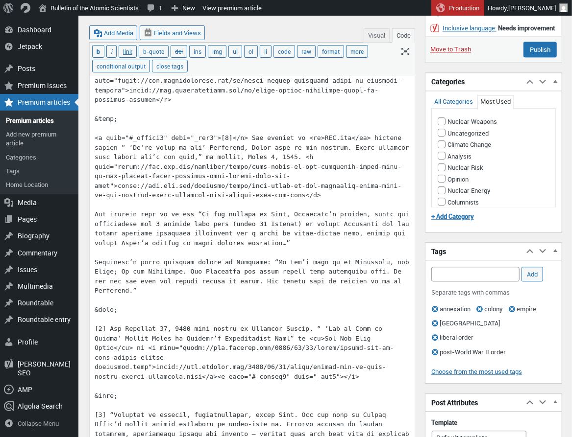
scroll to position [4936, 0]
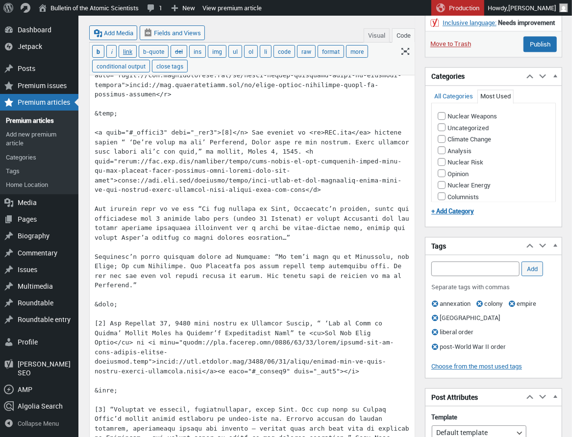
drag, startPoint x: 251, startPoint y: 132, endPoint x: 93, endPoint y: 135, distance: 158.2
paste textarea "<a href="#_ednref2" name="_edn2">[2]</a>"
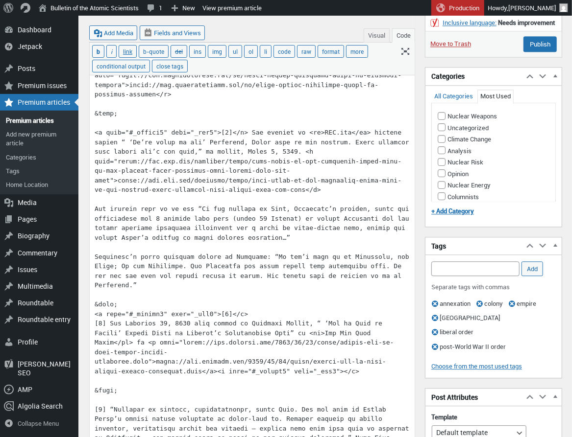
drag, startPoint x: 112, startPoint y: 324, endPoint x: 160, endPoint y: 325, distance: 48.0
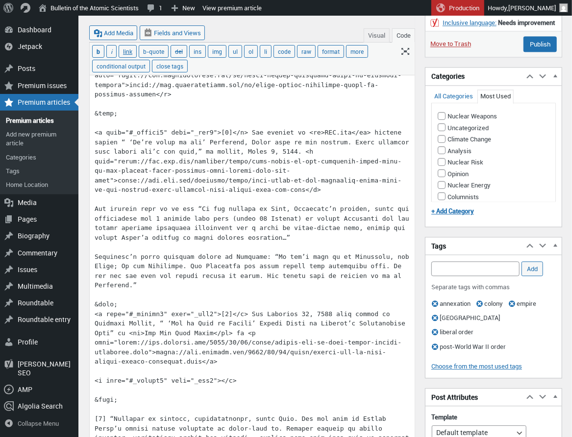
drag, startPoint x: 107, startPoint y: 417, endPoint x: 120, endPoint y: 420, distance: 14.0
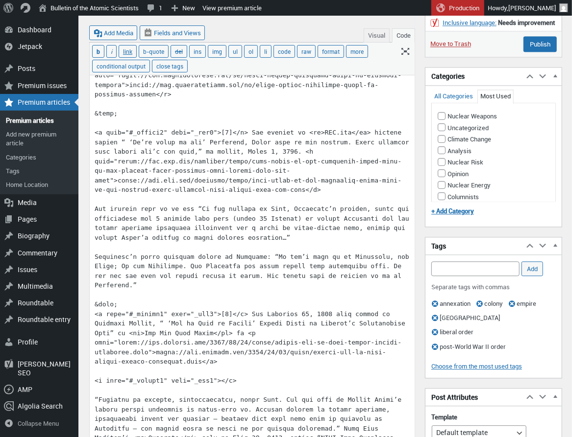
paste textarea "[4]"
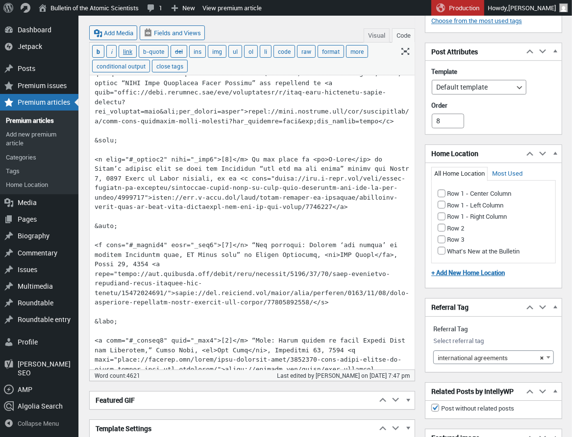
scroll to position [5282, 0]
drag, startPoint x: 125, startPoint y: 303, endPoint x: 72, endPoint y: 301, distance: 53.0
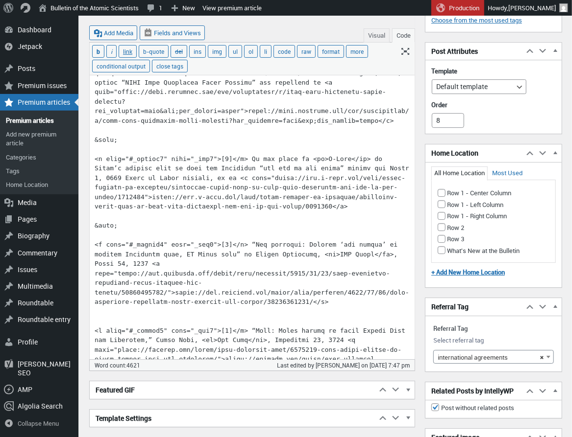
drag, startPoint x: 139, startPoint y: 215, endPoint x: 83, endPoint y: 216, distance: 55.9
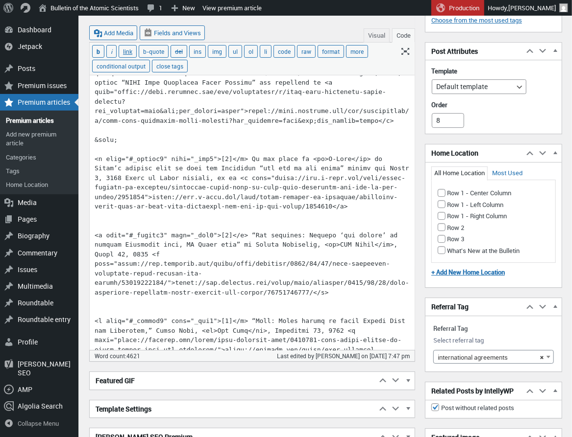
drag, startPoint x: 120, startPoint y: 134, endPoint x: 81, endPoint y: 130, distance: 39.4
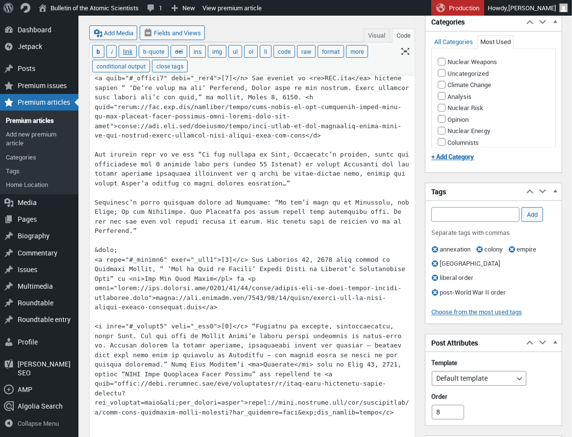
scroll to position [4990, 0]
drag, startPoint x: 100, startPoint y: 251, endPoint x: 75, endPoint y: 253, distance: 25.0
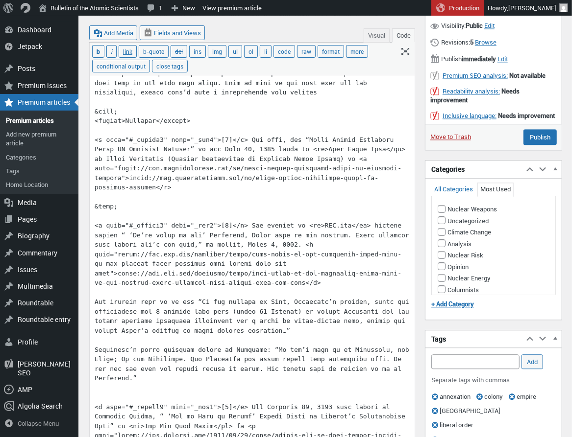
scroll to position [4841, 0]
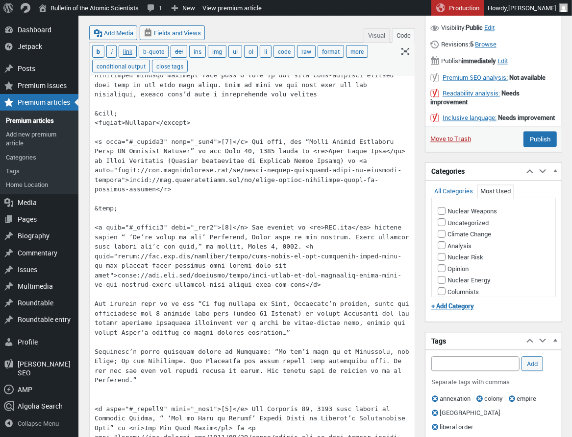
drag, startPoint x: 153, startPoint y: 210, endPoint x: 70, endPoint y: 208, distance: 82.8
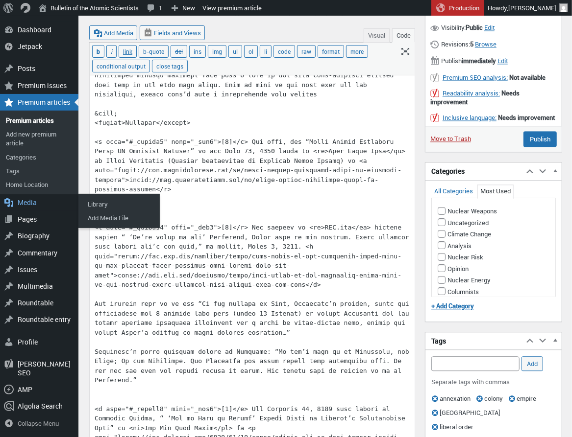
scroll to position [4840, 0]
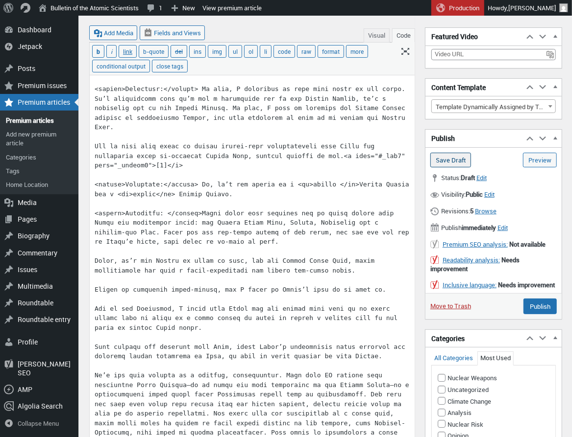
scroll to position [3136, 0]
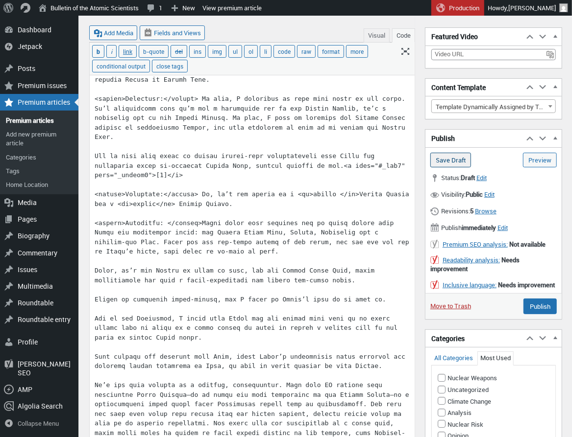
type textarea "Donald J. Trump, the president of the United States of America, has been expres…"
click at [451, 158] on input "Save Draft" at bounding box center [450, 160] width 41 height 15
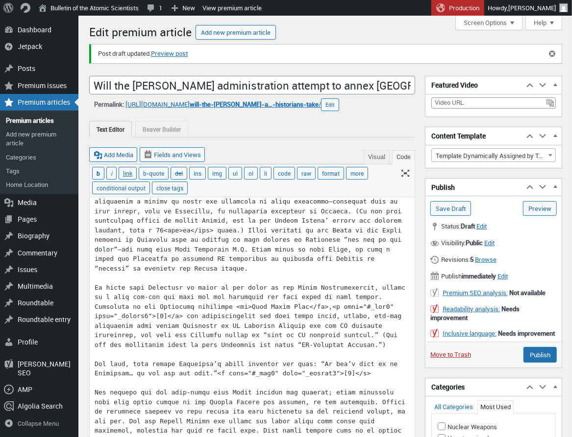
scroll to position [7, 0]
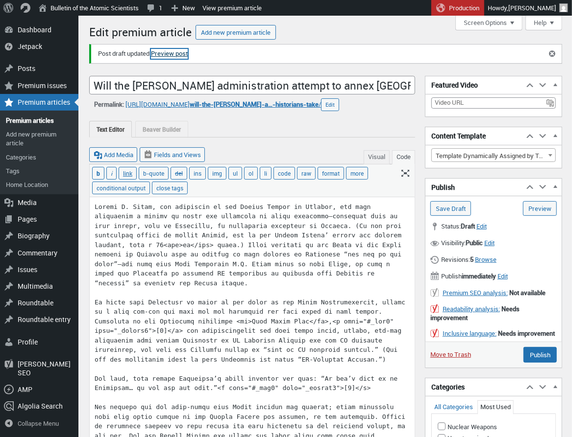
click at [172, 54] on link "Preview post" at bounding box center [169, 54] width 37 height 10
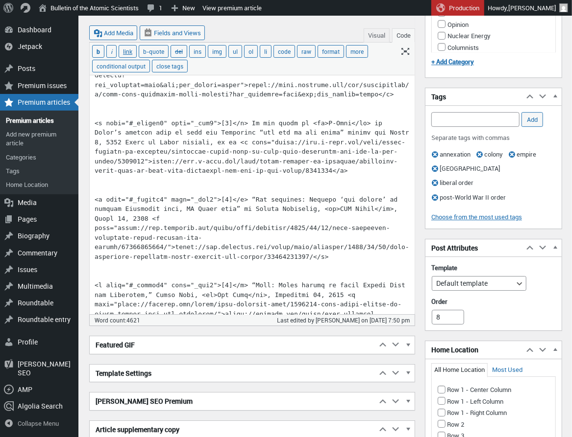
scroll to position [5186, 0]
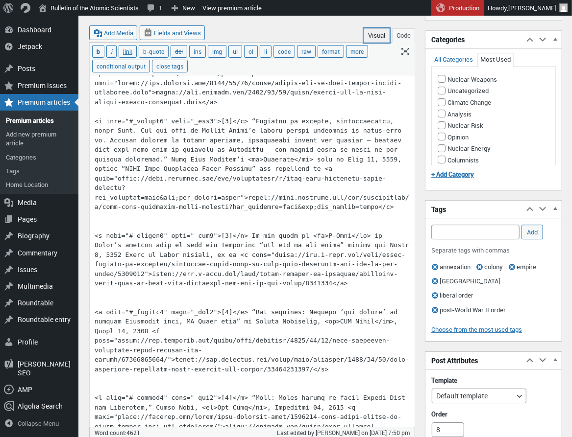
click at [384, 38] on button "Visual" at bounding box center [376, 35] width 26 height 14
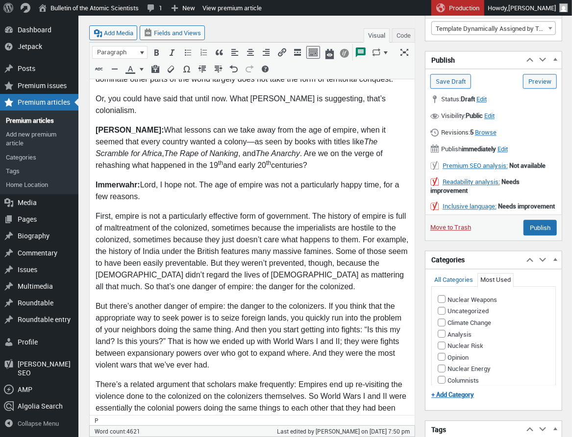
scroll to position [4964, 0]
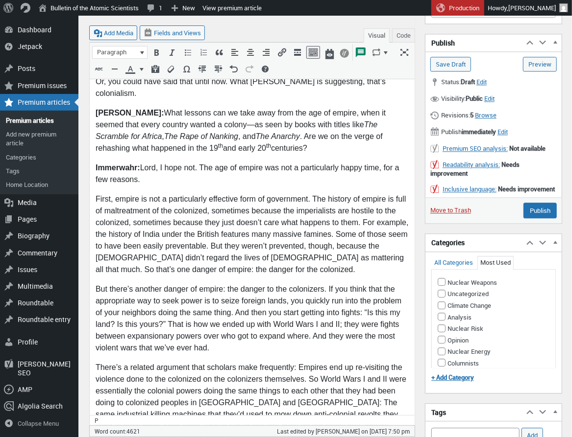
scroll to position [4984, 0]
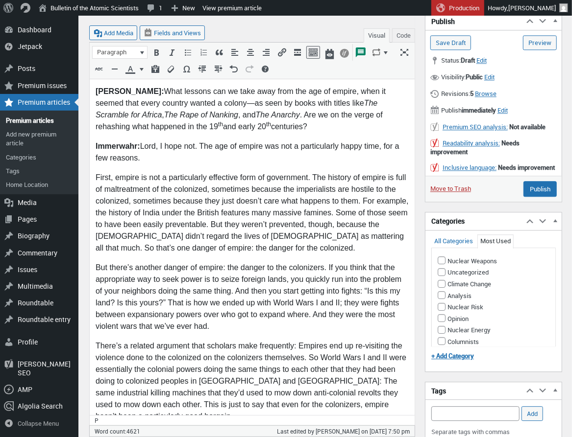
click at [460, 42] on input "Save Draft" at bounding box center [450, 42] width 41 height 15
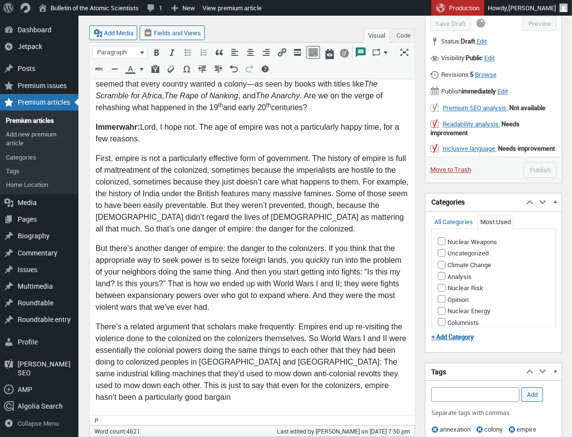
scroll to position [5025, 0]
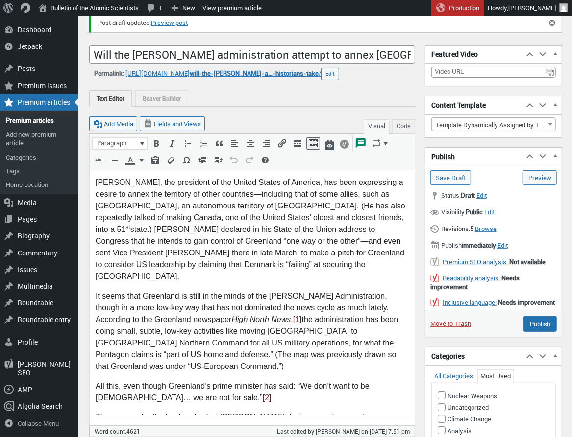
scroll to position [31, 0]
click at [169, 24] on link "Preview post" at bounding box center [169, 23] width 37 height 10
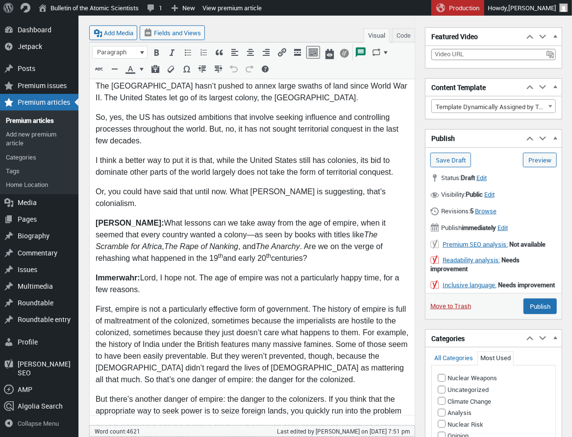
scroll to position [4871, 0]
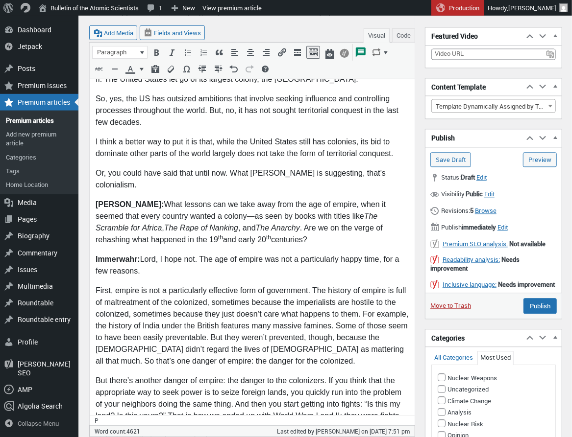
click at [451, 160] on input "Save Draft" at bounding box center [450, 160] width 41 height 15
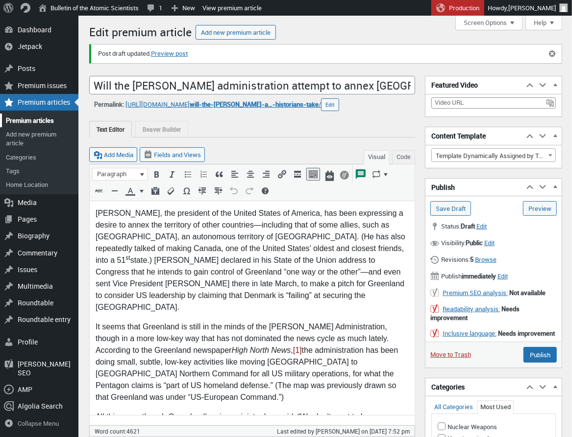
click at [24, 123] on link "Premium articles" at bounding box center [39, 121] width 78 height 14
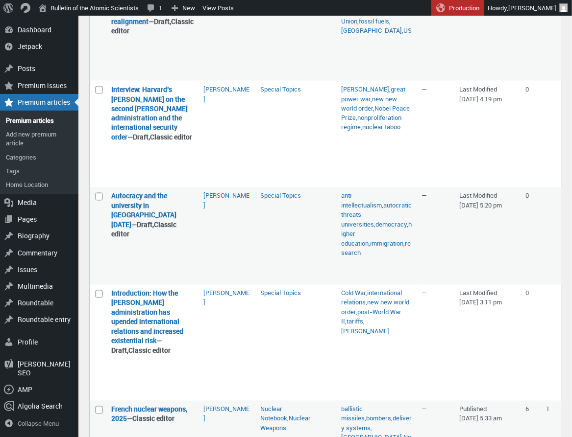
scroll to position [836, 0]
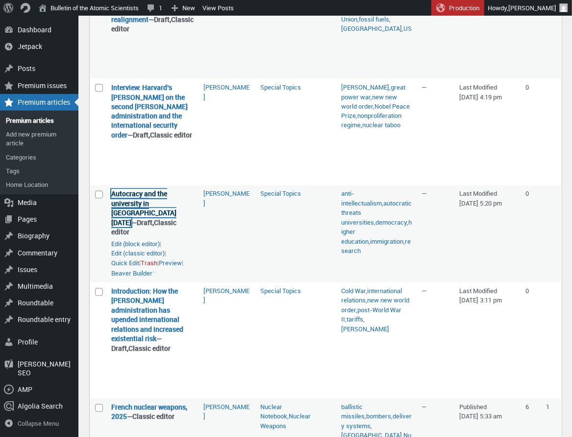
click at [124, 192] on link "Autocracy and the university in [GEOGRAPHIC_DATA] [DATE]" at bounding box center [143, 209] width 65 height 38
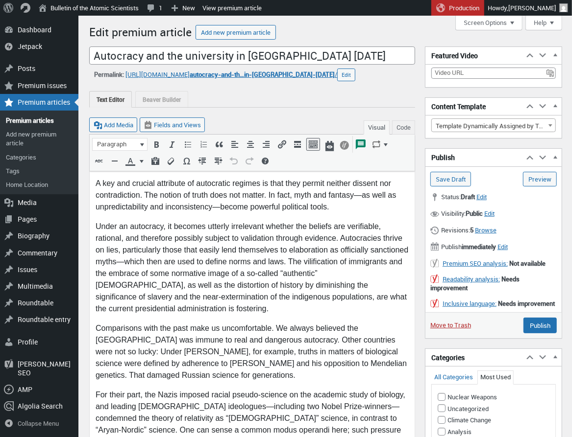
scroll to position [7, 0]
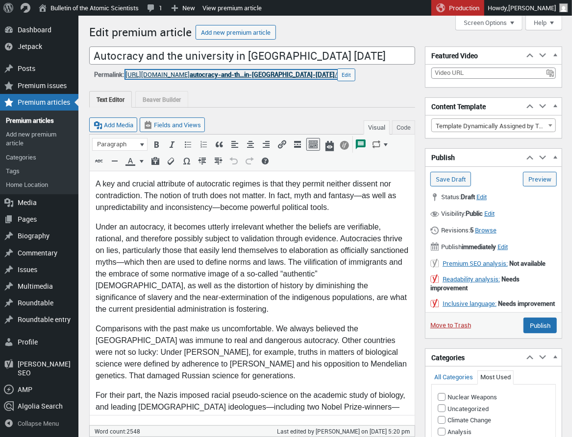
click at [196, 75] on link "[URL][DOMAIN_NAME] autocracy-and-th…in-america-[DATE] /" at bounding box center [231, 74] width 212 height 9
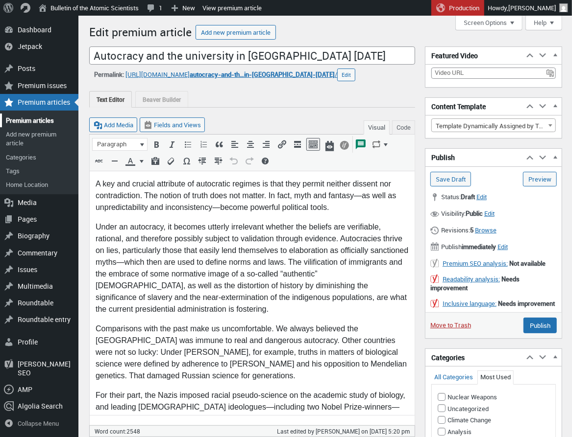
click at [29, 121] on link "Premium articles" at bounding box center [39, 121] width 78 height 14
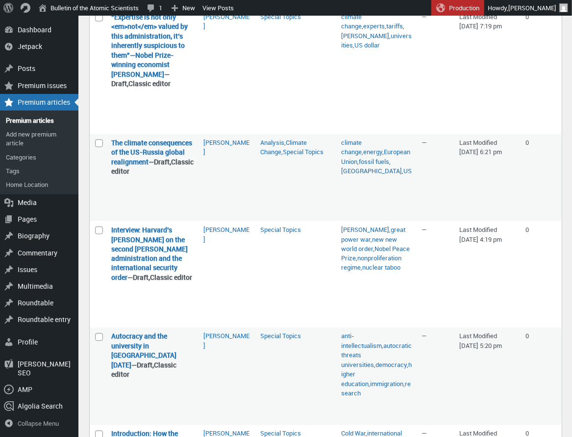
scroll to position [696, 0]
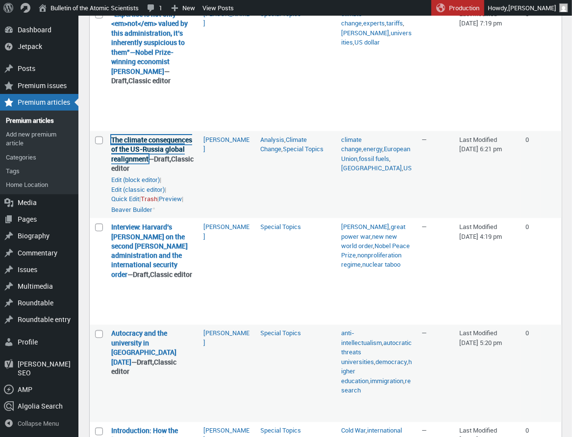
click at [129, 135] on link "The climate consequences of the US-Russia global realignment" at bounding box center [151, 149] width 81 height 28
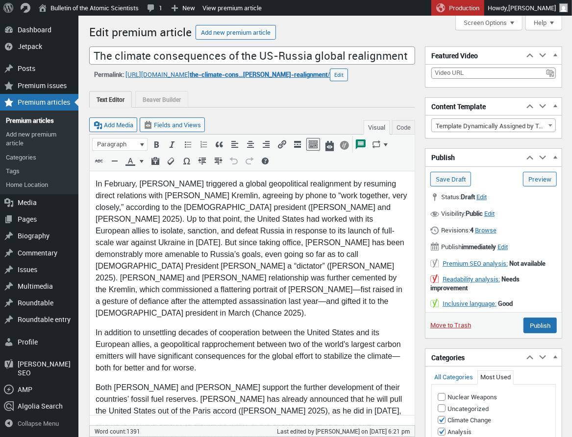
scroll to position [2, 0]
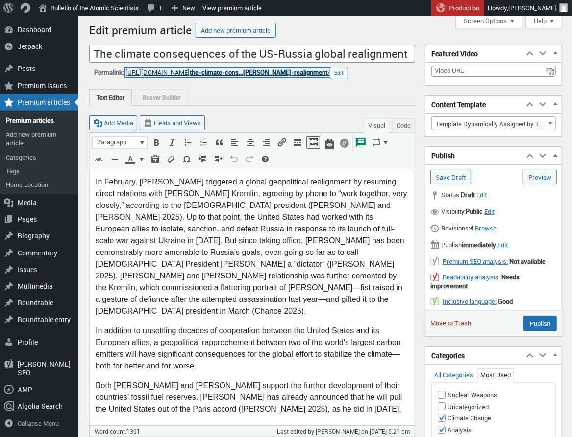
click at [210, 72] on link "[URL][DOMAIN_NAME] the-climate-cons…[PERSON_NAME]-realignment /" at bounding box center [227, 72] width 204 height 9
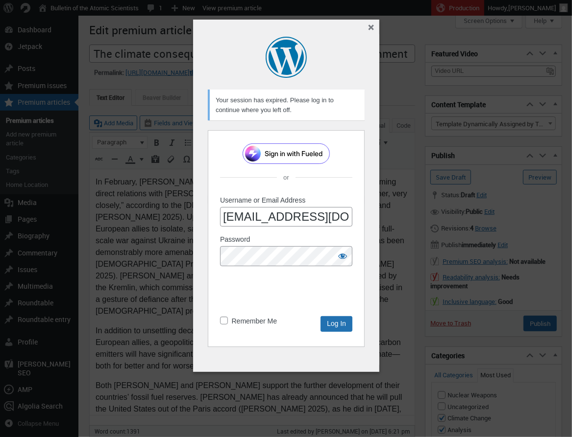
scroll to position [0, 4]
click at [370, 26] on button "Close dialog" at bounding box center [371, 27] width 11 height 11
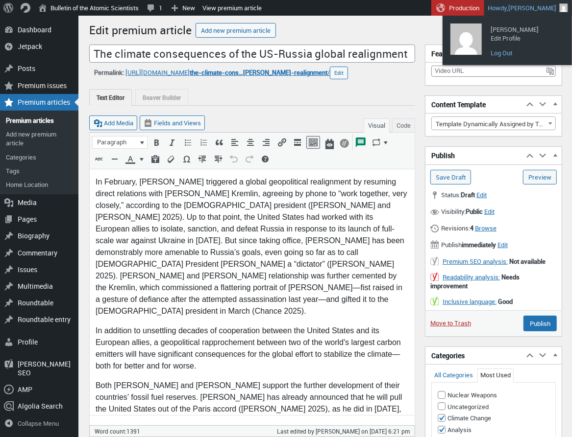
click at [497, 51] on link "Log Out" at bounding box center [524, 53] width 78 height 13
